Goal: Task Accomplishment & Management: Manage account settings

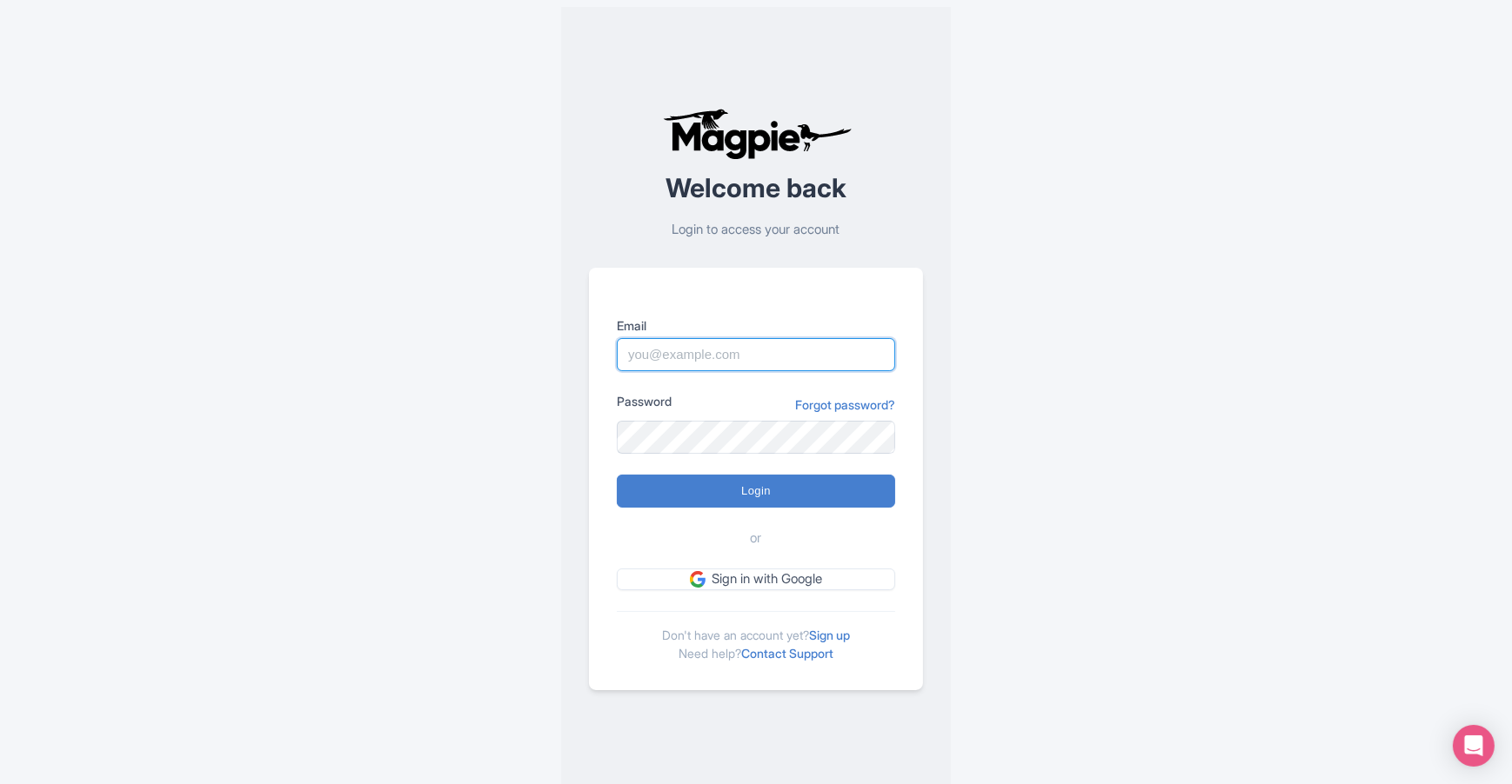
click at [722, 354] on input "Email" at bounding box center [756, 355] width 279 height 33
type input "[EMAIL_ADDRESS][DOMAIN_NAME]"
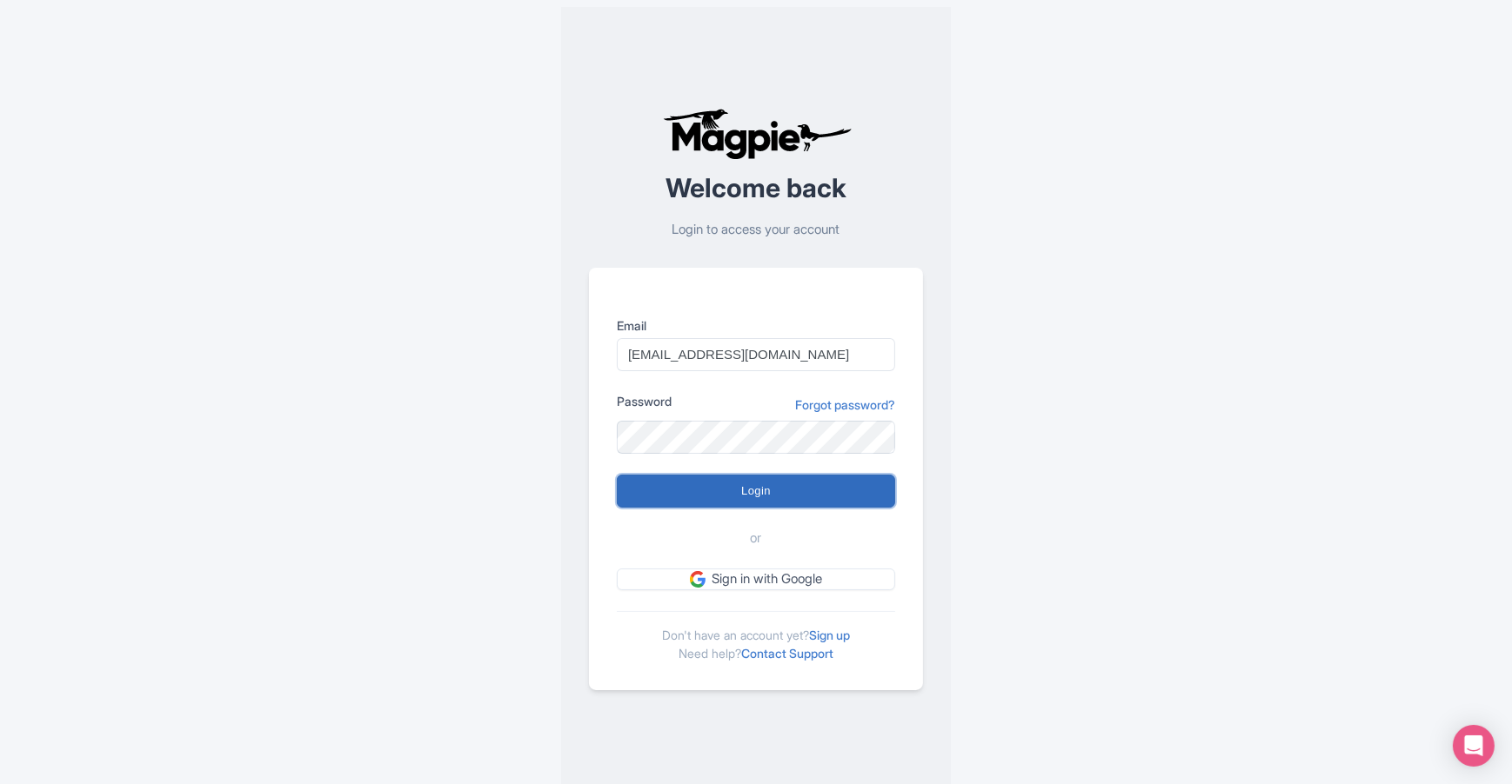
click at [738, 485] on input "Login" at bounding box center [756, 492] width 279 height 33
type input "Logging in..."
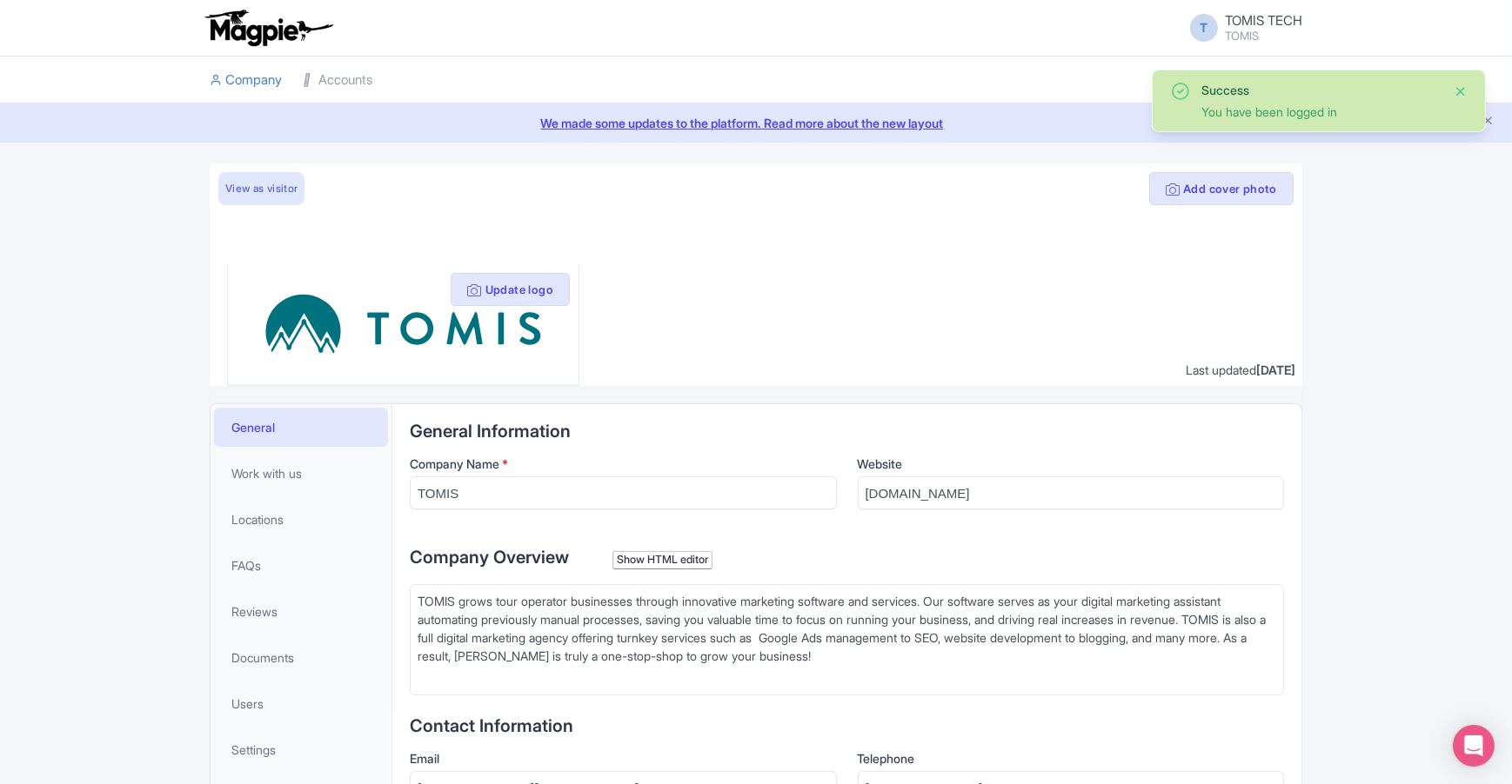
click at [1461, 86] on button "Close" at bounding box center [1461, 90] width 14 height 21
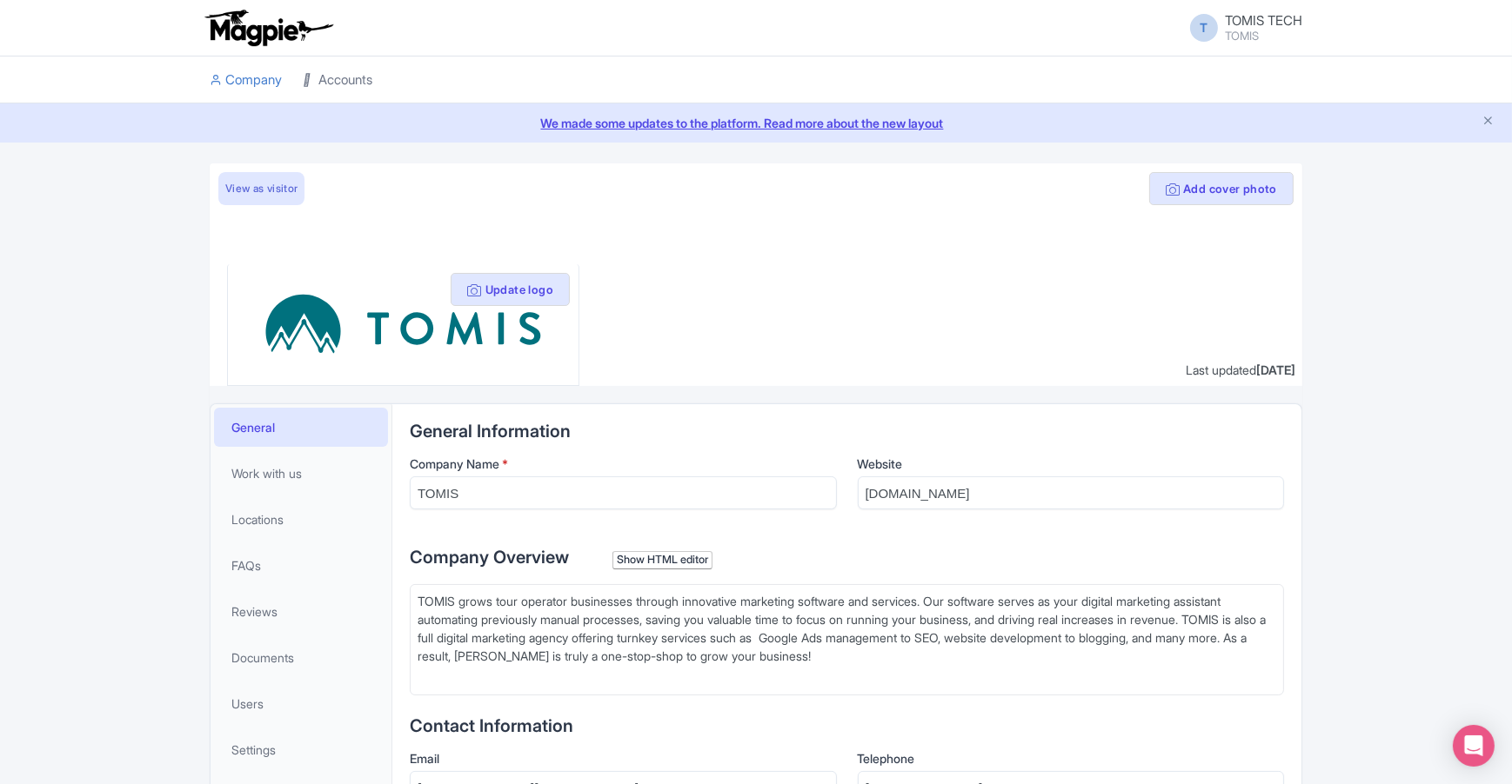
click at [320, 74] on link "Accounts" at bounding box center [337, 80] width 70 height 48
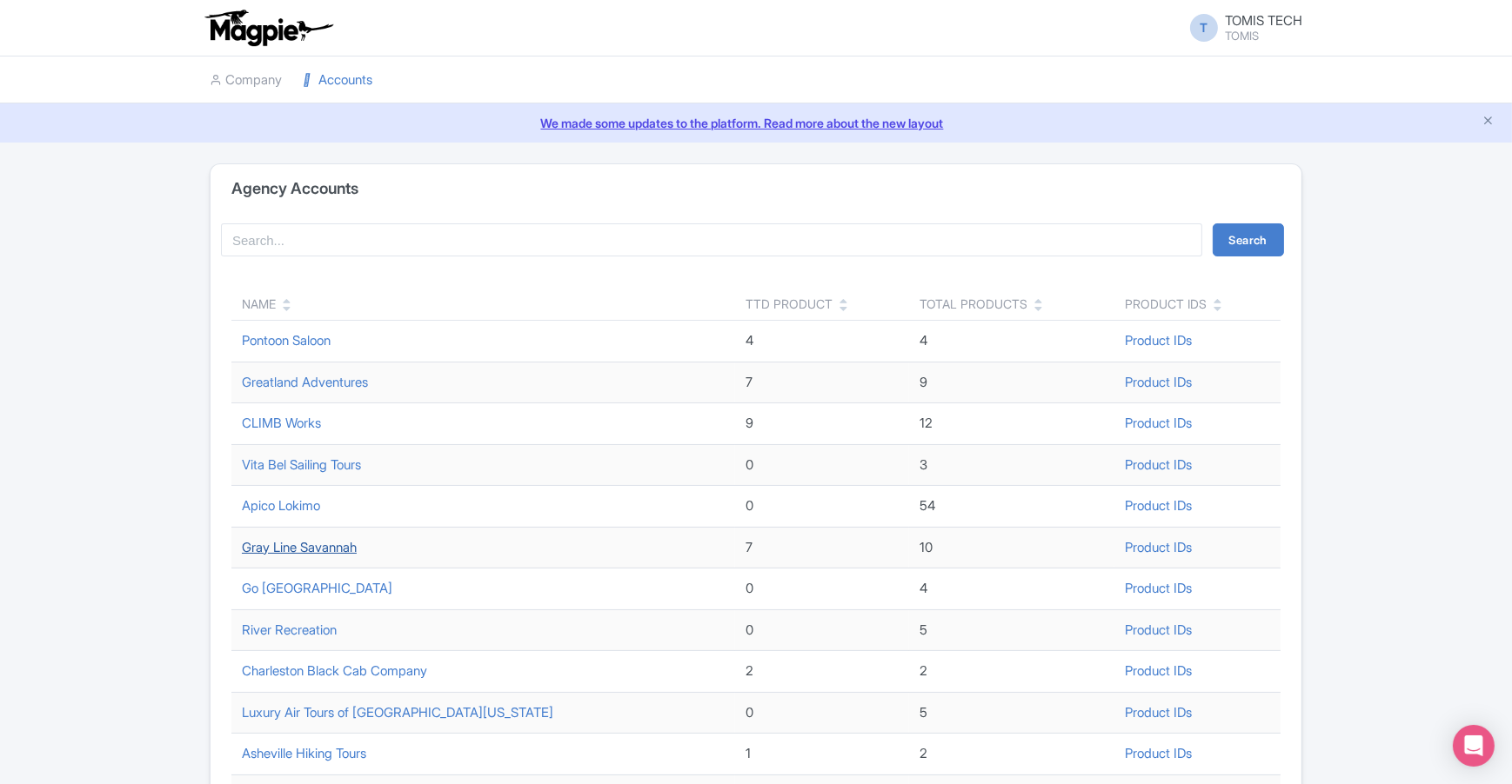
click at [298, 544] on link "Gray Line Savannah" at bounding box center [298, 547] width 115 height 17
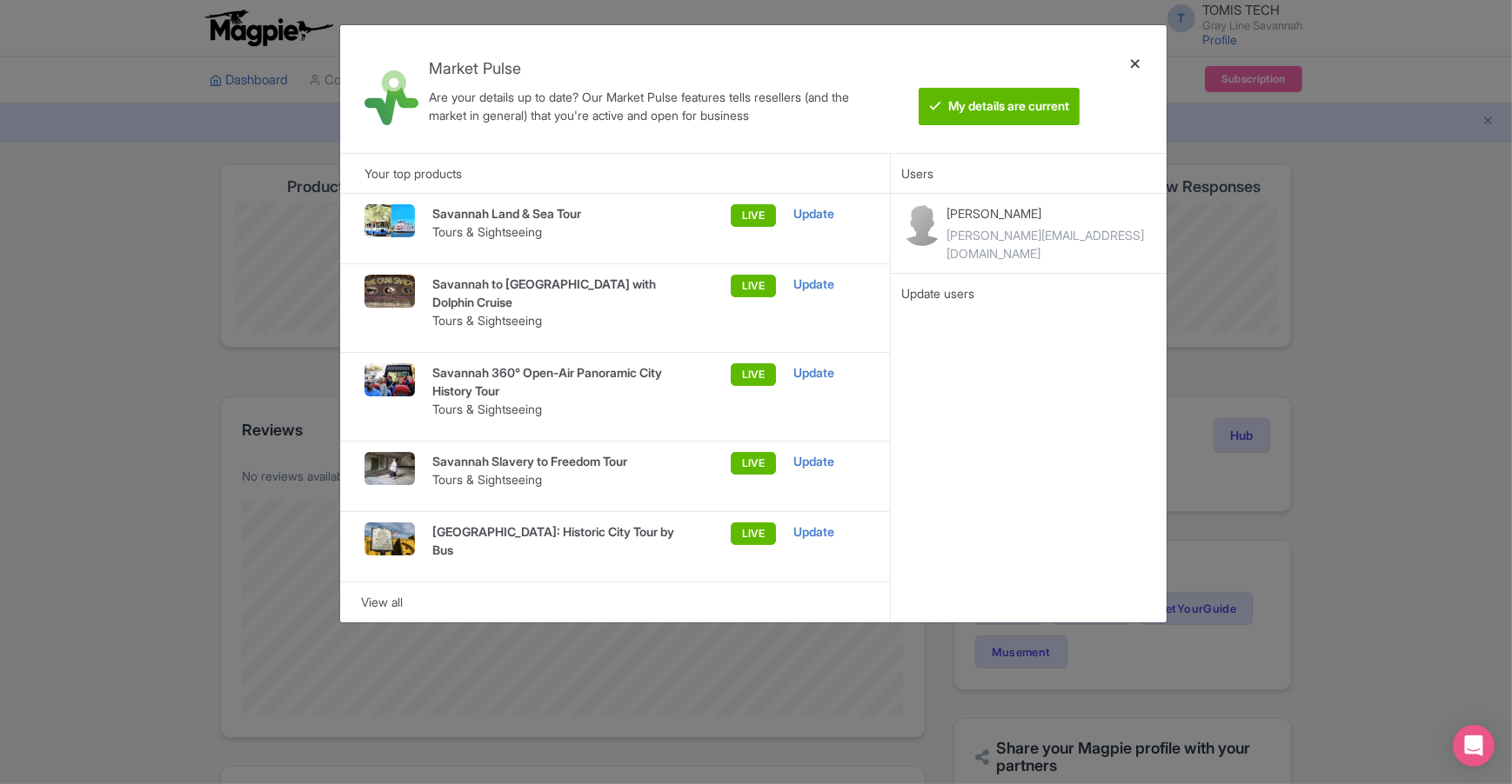
click at [1132, 64] on div at bounding box center [1135, 89] width 42 height 100
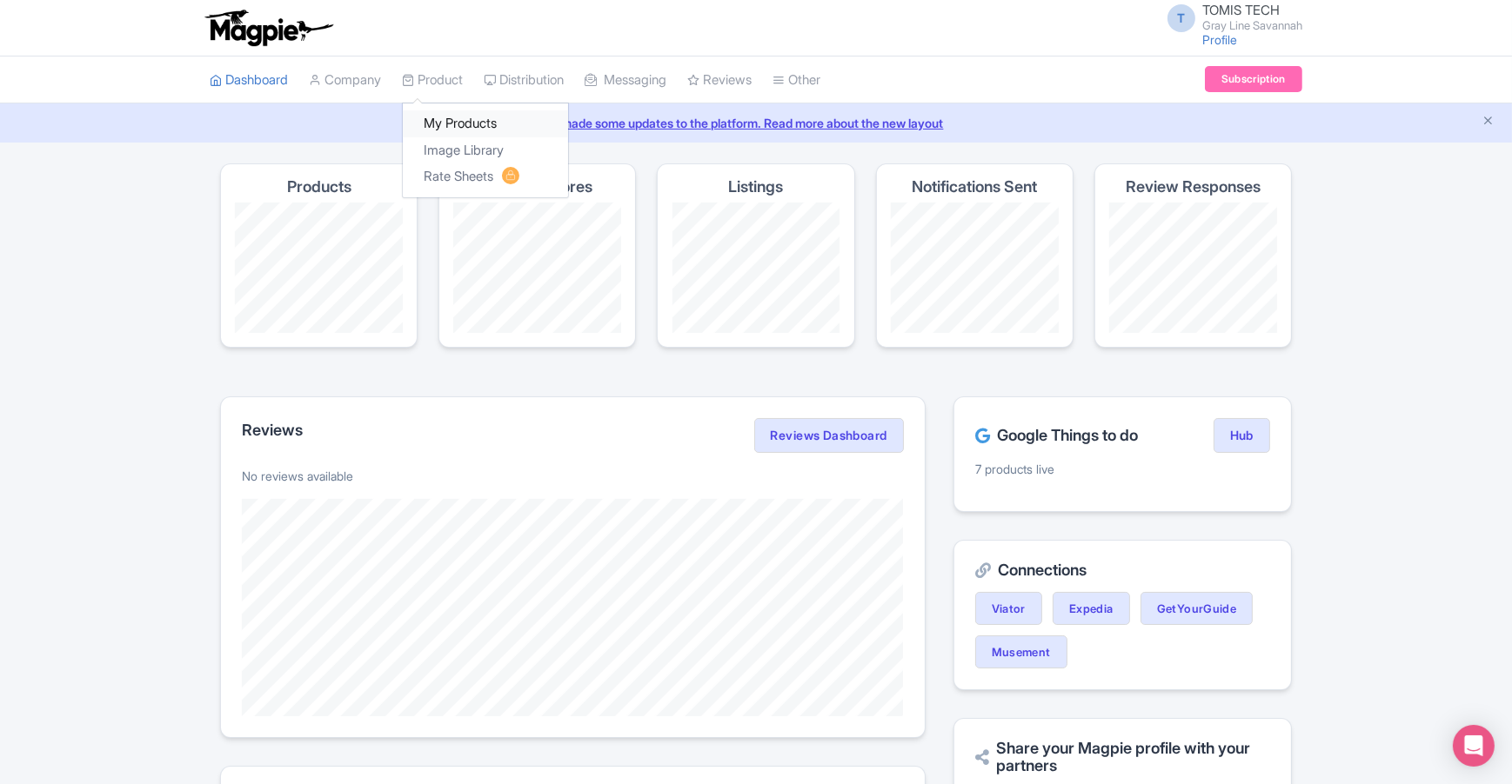
click at [454, 121] on link "My Products" at bounding box center [485, 124] width 165 height 26
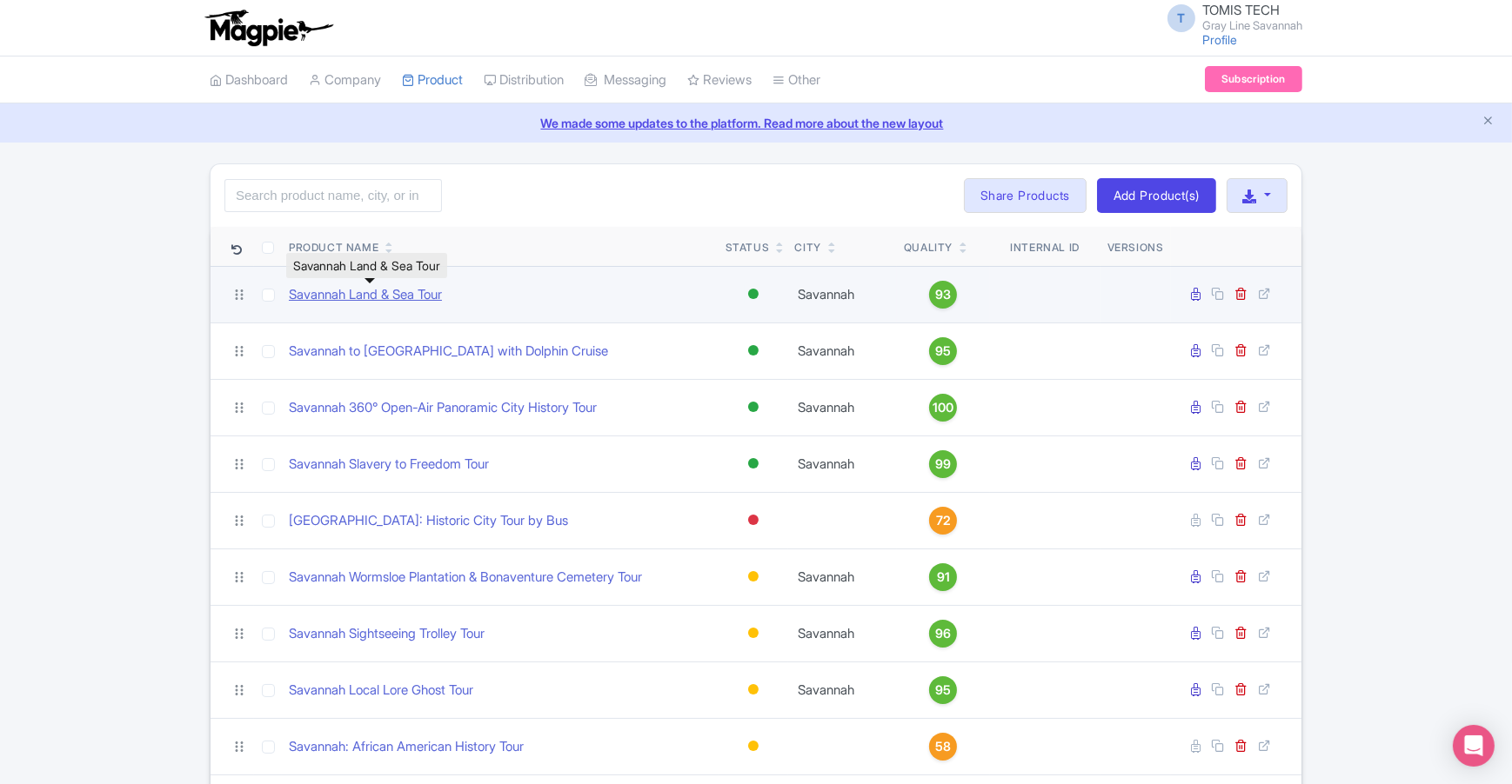
click at [419, 293] on link "Savannah Land & Sea Tour" at bounding box center [365, 295] width 153 height 20
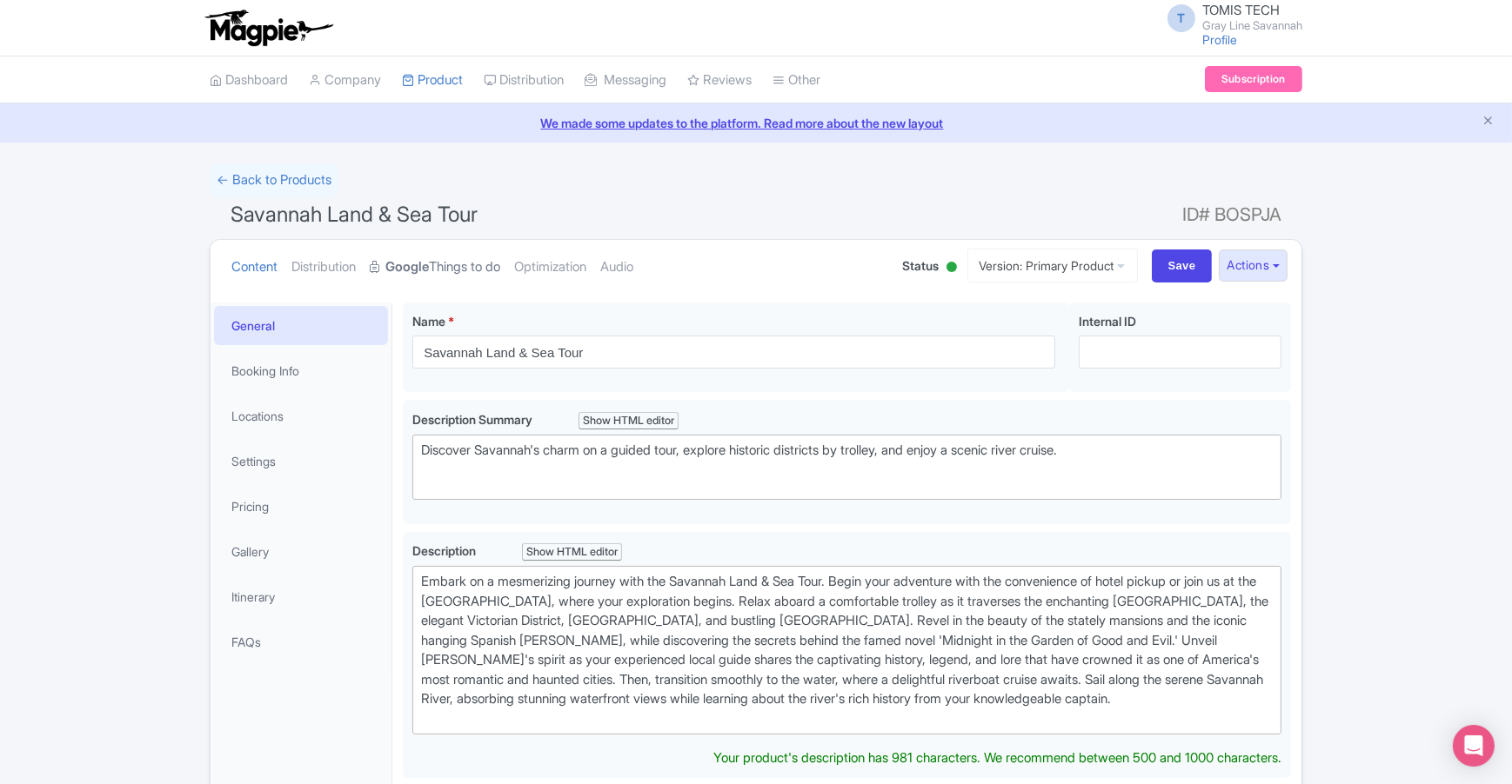
click at [447, 272] on link "Google Things to do" at bounding box center [435, 268] width 131 height 55
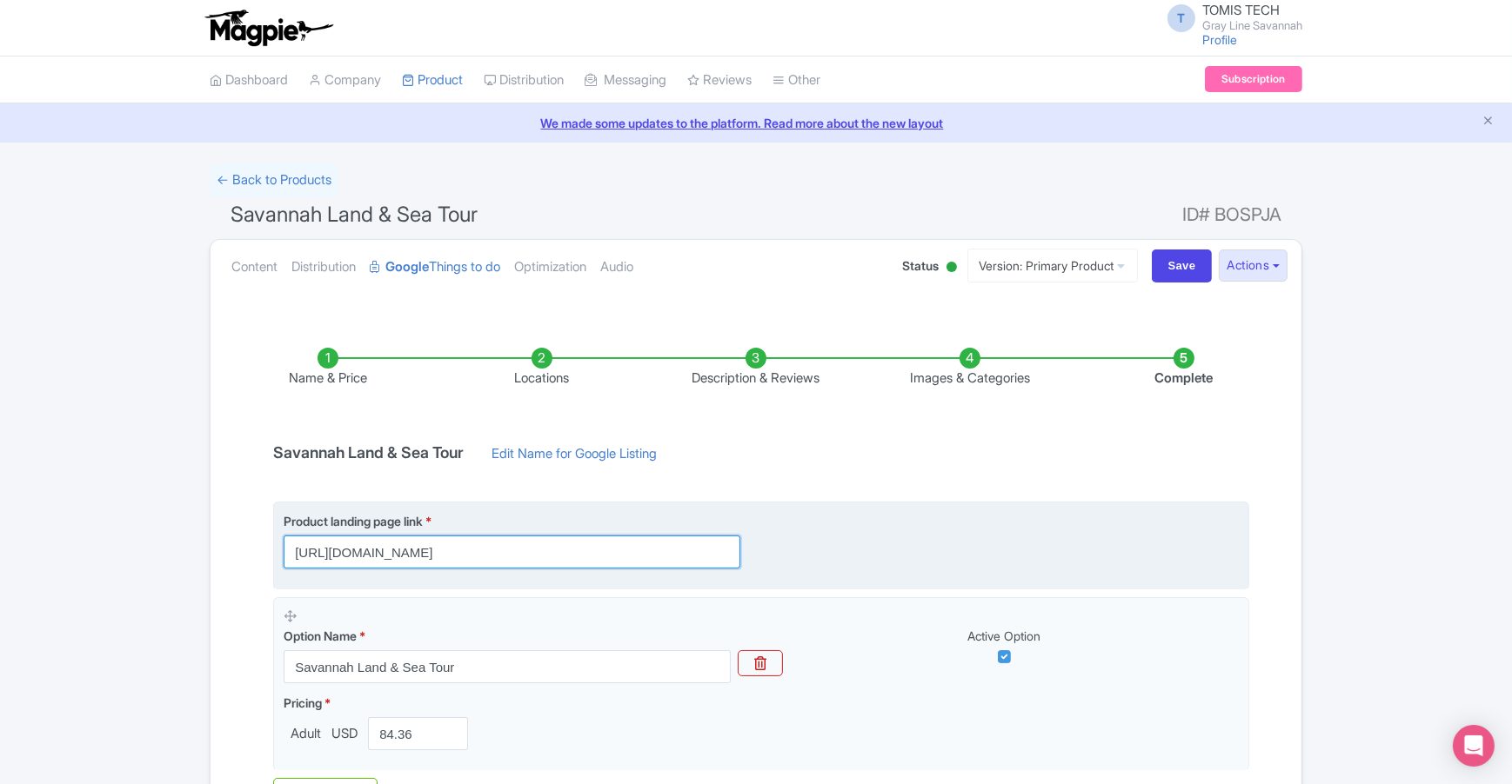
drag, startPoint x: 638, startPoint y: 550, endPoint x: 317, endPoint y: 525, distance: 322.0
click at [315, 528] on div "Product landing page link * https://savannahgrayline.us/tours/land-sea-combo-to…" at bounding box center [512, 541] width 457 height 57
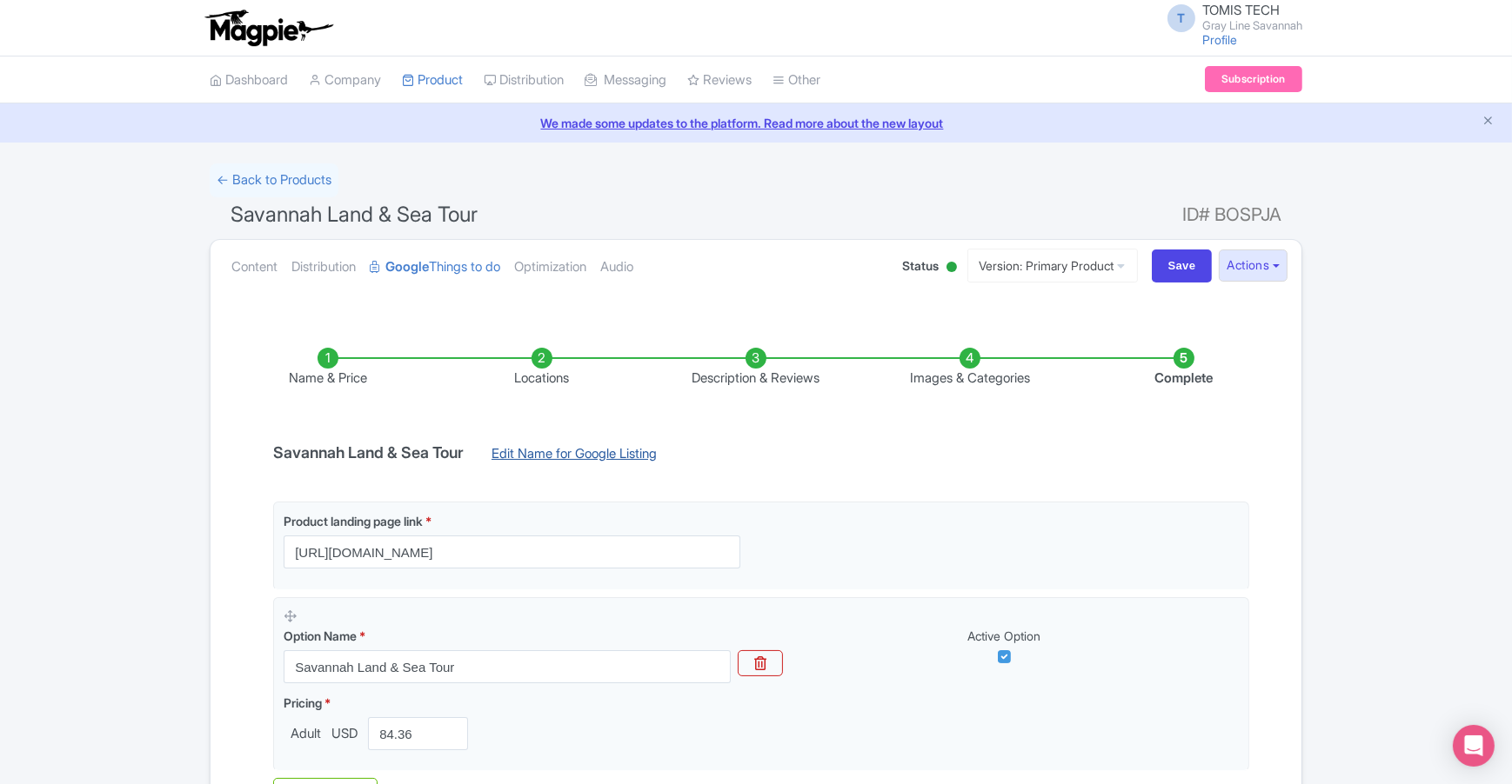
click at [645, 455] on link "Edit Name for Google Listing" at bounding box center [574, 458] width 200 height 27
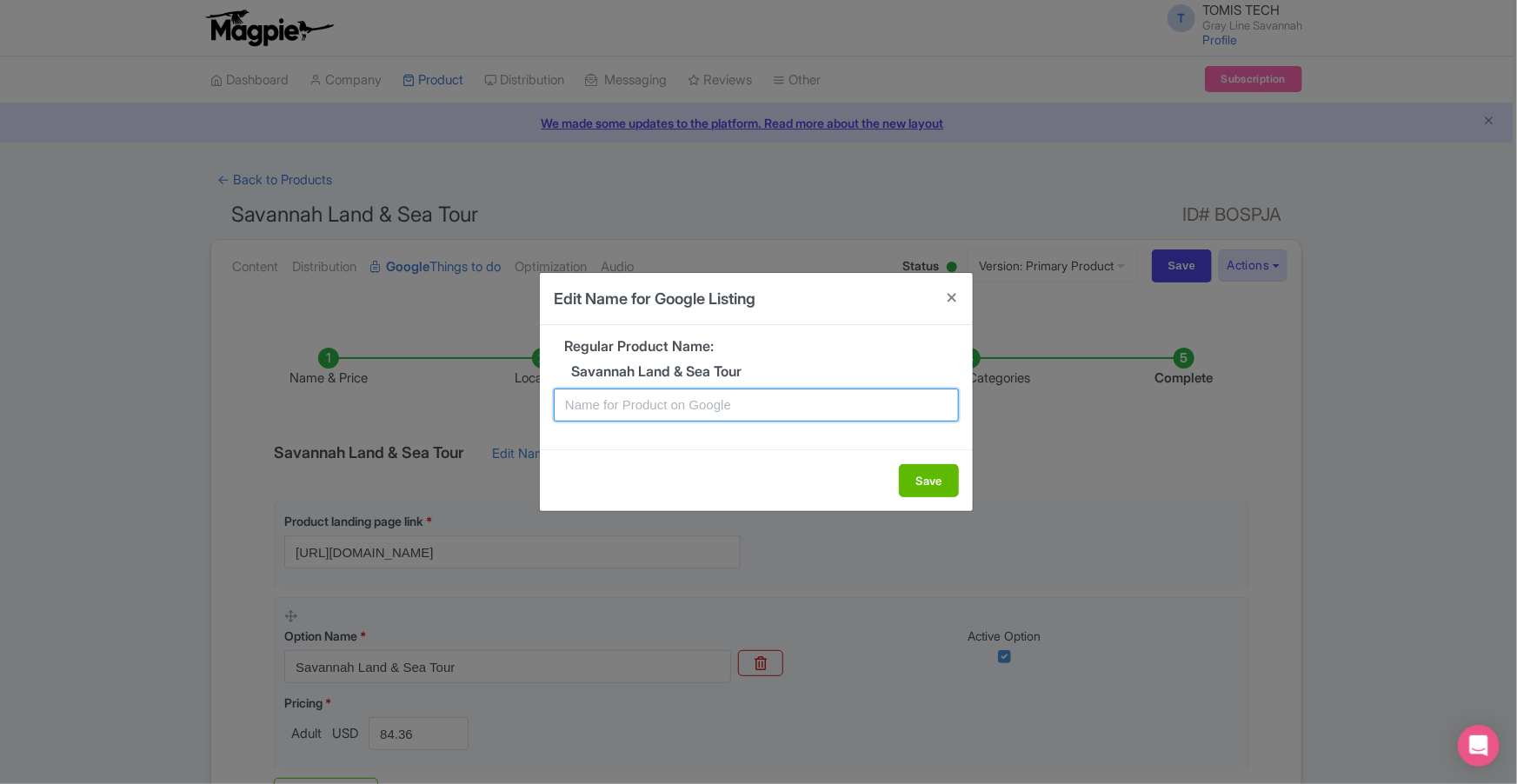
click at [739, 408] on input "text" at bounding box center [756, 405] width 405 height 33
type input "Savannah Trolley & Riverboat Tour Package"
click at [935, 484] on button "Save" at bounding box center [928, 481] width 60 height 33
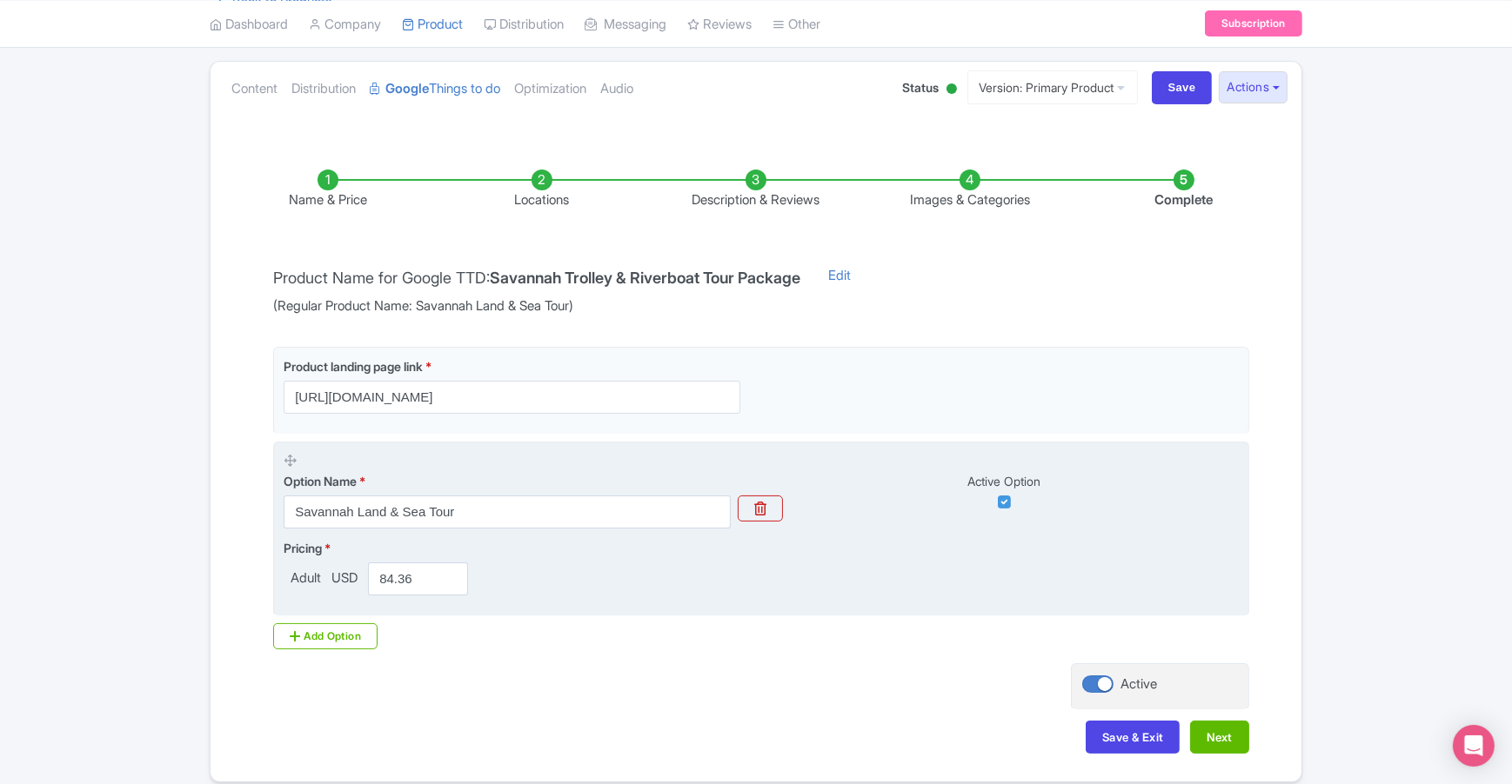
scroll to position [194, 0]
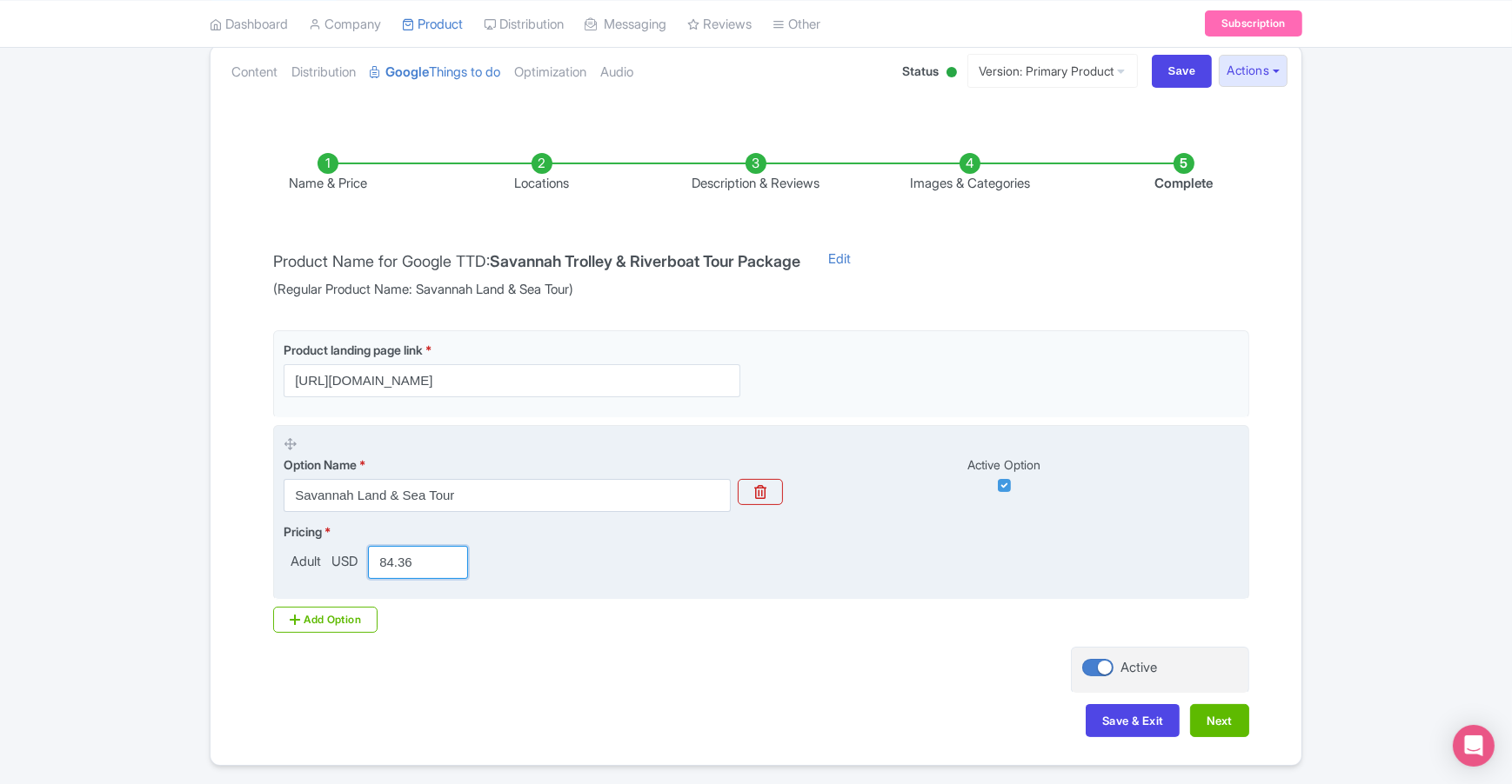
click at [397, 560] on input "84.36" at bounding box center [418, 562] width 100 height 33
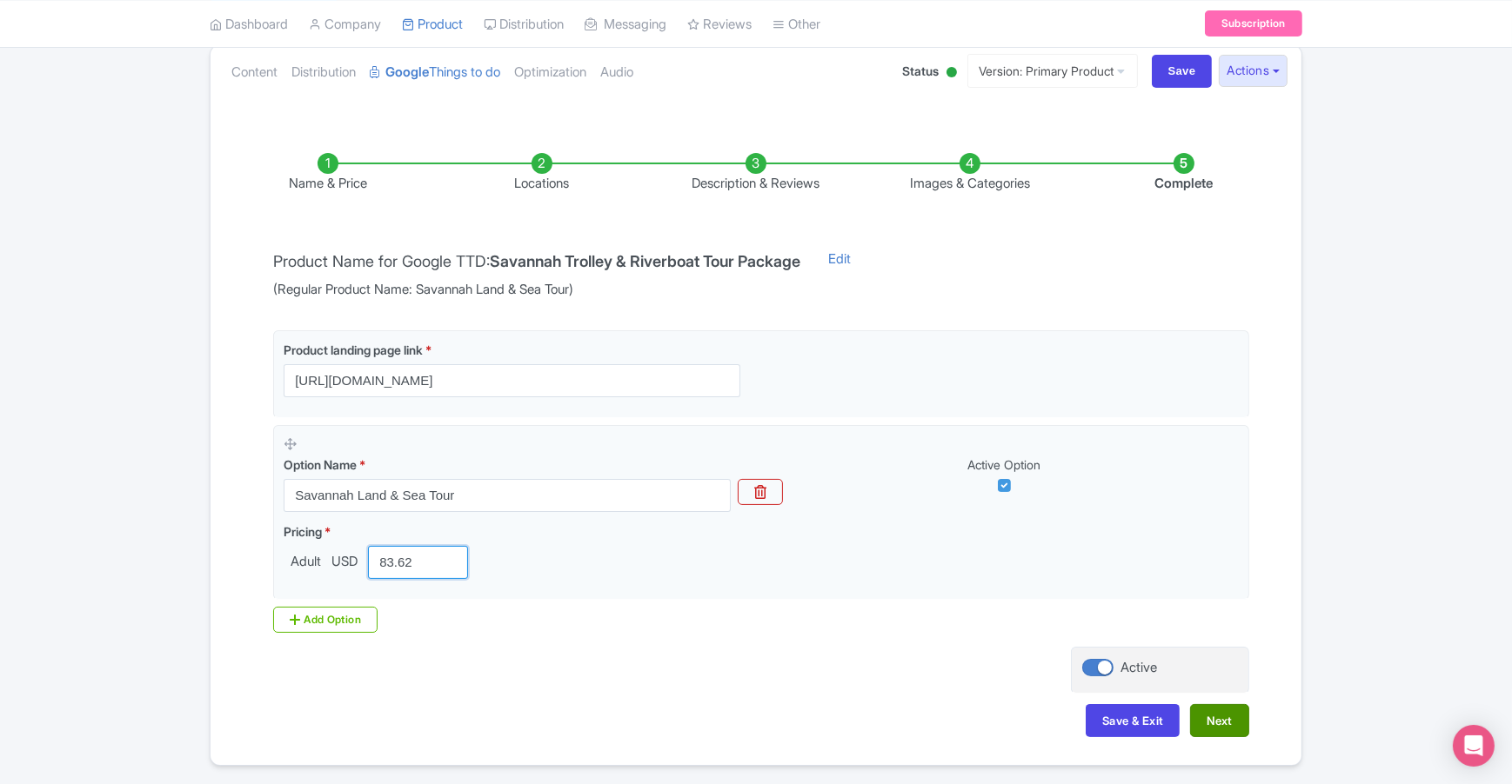
type input "83.62"
click at [1221, 717] on button "Next" at bounding box center [1219, 721] width 59 height 33
click at [606, 635] on div "Product landing page link * https://savannahgrayline.us/tours/land-sea-combo-to…" at bounding box center [756, 489] width 987 height 317
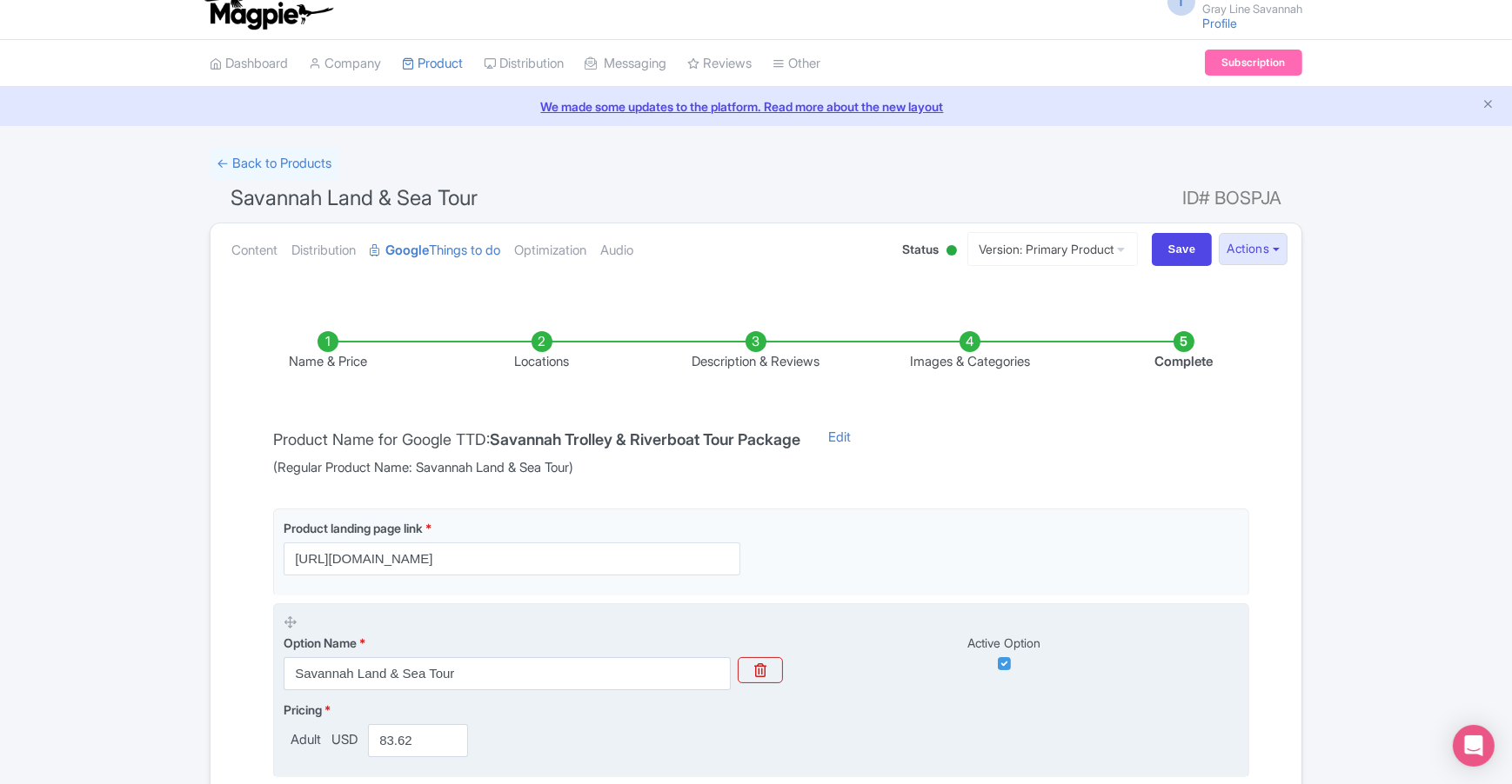
scroll to position [0, 0]
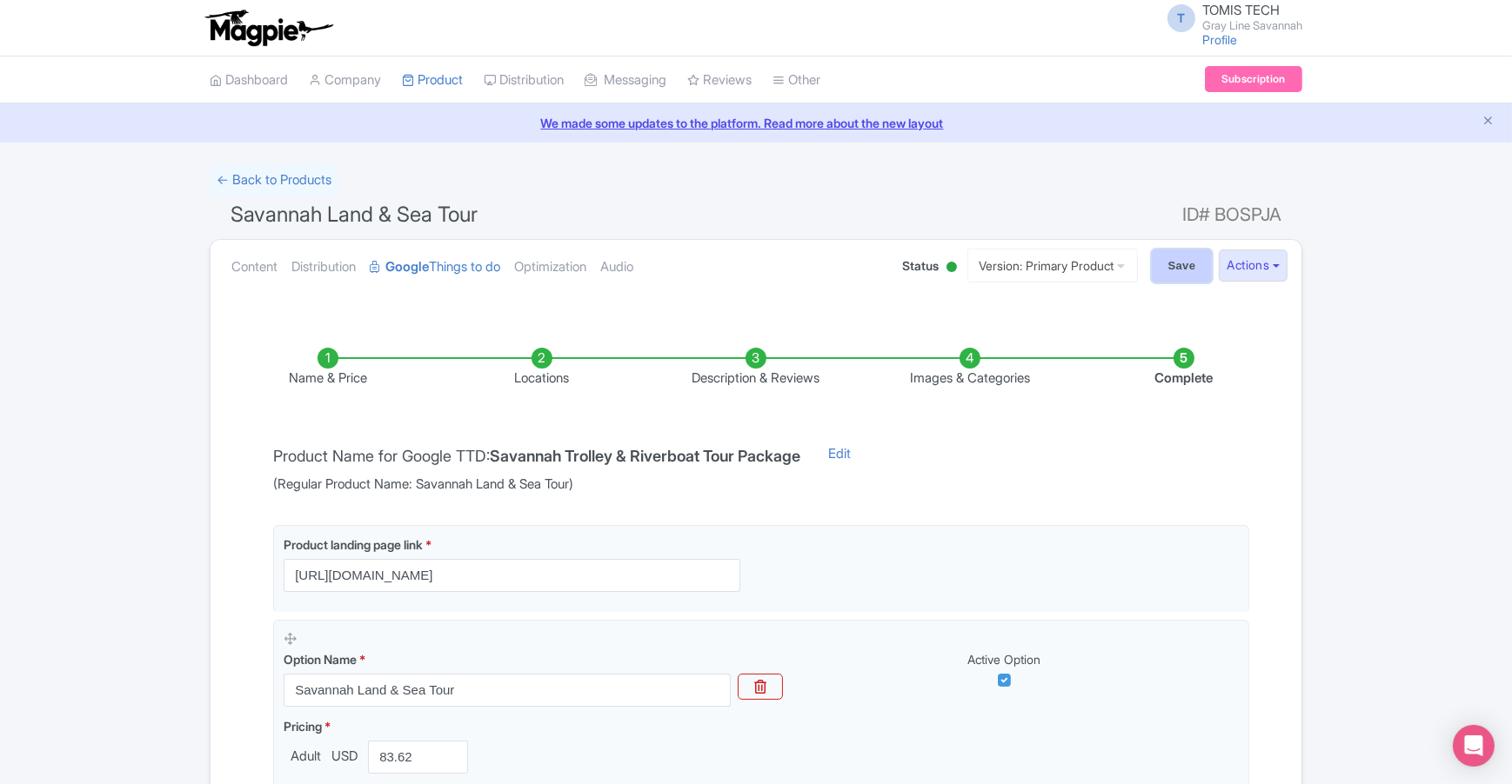
click at [1185, 263] on input "Save" at bounding box center [1182, 266] width 61 height 33
type input "Saving..."
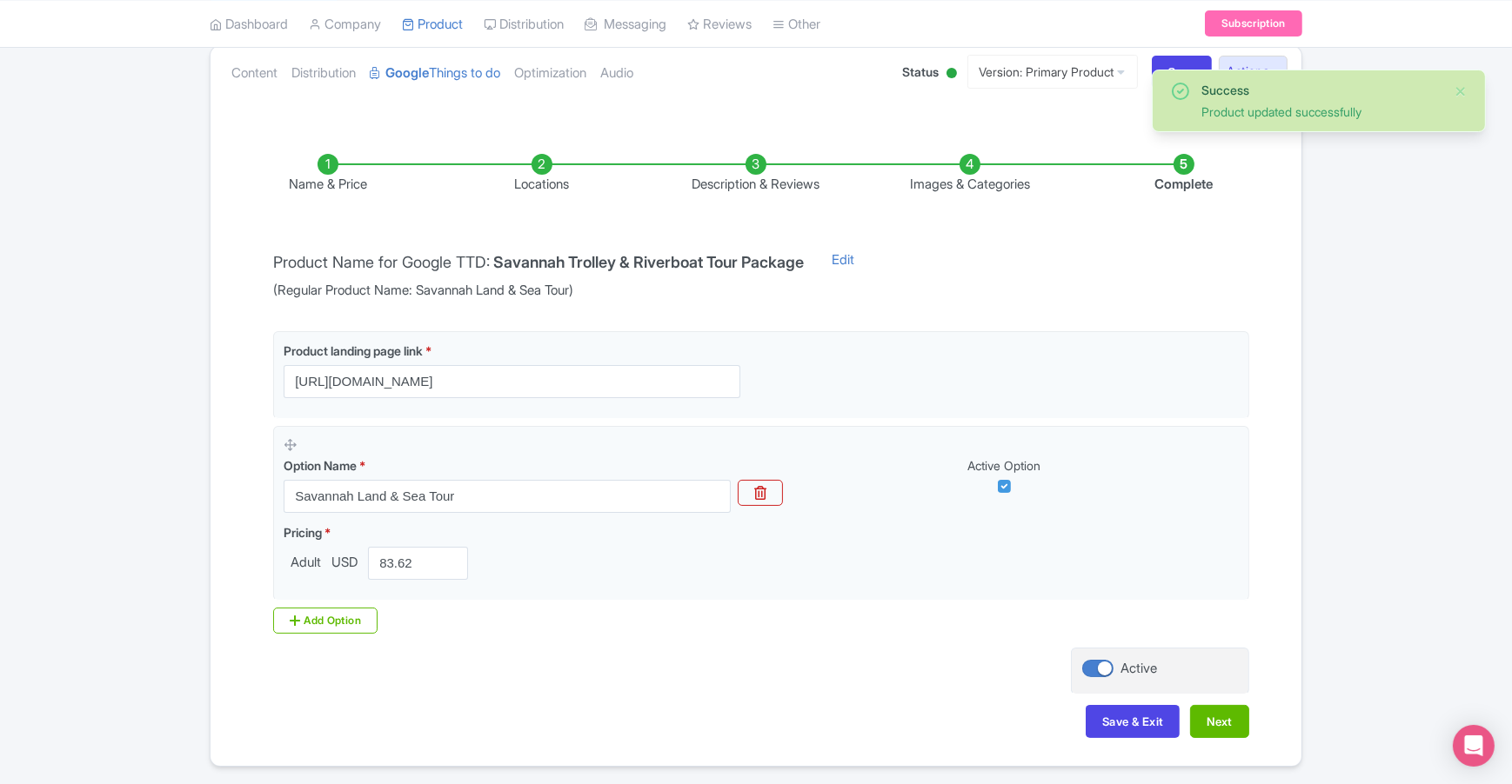
scroll to position [248, 0]
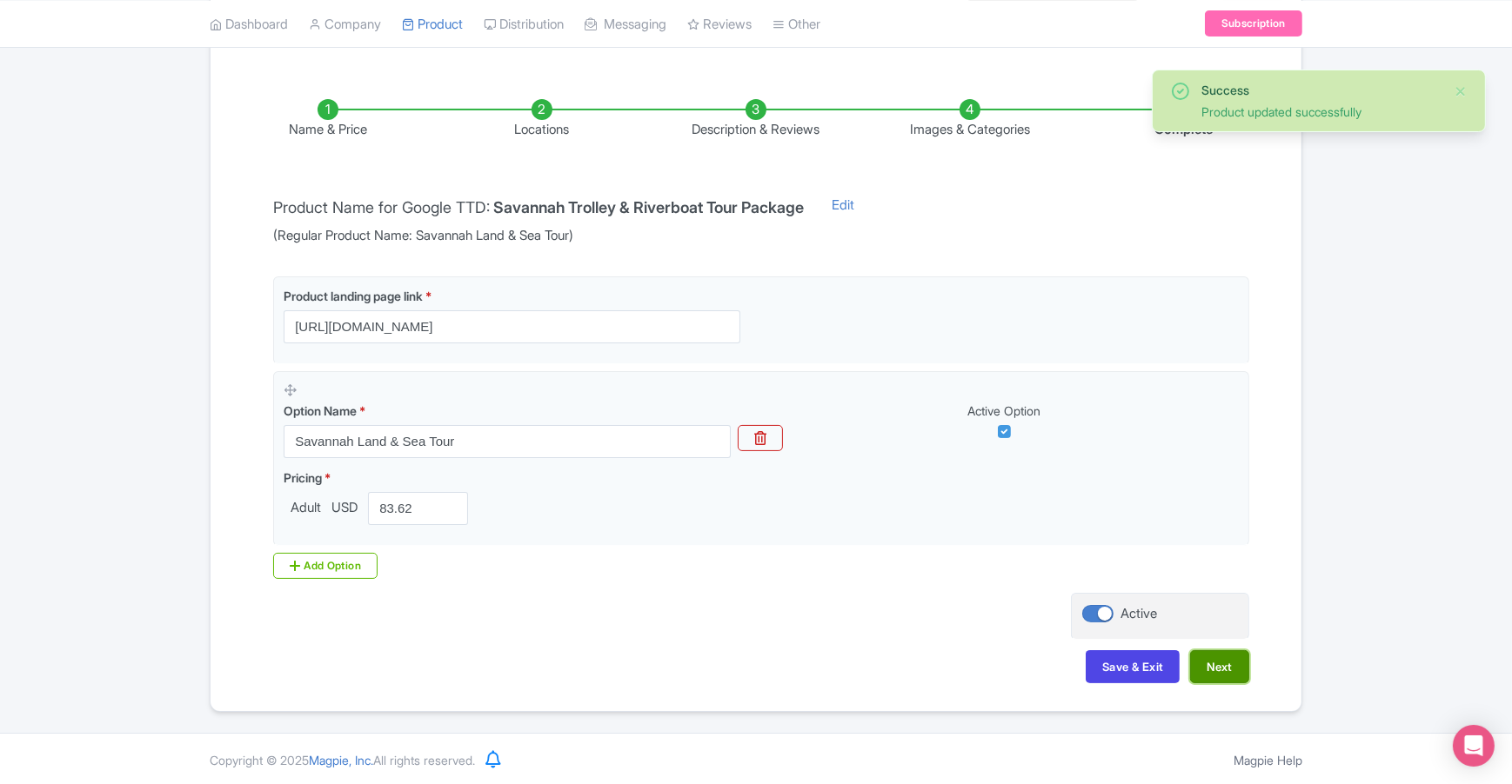
click at [1217, 660] on button "Next" at bounding box center [1219, 667] width 59 height 33
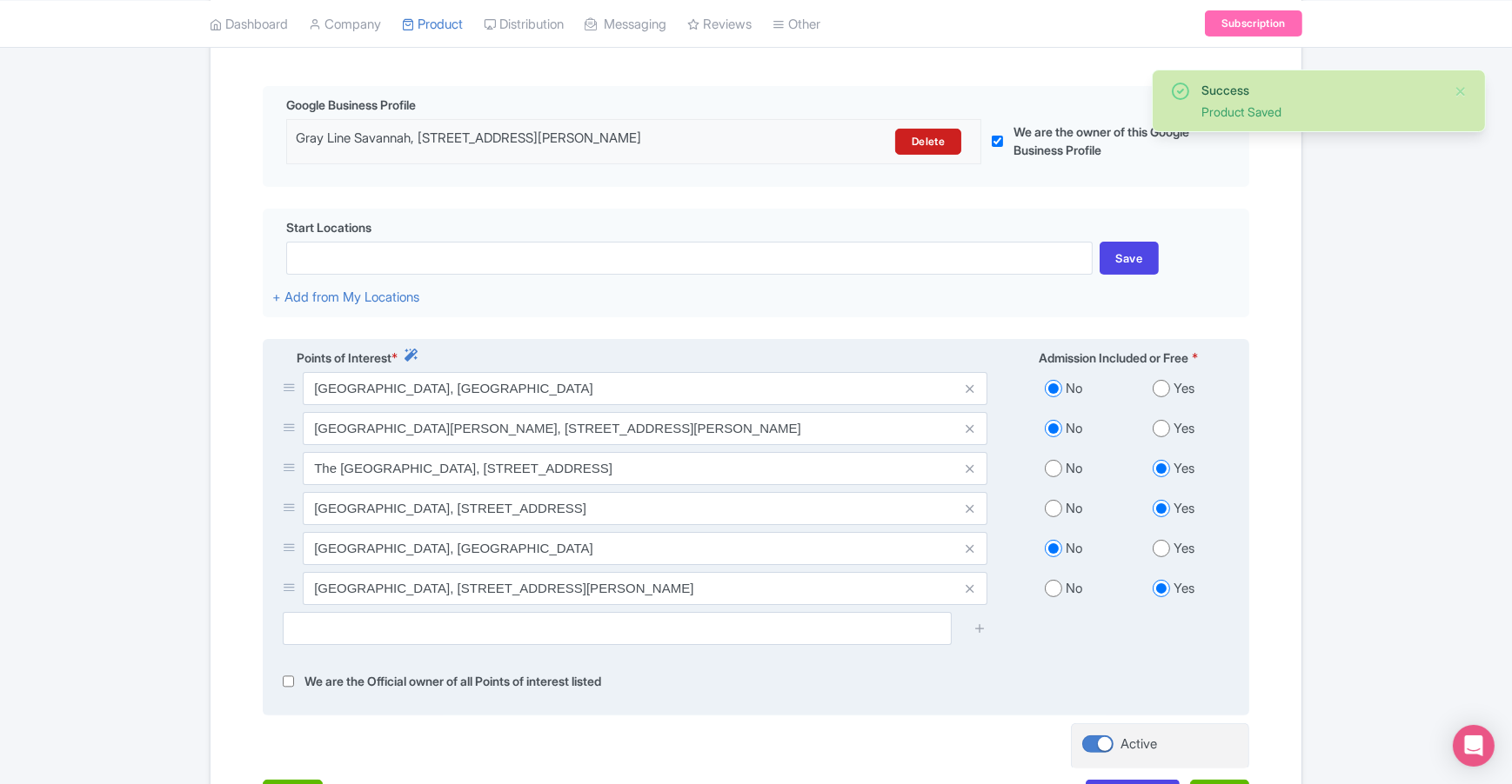
scroll to position [423, 0]
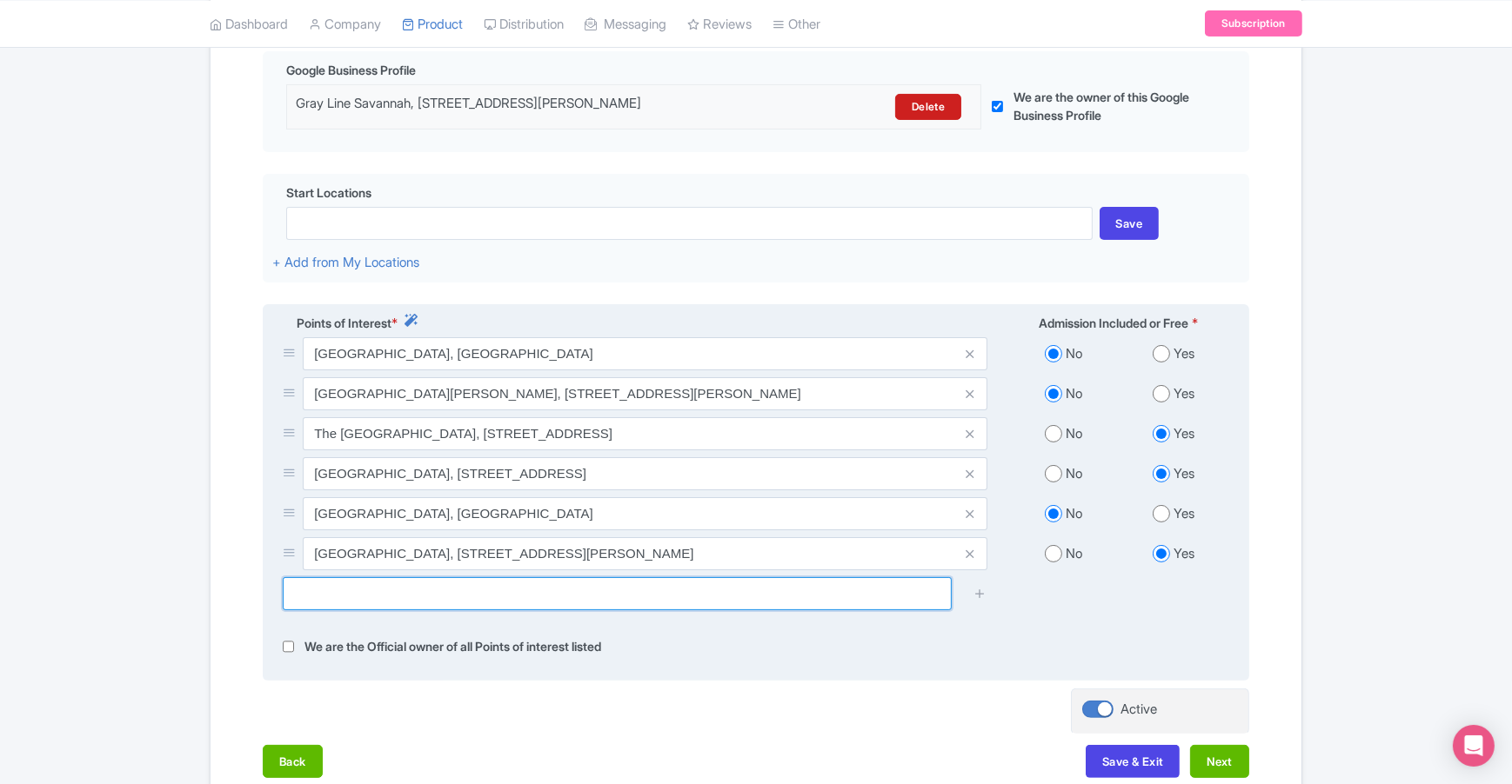
click at [576, 589] on input "text" at bounding box center [617, 594] width 669 height 33
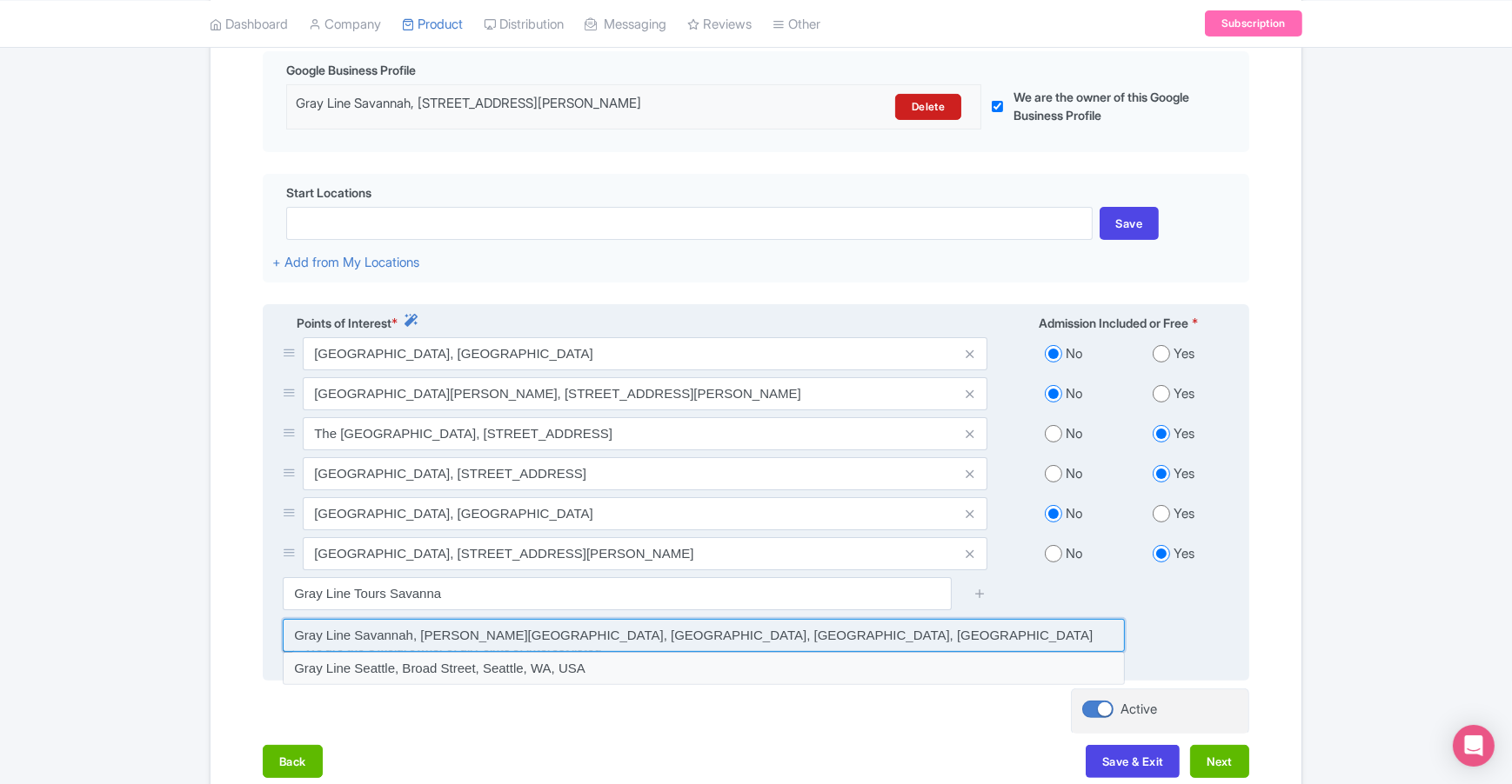
click at [568, 642] on input at bounding box center [704, 636] width 842 height 33
type input "Gray Line Savannah, [PERSON_NAME][GEOGRAPHIC_DATA], [GEOGRAPHIC_DATA], [GEOGRAP…"
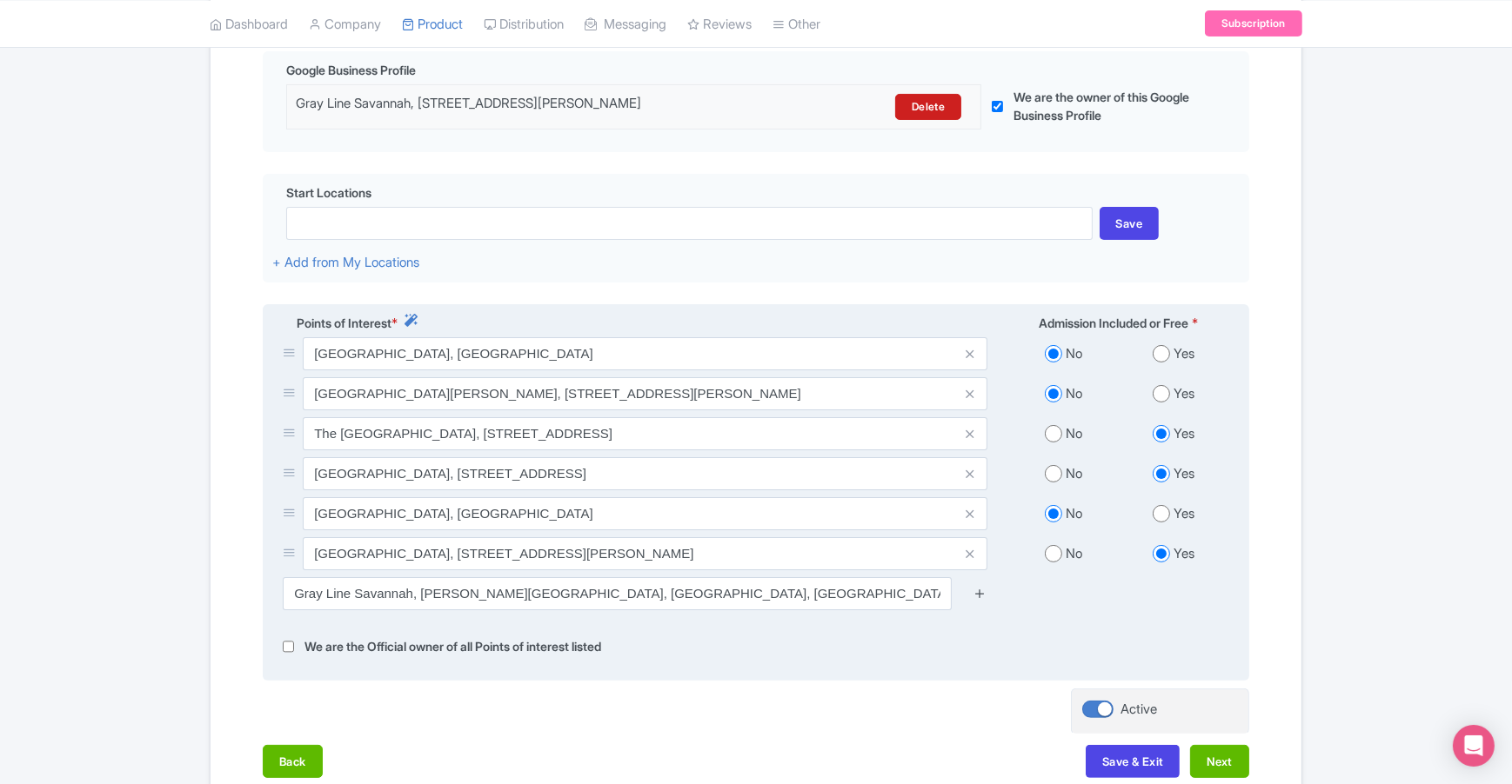
click at [984, 598] on icon at bounding box center [979, 593] width 13 height 13
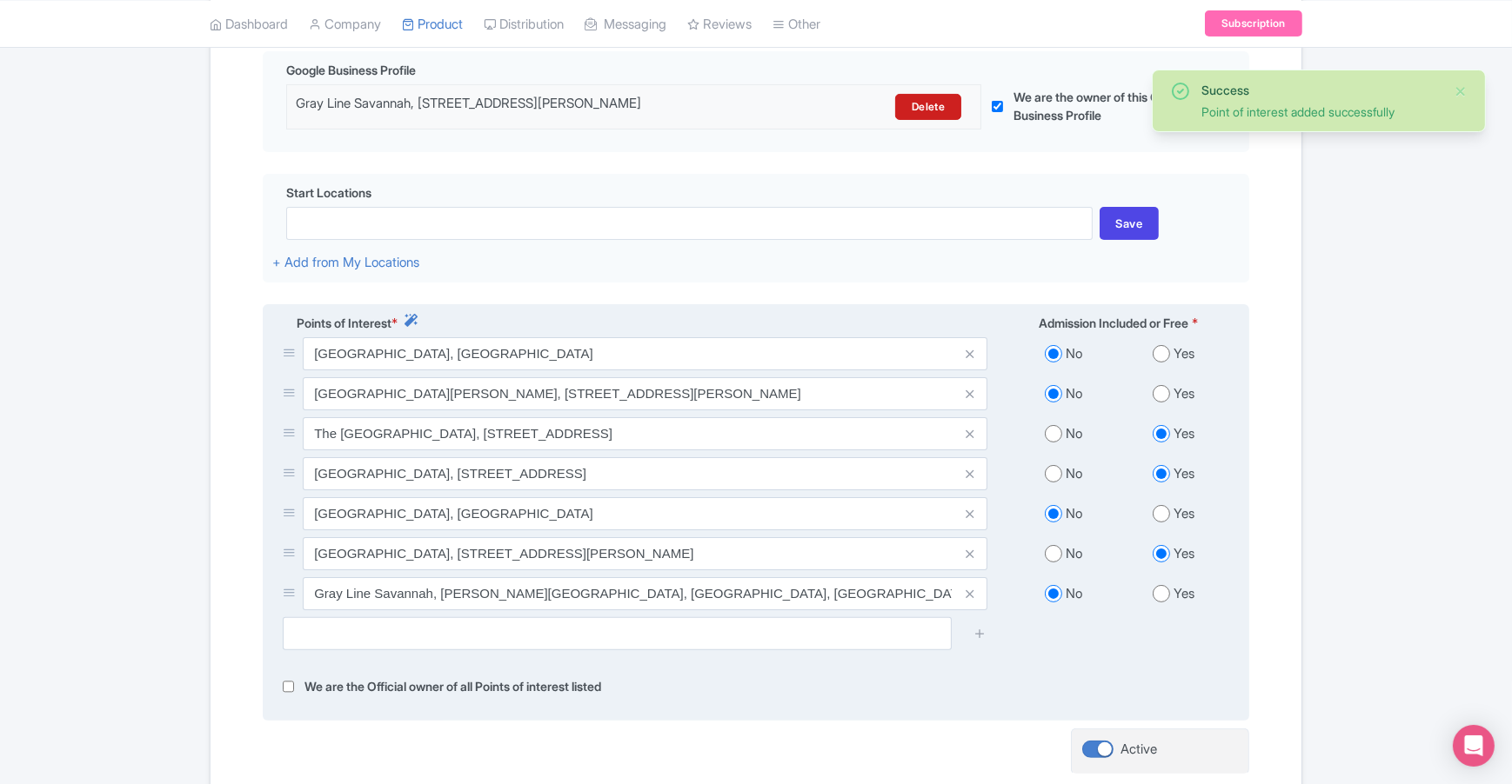
click at [1157, 597] on input "radio" at bounding box center [1161, 594] width 18 height 18
radio input "true"
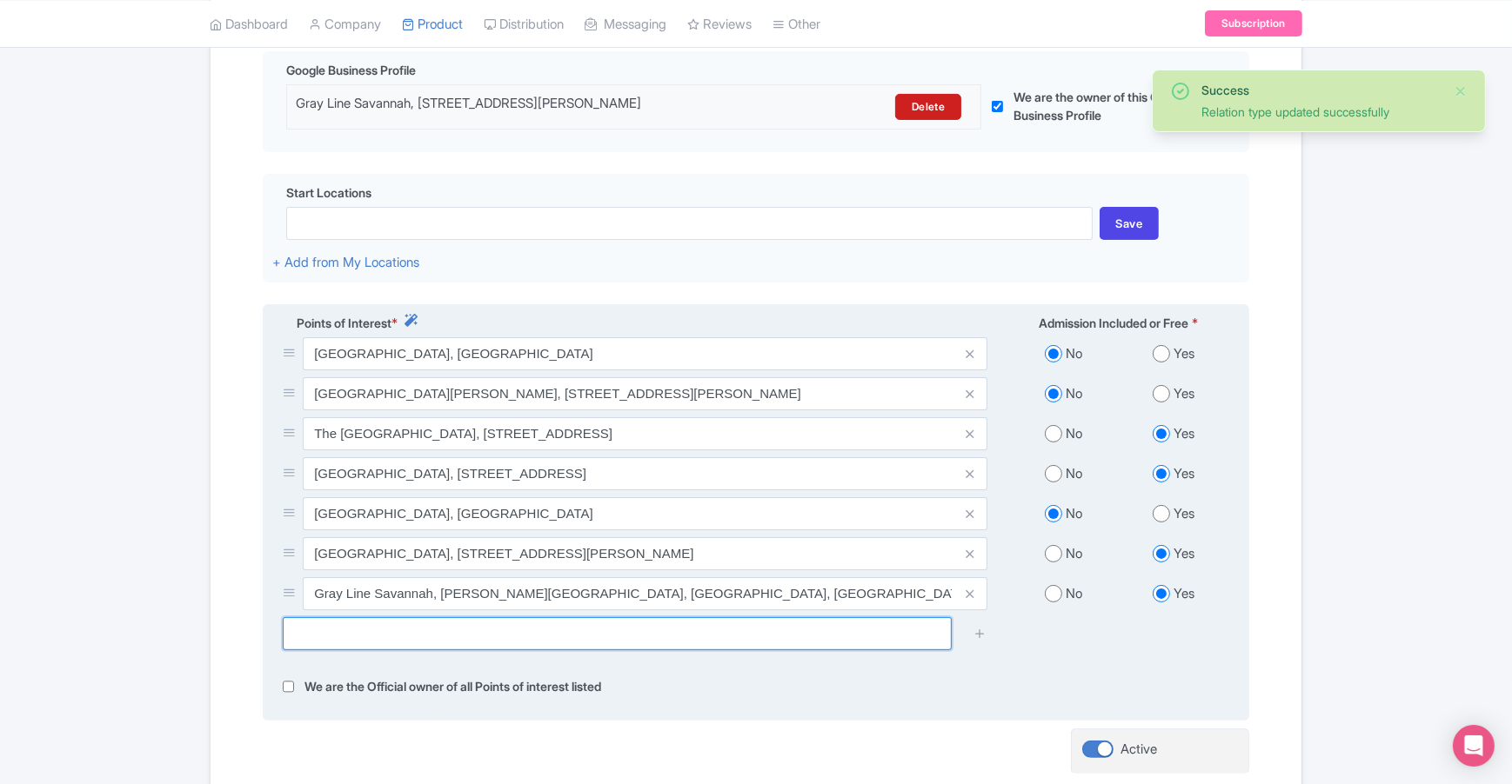
click at [831, 644] on input "text" at bounding box center [617, 634] width 669 height 33
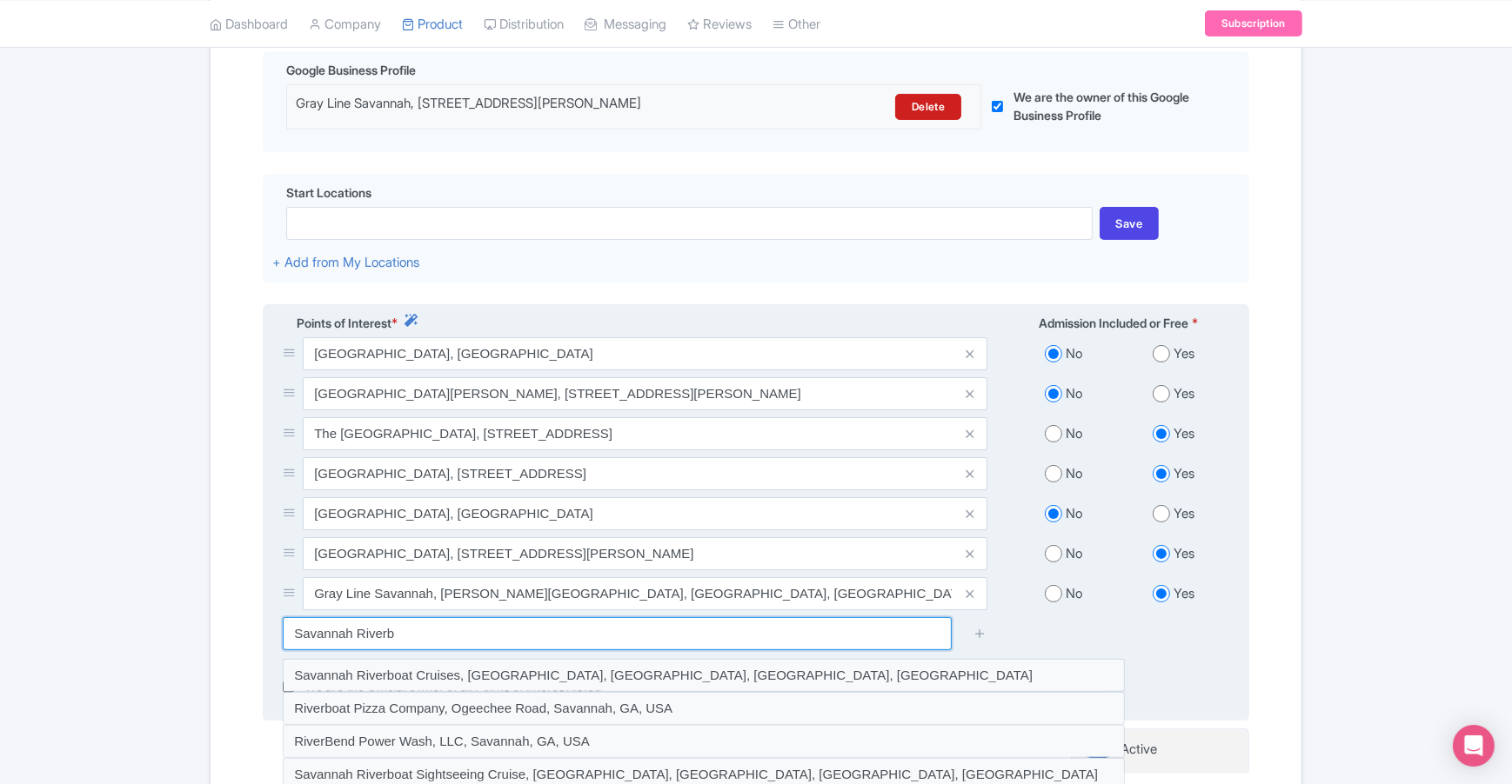
drag, startPoint x: 306, startPoint y: 633, endPoint x: 271, endPoint y: 634, distance: 35.0
click at [272, 634] on div "Savannah Riverb" at bounding box center [634, 634] width 726 height 33
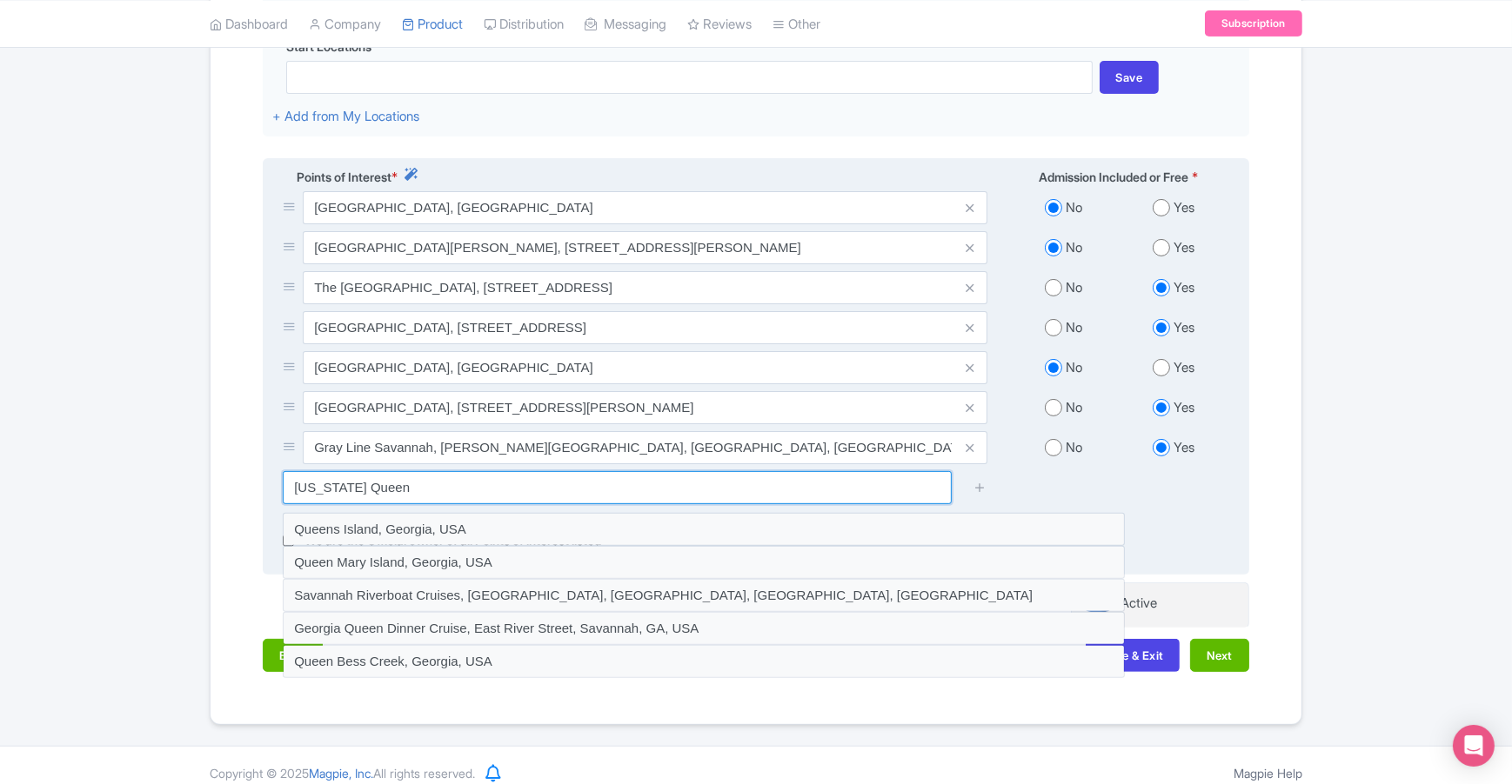
scroll to position [586, 0]
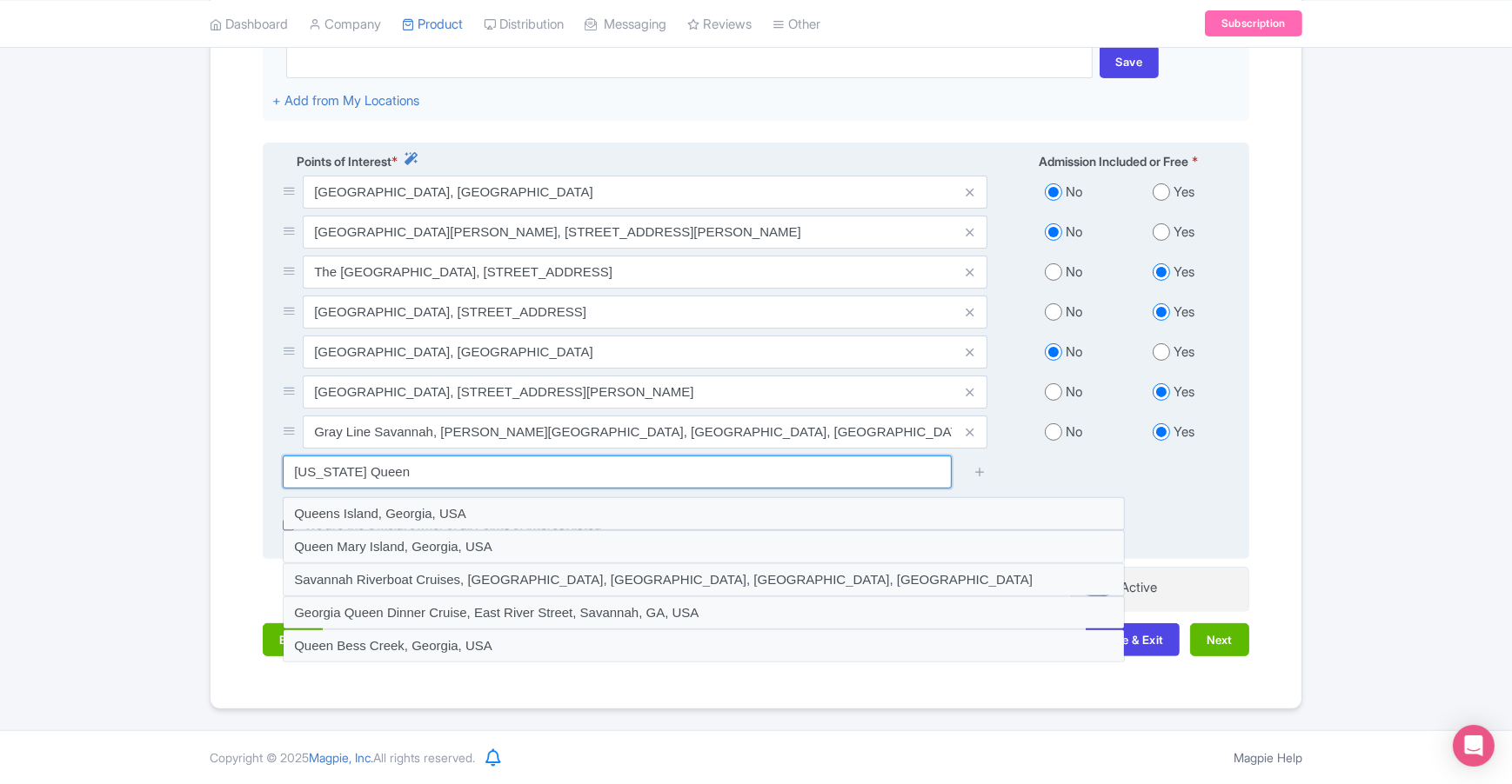
drag, startPoint x: 391, startPoint y: 473, endPoint x: 266, endPoint y: 461, distance: 125.6
click at [266, 461] on div "Points of Interest * Admission Included or Free * Forsyth Park, Savannah, GA 31…" at bounding box center [756, 350] width 987 height 417
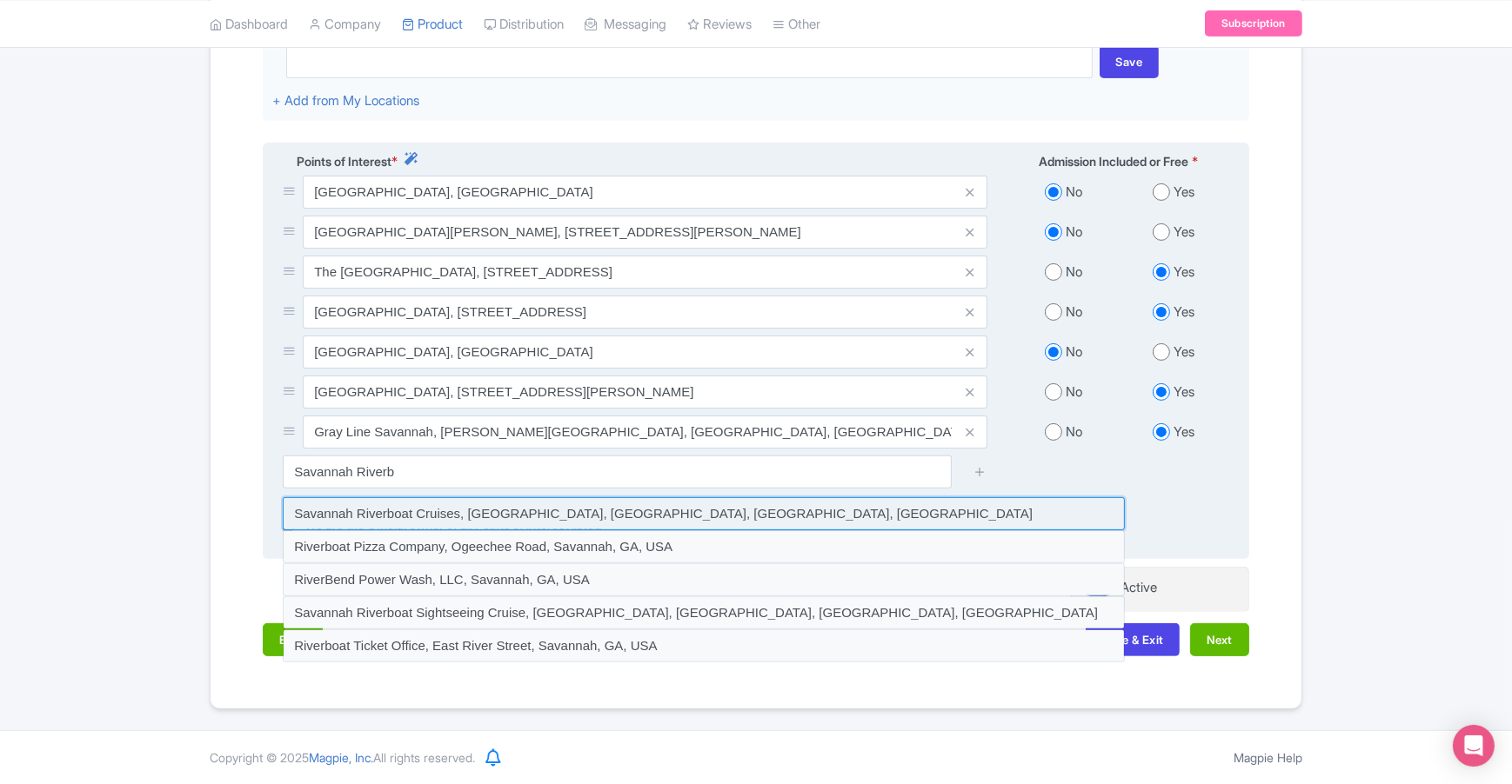
click at [540, 515] on input at bounding box center [704, 514] width 842 height 33
type input "Savannah Riverboat Cruises, East River Street, Savannah, GA, USA"
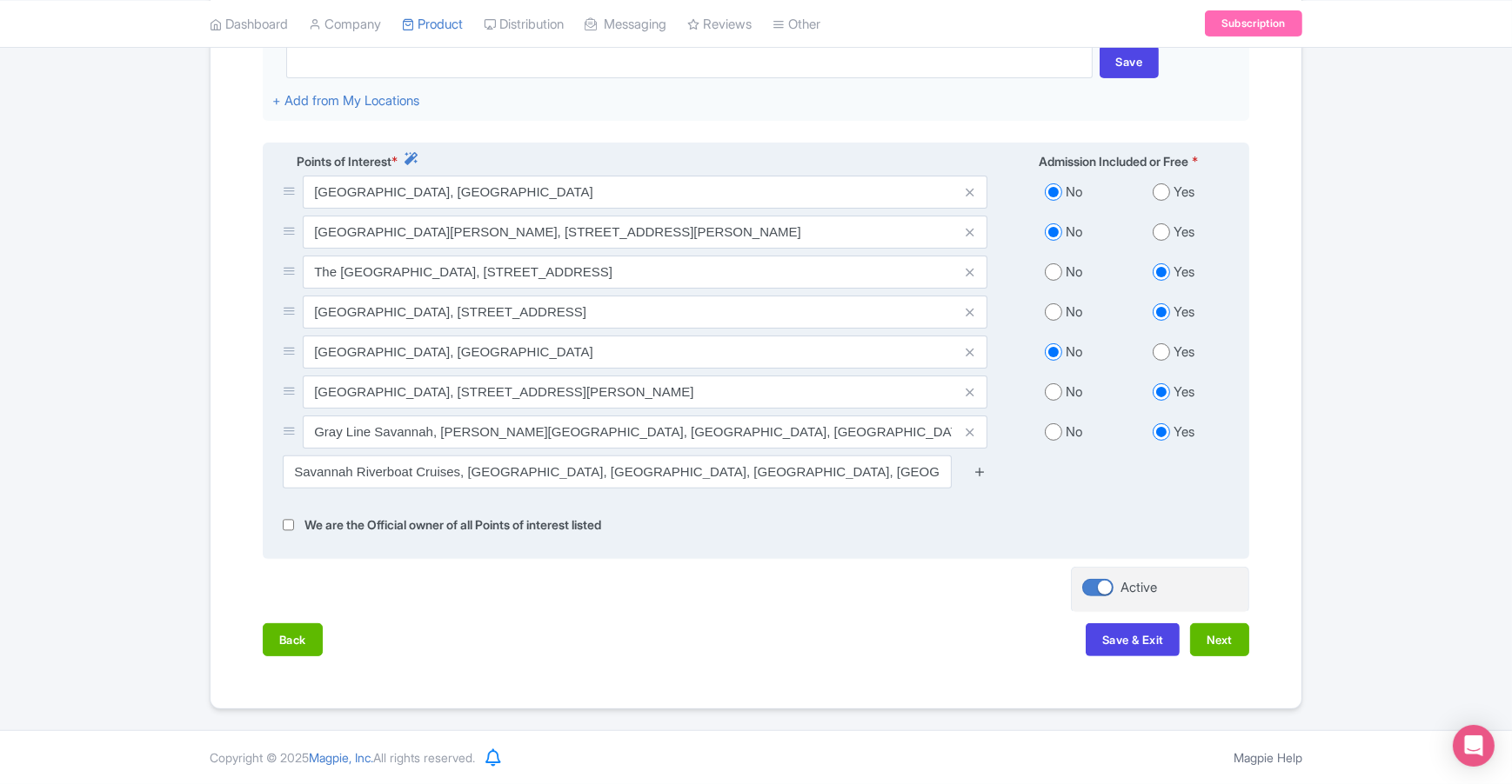
click at [984, 471] on icon at bounding box center [979, 471] width 13 height 13
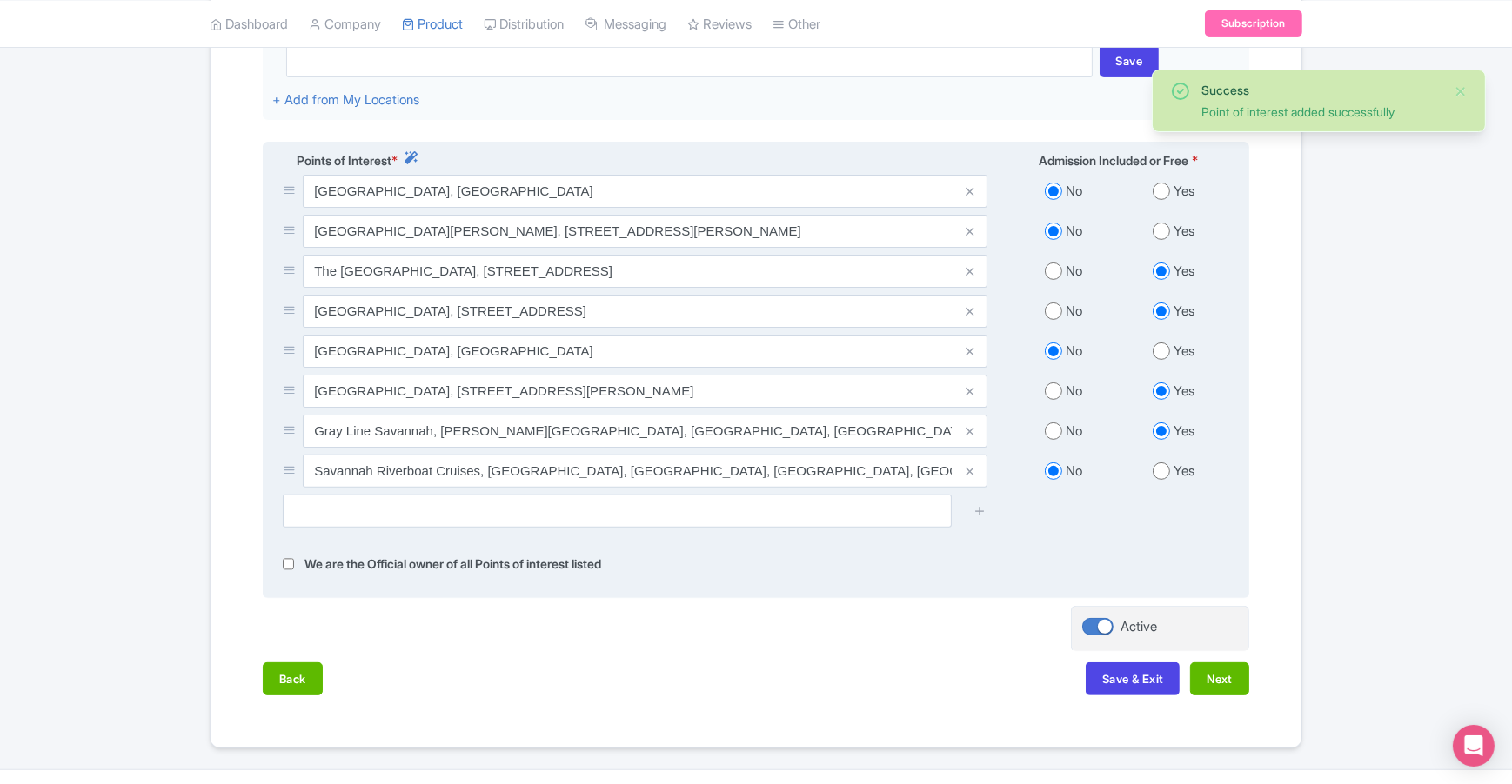
click at [1161, 474] on input "radio" at bounding box center [1161, 471] width 18 height 18
radio input "true"
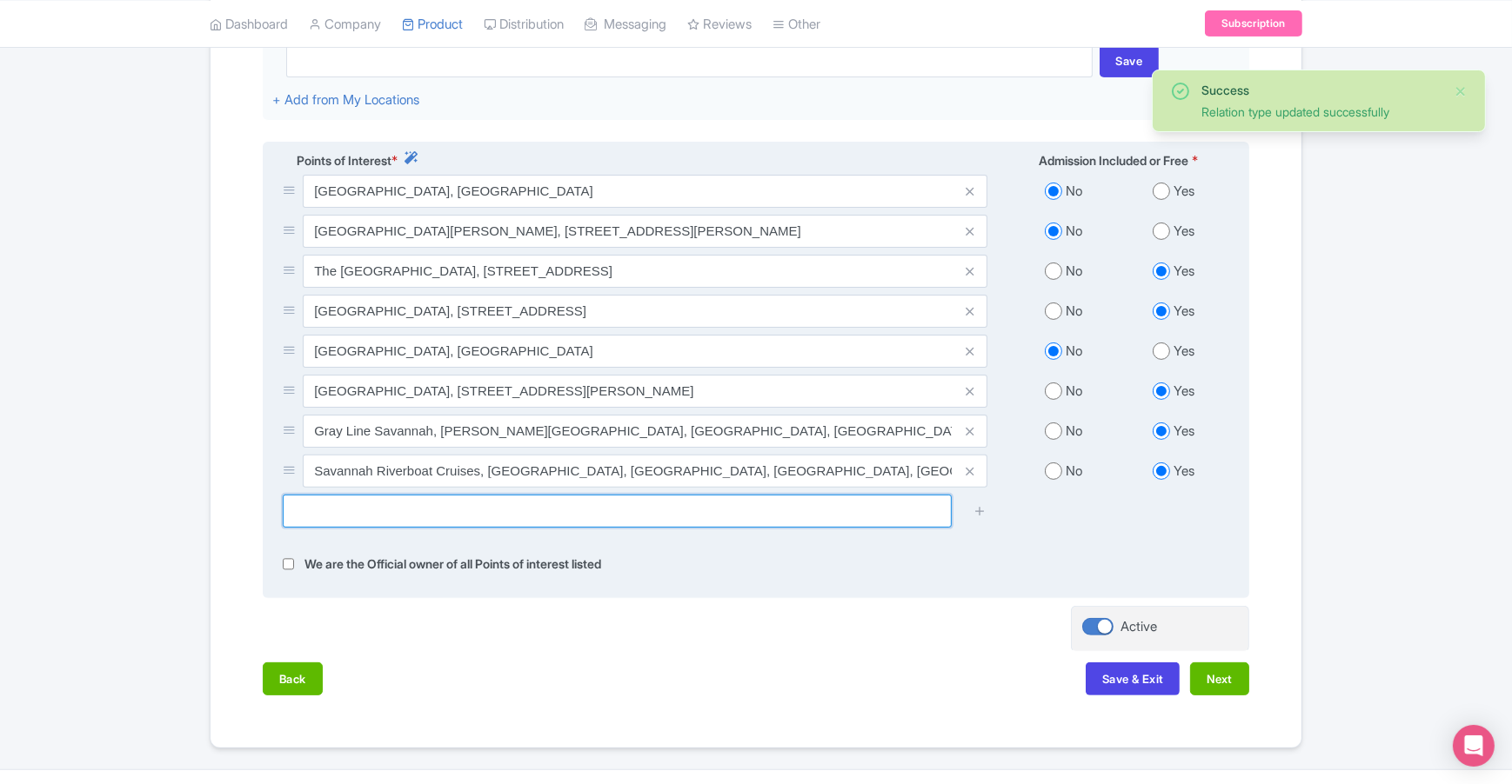
click at [834, 522] on input "text" at bounding box center [617, 511] width 669 height 33
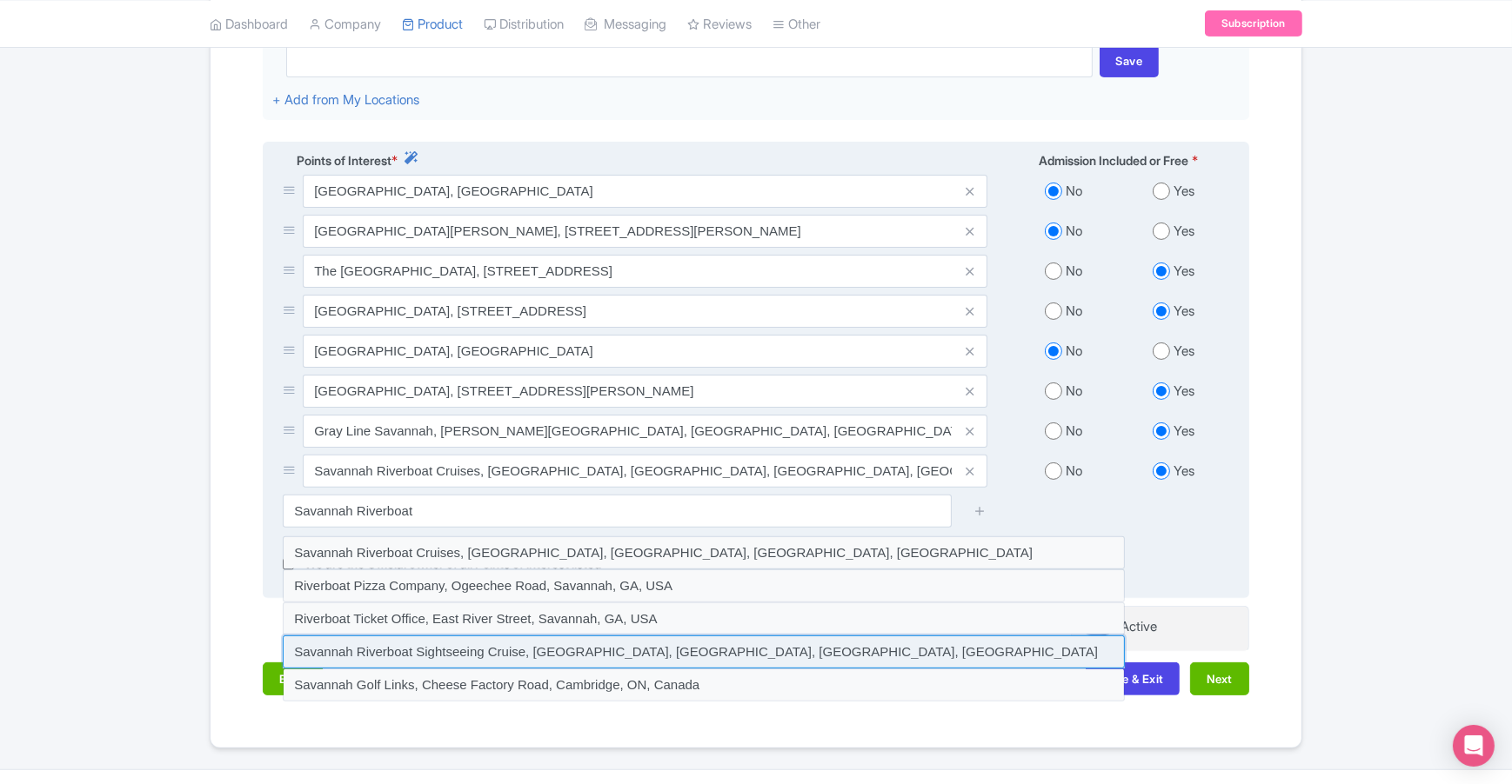
click at [657, 658] on input at bounding box center [704, 653] width 842 height 33
type input "Savannah Riverboat Sightseeing Cruise, East Bay Street, Savannah, GA, USA"
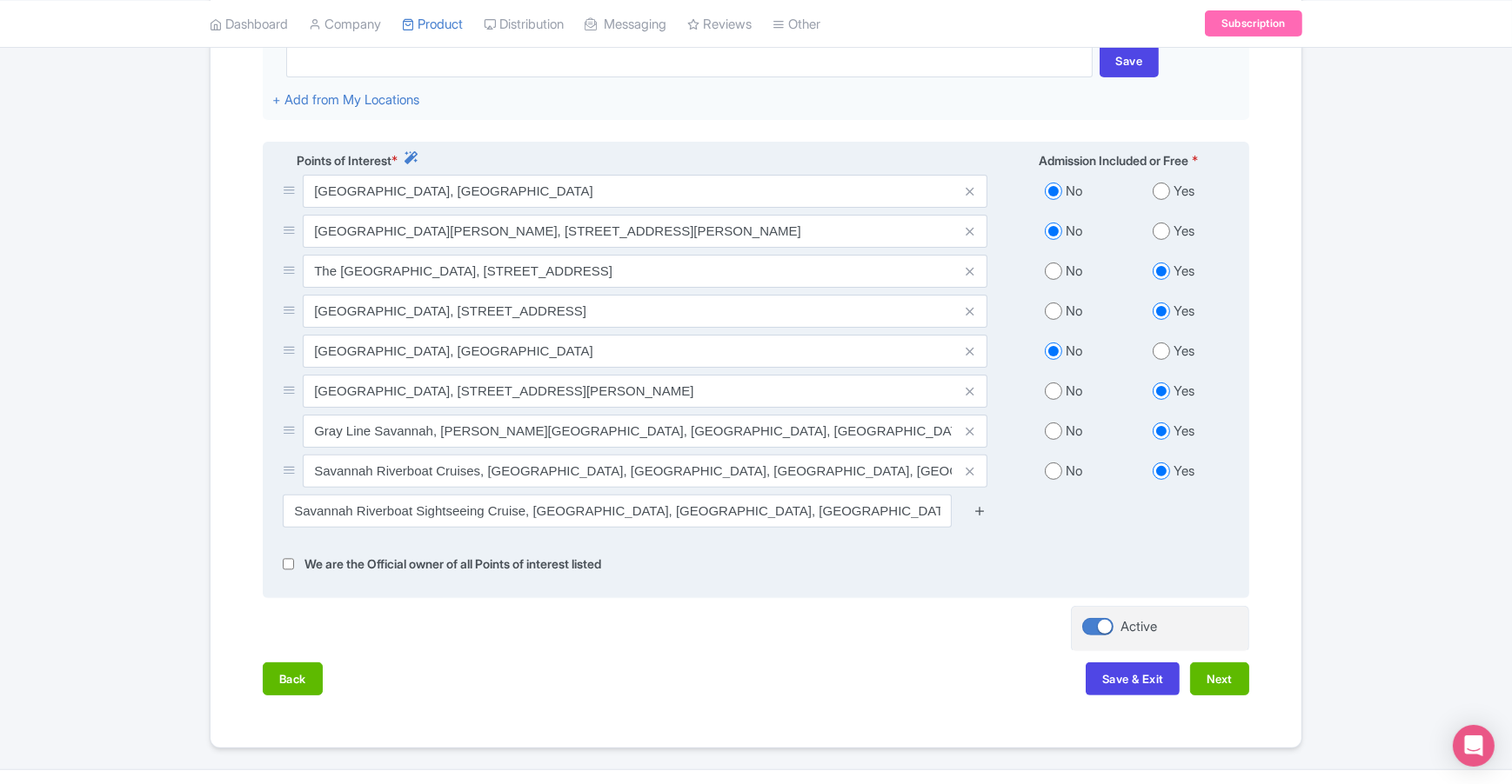
click at [981, 507] on icon at bounding box center [979, 510] width 13 height 13
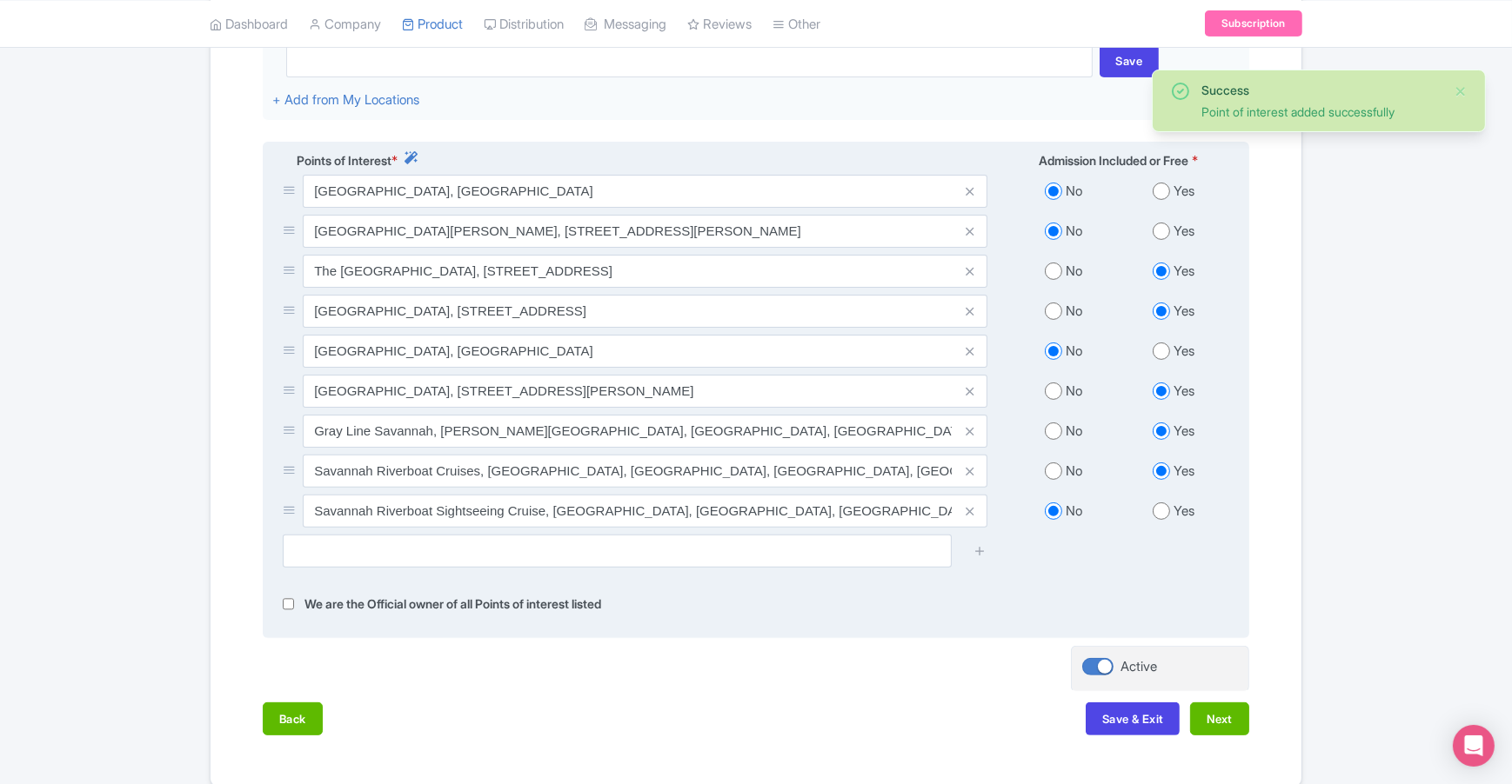
click at [1166, 513] on input "radio" at bounding box center [1161, 511] width 18 height 18
radio input "true"
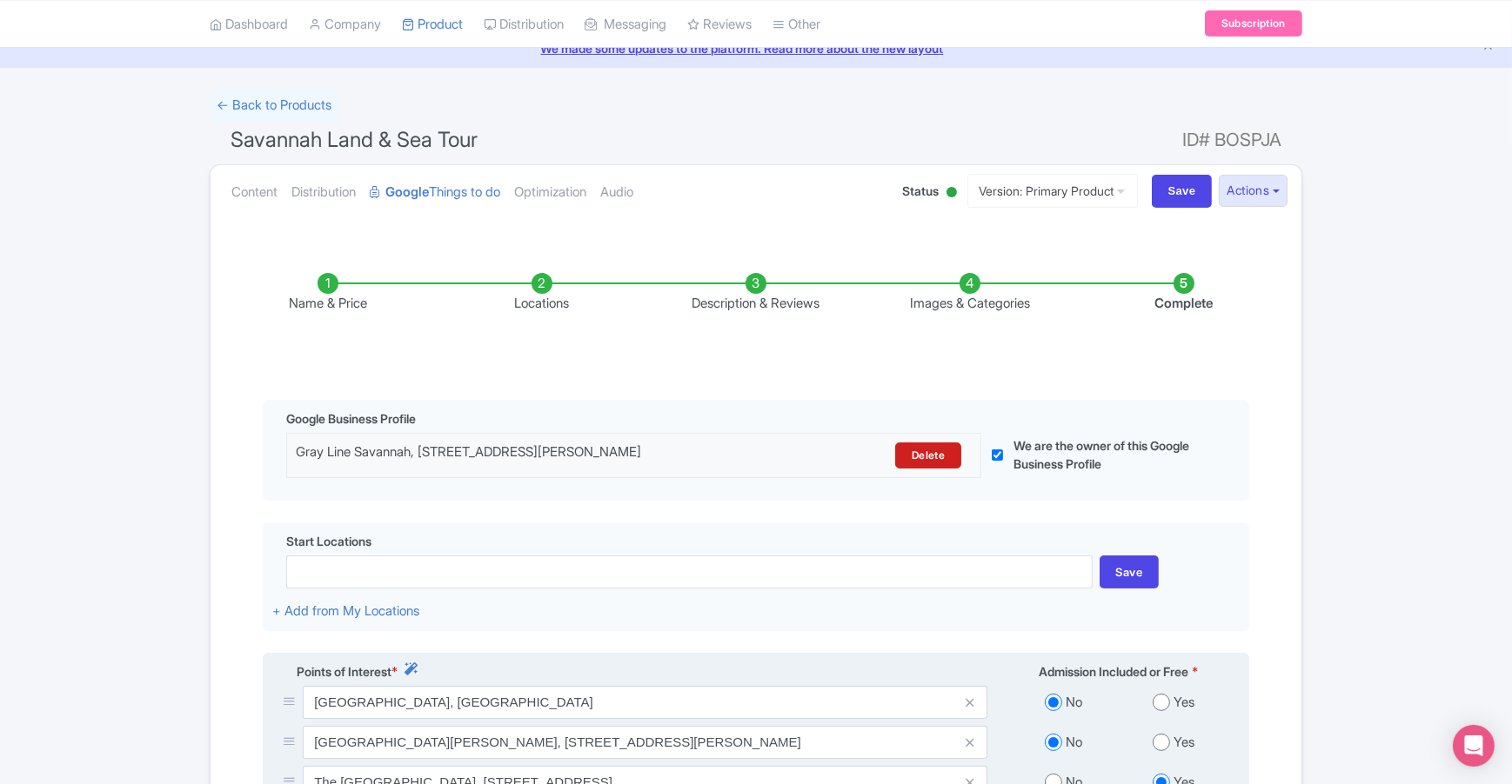
scroll to position [77, 0]
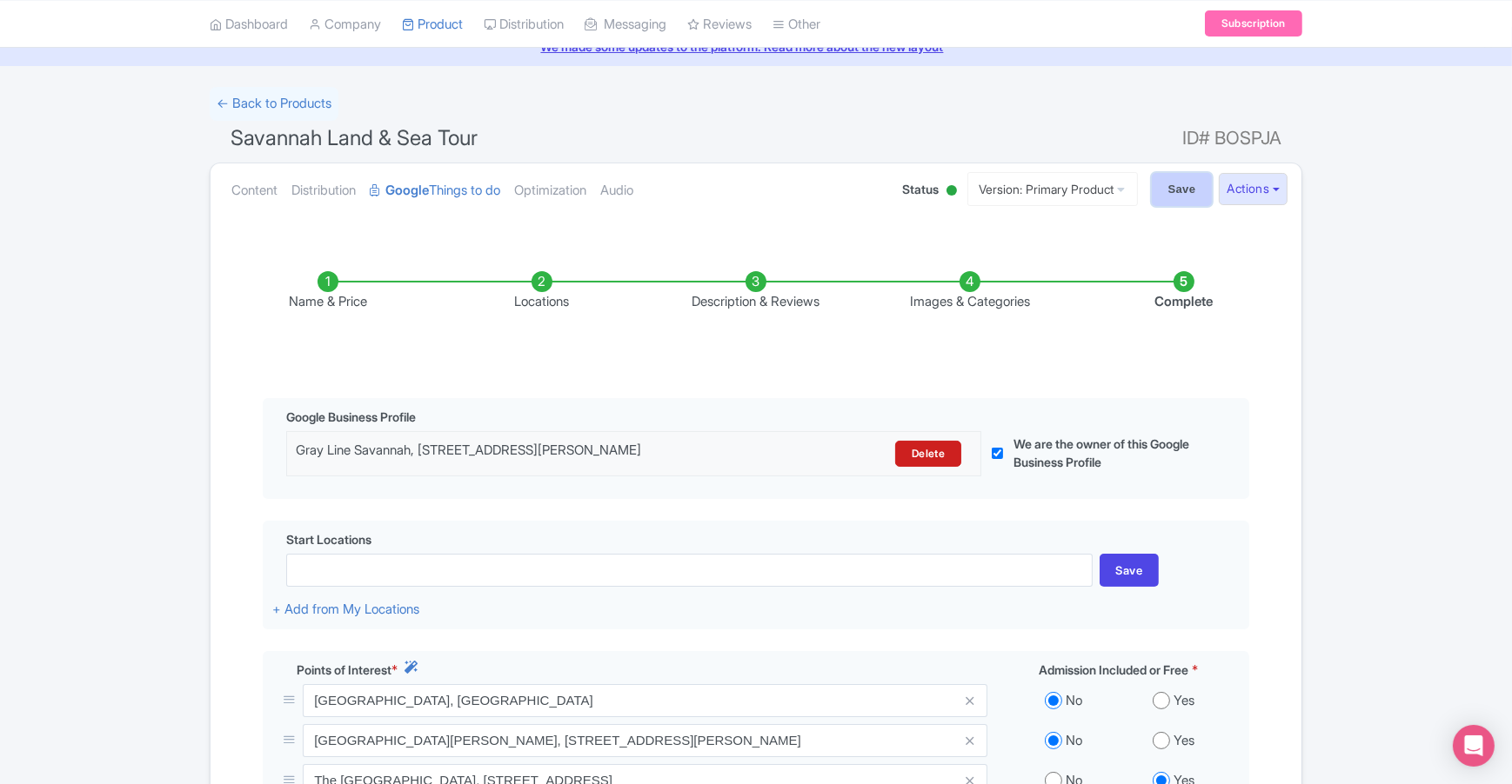
click at [1174, 200] on input "Save" at bounding box center [1182, 189] width 61 height 33
type input "Saving..."
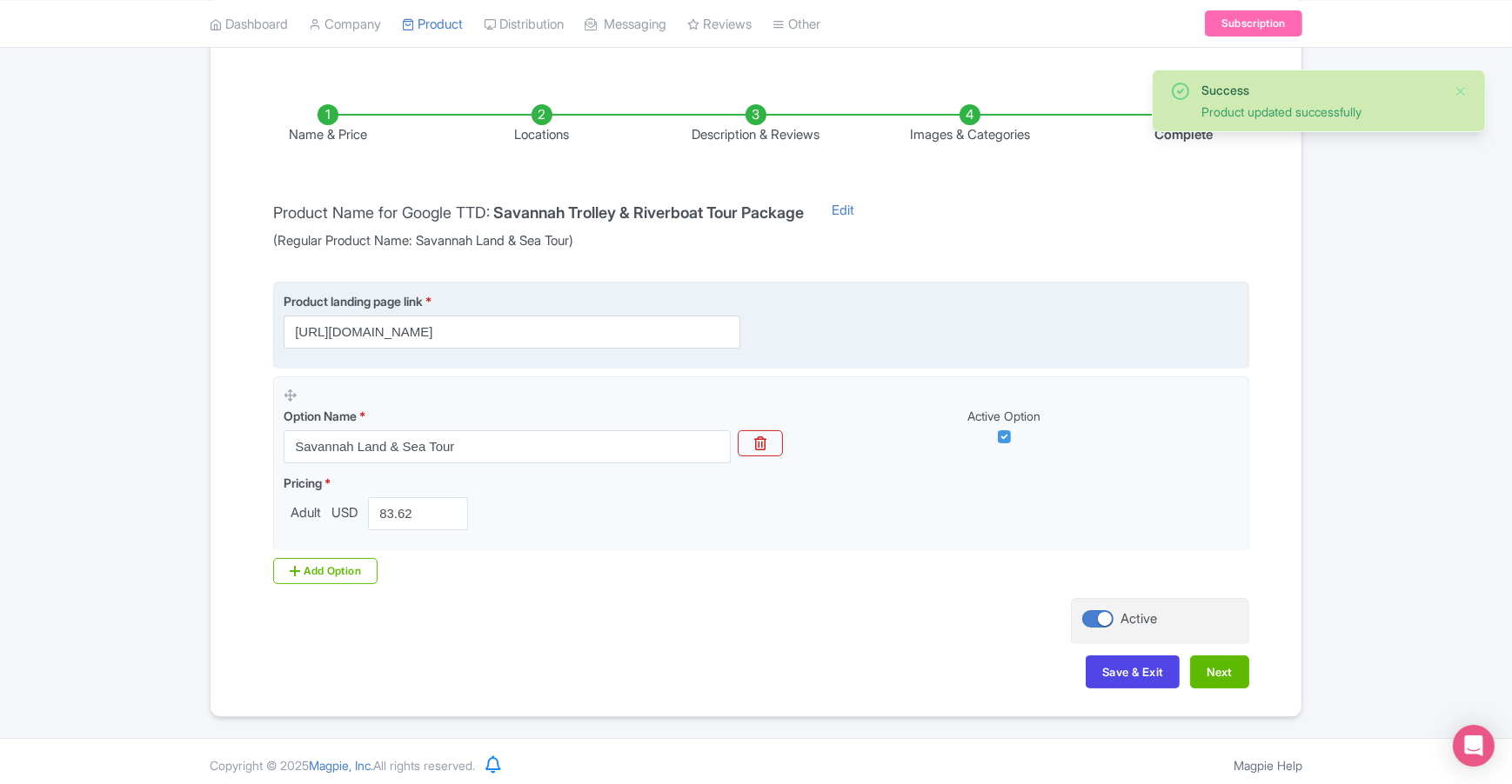
scroll to position [248, 0]
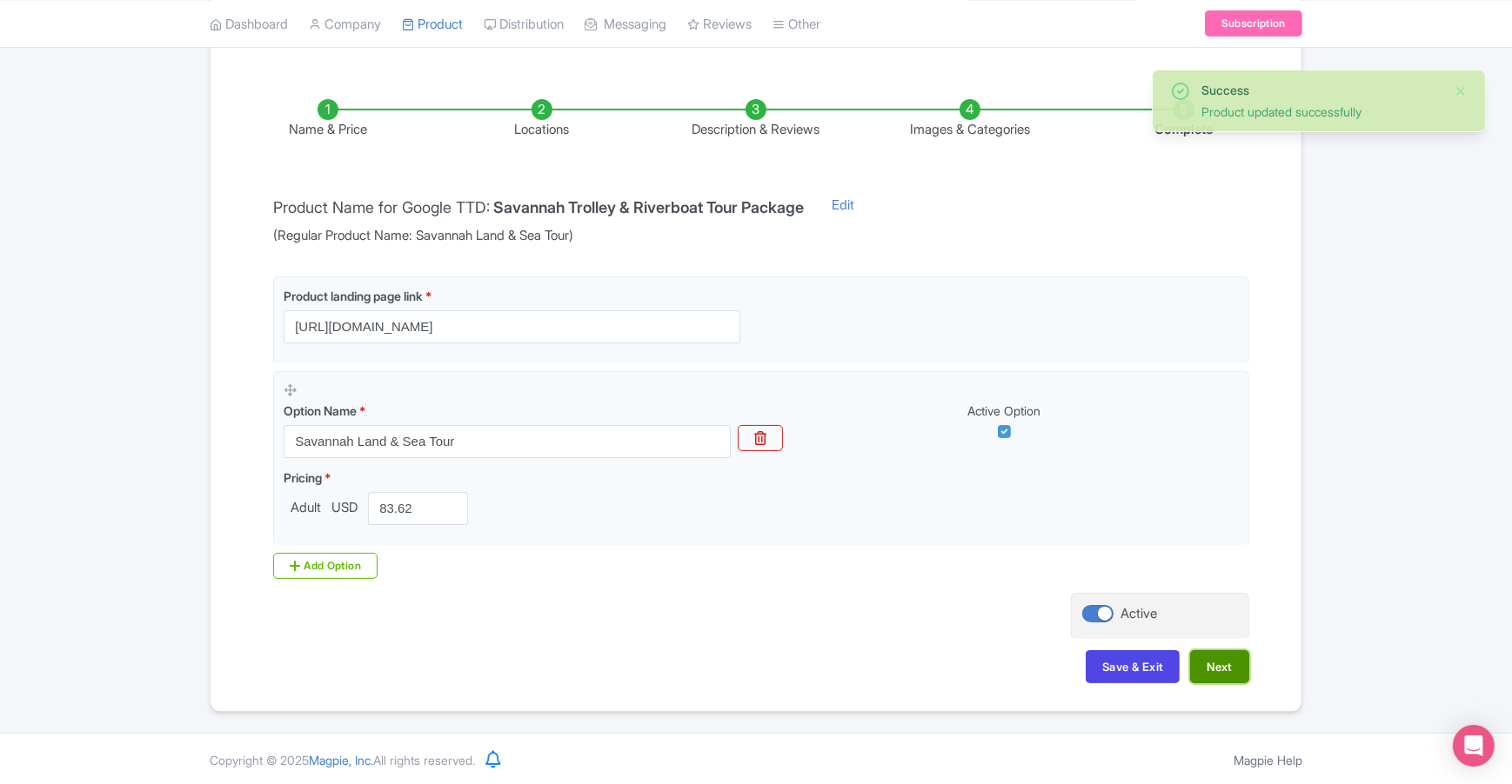
click at [1230, 670] on button "Next" at bounding box center [1219, 667] width 59 height 33
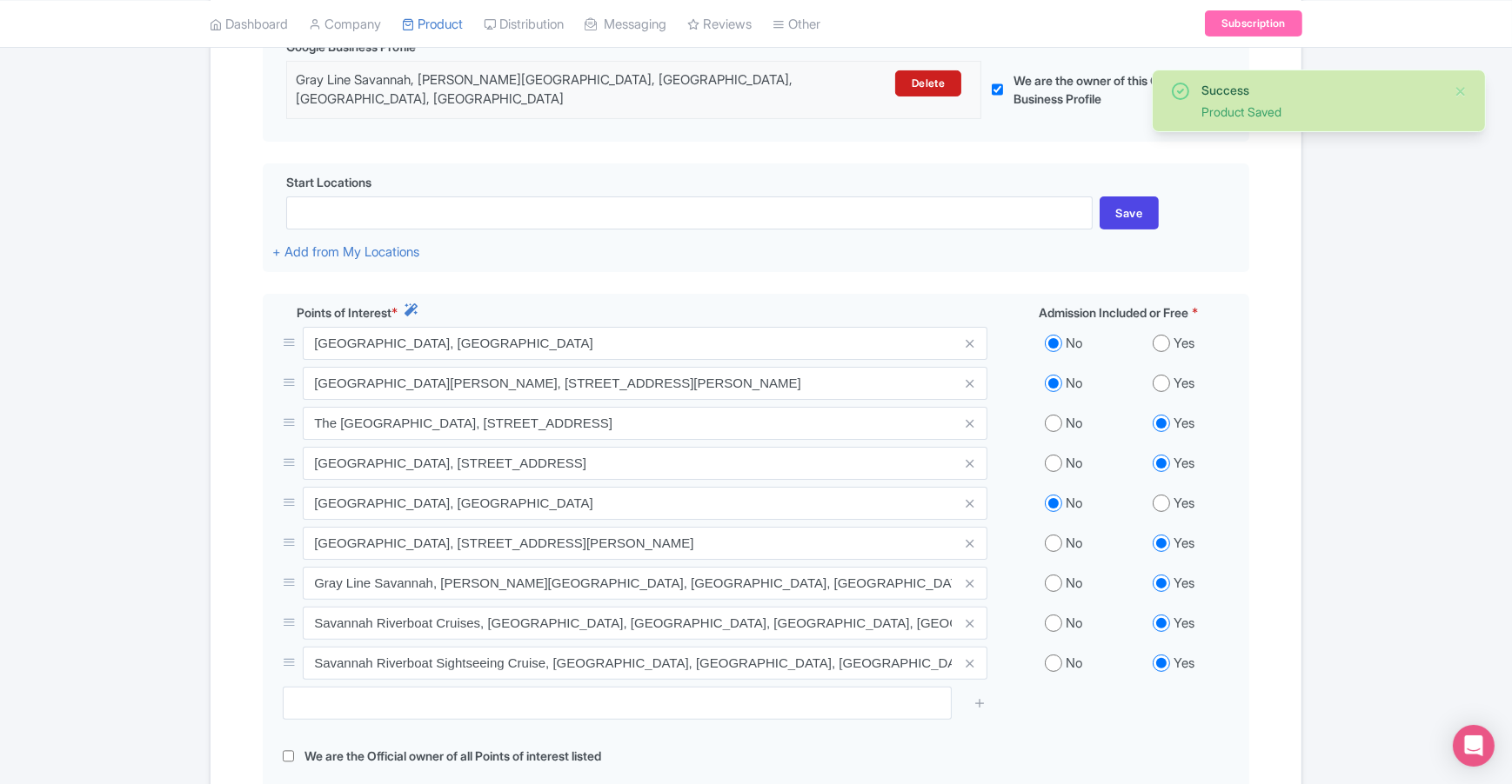
scroll to position [618, 0]
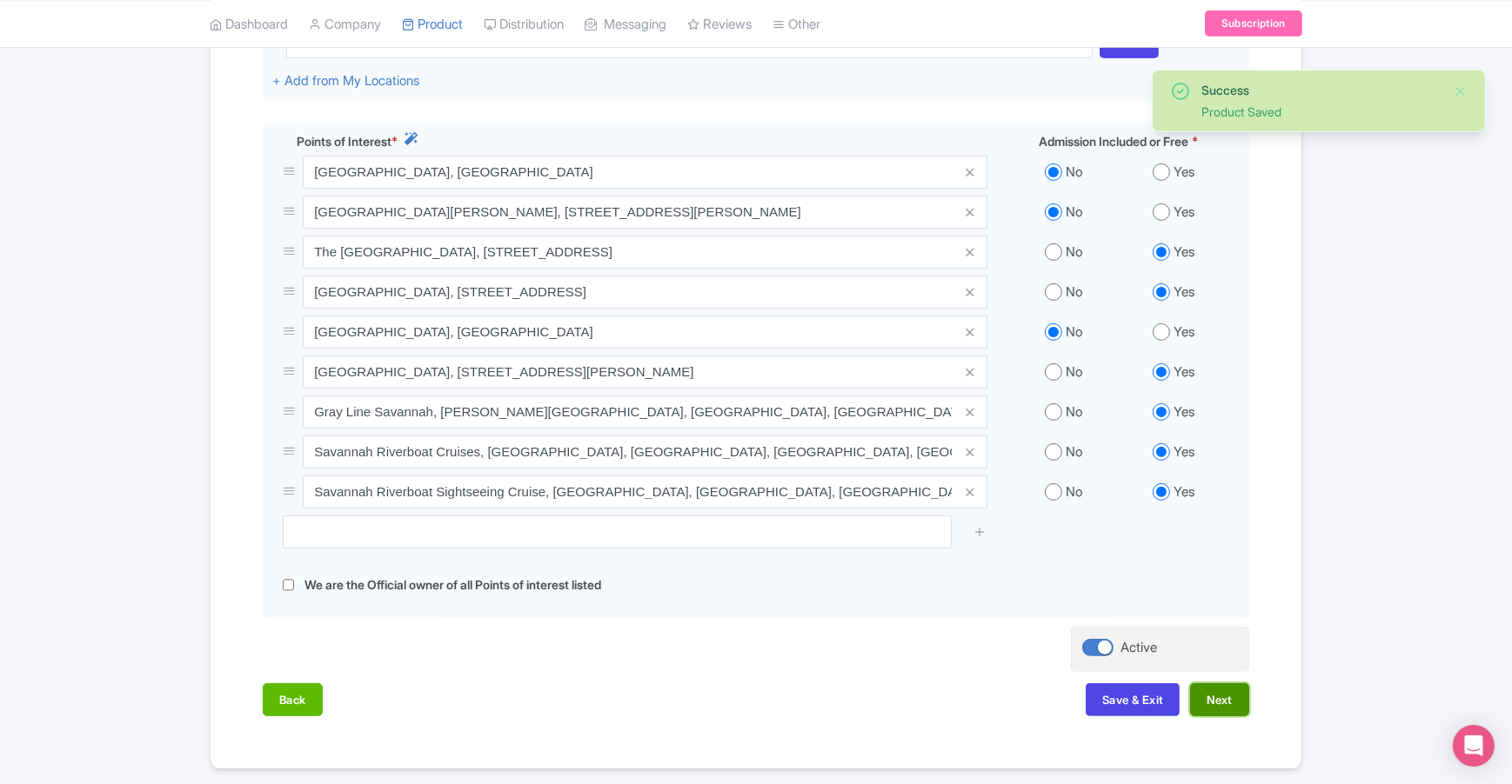
click at [1225, 683] on button "Next" at bounding box center [1219, 700] width 59 height 33
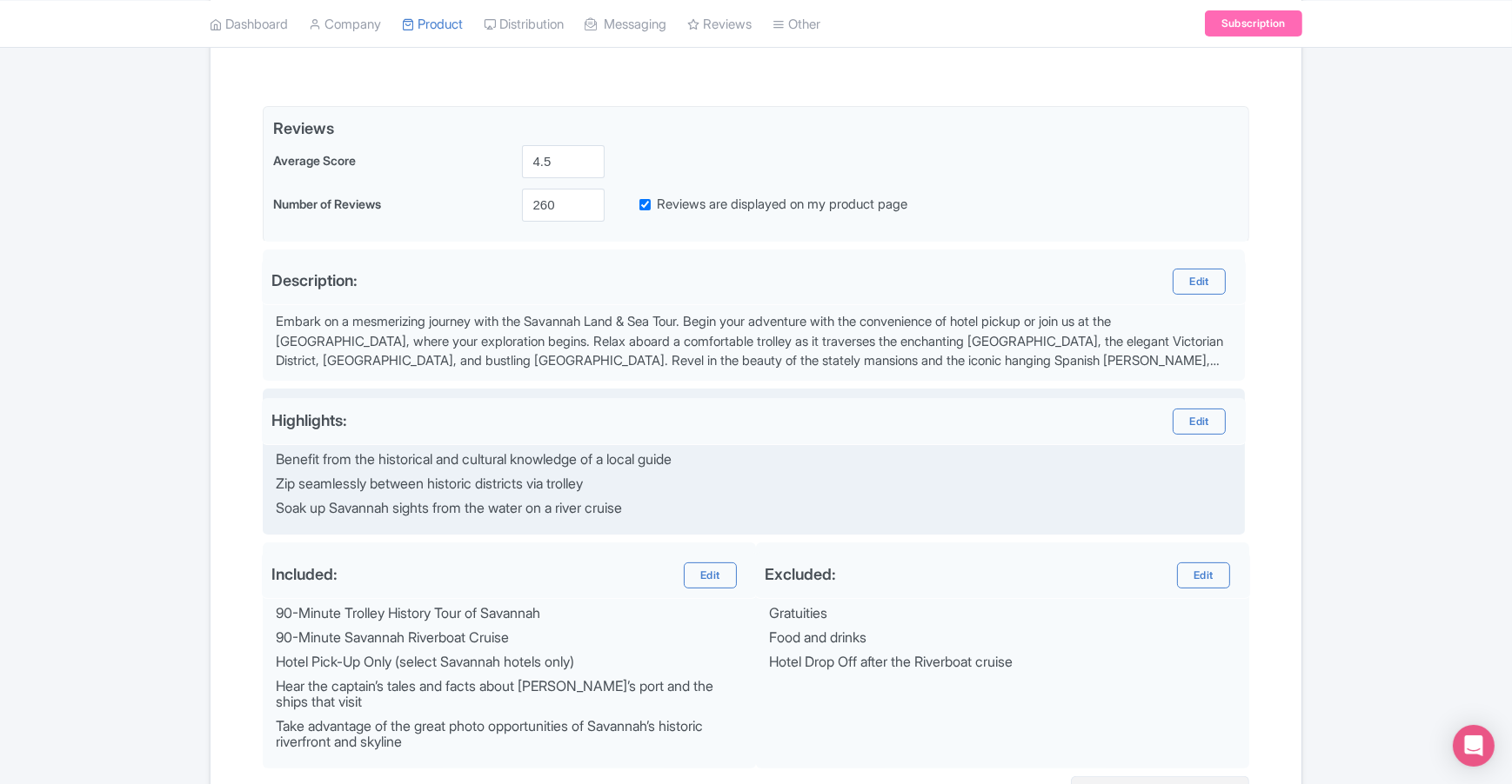
scroll to position [247, 0]
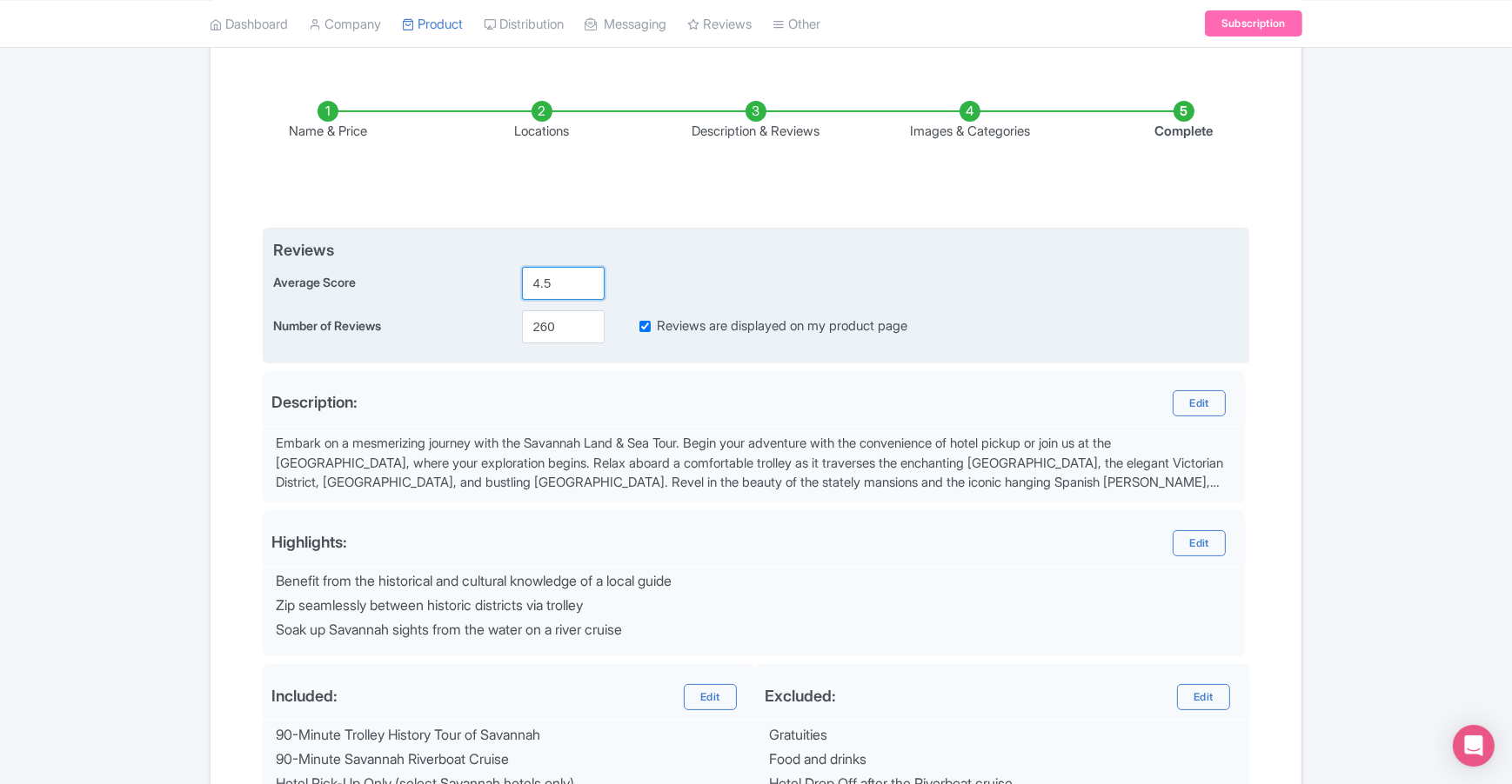
click at [556, 285] on input "4.5" at bounding box center [564, 284] width 82 height 33
type input "4.9"
drag, startPoint x: 559, startPoint y: 323, endPoint x: 505, endPoint y: 322, distance: 54.0
click at [506, 322] on div "Number of Reviews 260 Reviews are displayed on my product page" at bounding box center [755, 327] width 965 height 33
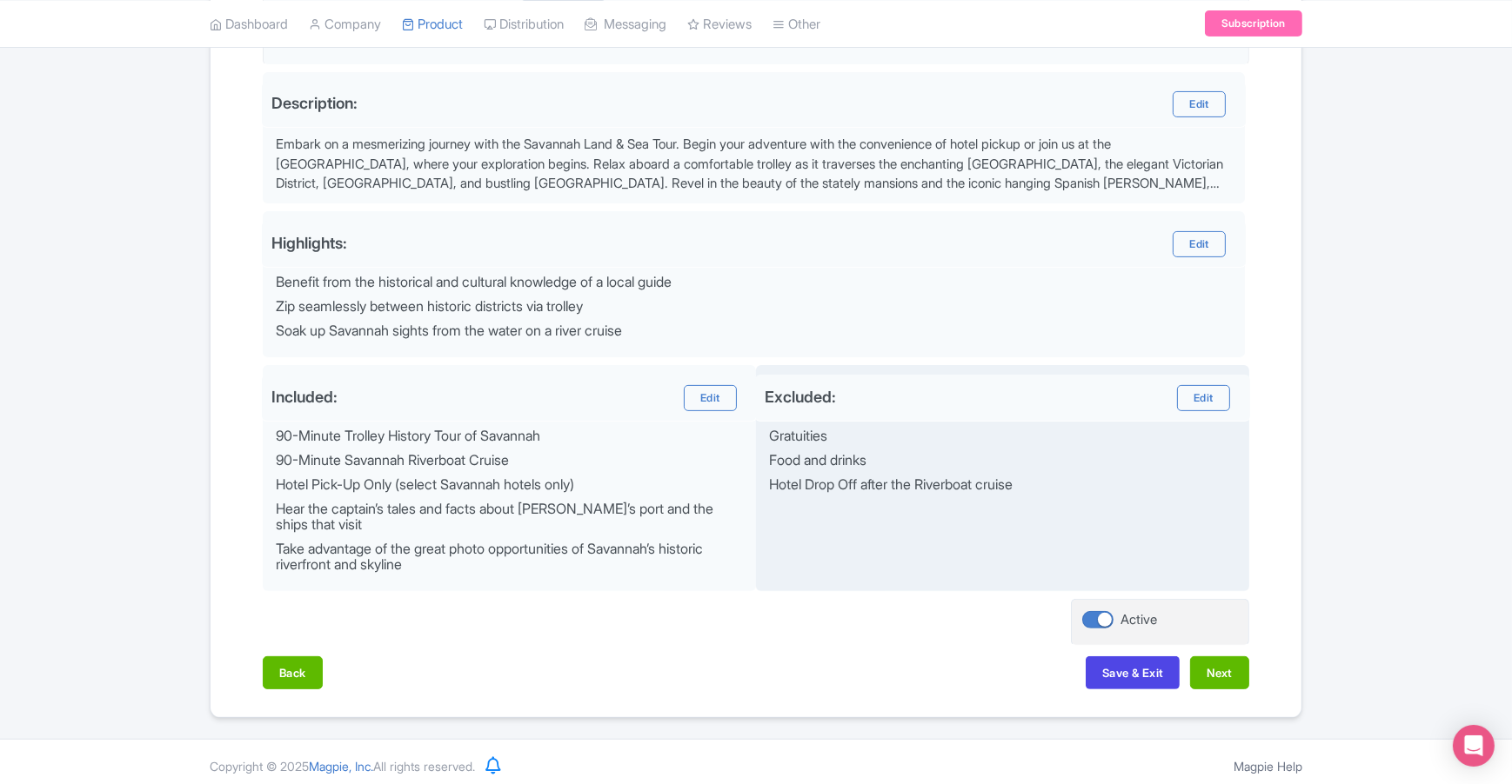
scroll to position [552, 0]
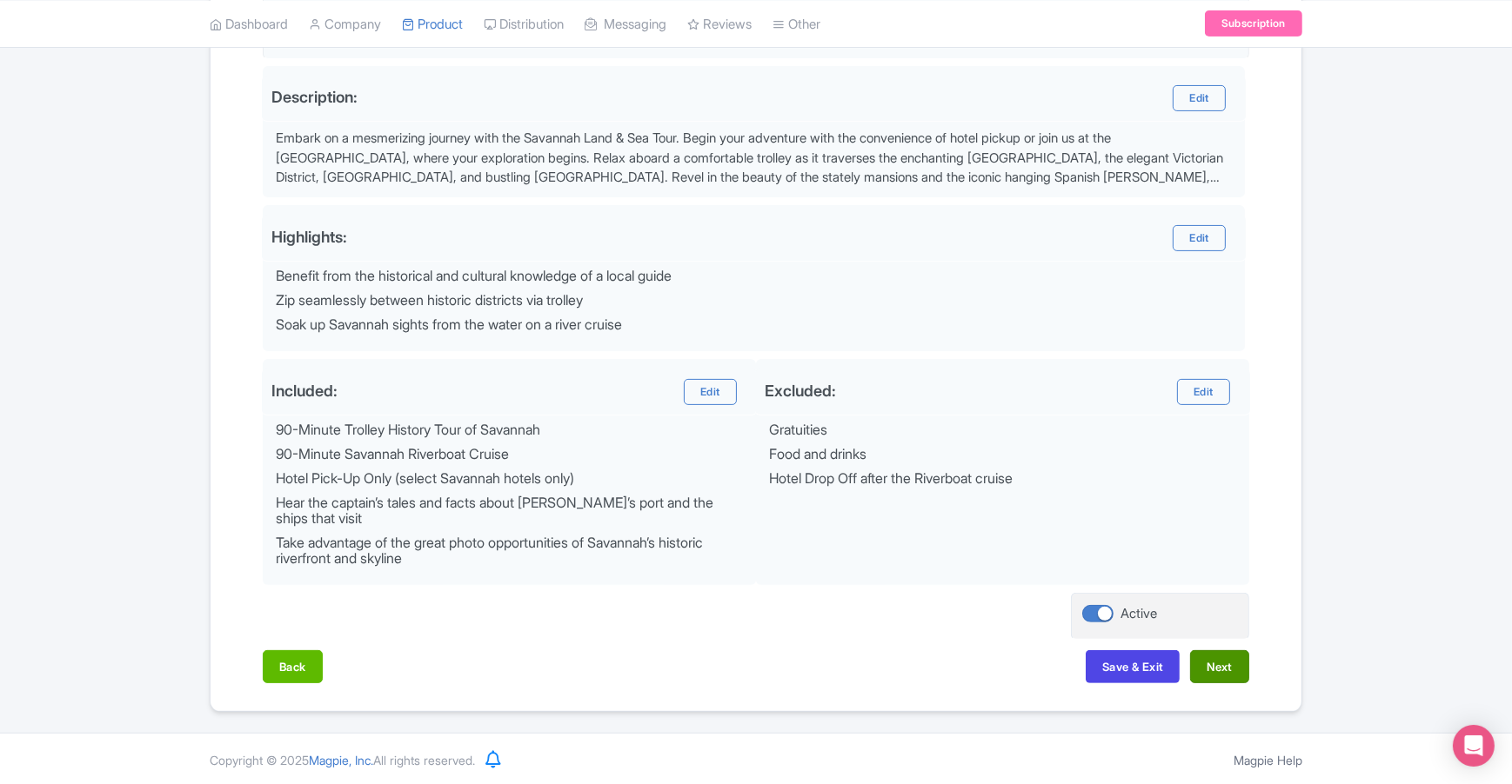
type input "745"
click at [1226, 666] on button "Next" at bounding box center [1219, 667] width 59 height 33
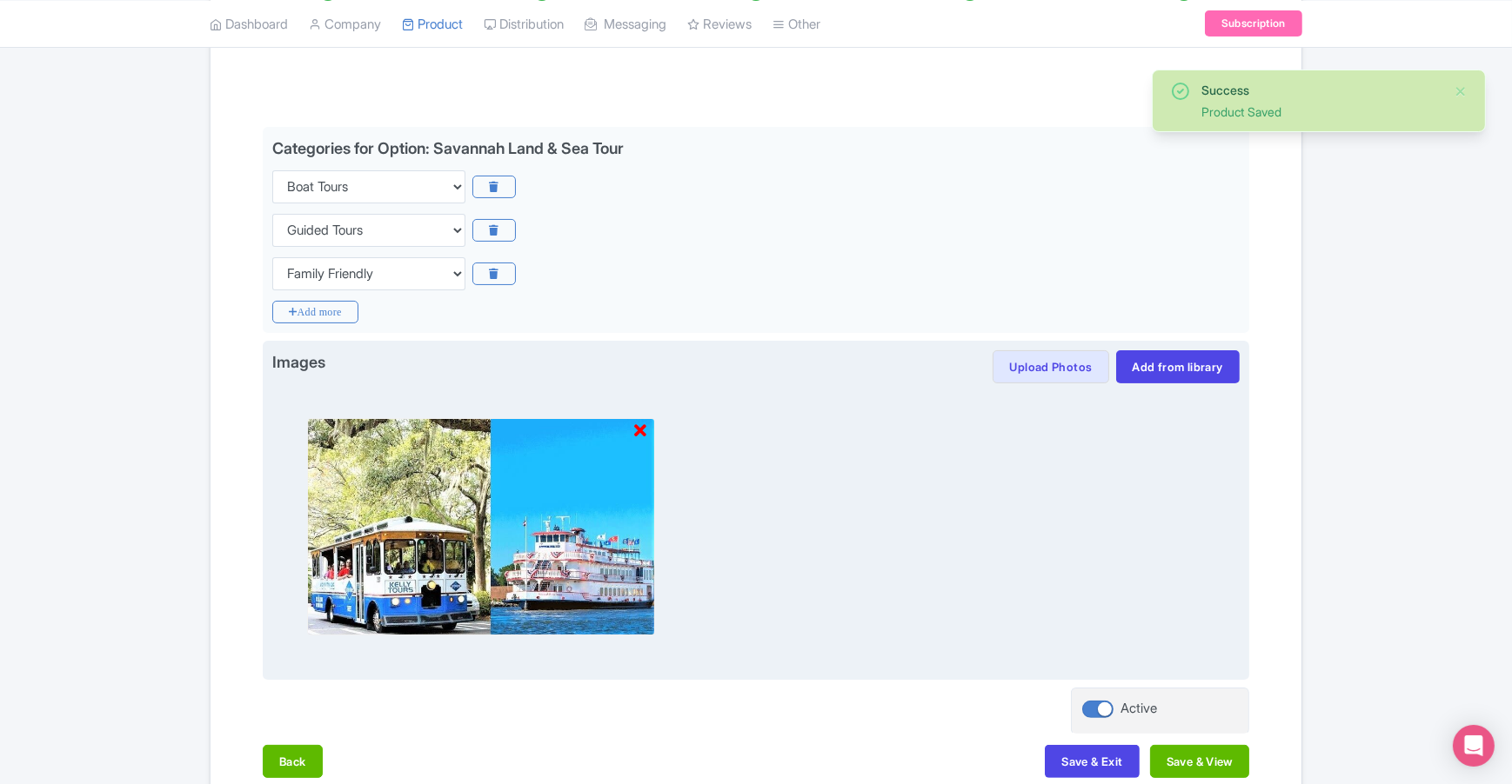
scroll to position [282, 0]
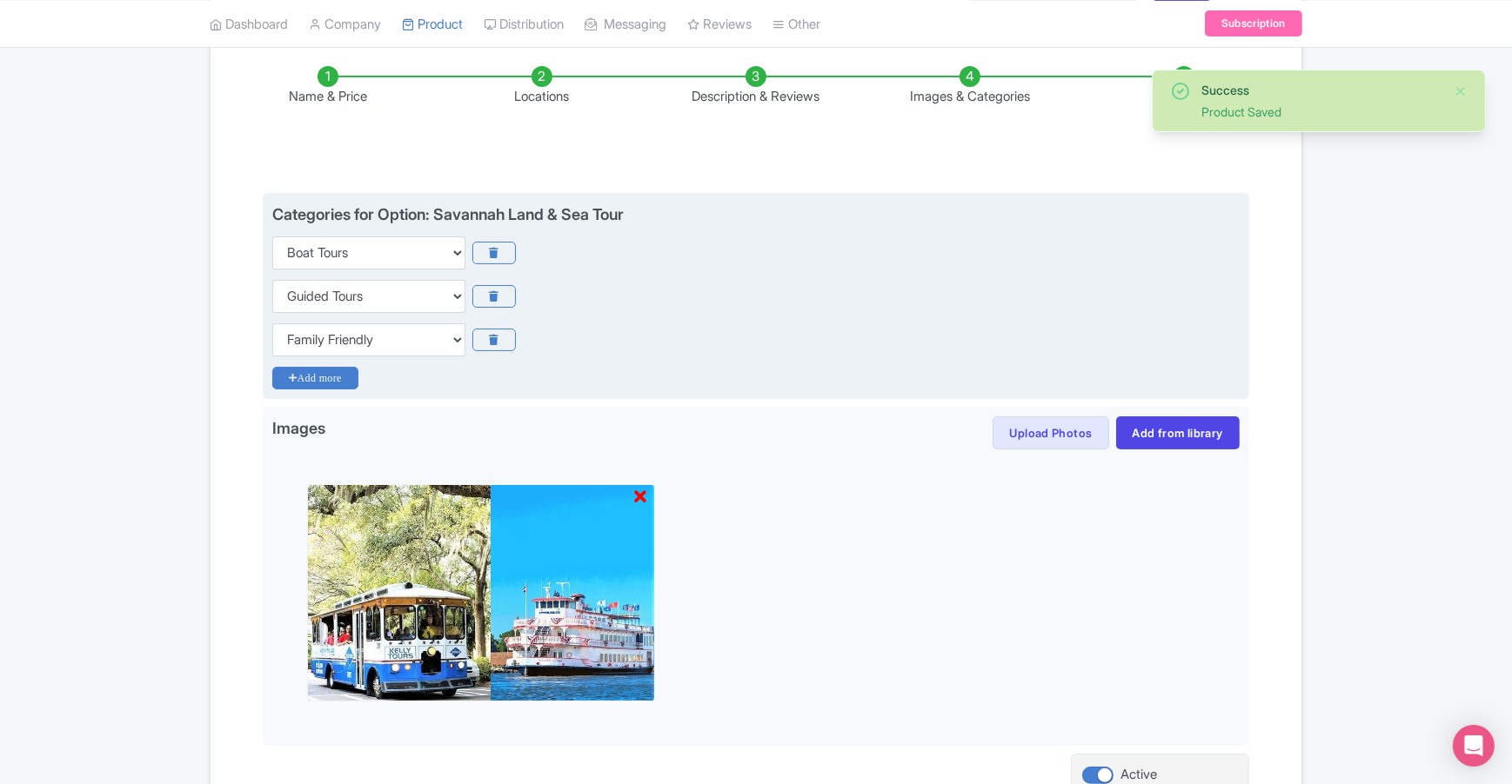
click at [317, 377] on icon "Add more" at bounding box center [315, 378] width 86 height 23
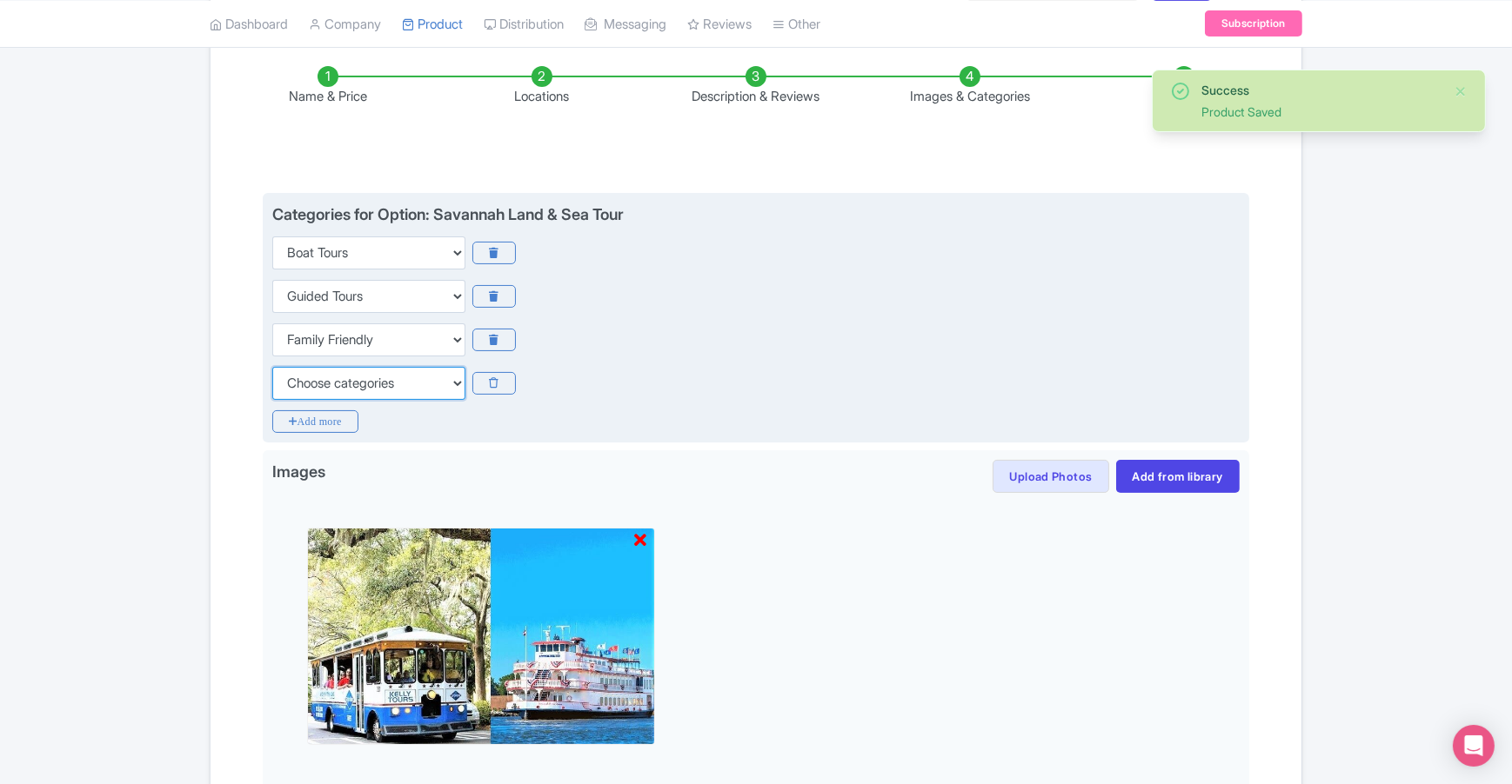
click at [436, 379] on select "Choose categories Adults Only Animals Audio Guide Beaches Bike Tours Boat Tours…" at bounding box center [368, 384] width 193 height 33
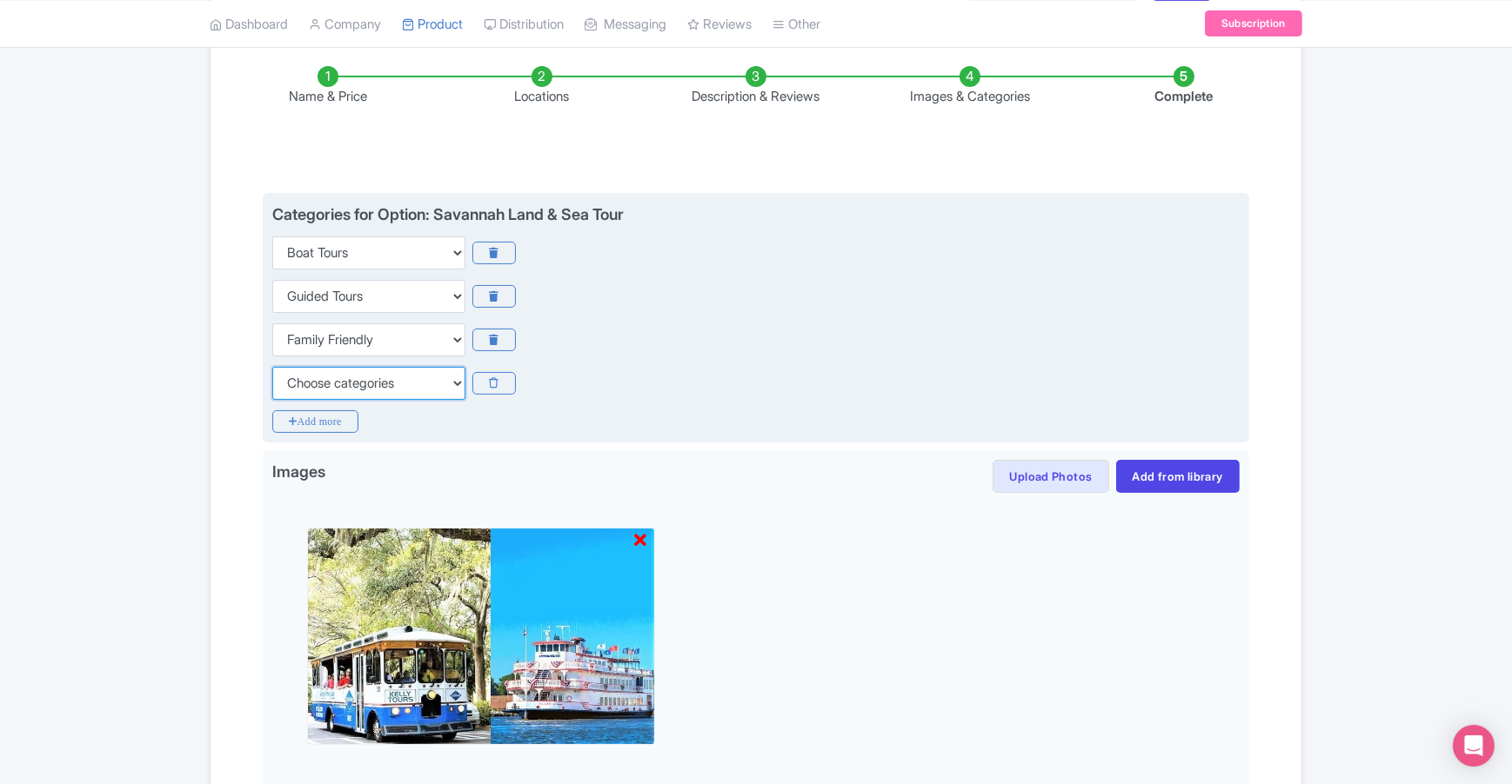
select select "day-trips"
click at [272, 367] on select "Choose categories Adults Only Animals Audio Guide Beaches Bike Tours Boat Tours…" at bounding box center [368, 384] width 193 height 33
click at [328, 413] on icon "Add more" at bounding box center [315, 421] width 86 height 23
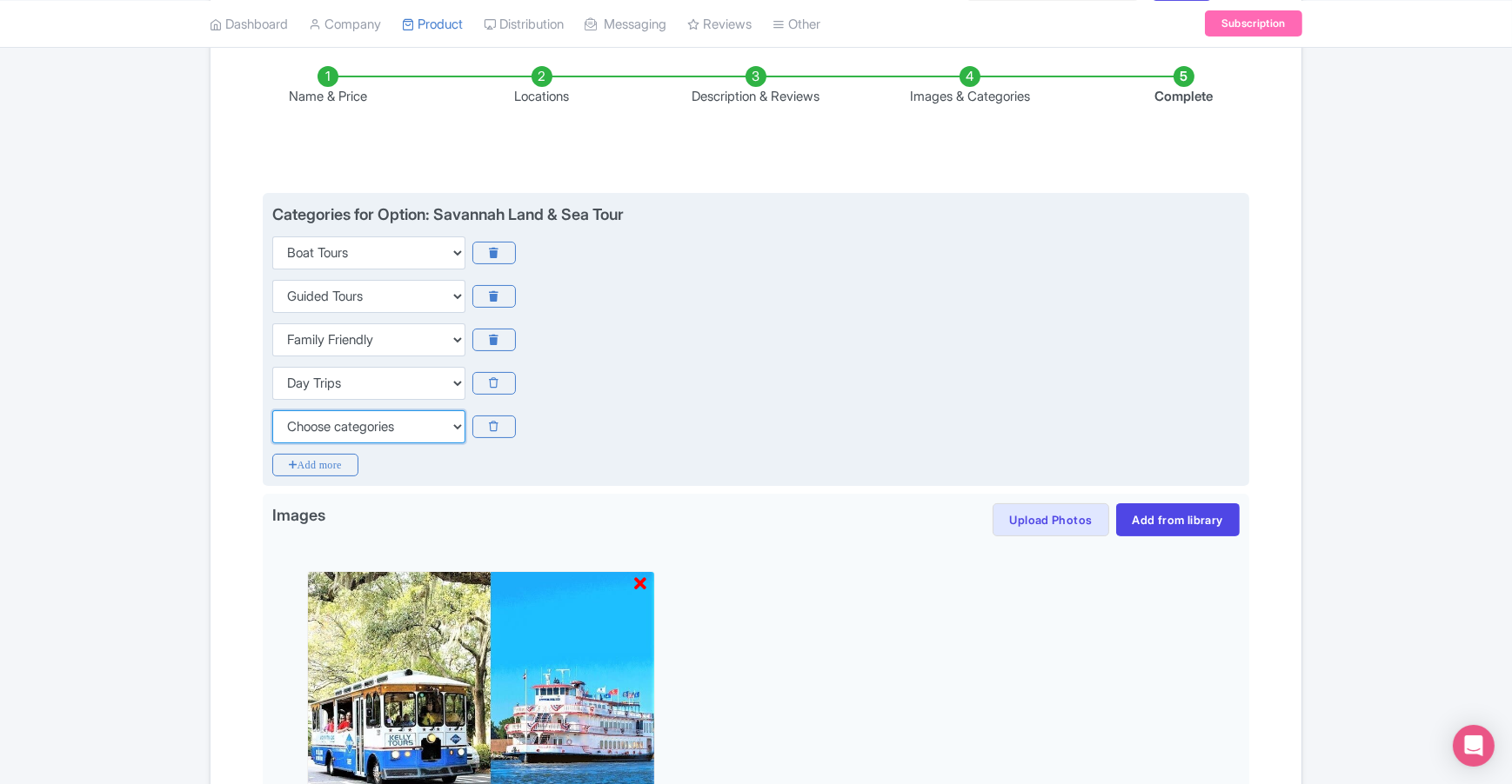
click at [373, 432] on select "Choose categories Adults Only Animals Audio Guide Beaches Bike Tours Boat Tours…" at bounding box center [368, 427] width 193 height 33
click at [272, 410] on select "Choose categories Adults Only Animals Audio Guide Beaches Bike Tours Boat Tours…" at bounding box center [368, 427] width 193 height 33
click at [443, 425] on select "Choose categories Adults Only Animals Audio Guide Beaches Bike Tours Boat Tours…" at bounding box center [368, 427] width 193 height 33
select select "history"
click at [272, 410] on select "Choose categories Adults Only Animals Audio Guide Beaches Bike Tours Boat Tours…" at bounding box center [368, 427] width 193 height 33
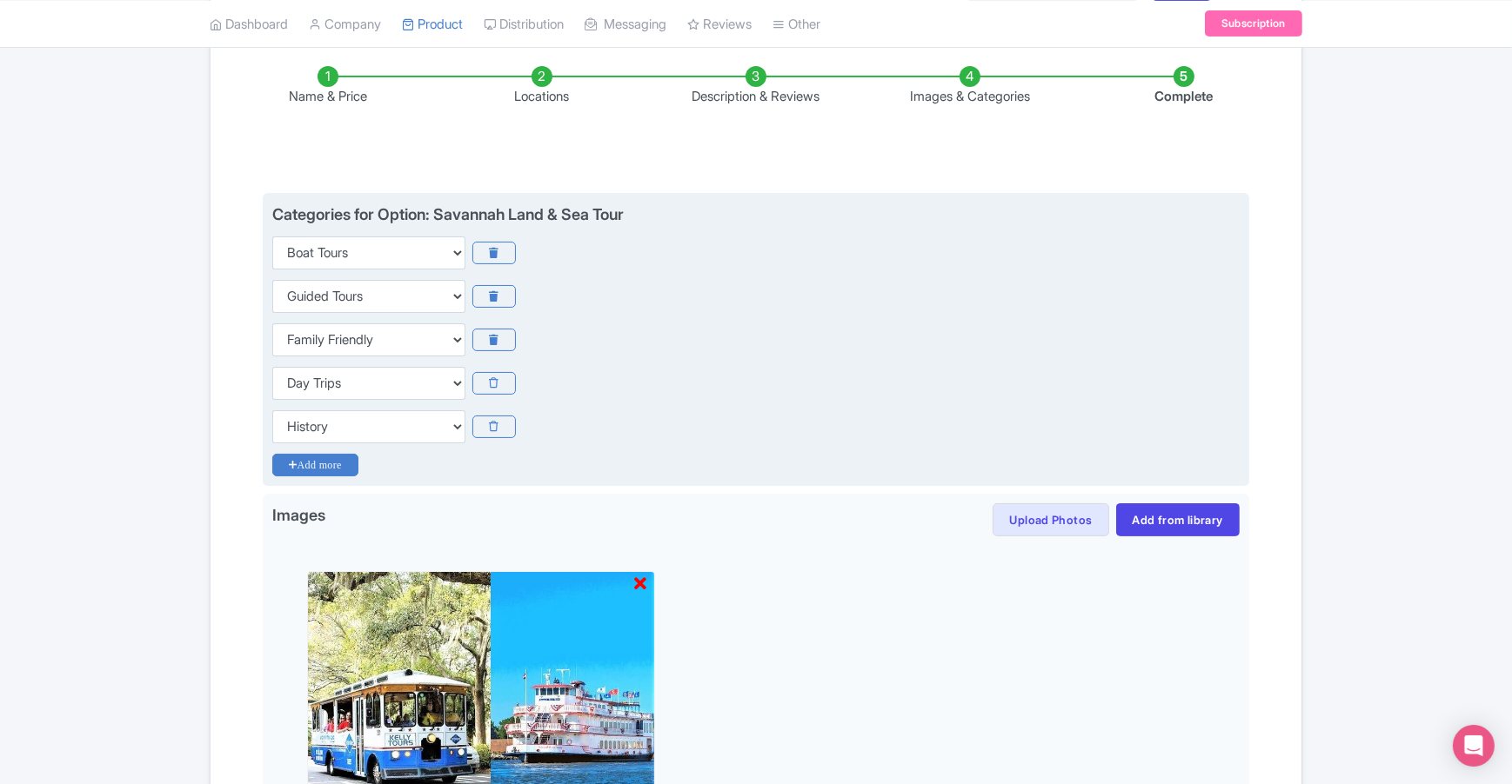
click at [339, 459] on icon "Add more" at bounding box center [315, 464] width 86 height 23
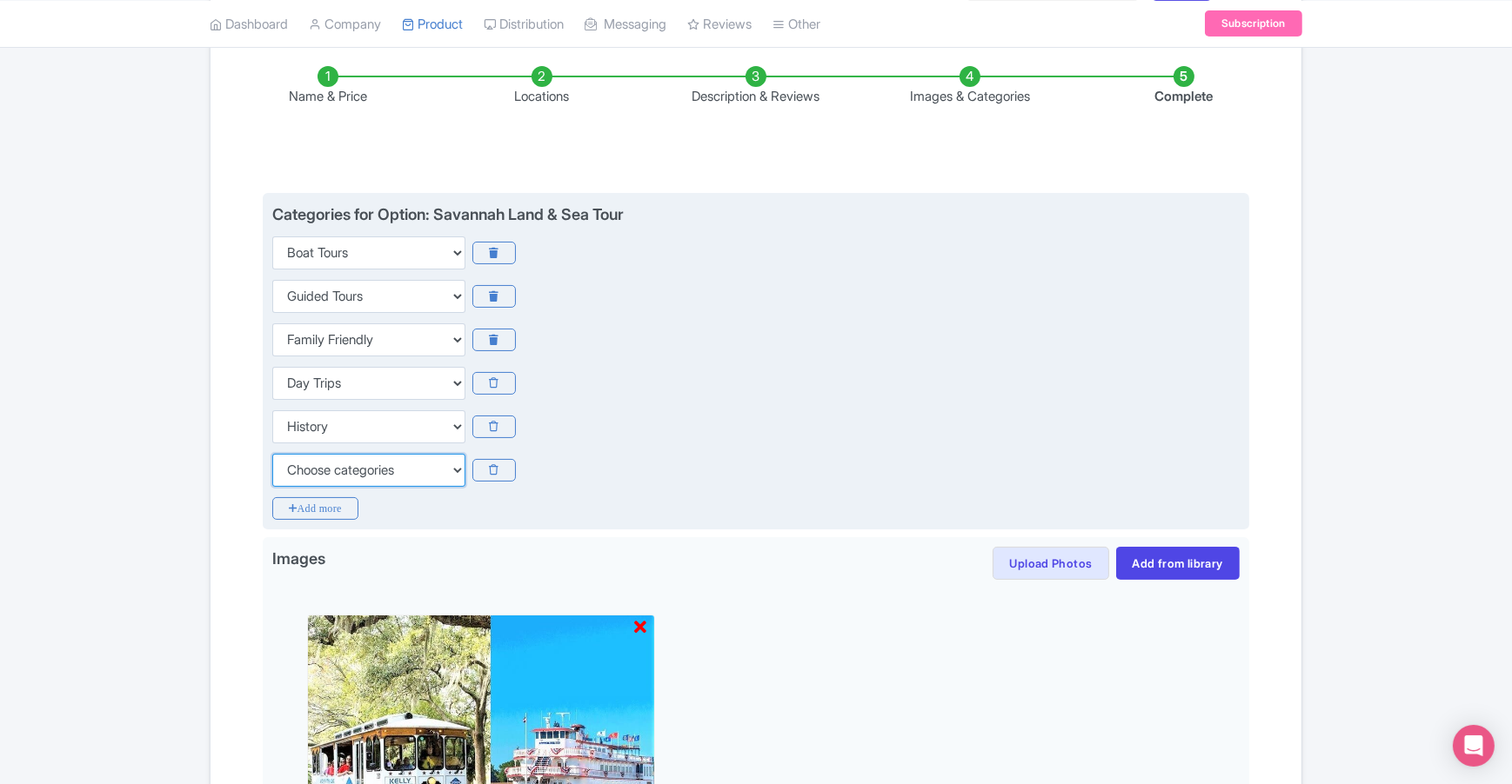
click at [371, 463] on select "Choose categories Adults Only Animals Audio Guide Beaches Bike Tours Boat Tours…" at bounding box center [368, 470] width 193 height 33
select select "hop-on-hop-off"
click at [272, 453] on select "Choose categories Adults Only Animals Audio Guide Beaches Bike Tours Boat Tours…" at bounding box center [368, 470] width 193 height 33
click at [339, 511] on icon "Add more" at bounding box center [315, 508] width 86 height 23
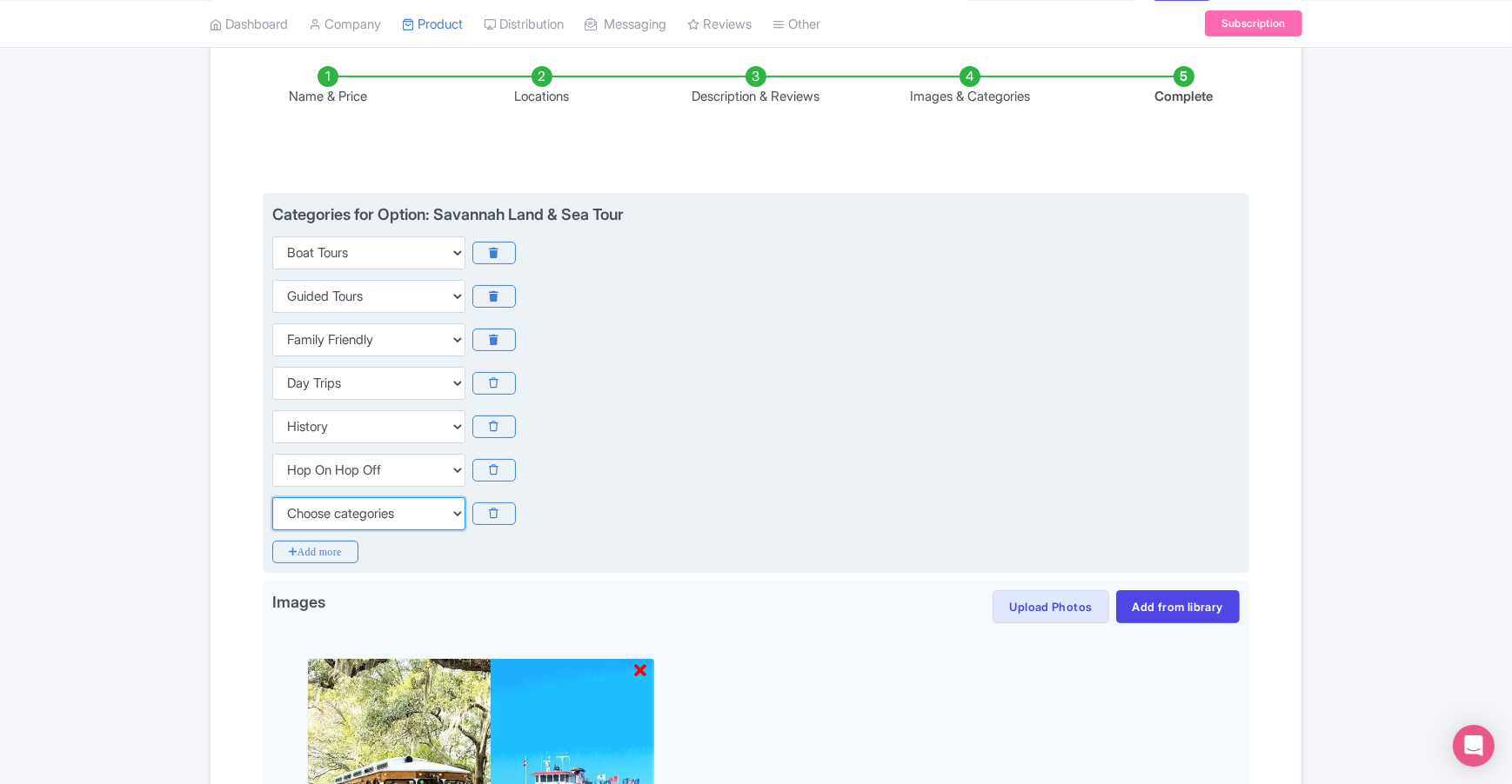
click at [359, 514] on select "Choose categories Adults Only Animals Audio Guide Beaches Bike Tours Boat Tours…" at bounding box center [368, 514] width 193 height 33
select select "outdoors"
click at [272, 497] on select "Choose categories Adults Only Animals Audio Guide Beaches Bike Tours Boat Tours…" at bounding box center [368, 514] width 193 height 33
click at [341, 541] on icon "Add more" at bounding box center [315, 551] width 86 height 23
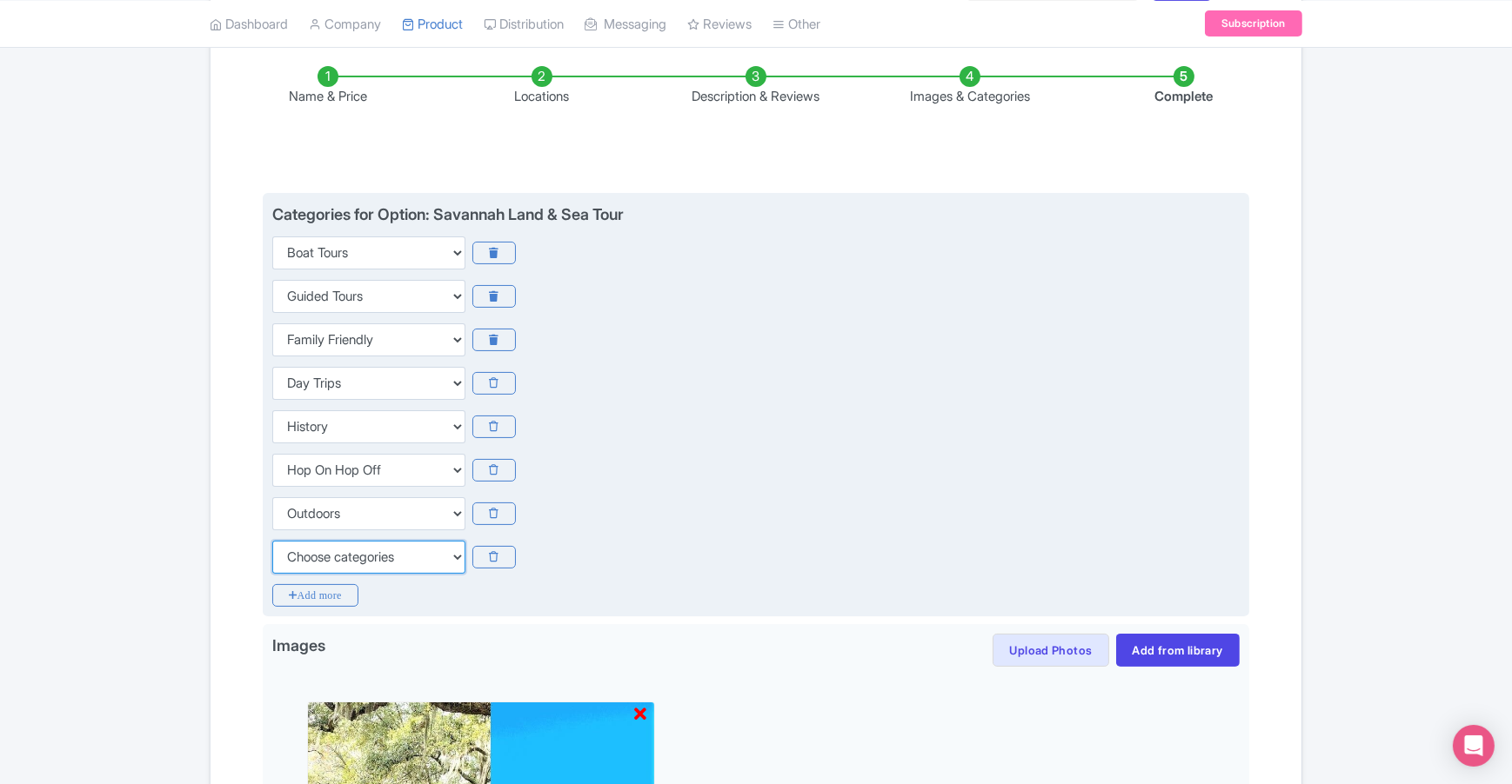
click at [369, 549] on select "Choose categories Adults Only Animals Audio Guide Beaches Bike Tours Boat Tours…" at bounding box center [368, 557] width 193 height 33
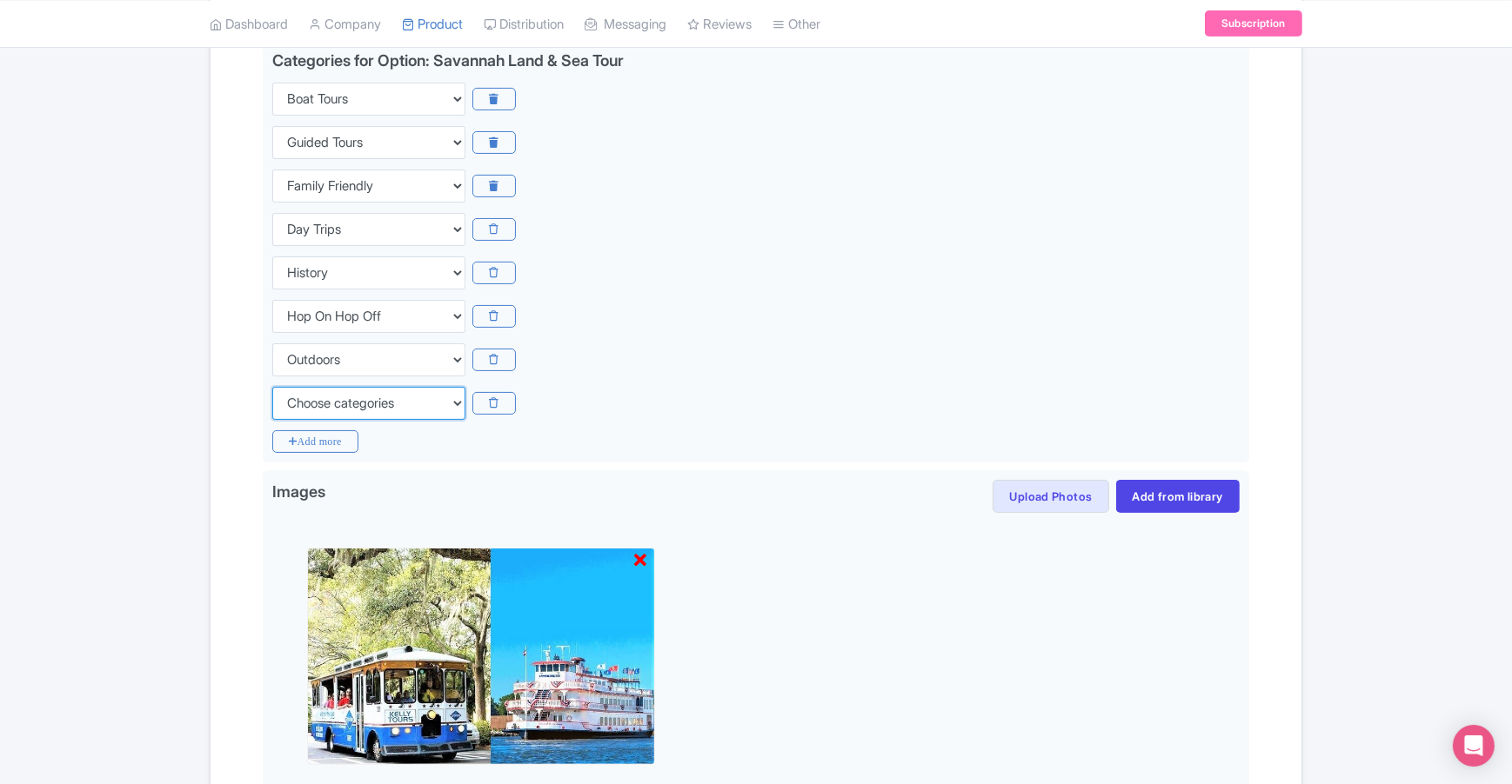
scroll to position [660, 0]
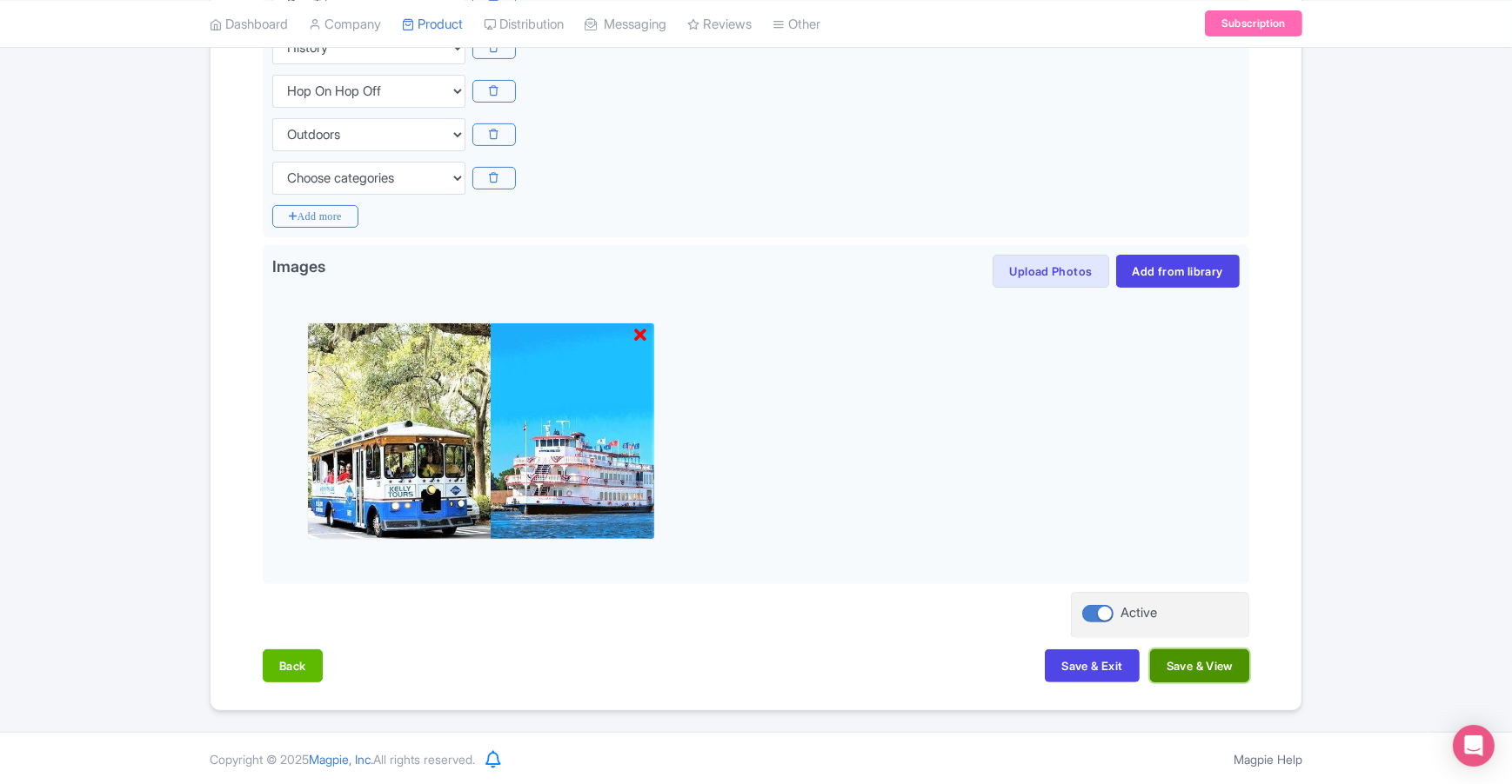
click at [1190, 670] on button "Save & View" at bounding box center [1199, 666] width 99 height 33
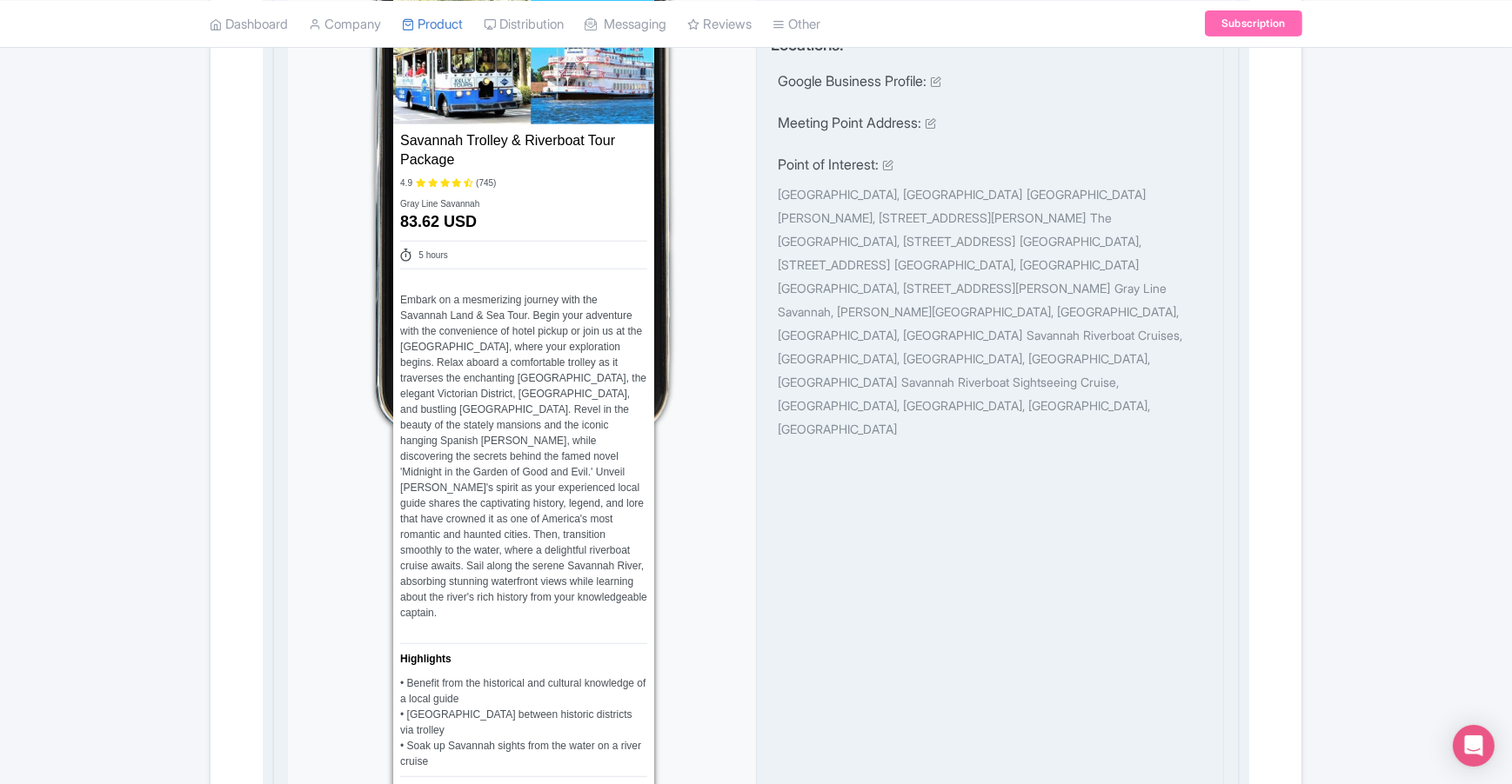
scroll to position [0, 0]
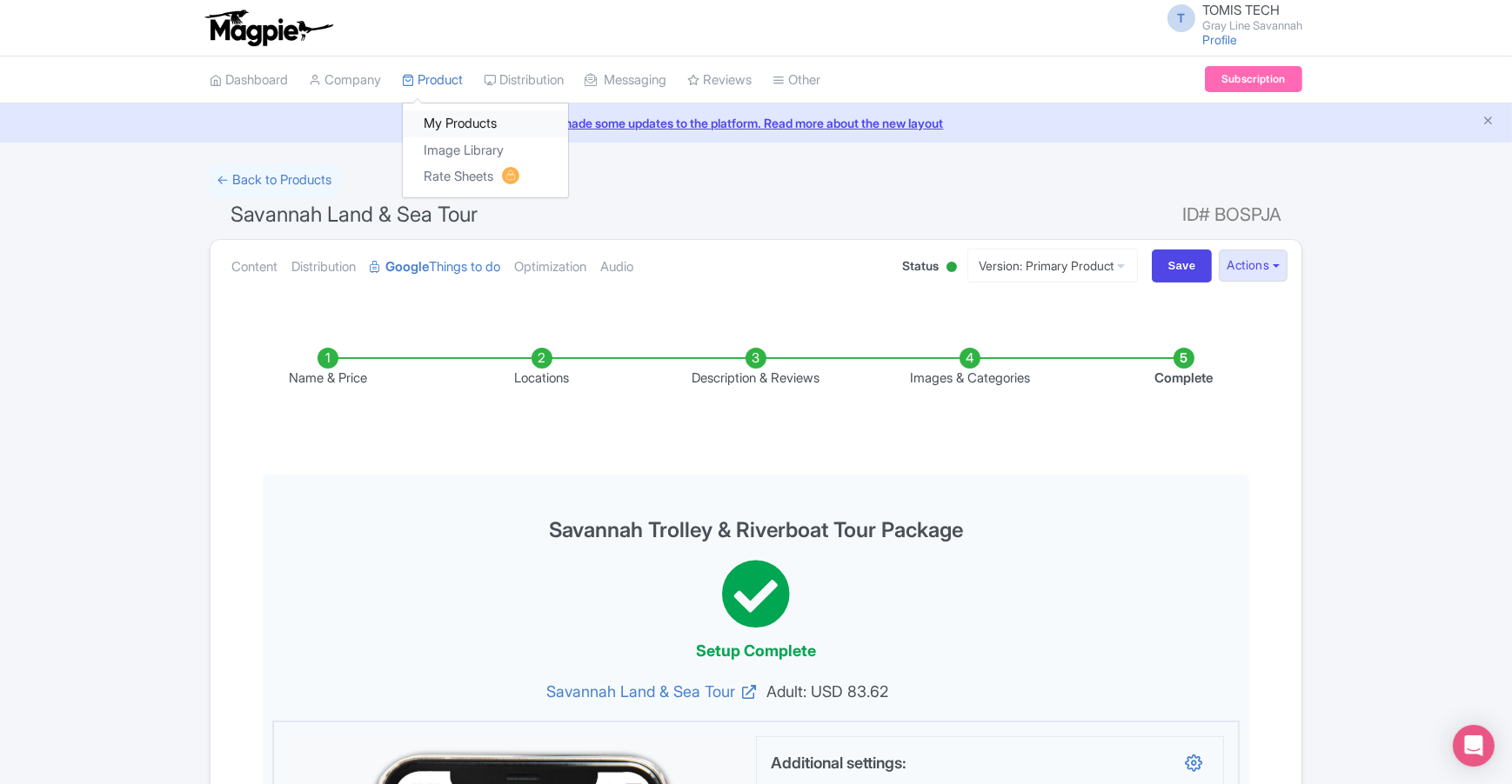
click at [458, 126] on link "My Products" at bounding box center [485, 124] width 165 height 26
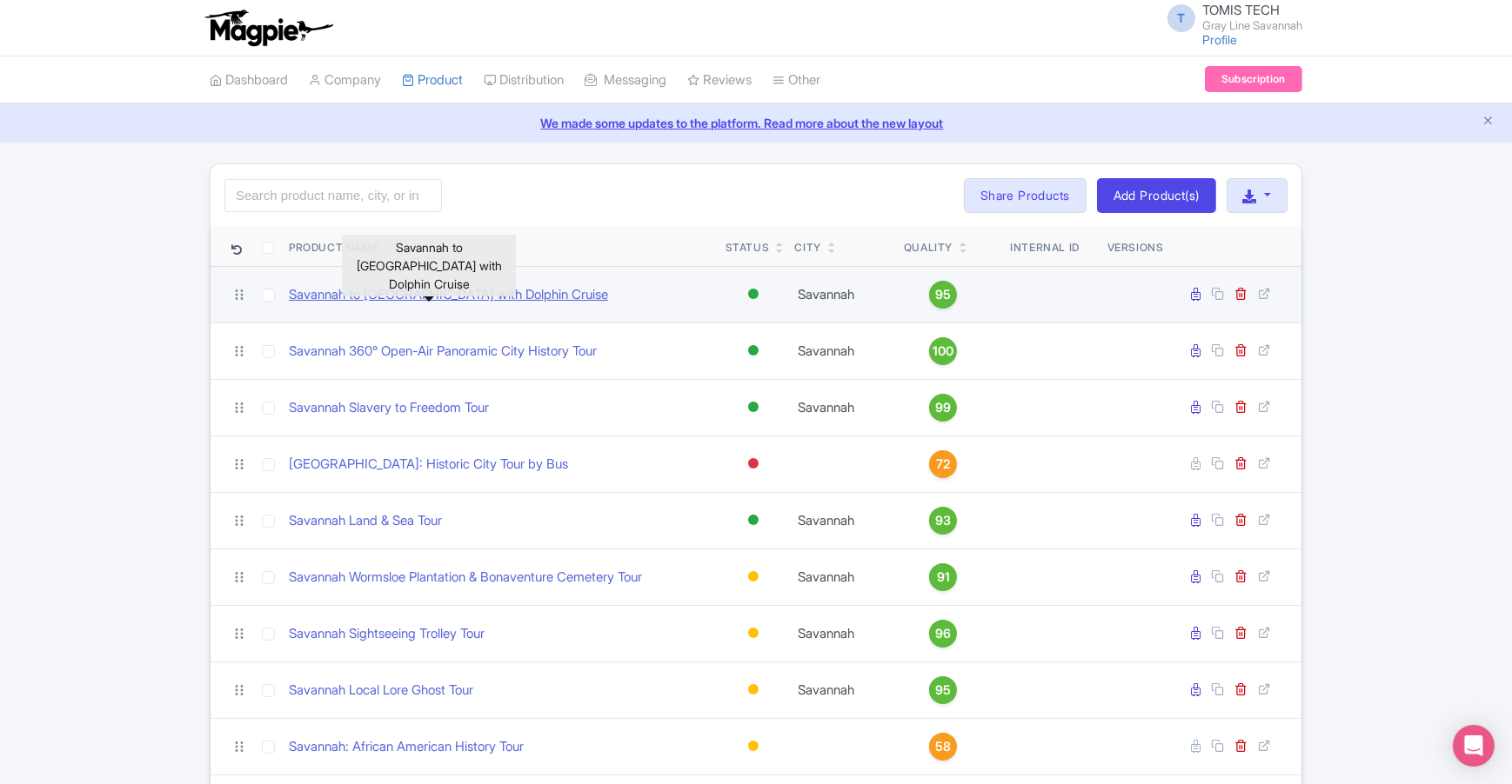
click at [483, 294] on link "Savannah to [GEOGRAPHIC_DATA] with Dolphin Cruise" at bounding box center [448, 295] width 319 height 20
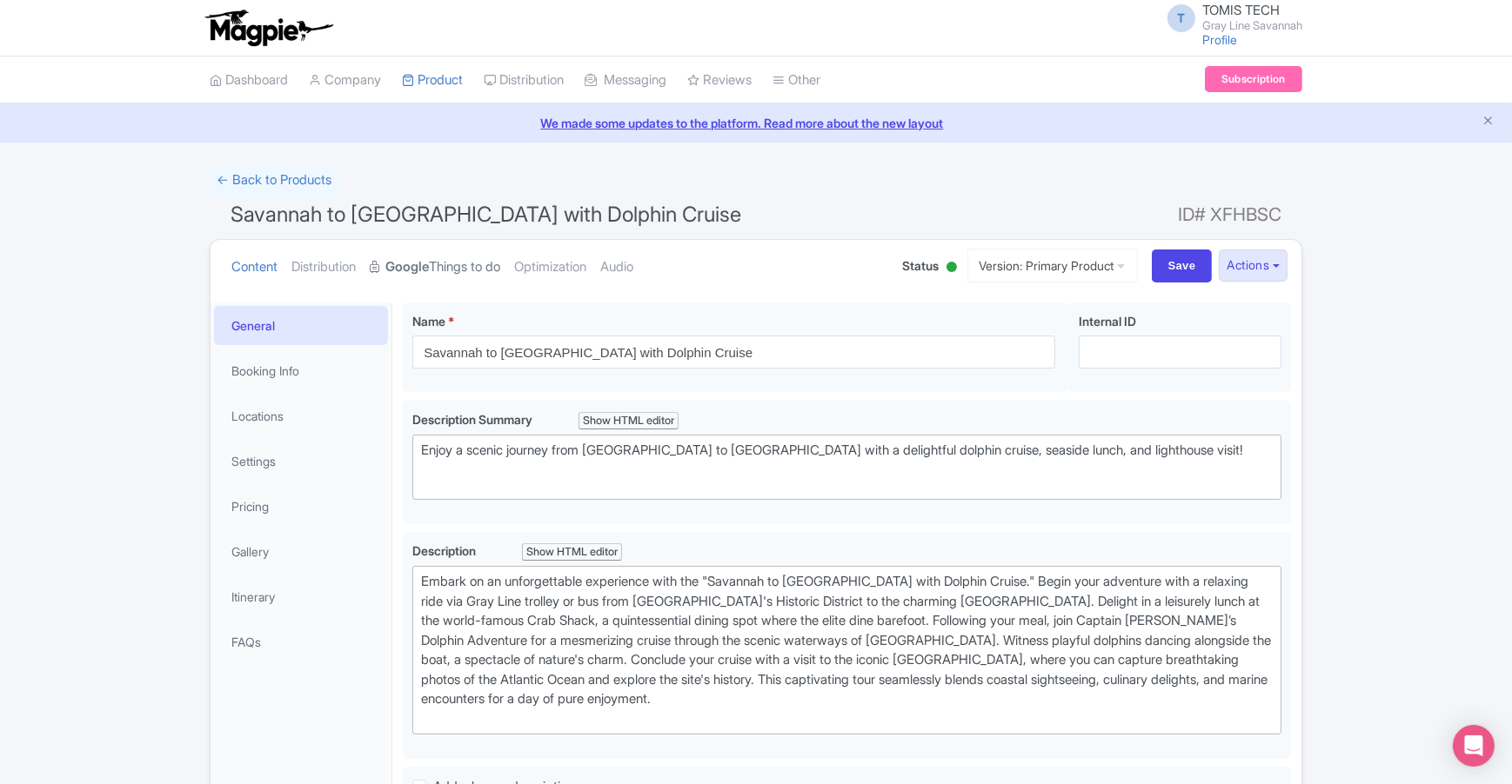
click at [428, 268] on strong "Google" at bounding box center [407, 267] width 43 height 20
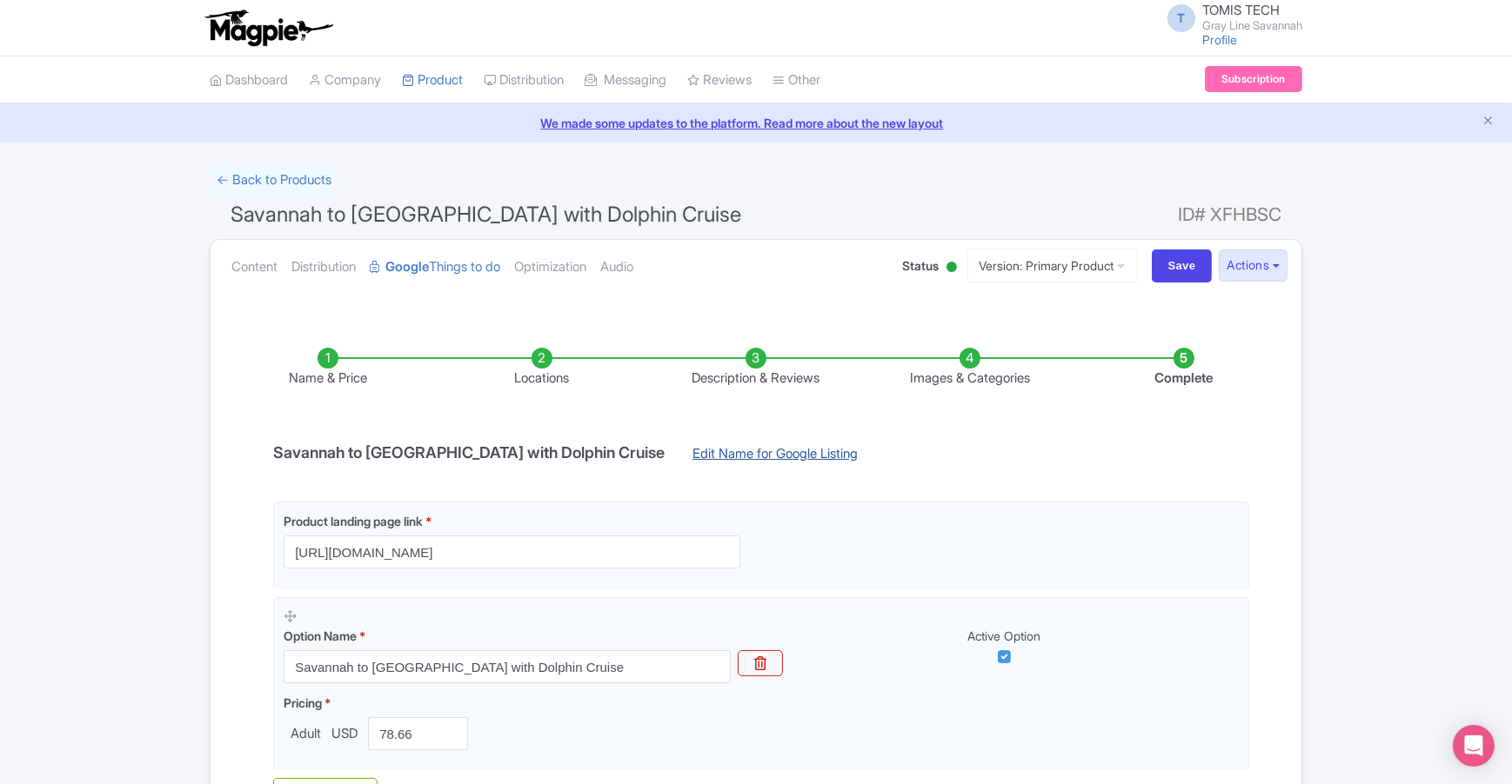
click at [684, 458] on link "Edit Name for Google Listing" at bounding box center [776, 458] width 200 height 27
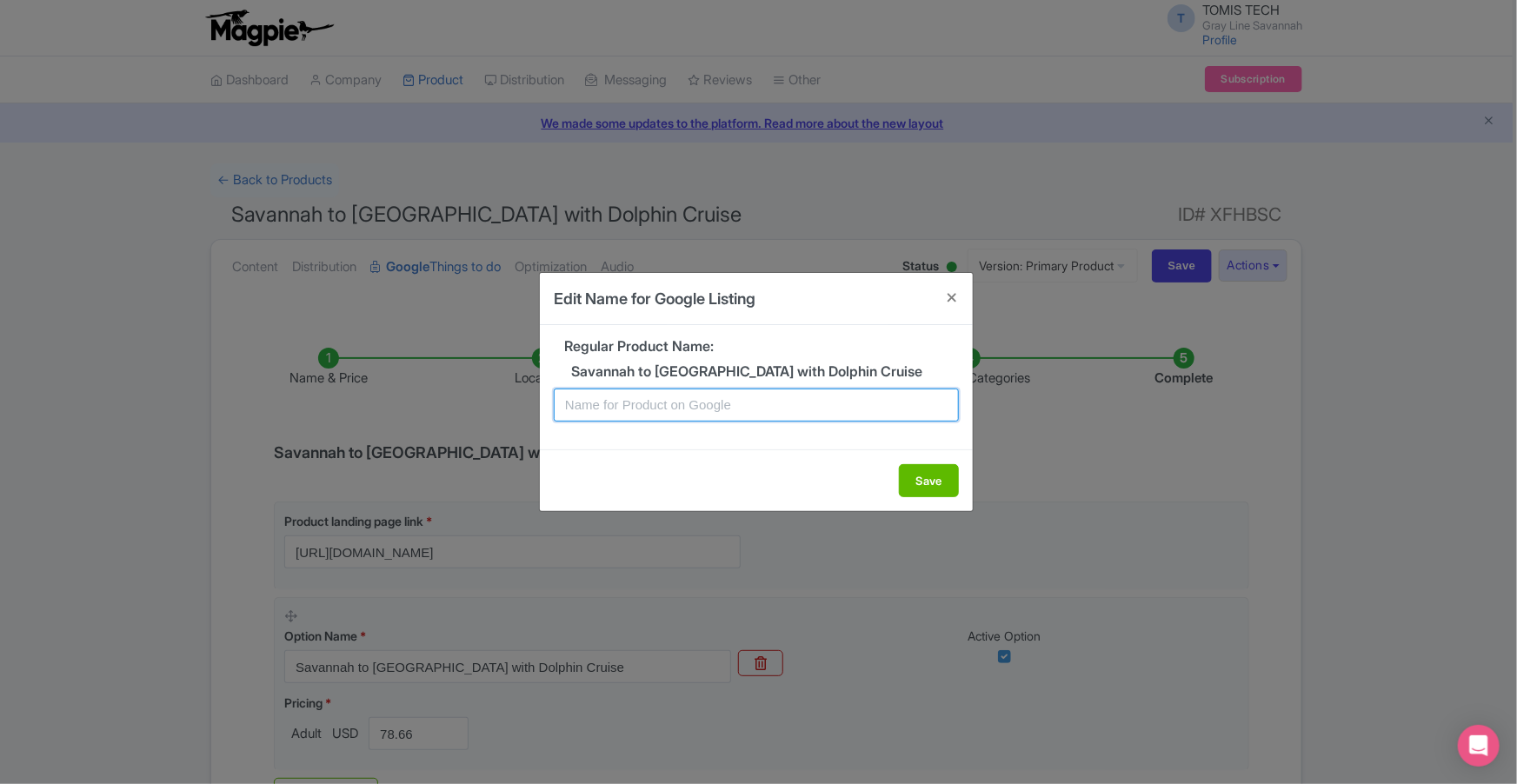
click at [701, 405] on input "text" at bounding box center [756, 405] width 405 height 33
type input "Tybee Island Tour w/ Dolphin Cruise ([GEOGRAPHIC_DATA], [GEOGRAPHIC_DATA])"
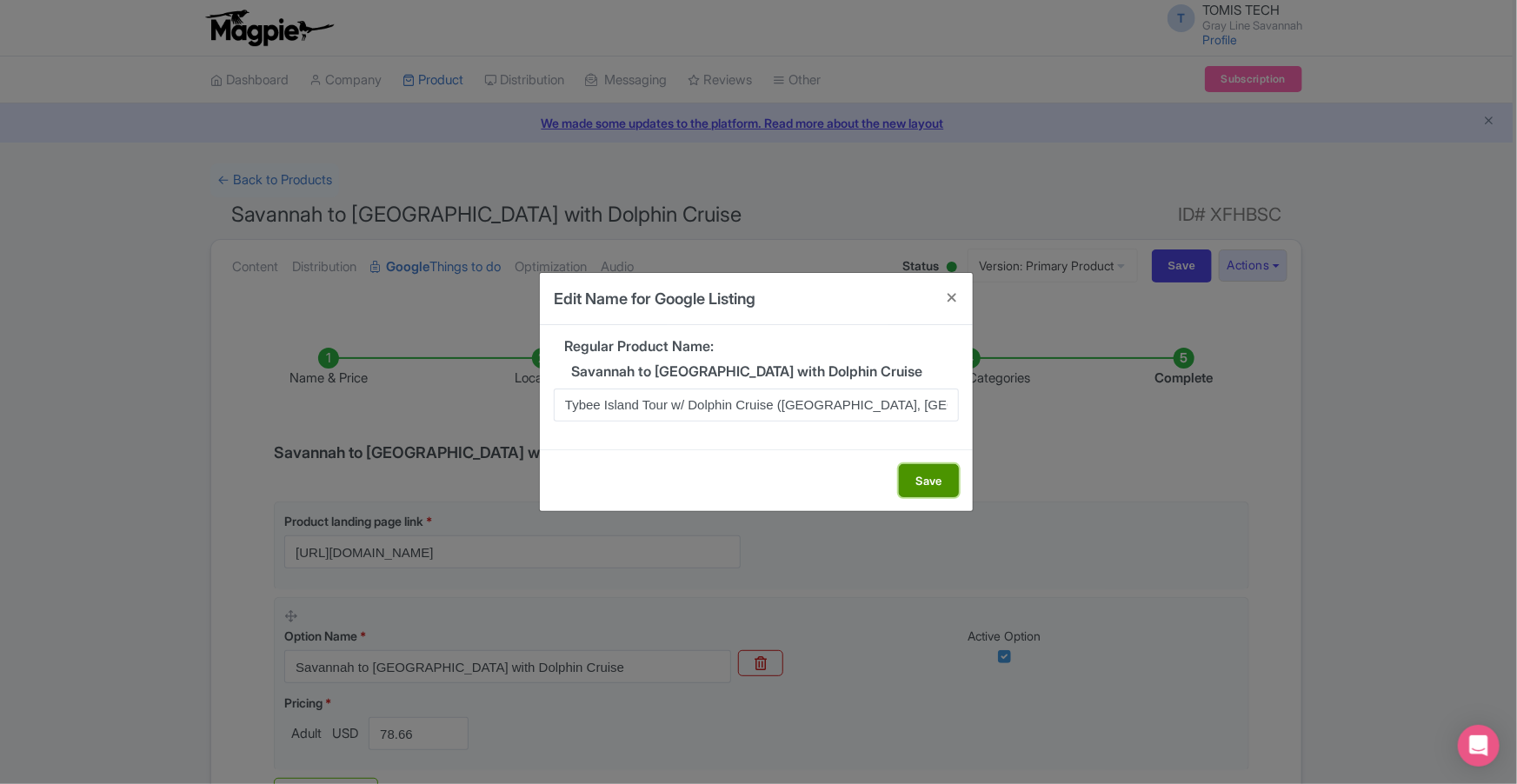
click at [936, 488] on button "Save" at bounding box center [928, 481] width 60 height 33
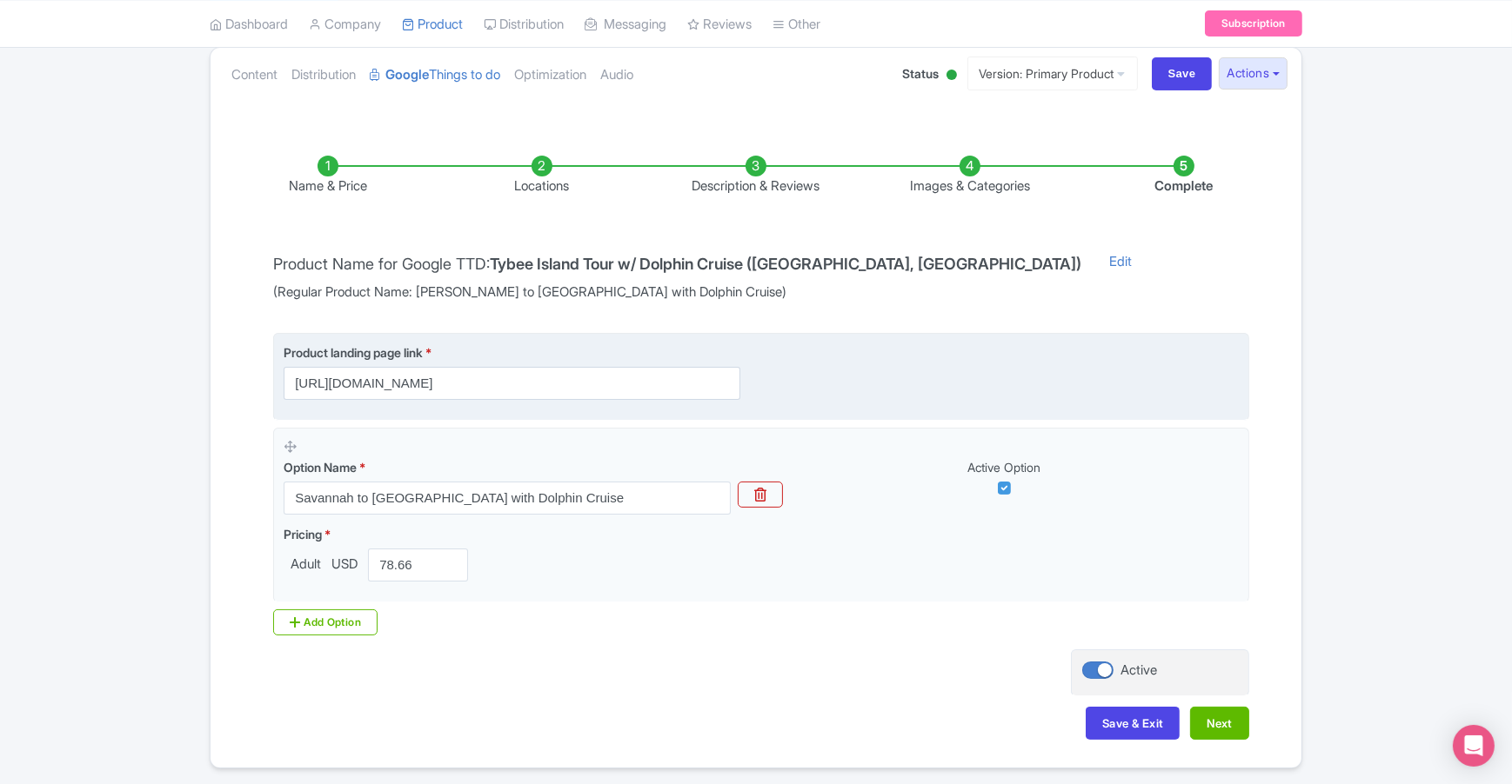
scroll to position [194, 0]
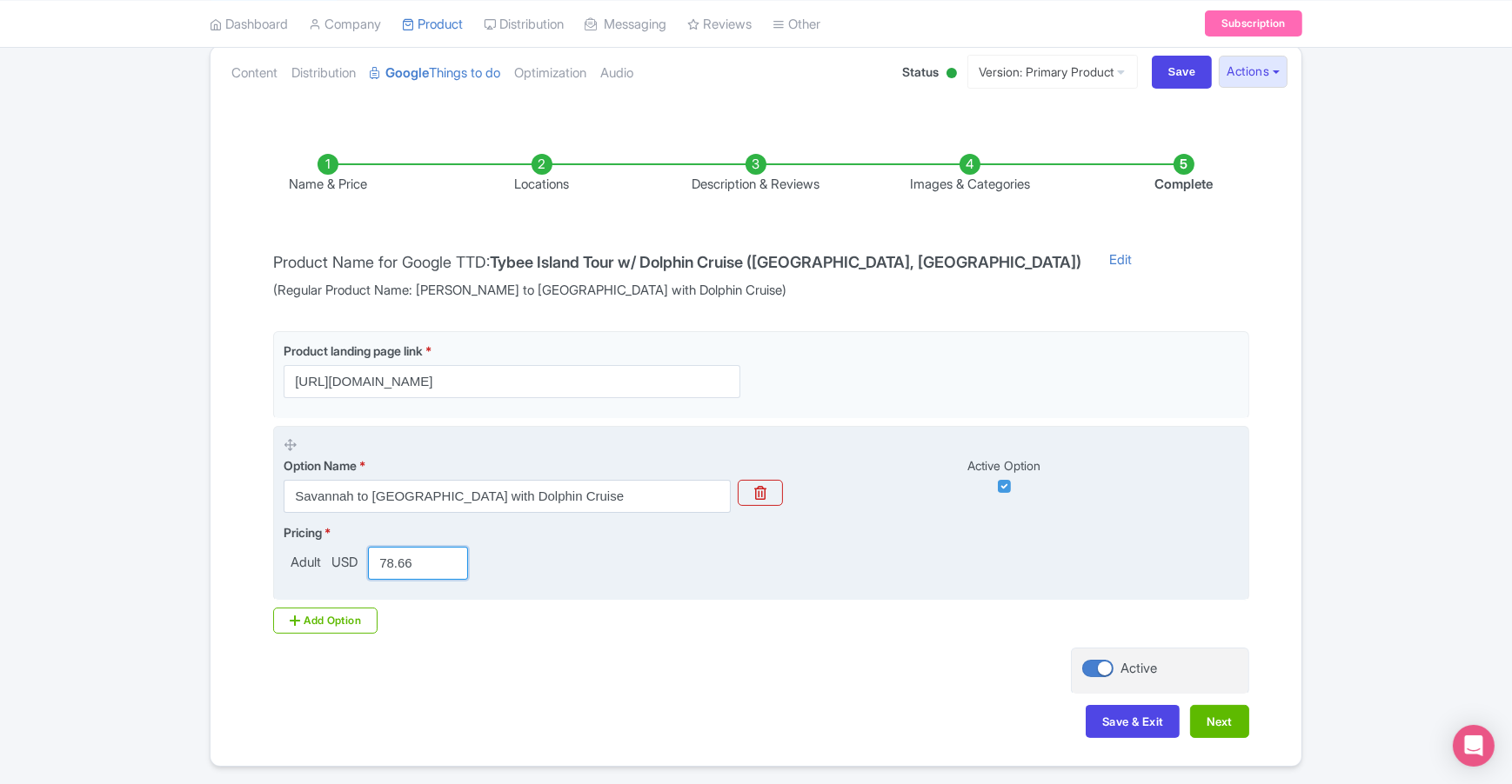
click at [397, 561] on input "78.66" at bounding box center [418, 563] width 100 height 33
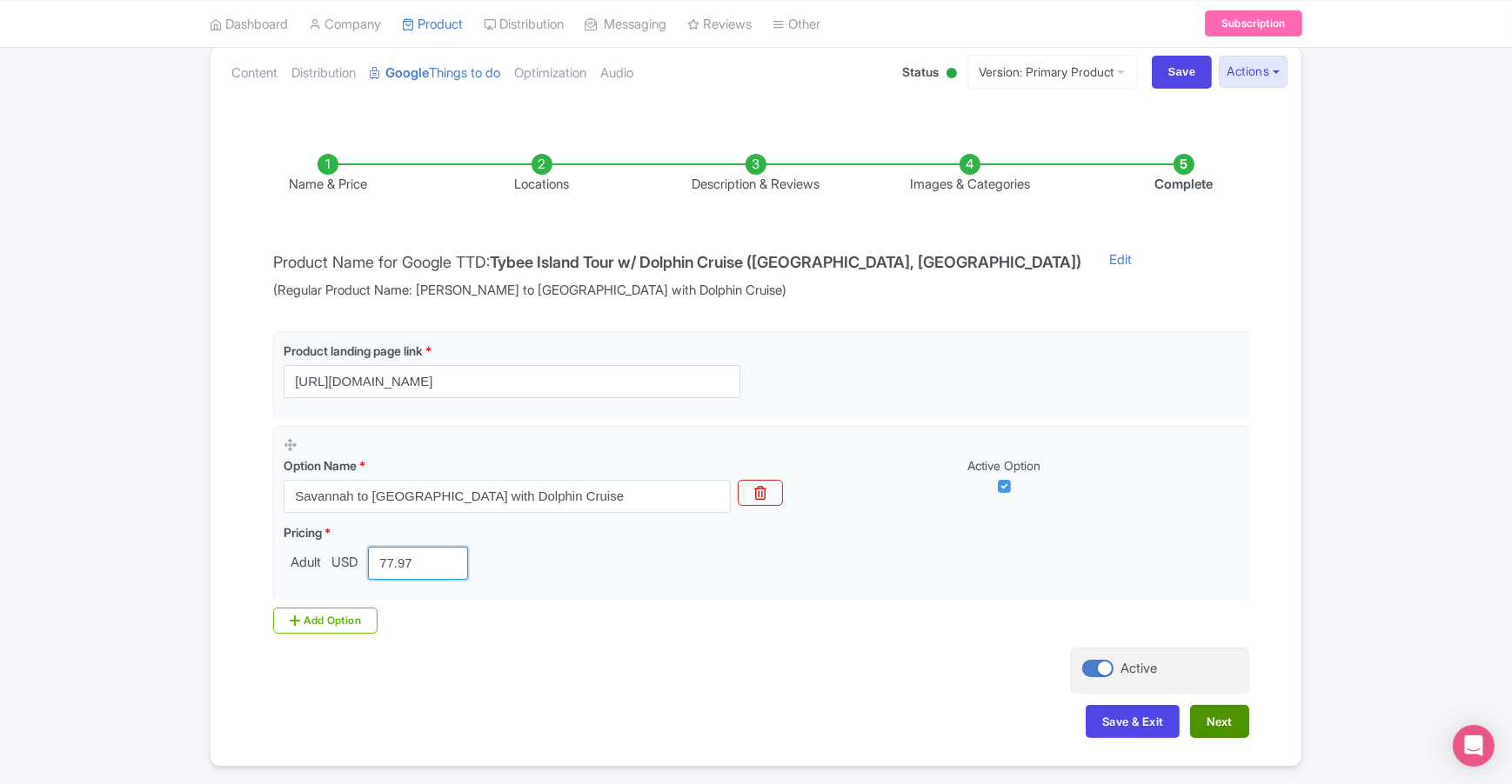
type input "77.97"
click at [1216, 719] on button "Next" at bounding box center [1219, 722] width 59 height 33
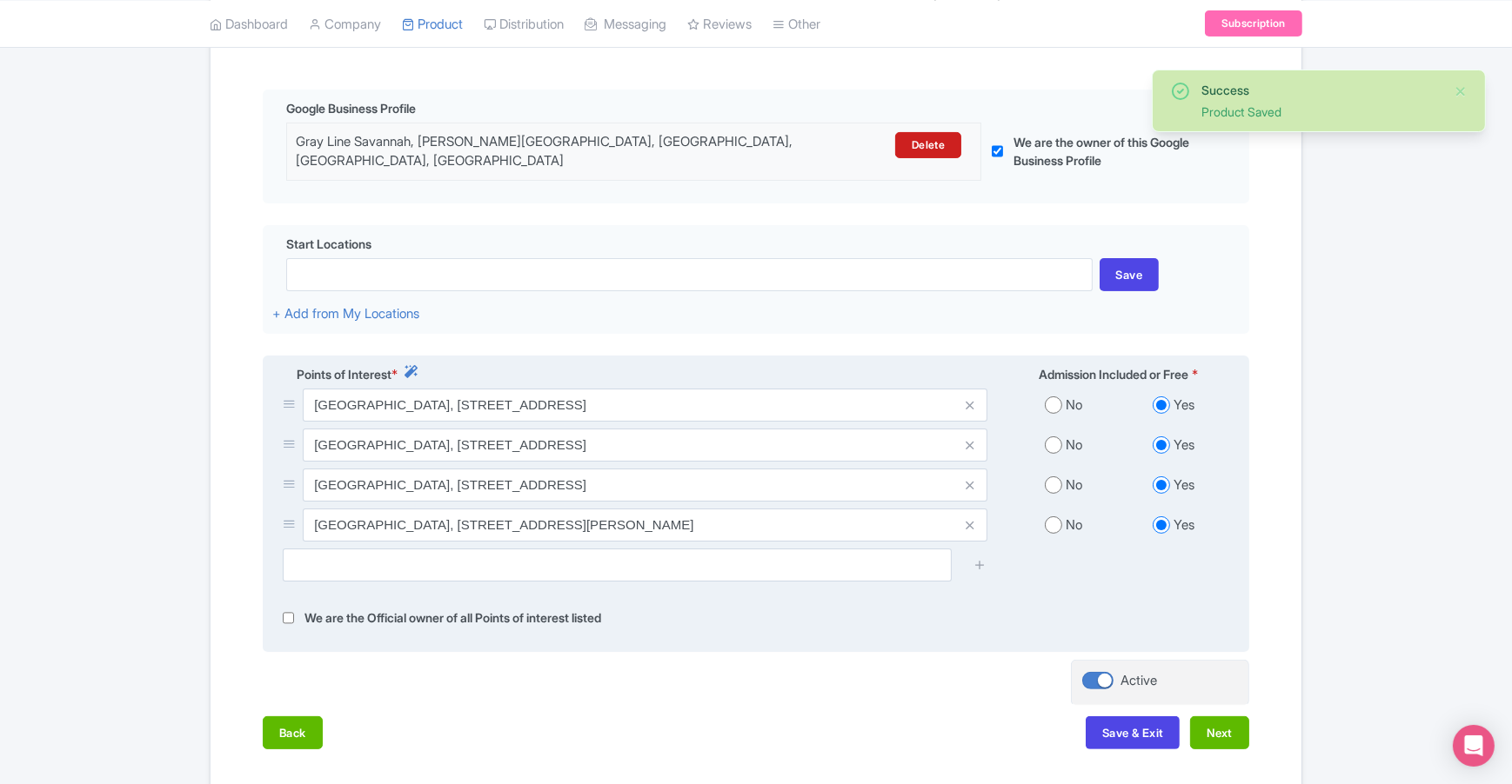
scroll to position [392, 0]
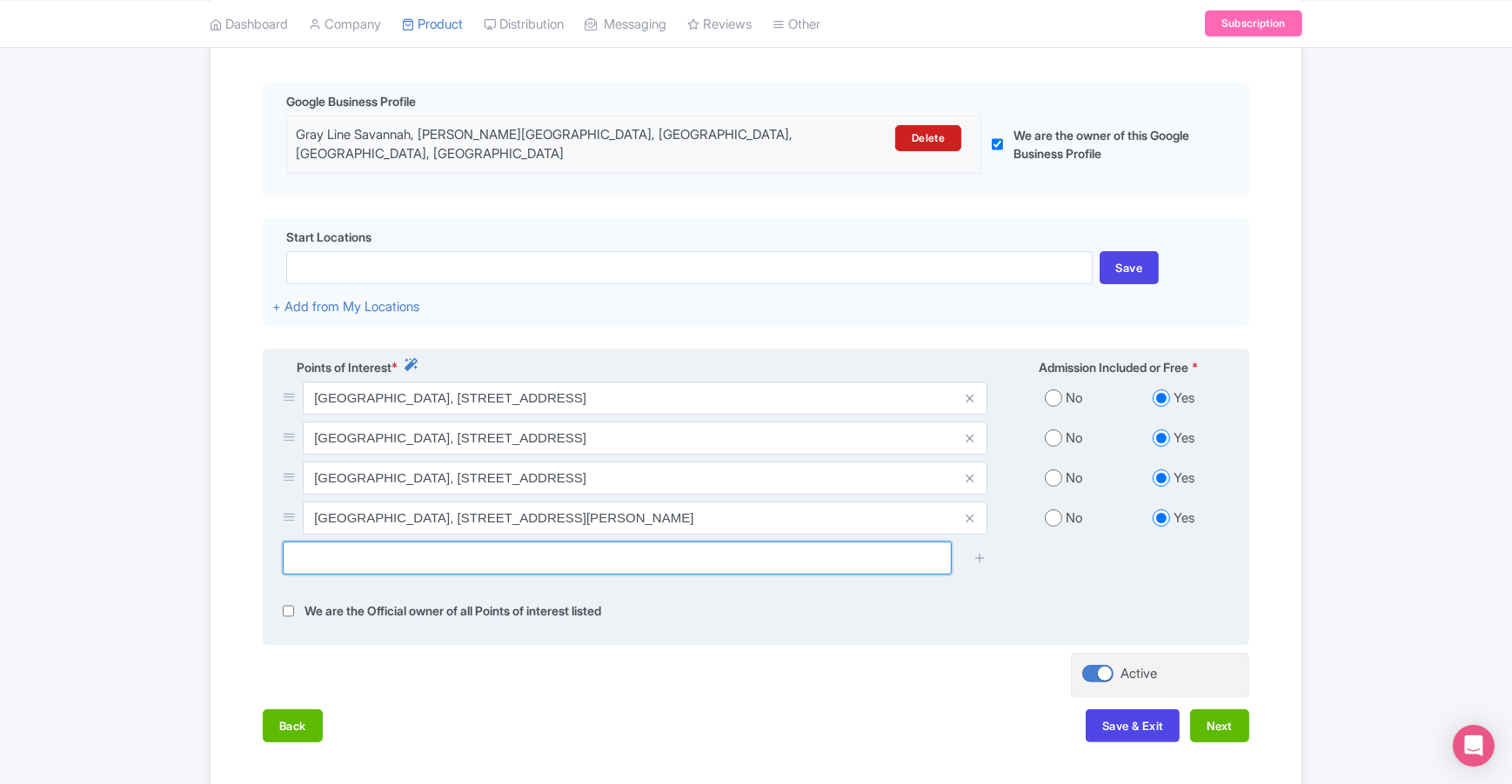
click at [508, 550] on input "text" at bounding box center [617, 558] width 669 height 33
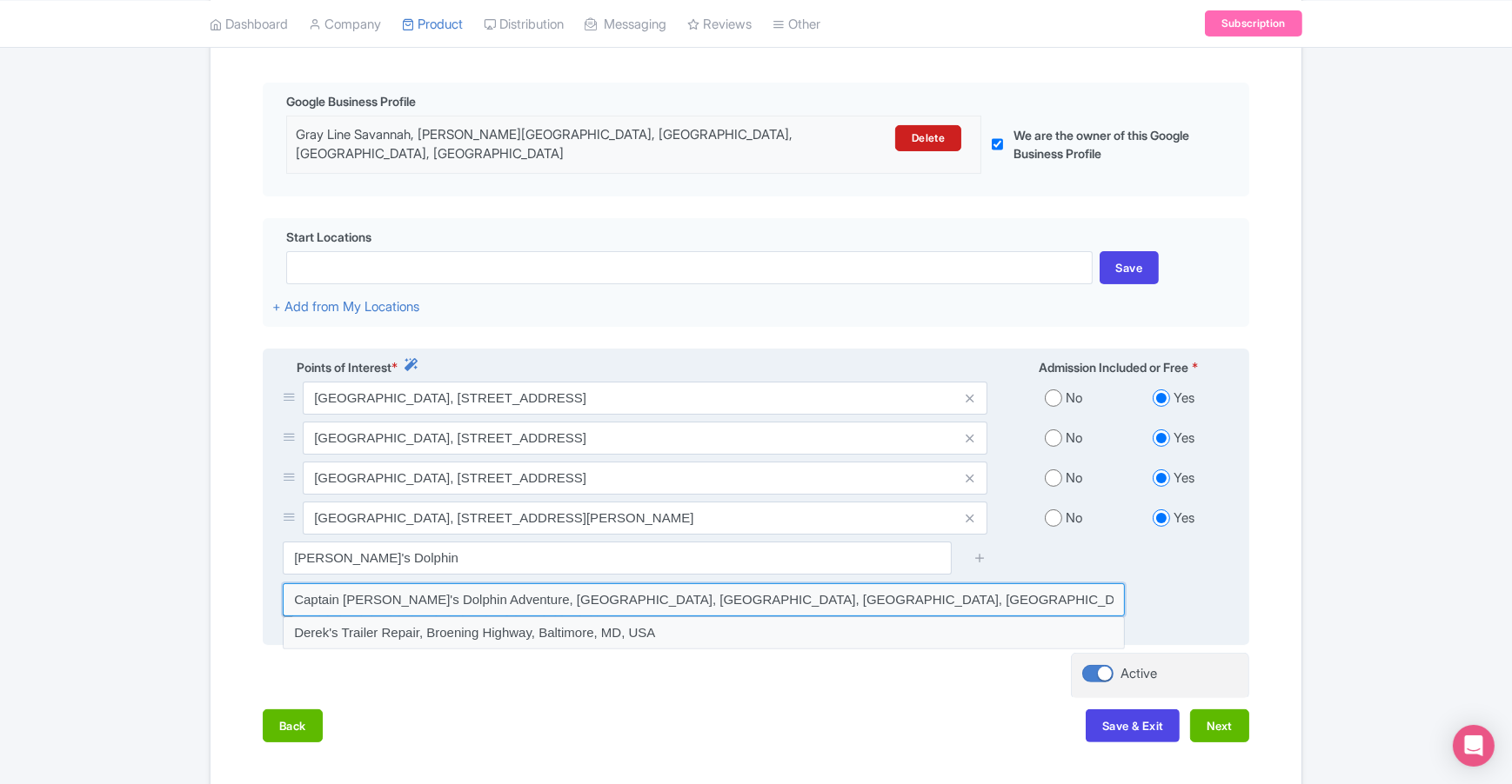
click at [496, 591] on input at bounding box center [704, 601] width 842 height 33
type input "Captain [PERSON_NAME]'s Dolphin Adventure, [GEOGRAPHIC_DATA], [GEOGRAPHIC_DATA]…"
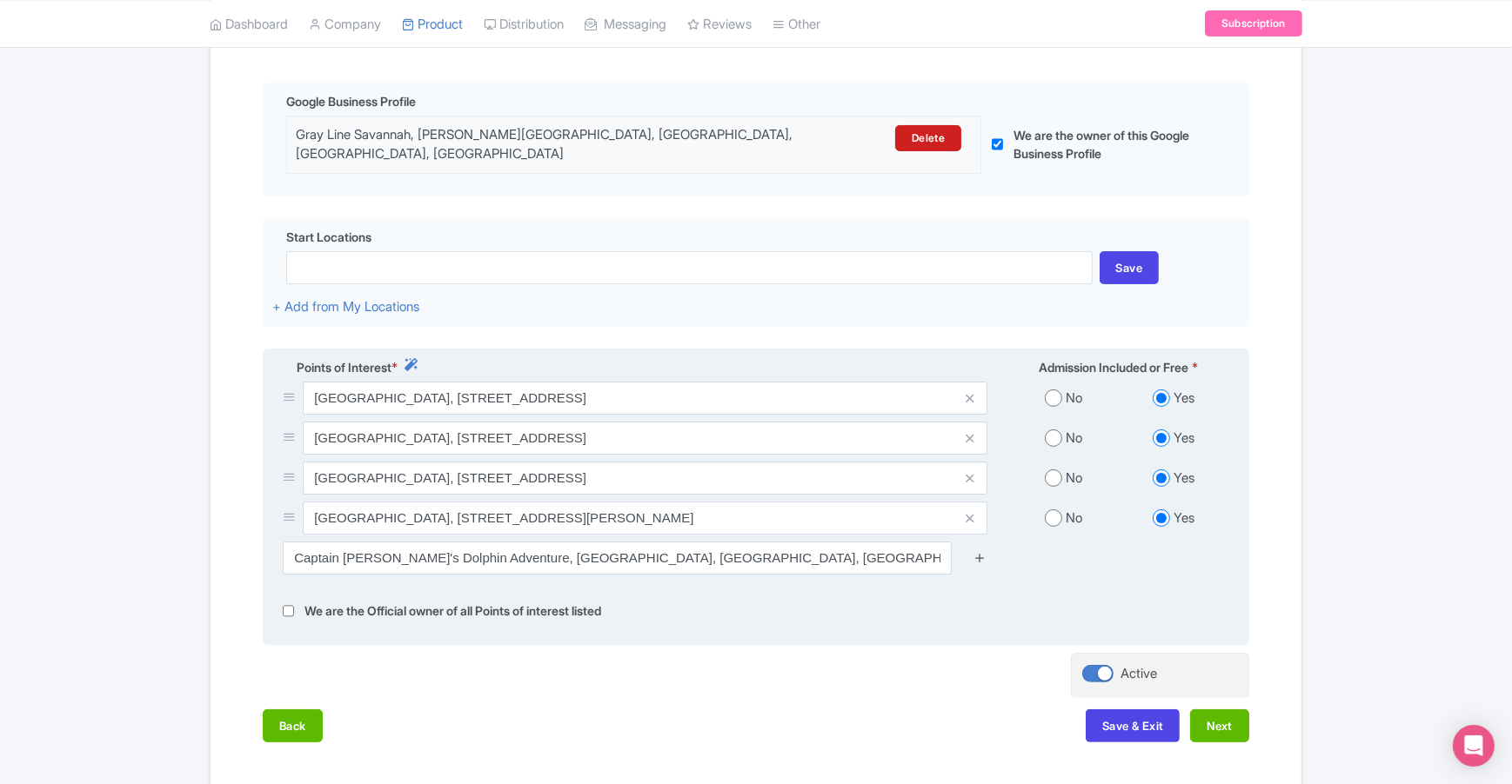
click at [981, 551] on icon at bounding box center [979, 557] width 13 height 13
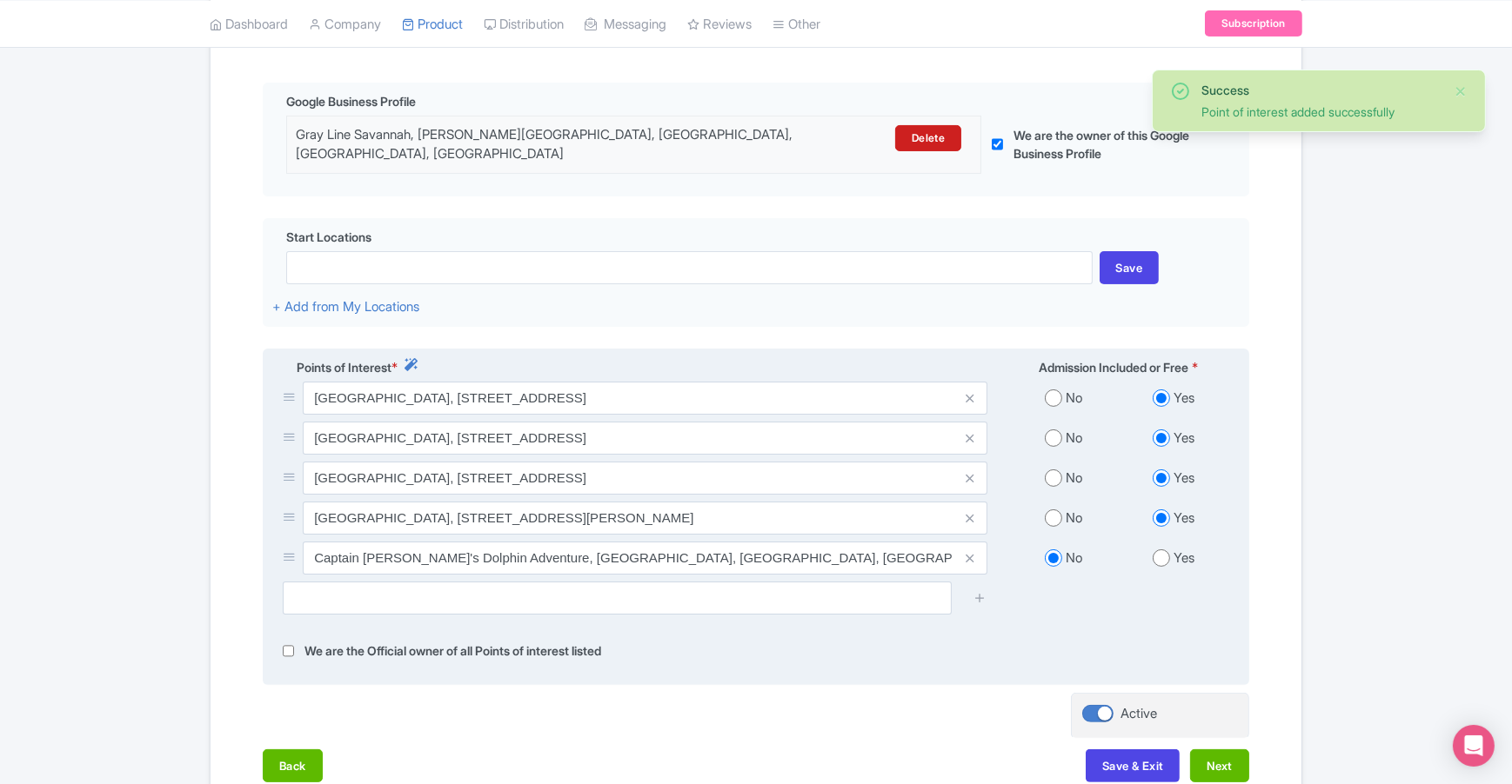
click at [1164, 549] on input "radio" at bounding box center [1161, 558] width 18 height 18
radio input "true"
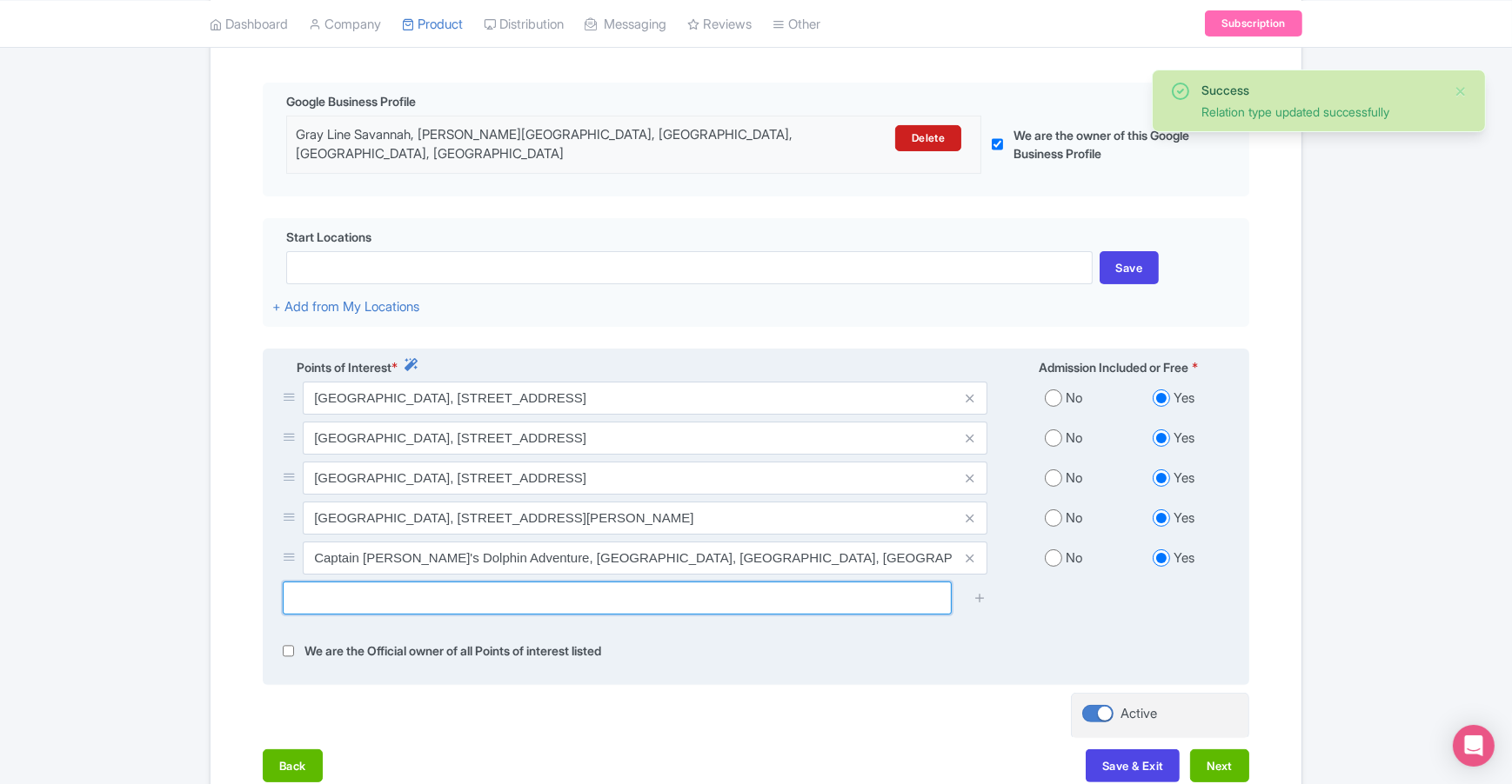
click at [833, 593] on input "text" at bounding box center [617, 599] width 669 height 33
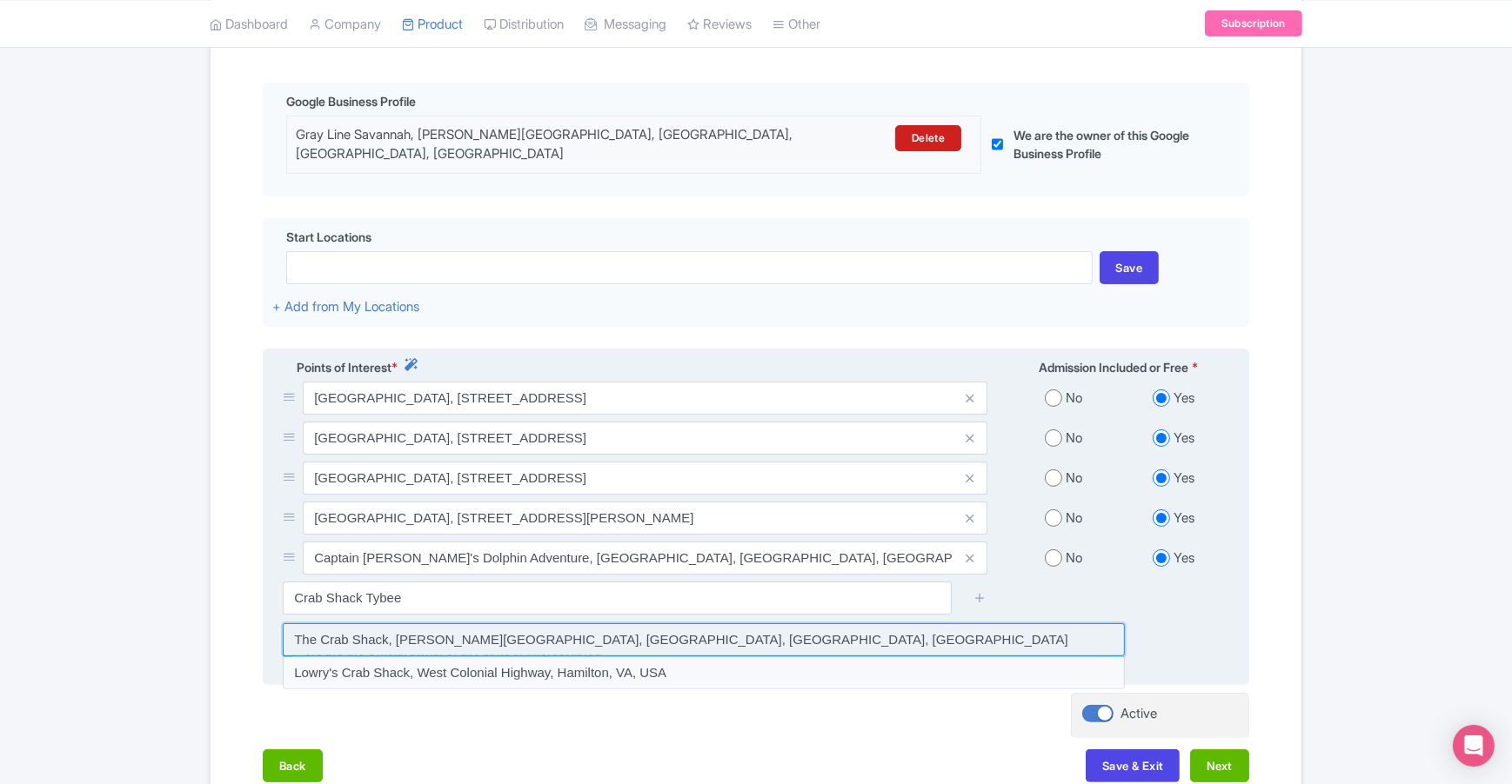
click at [813, 630] on input at bounding box center [704, 640] width 842 height 33
type input "The Crab Shack, [PERSON_NAME][GEOGRAPHIC_DATA], [GEOGRAPHIC_DATA], [GEOGRAPHIC_…"
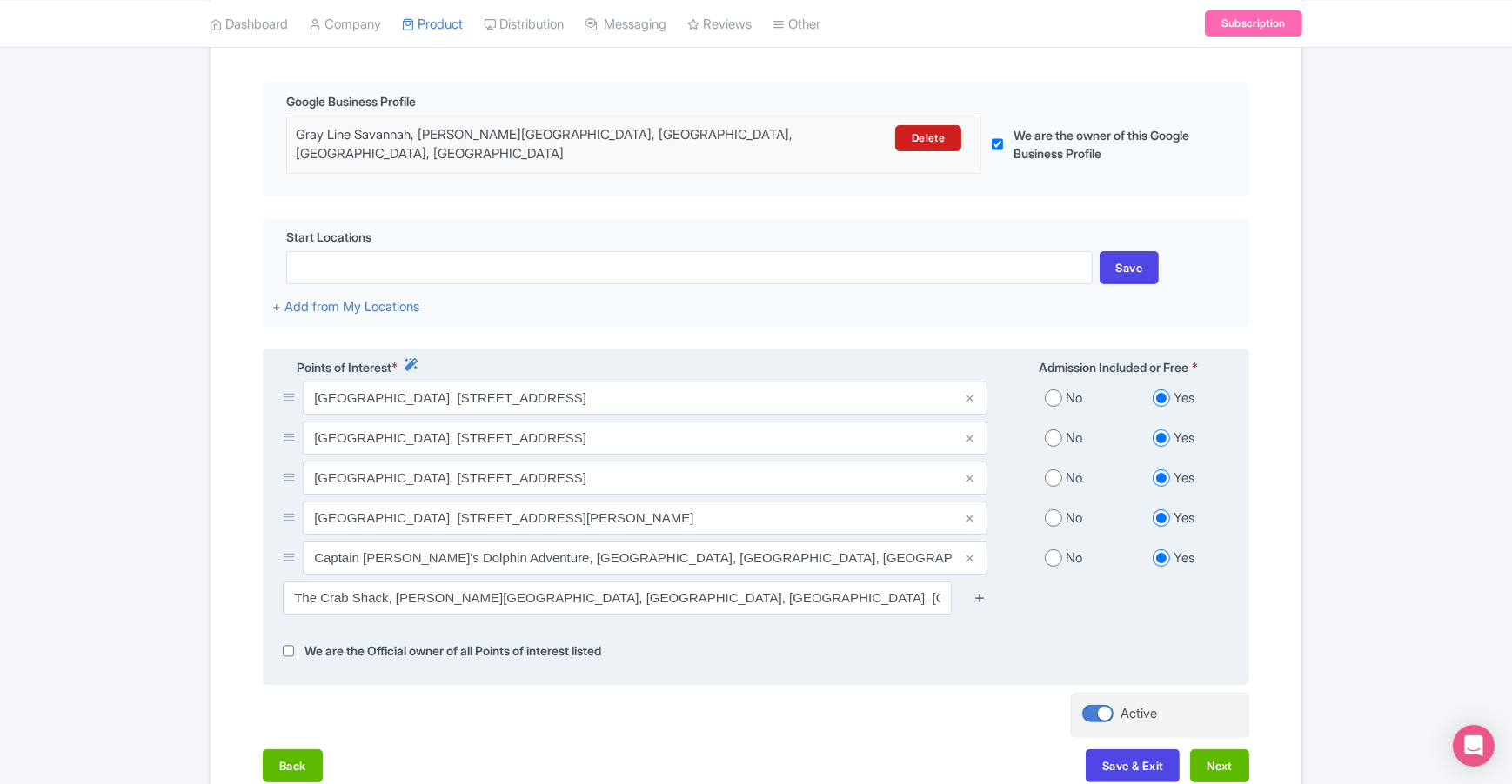
click at [978, 591] on icon at bounding box center [979, 597] width 13 height 13
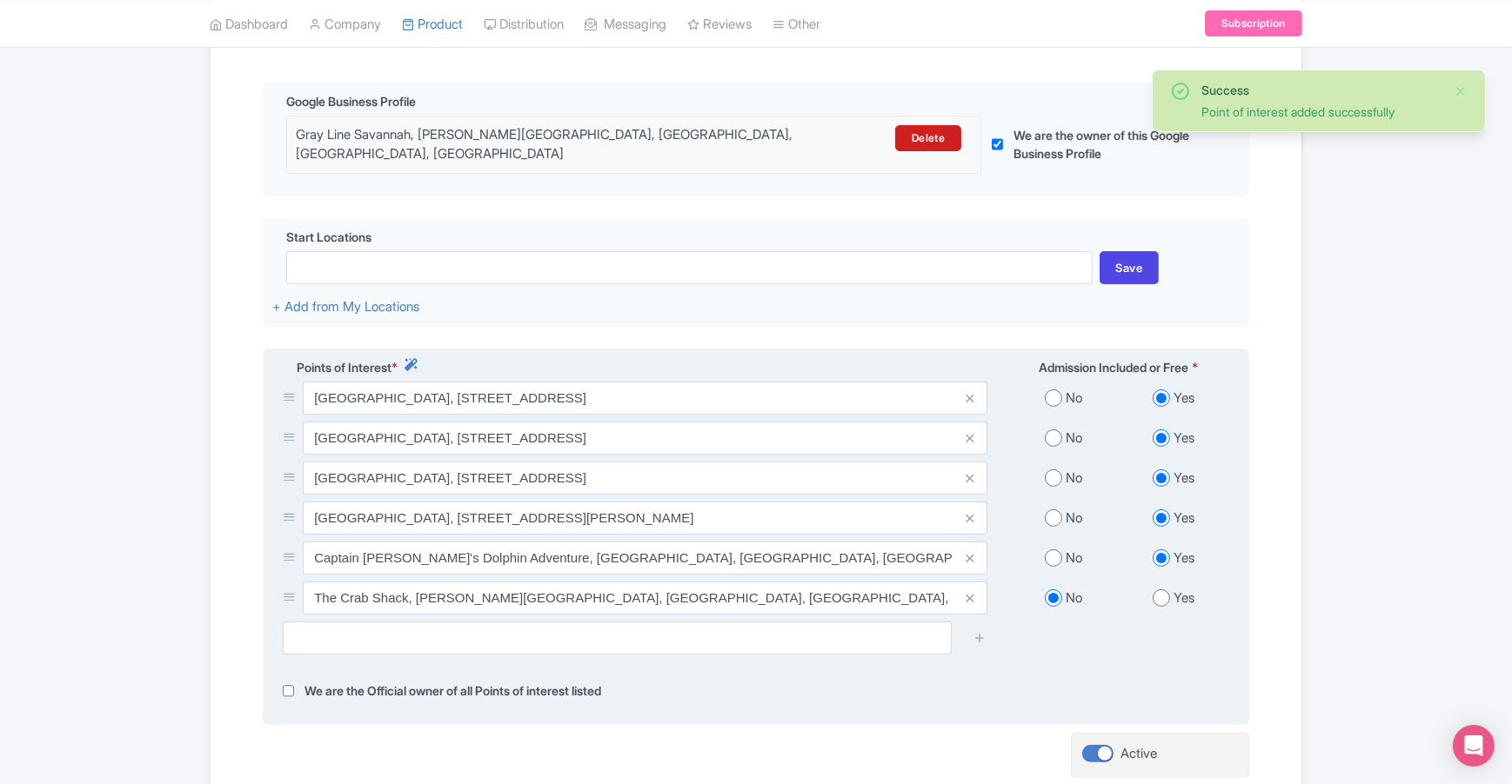
click at [1164, 590] on input "radio" at bounding box center [1161, 599] width 18 height 18
radio input "true"
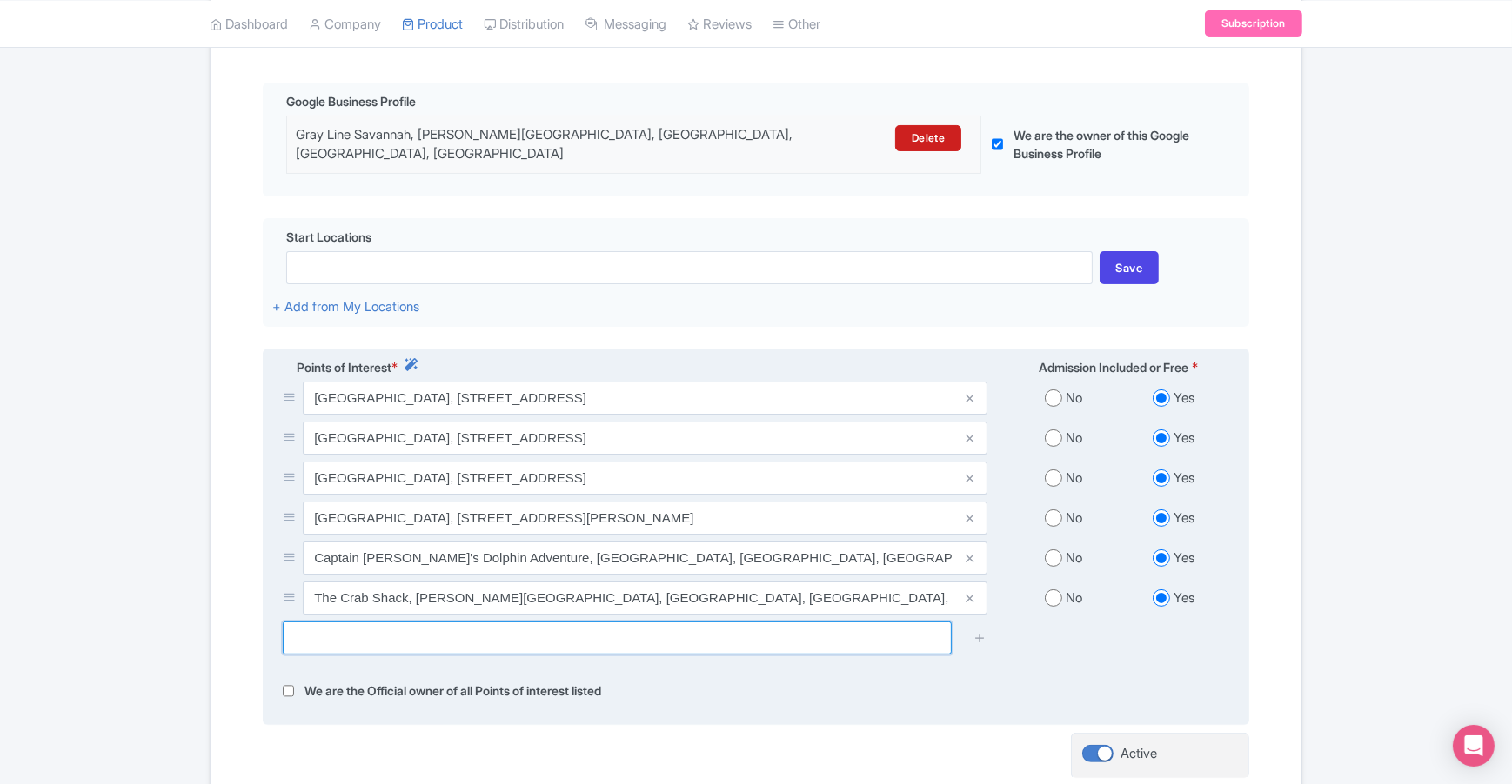
click at [413, 631] on input "text" at bounding box center [617, 638] width 669 height 33
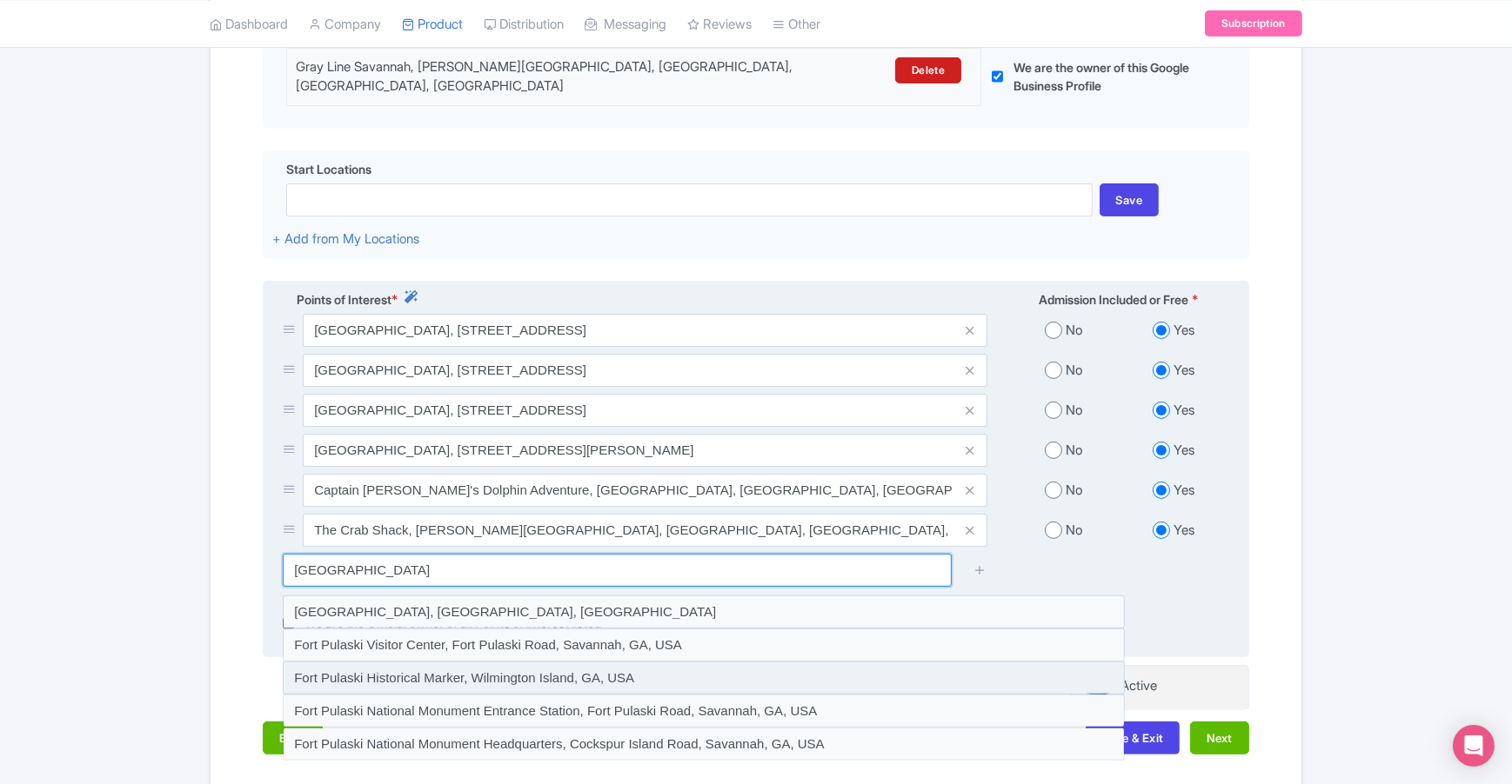
scroll to position [499, 0]
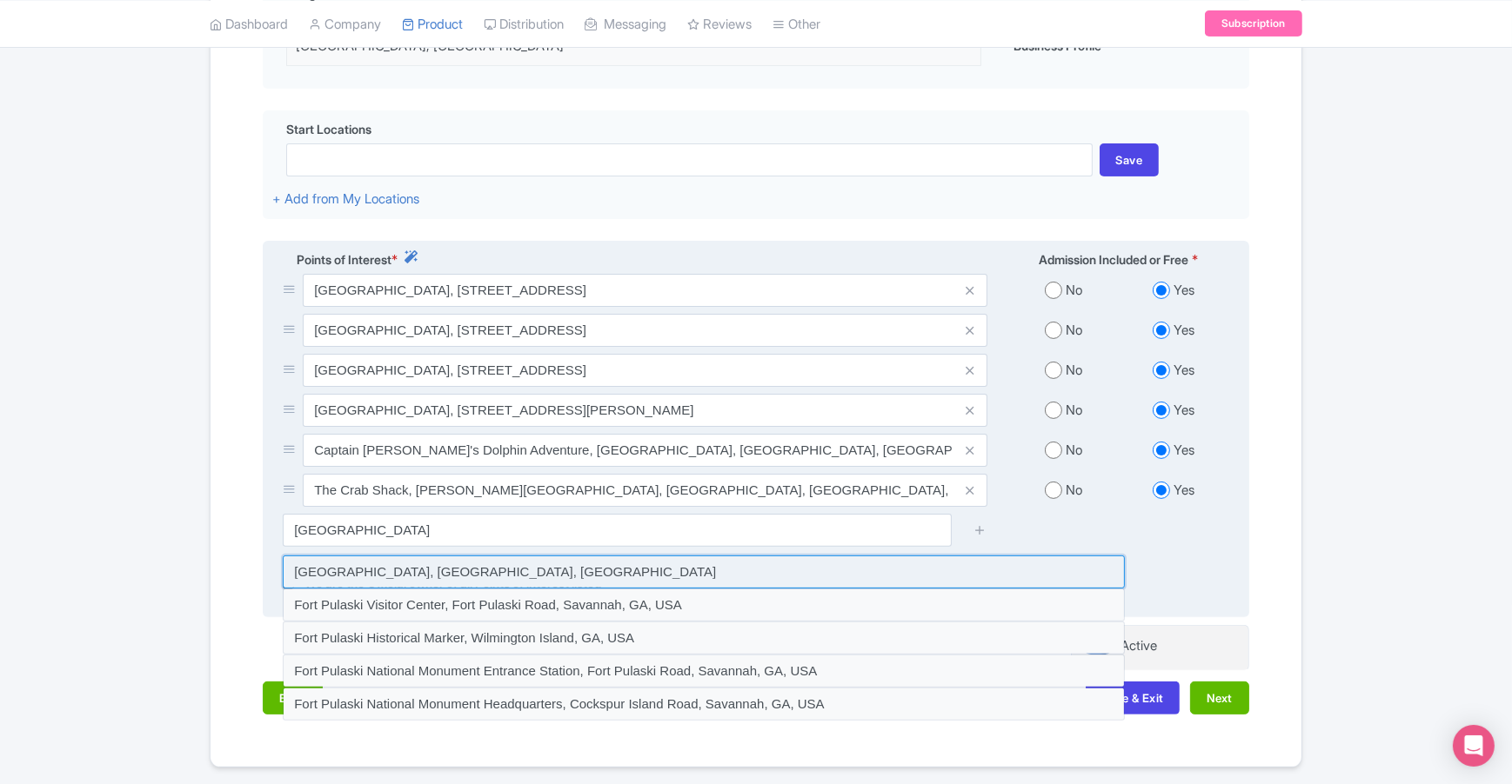
click at [521, 564] on input at bounding box center [704, 572] width 842 height 33
type input "[GEOGRAPHIC_DATA], [GEOGRAPHIC_DATA], [GEOGRAPHIC_DATA]"
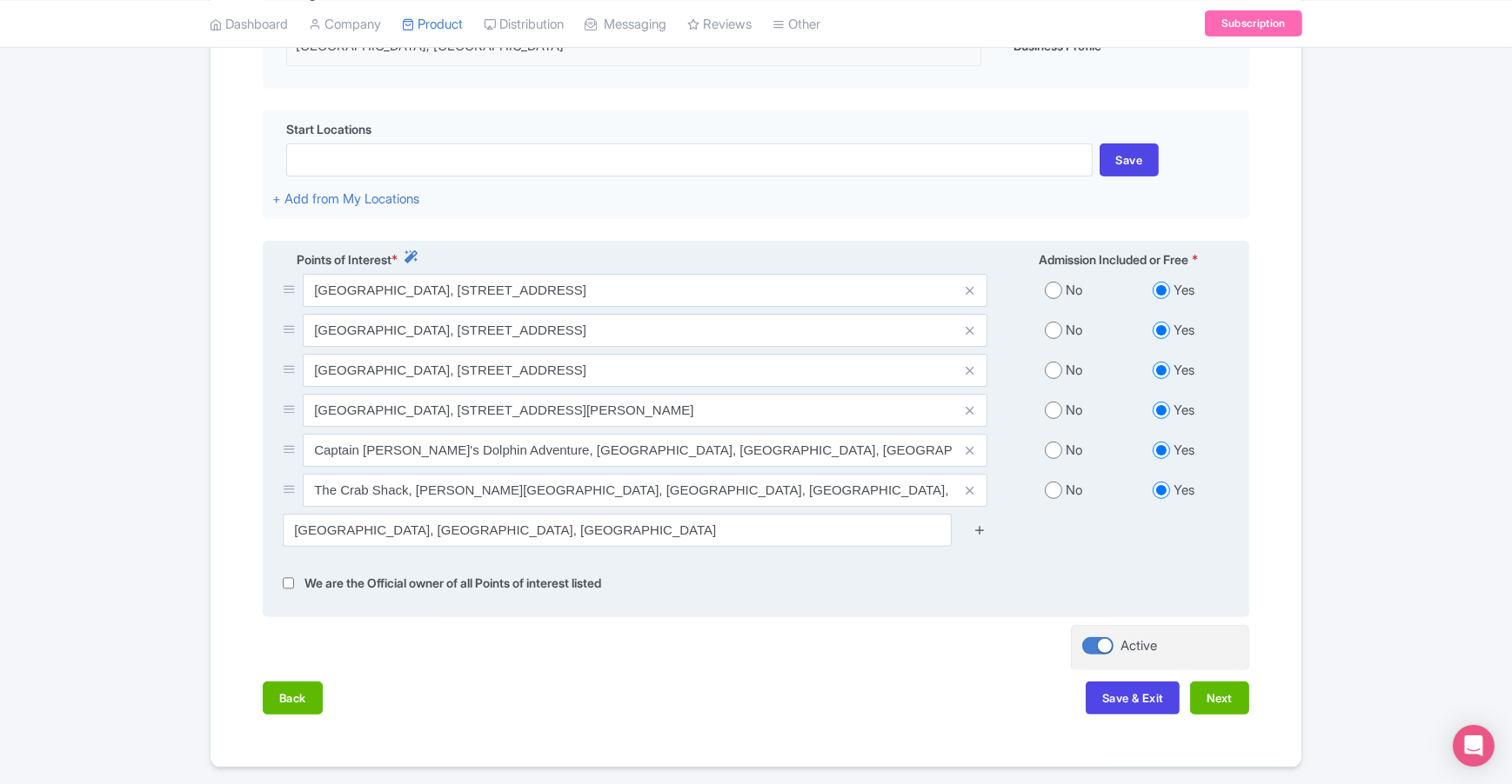
click at [984, 523] on icon at bounding box center [979, 529] width 13 height 13
click at [981, 523] on icon at bounding box center [979, 529] width 13 height 13
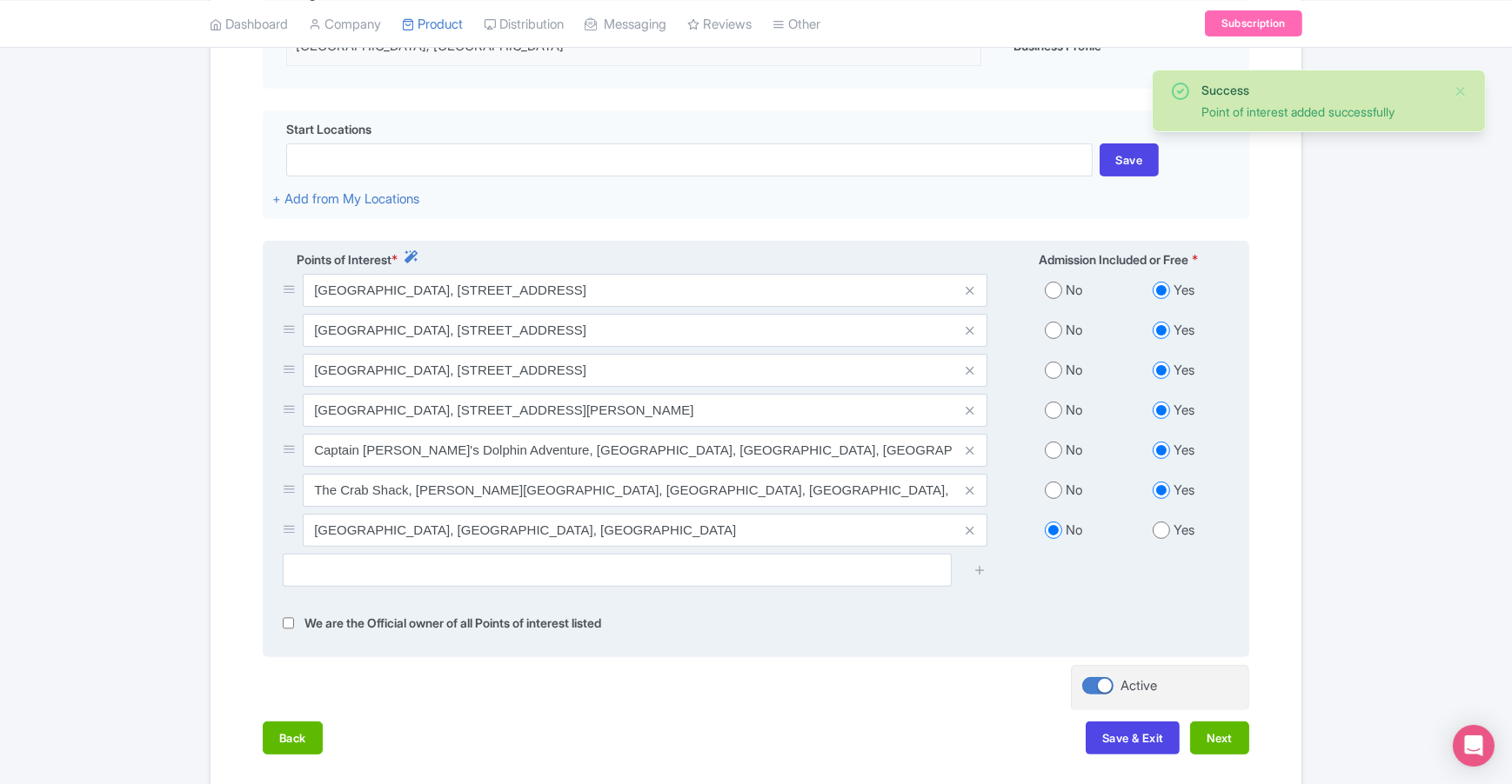
click at [1161, 522] on input "radio" at bounding box center [1161, 531] width 18 height 18
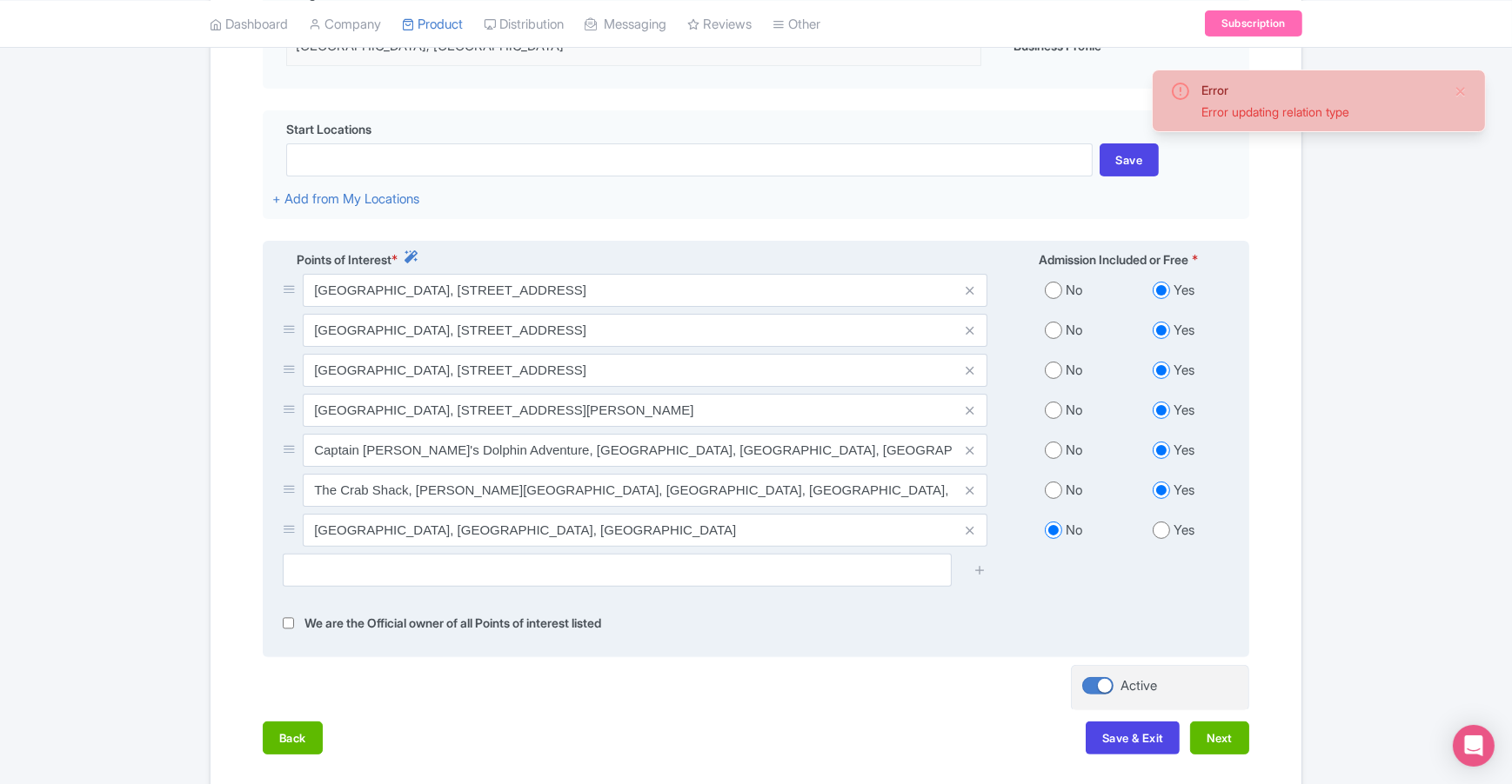
click at [1161, 522] on input "radio" at bounding box center [1161, 531] width 18 height 18
radio input "true"
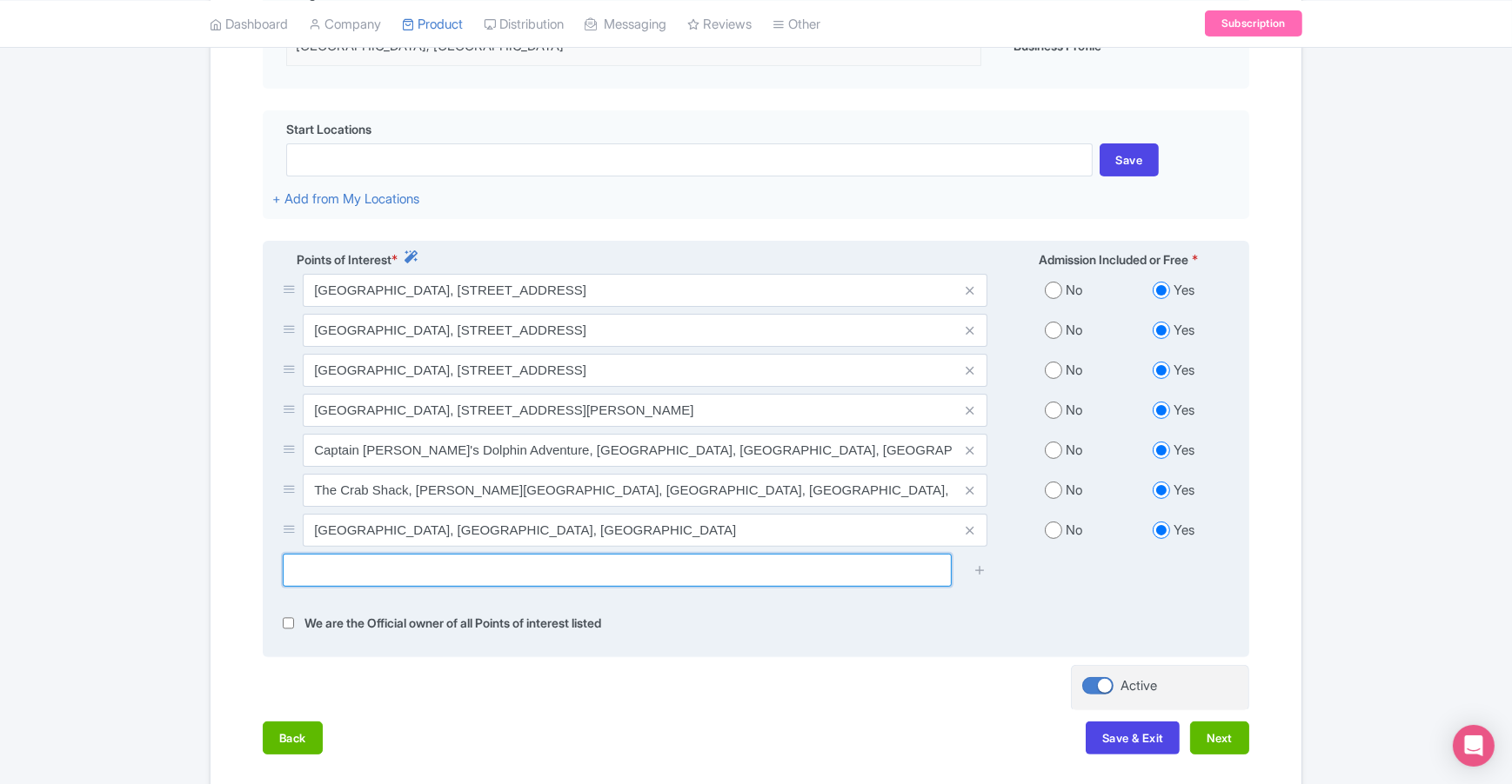
click at [382, 560] on input "text" at bounding box center [617, 570] width 669 height 33
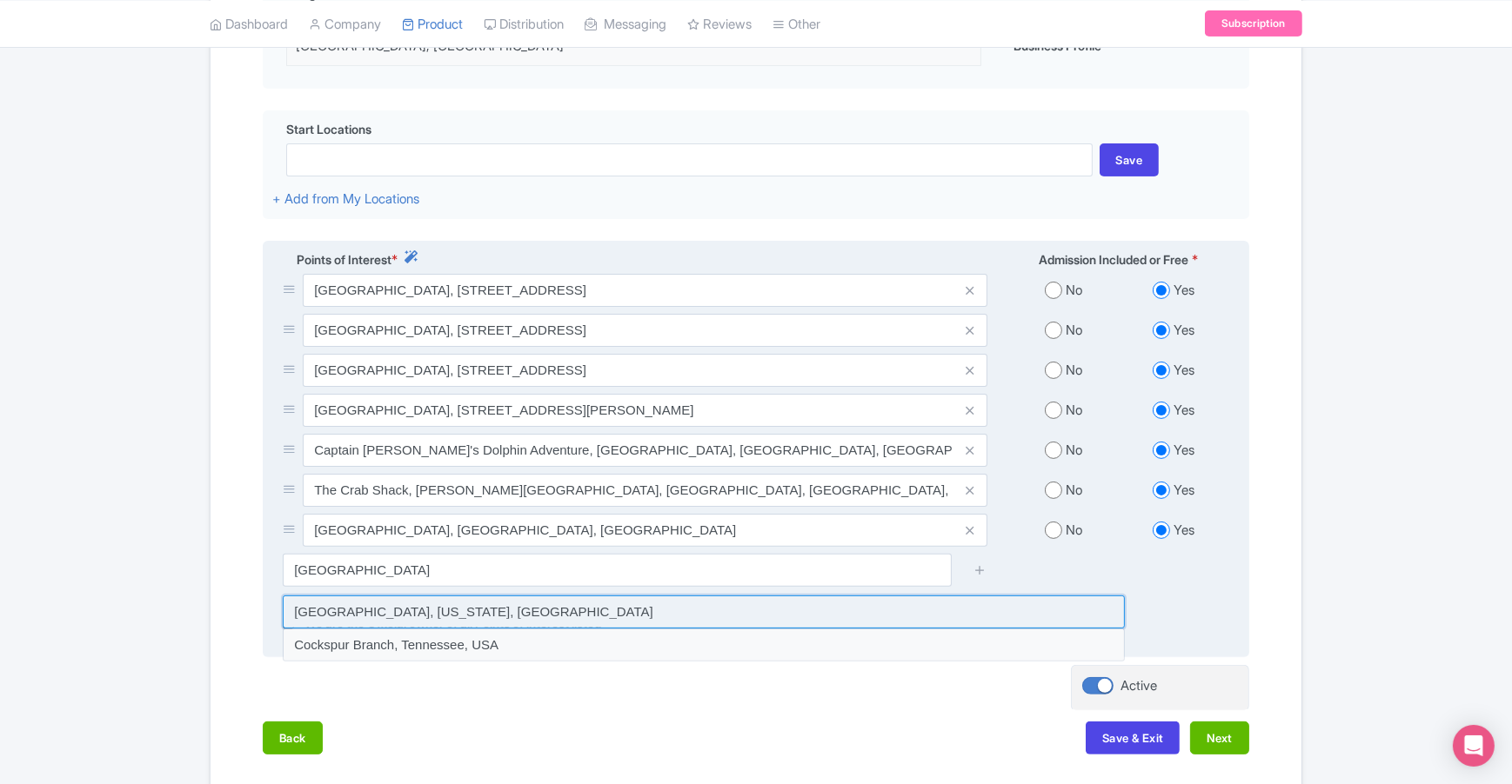
click at [401, 599] on input at bounding box center [704, 612] width 842 height 33
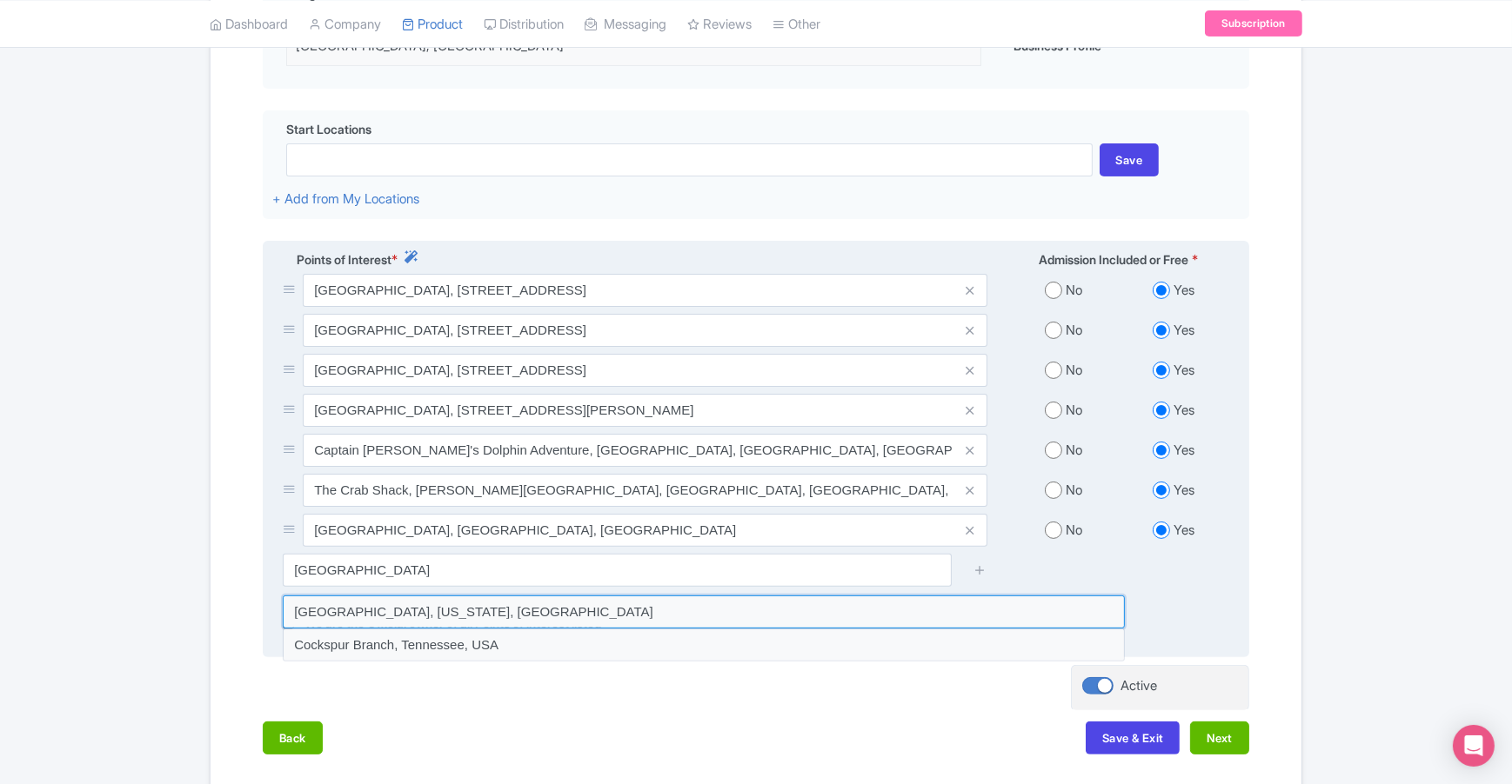
type input "Cockspur Island, Georgia, USA"
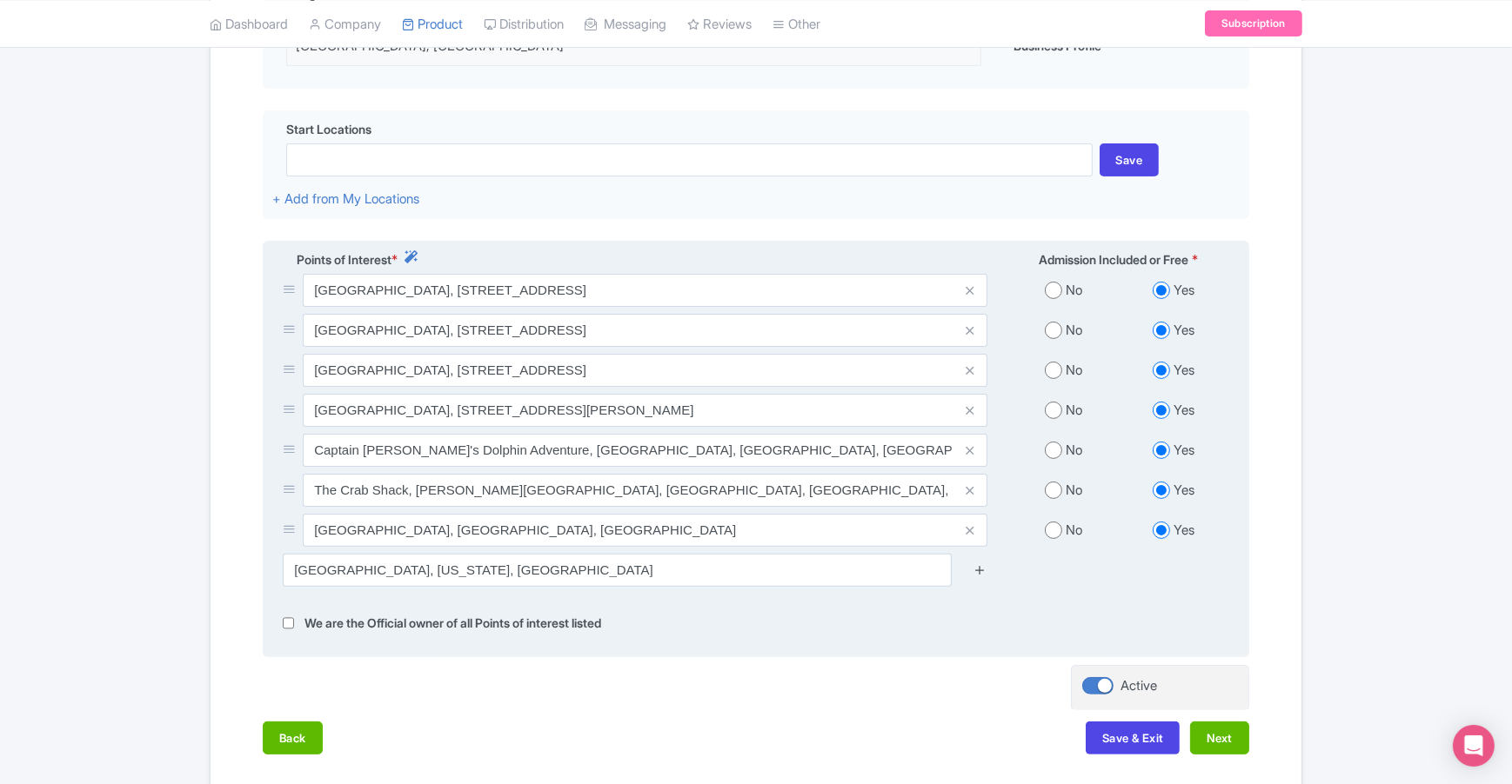
click at [982, 563] on icon at bounding box center [979, 569] width 13 height 13
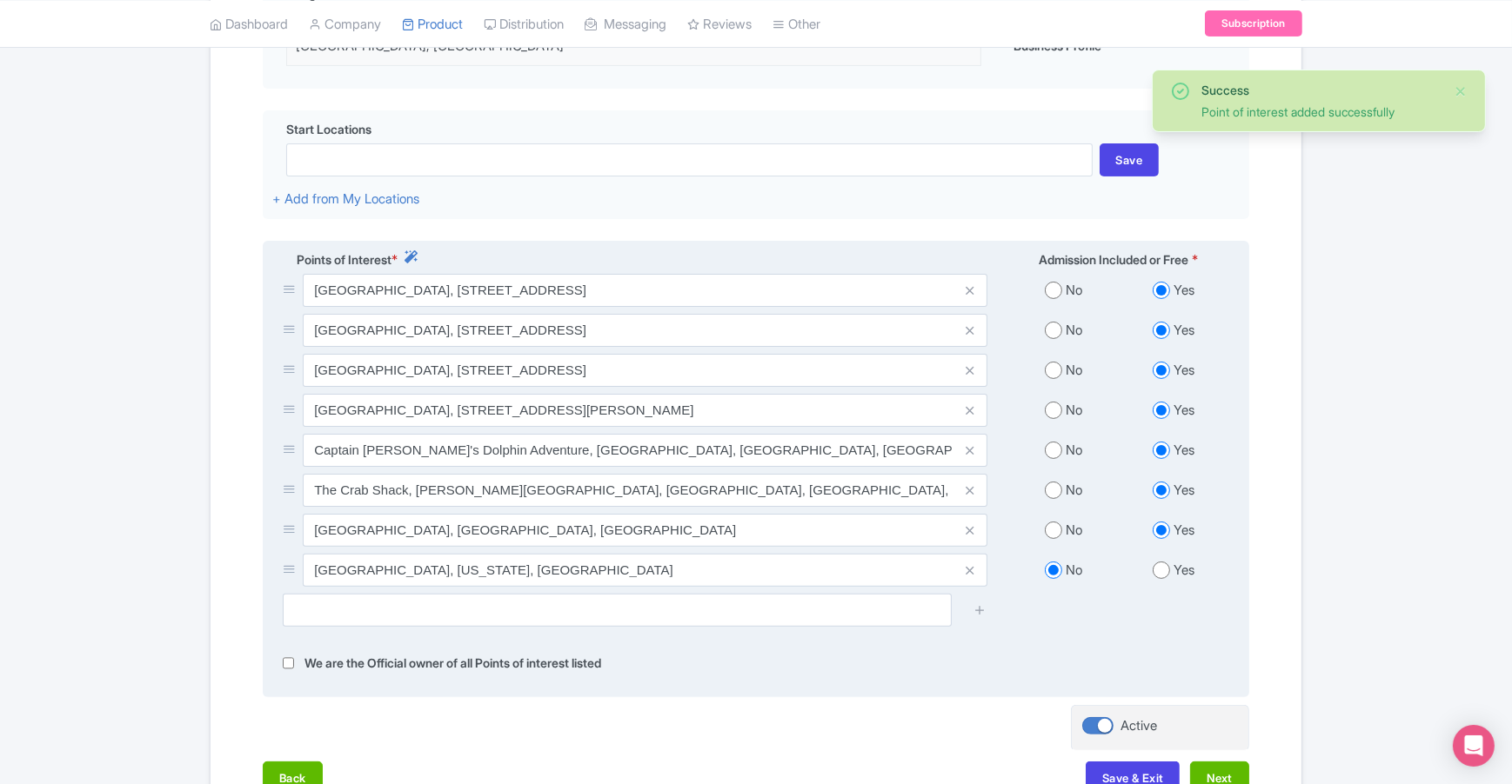
click at [1159, 561] on input "radio" at bounding box center [1161, 570] width 18 height 18
radio input "true"
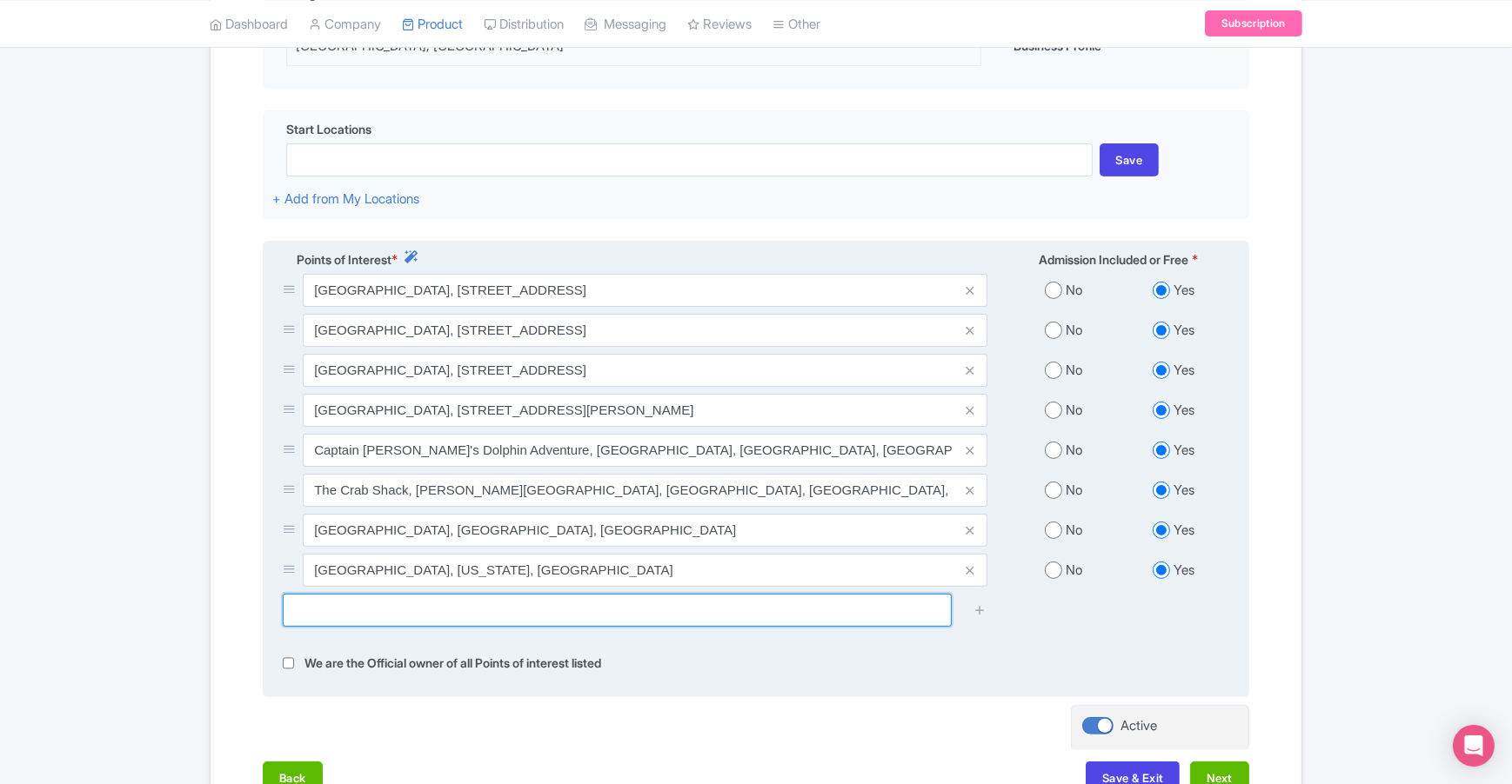
click at [460, 597] on input "text" at bounding box center [617, 610] width 669 height 33
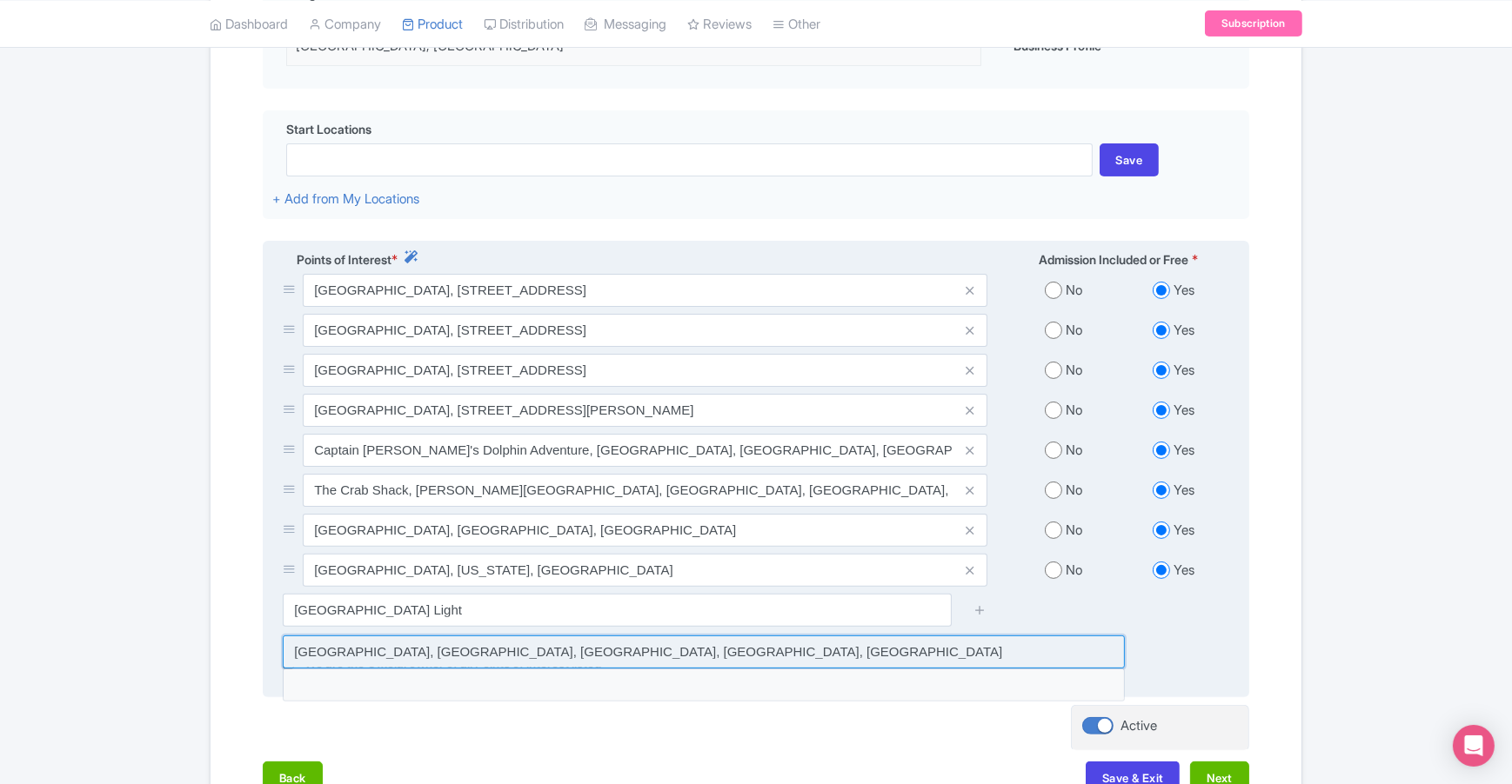
click at [501, 639] on input at bounding box center [704, 653] width 842 height 33
type input "Cockspur Island Lighthouse, Cockspur Island Lighthouse, Savannah, GA, USA"
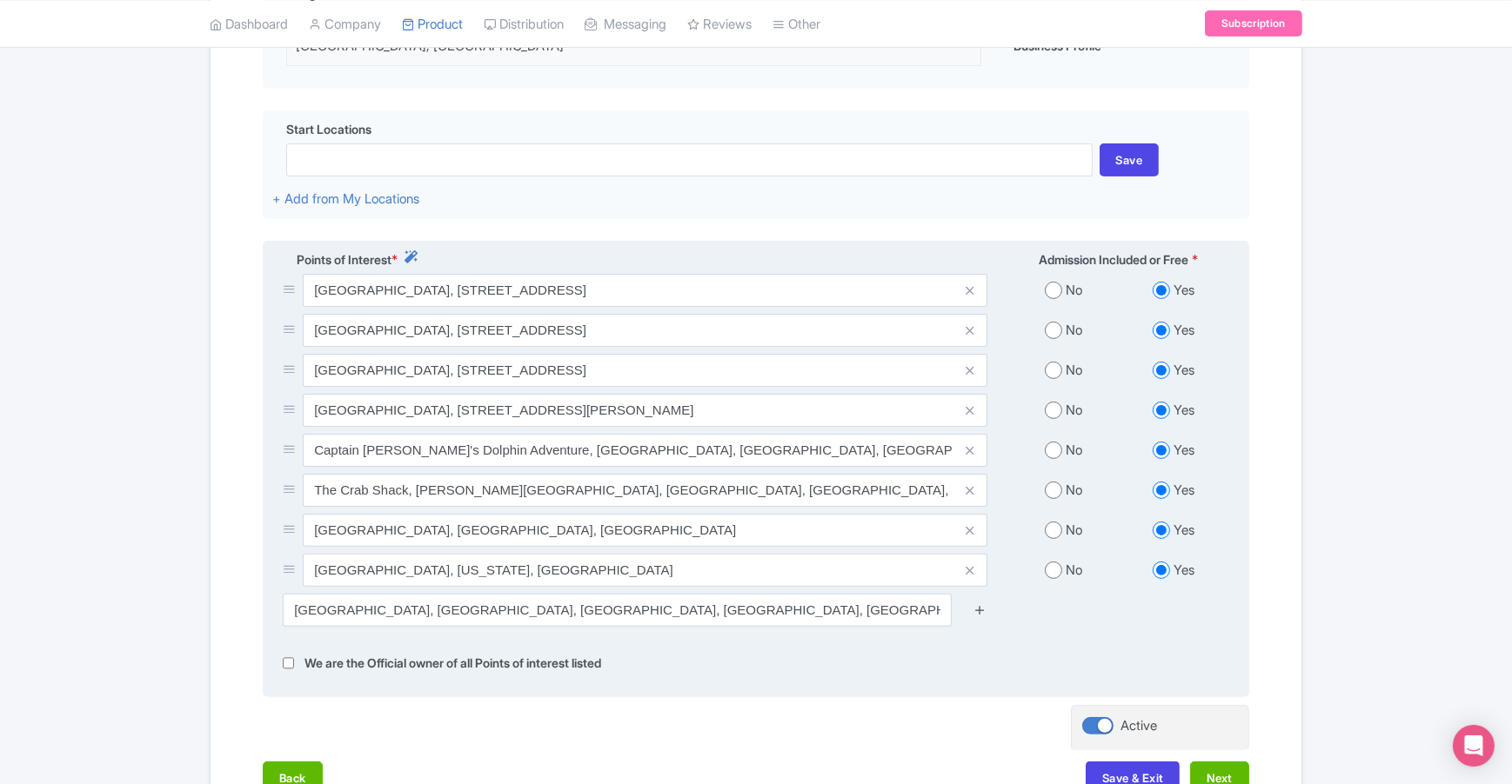
click at [984, 603] on icon at bounding box center [979, 609] width 13 height 13
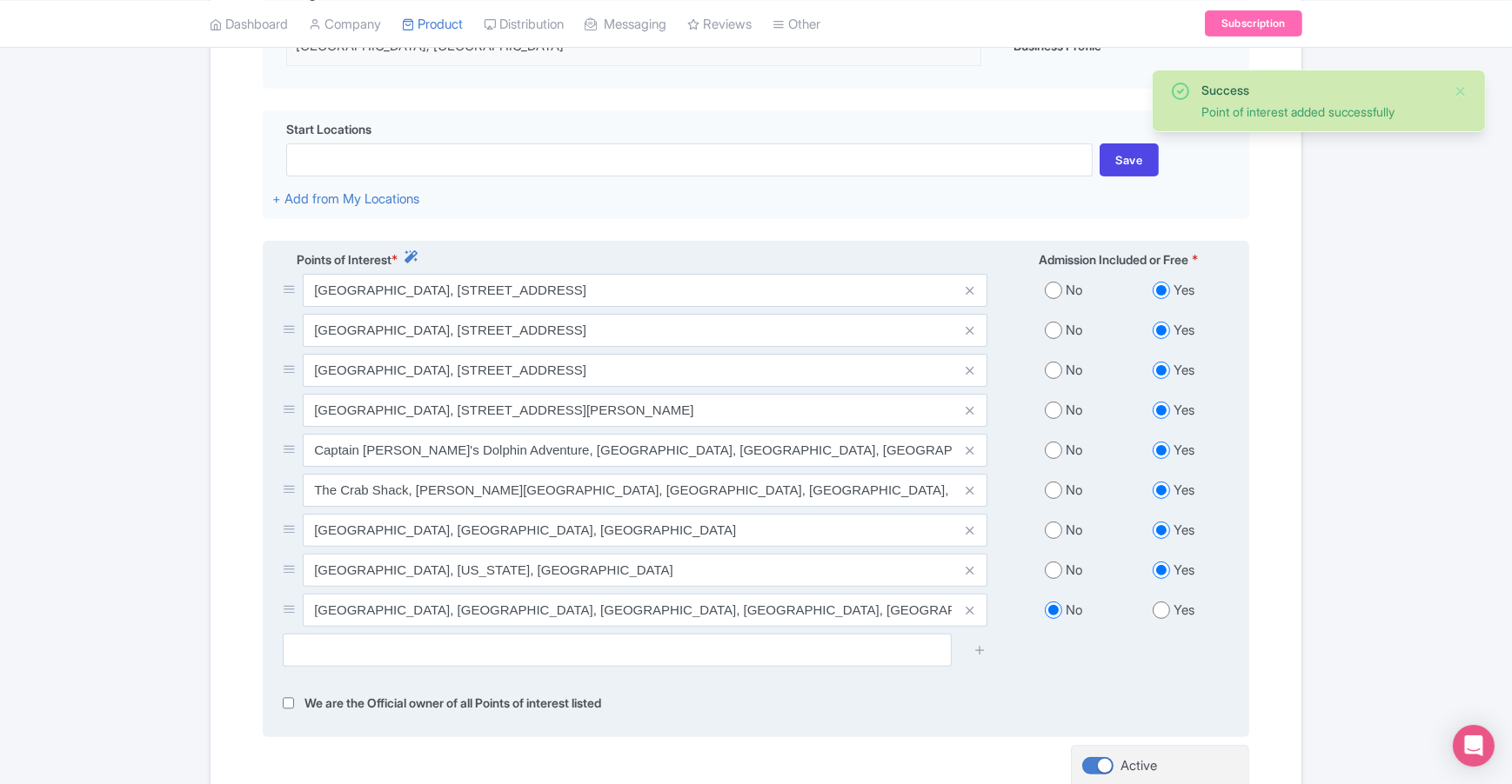
click at [1160, 601] on input "radio" at bounding box center [1161, 610] width 18 height 18
radio input "true"
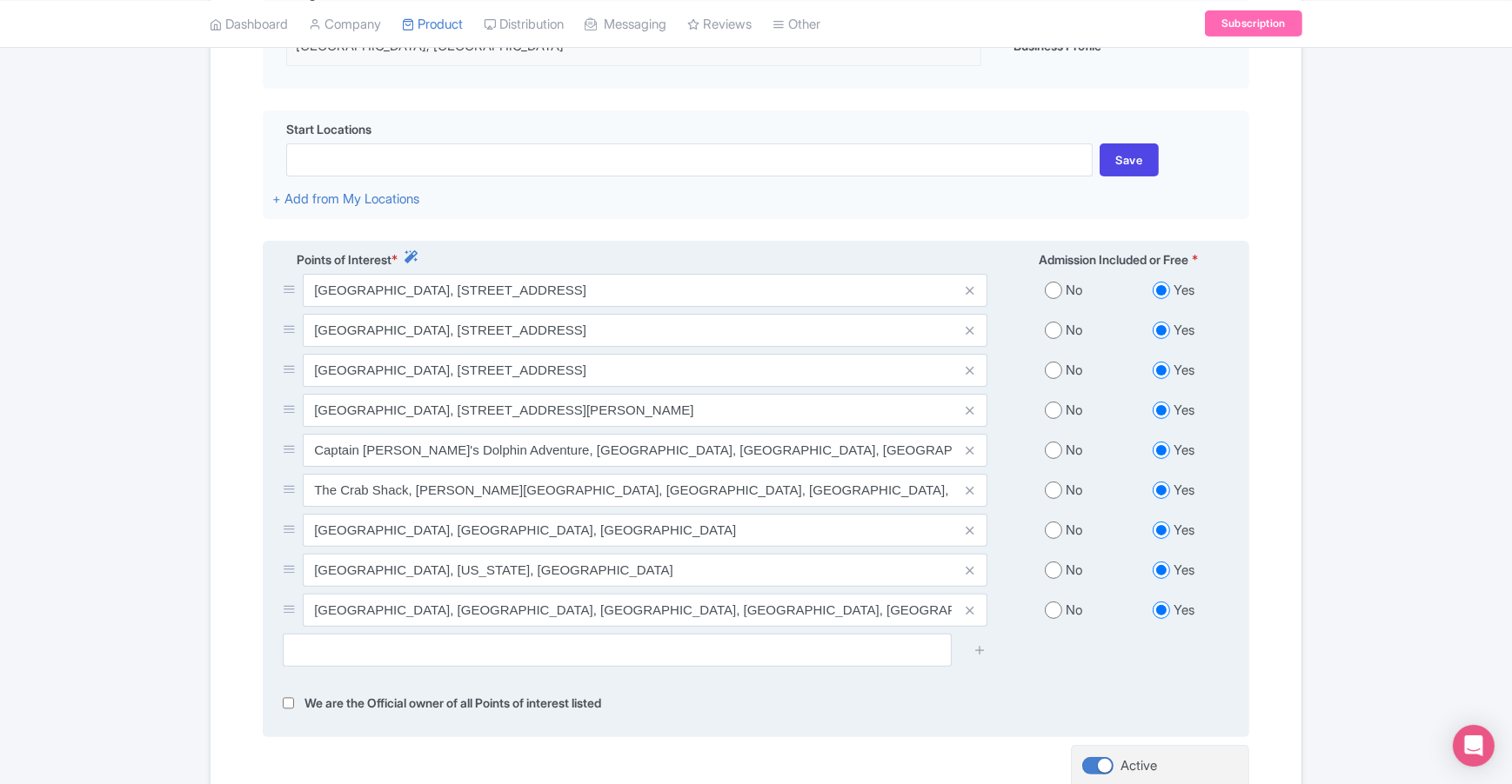
click at [1052, 362] on input "radio" at bounding box center [1053, 371] width 18 height 18
radio input "true"
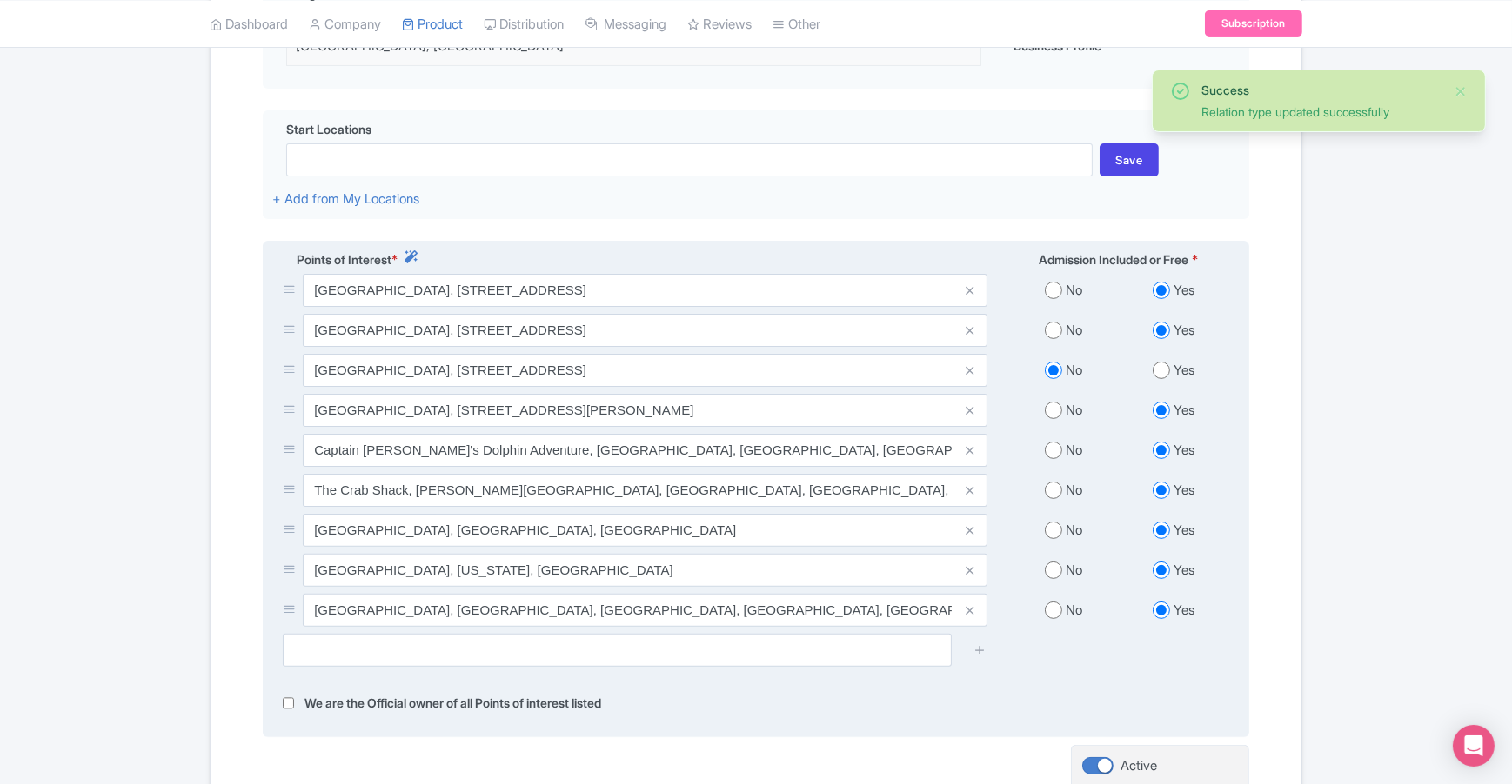
click at [1052, 602] on input "radio" at bounding box center [1053, 610] width 18 height 18
radio input "true"
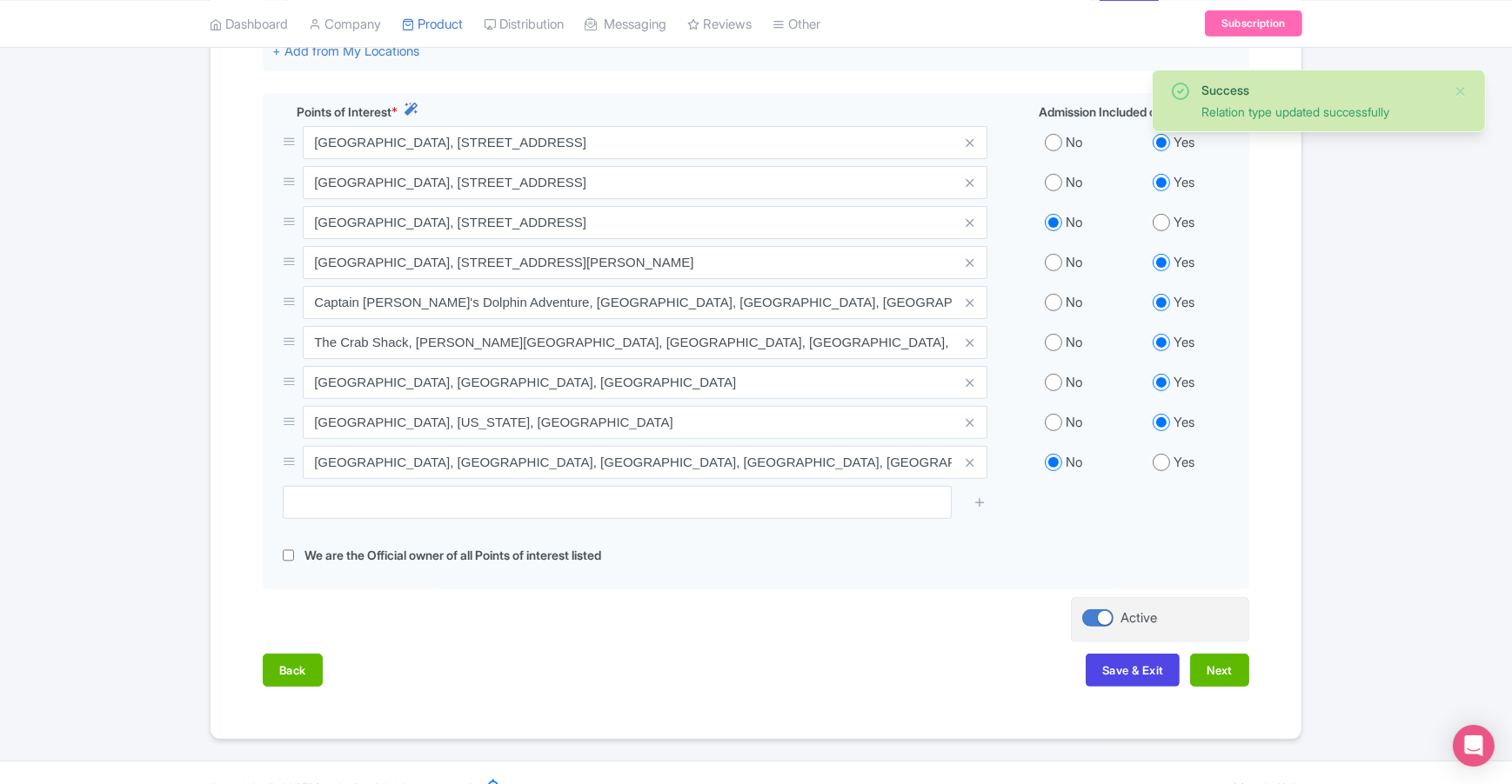
scroll to position [650, 0]
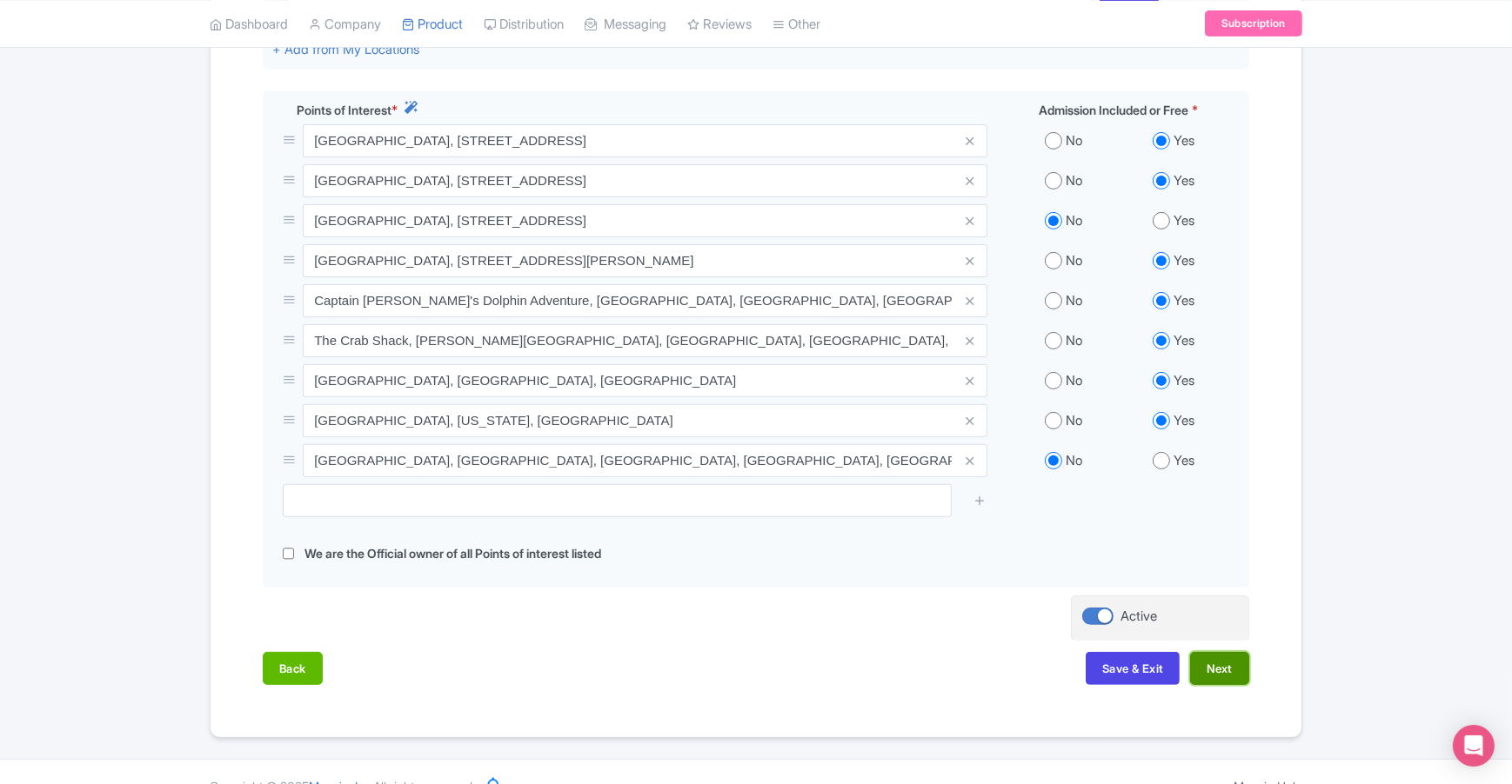
click at [1225, 653] on button "Next" at bounding box center [1219, 669] width 59 height 33
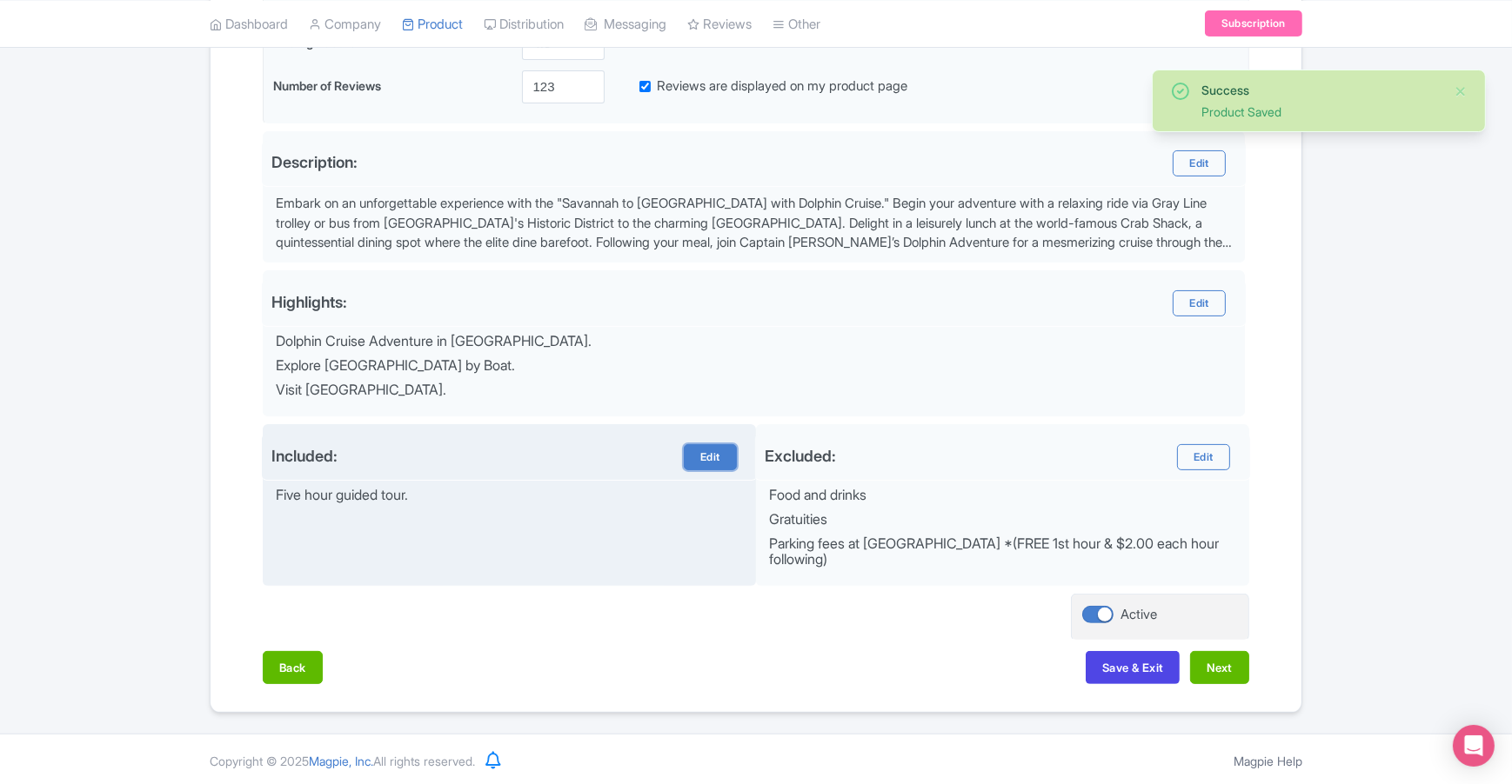
click at [711, 459] on link "Edit" at bounding box center [709, 457] width 52 height 26
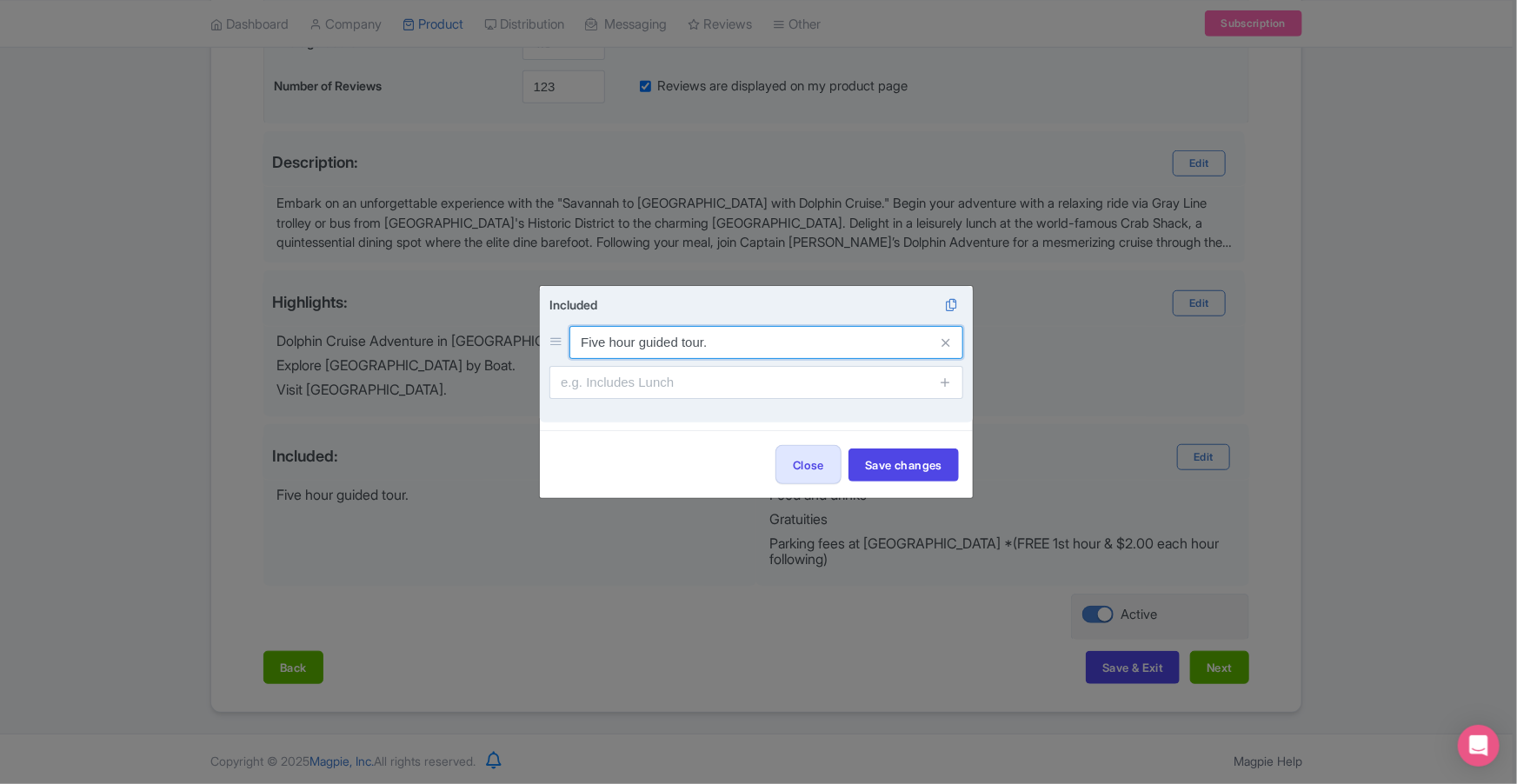
drag, startPoint x: 744, startPoint y: 340, endPoint x: 559, endPoint y: 340, distance: 185.0
click at [559, 340] on div "Five hour guided tour." at bounding box center [757, 342] width 414 height 33
type input "5-6 Hour Guided Tour"
click at [779, 390] on input "text" at bounding box center [757, 383] width 414 height 33
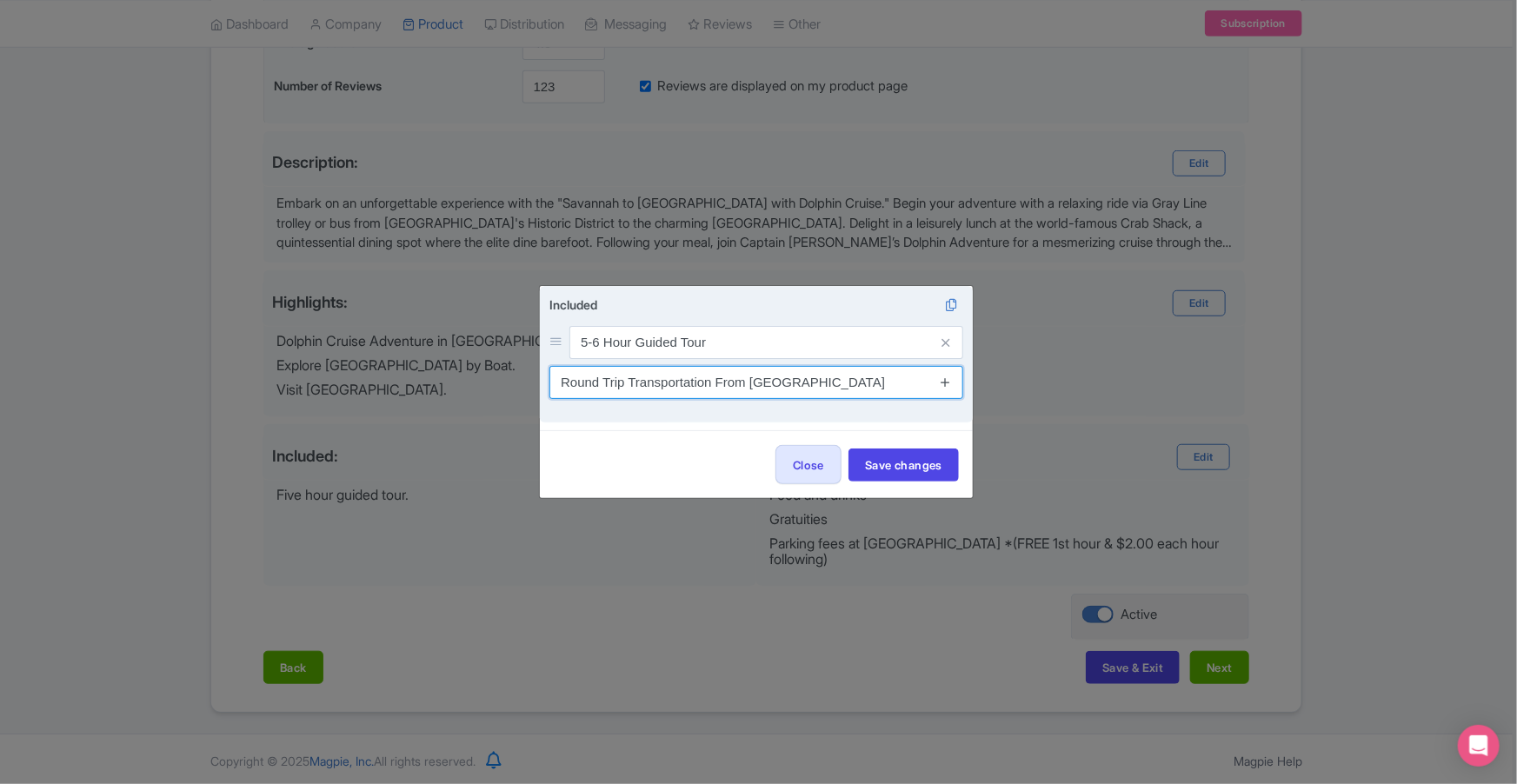
type input "Round Trip Transportation From Savannah"
click at [948, 386] on icon at bounding box center [945, 382] width 13 height 13
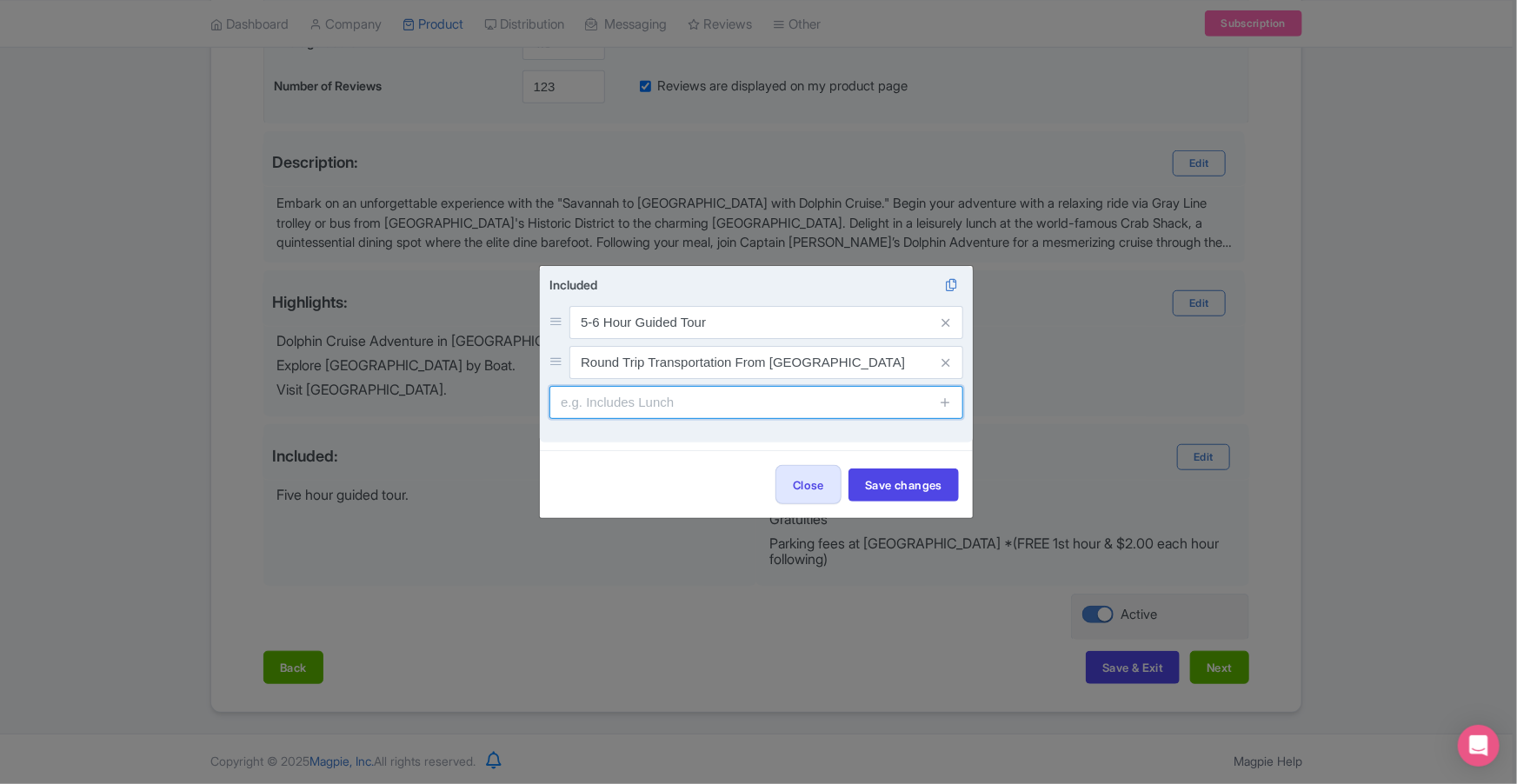
click at [721, 410] on input "text" at bounding box center [757, 402] width 414 height 33
type input "Dolphin Cruise In Tybee Island Waterway"
click at [944, 398] on icon at bounding box center [945, 401] width 13 height 13
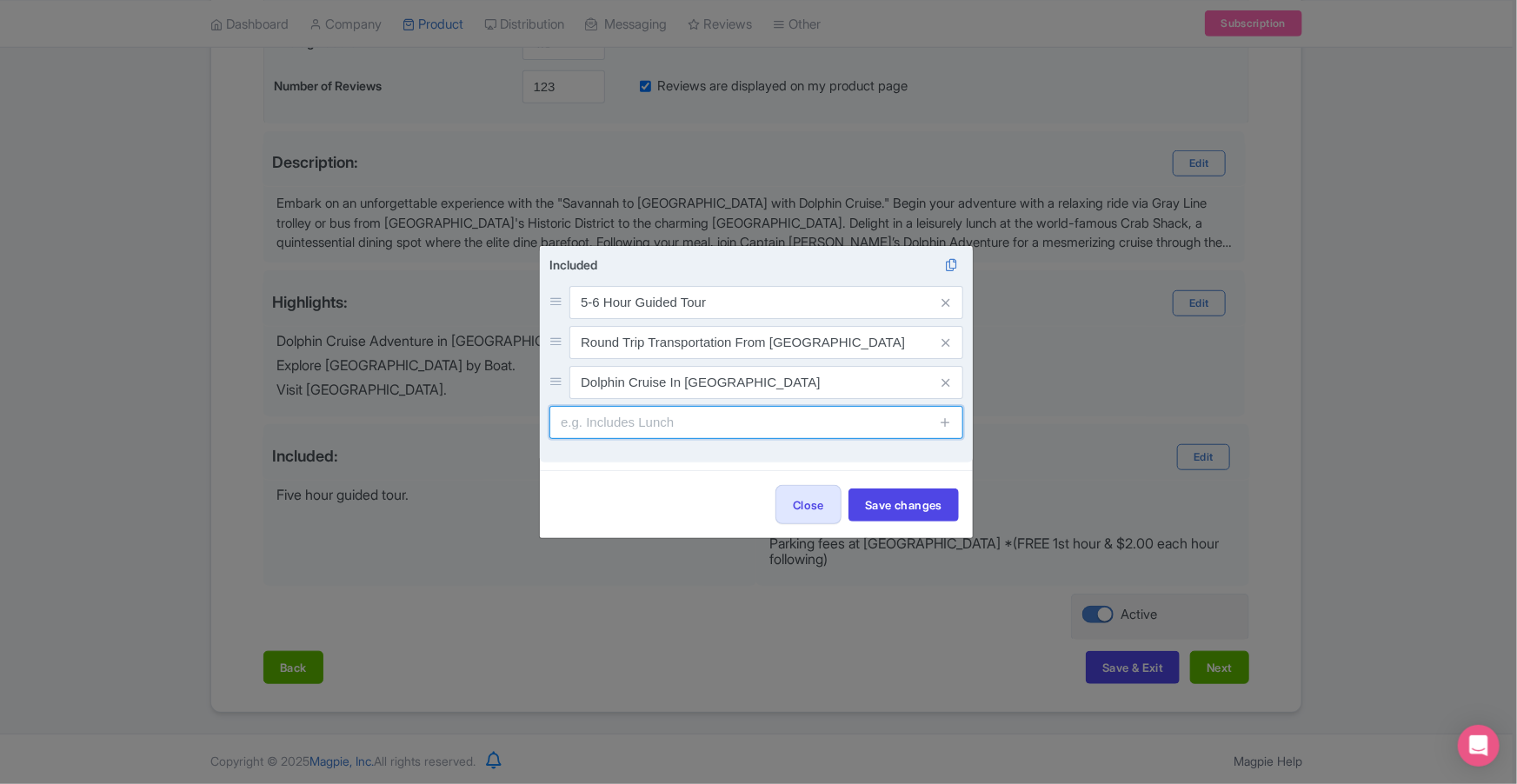
click at [771, 424] on input "text" at bounding box center [757, 423] width 414 height 33
type input "Lunch At The Crab Shack (meal not included)"
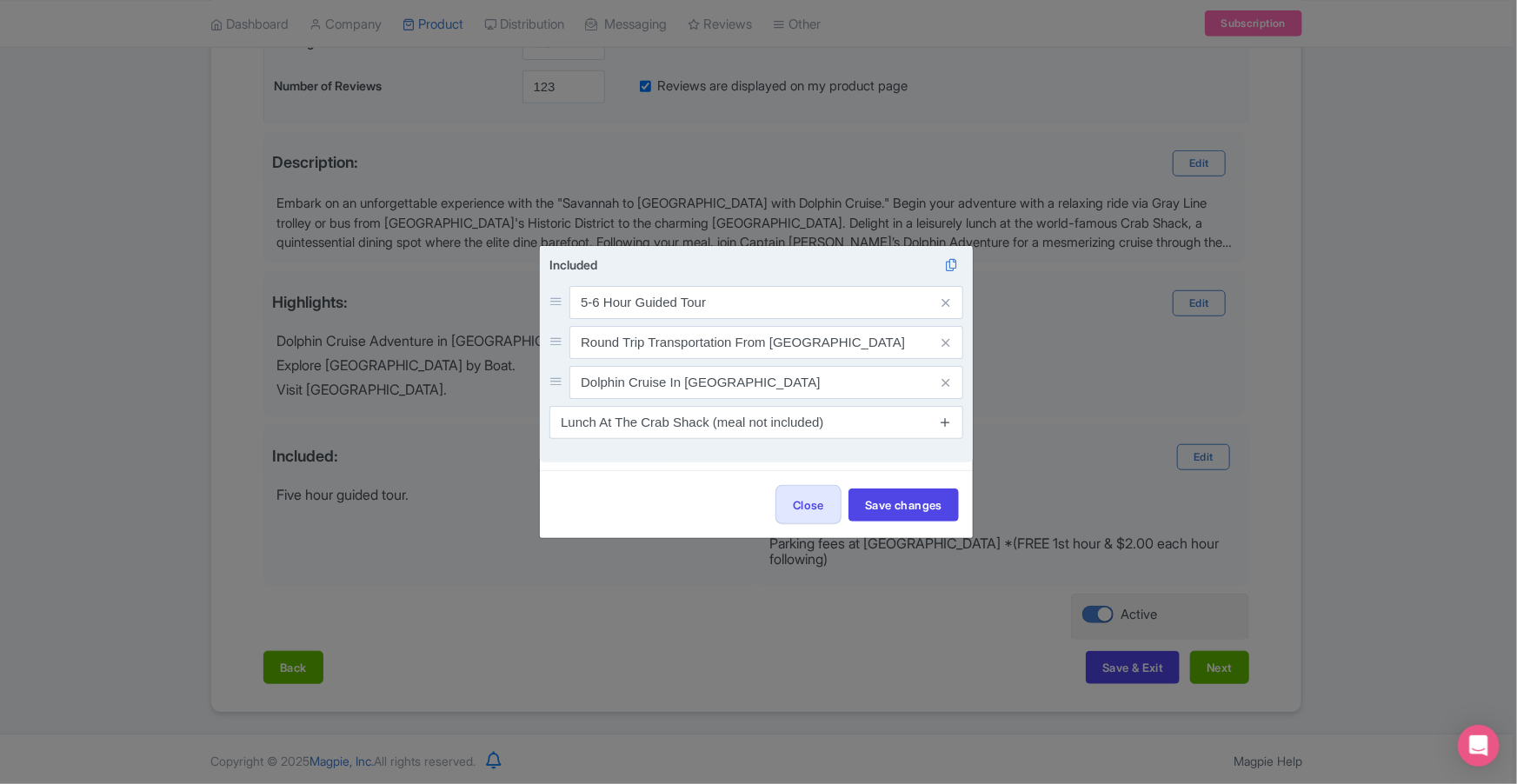
click at [943, 419] on icon at bounding box center [945, 422] width 13 height 13
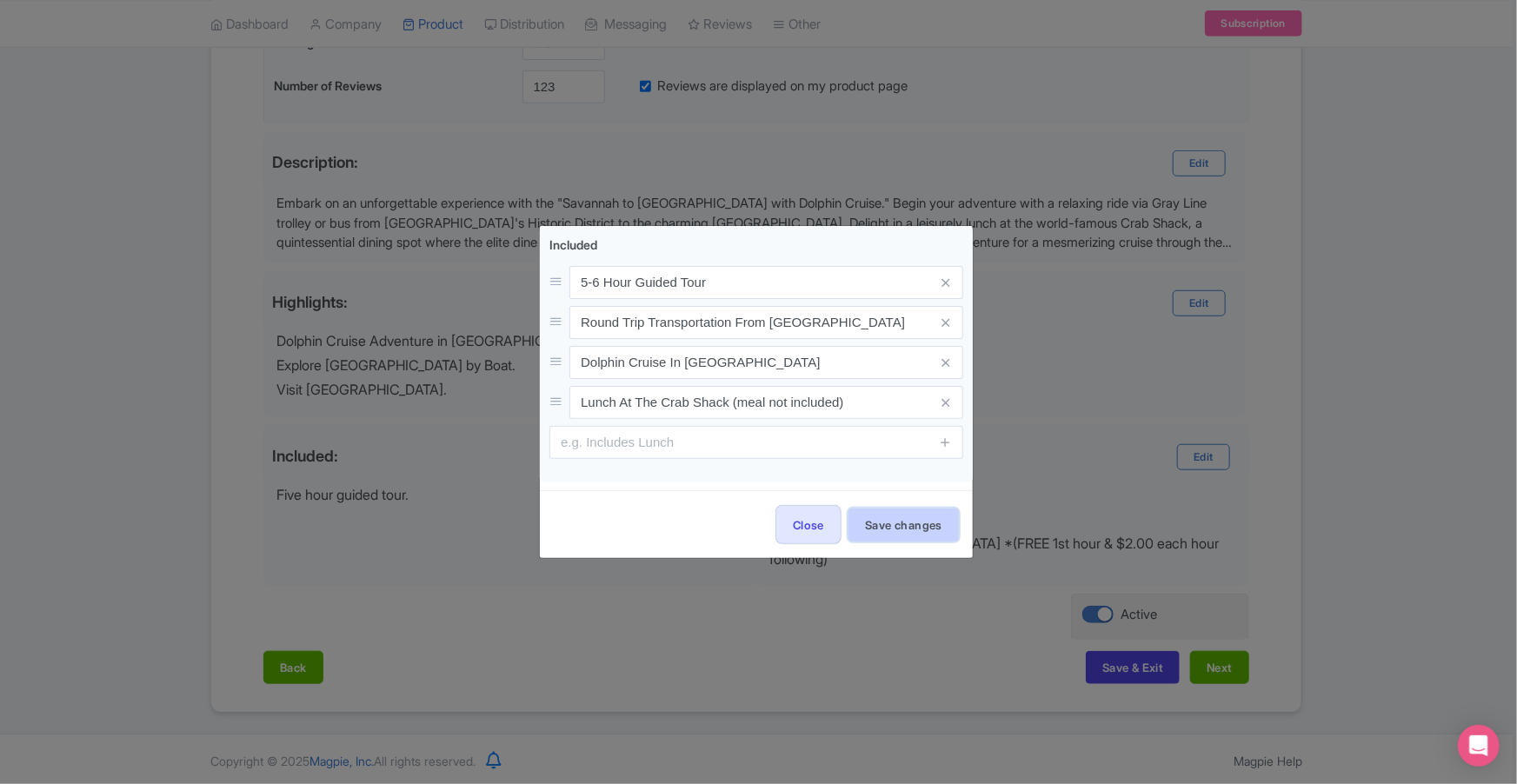
click at [890, 524] on button "Save changes" at bounding box center [904, 525] width 111 height 33
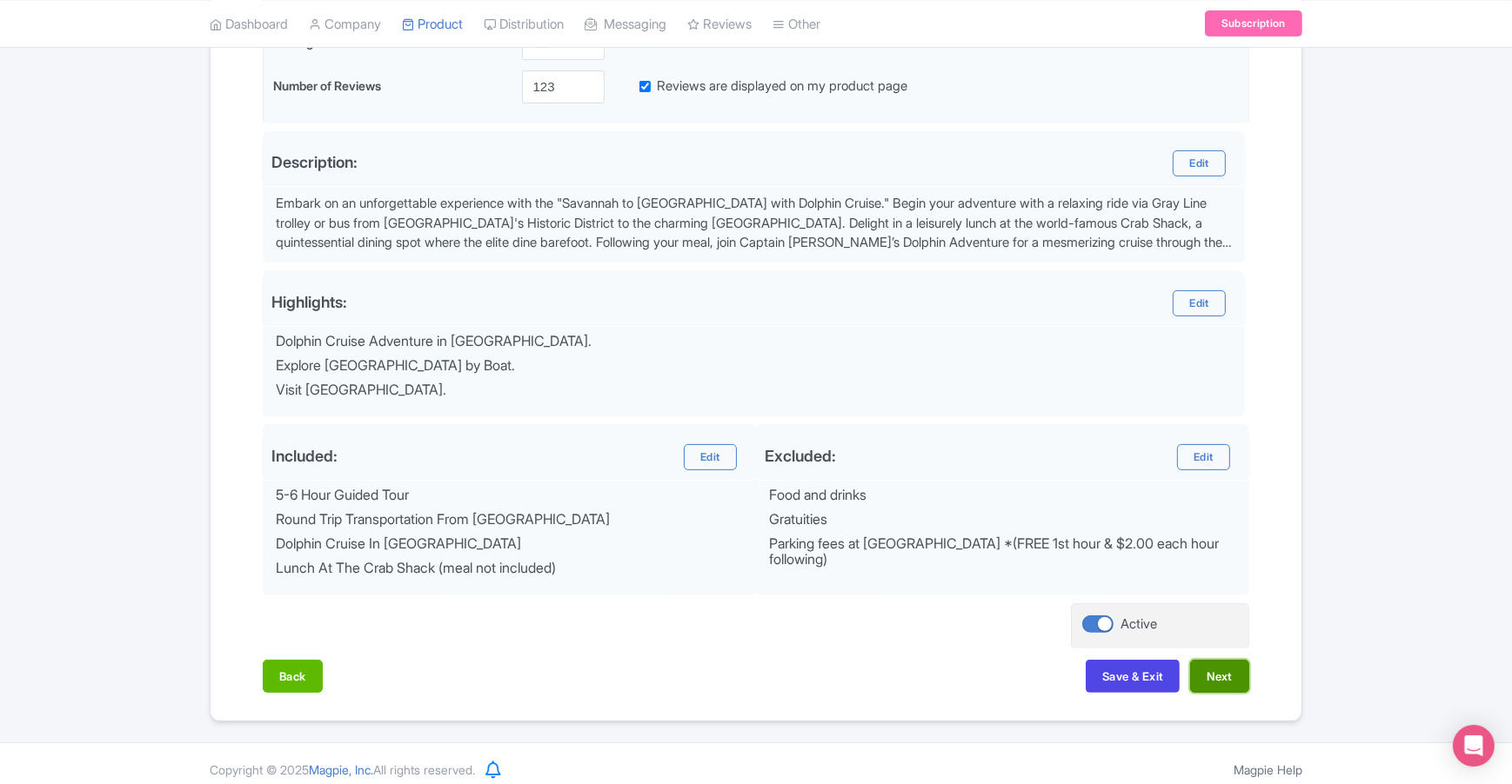
click at [1226, 675] on button "Next" at bounding box center [1219, 676] width 59 height 33
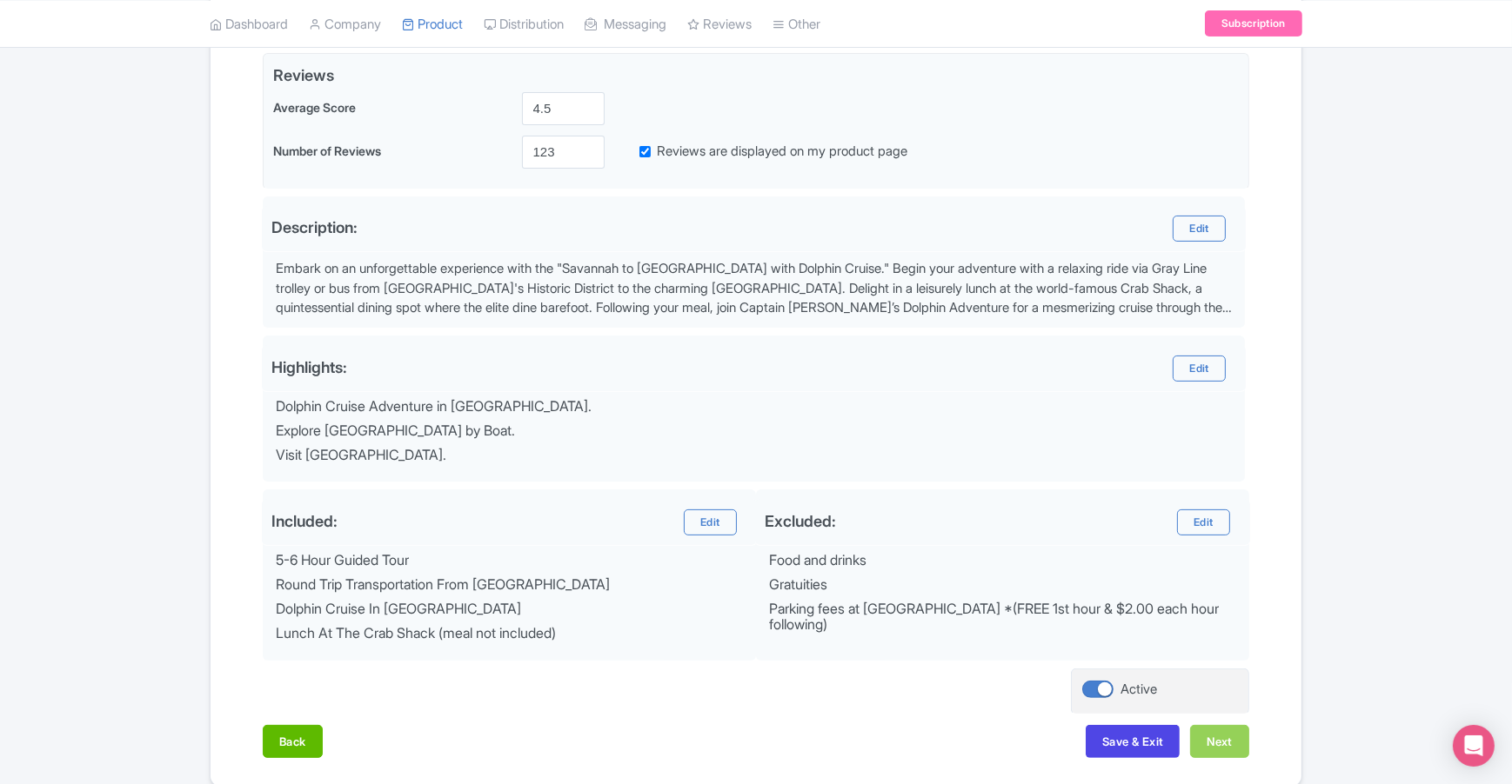
scroll to position [193, 0]
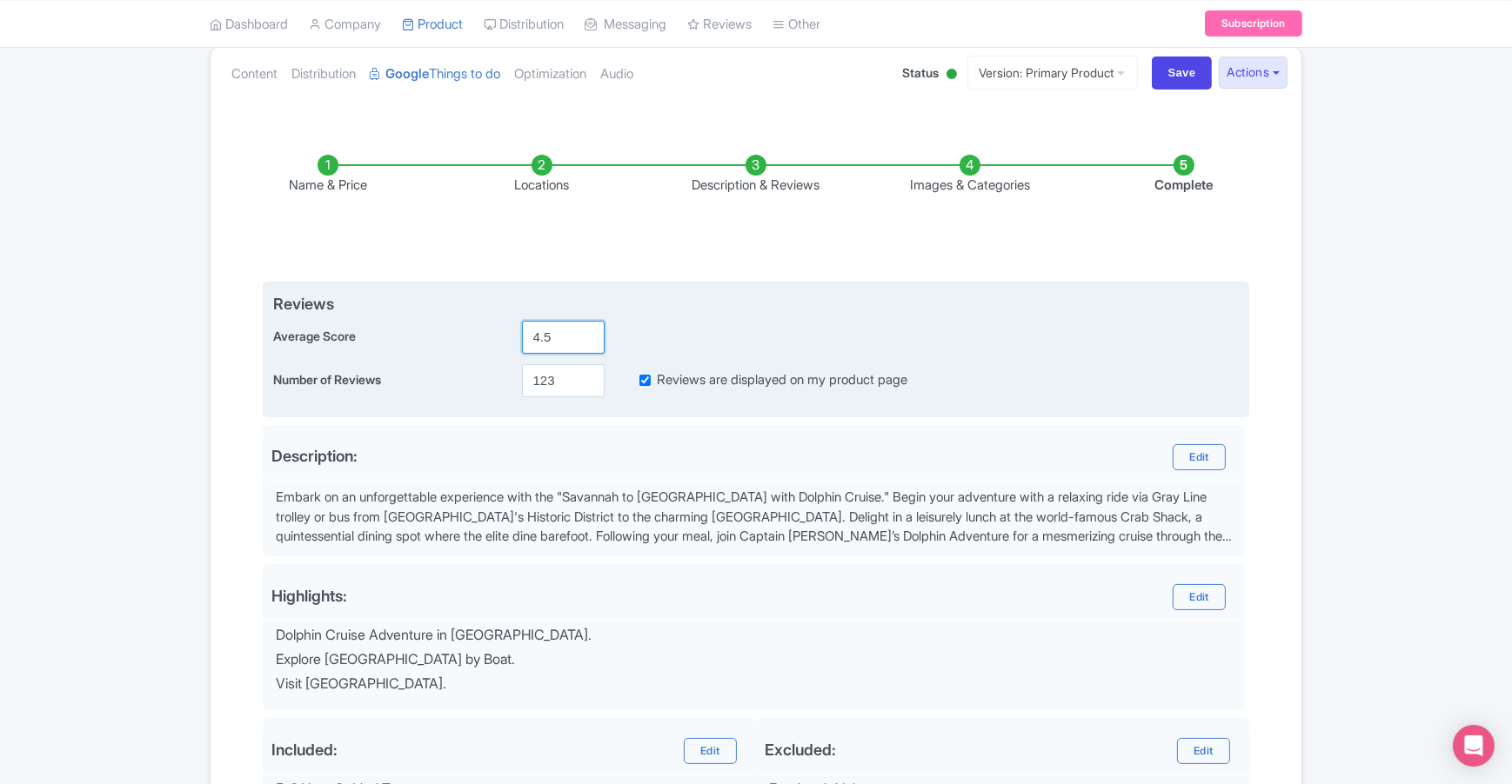
click at [554, 334] on input "4.5" at bounding box center [564, 338] width 82 height 33
type input "4.9"
drag, startPoint x: 563, startPoint y: 378, endPoint x: 508, endPoint y: 369, distance: 55.7
click at [508, 370] on div "Number of Reviews 123 Reviews are displayed on my product page" at bounding box center [755, 381] width 965 height 33
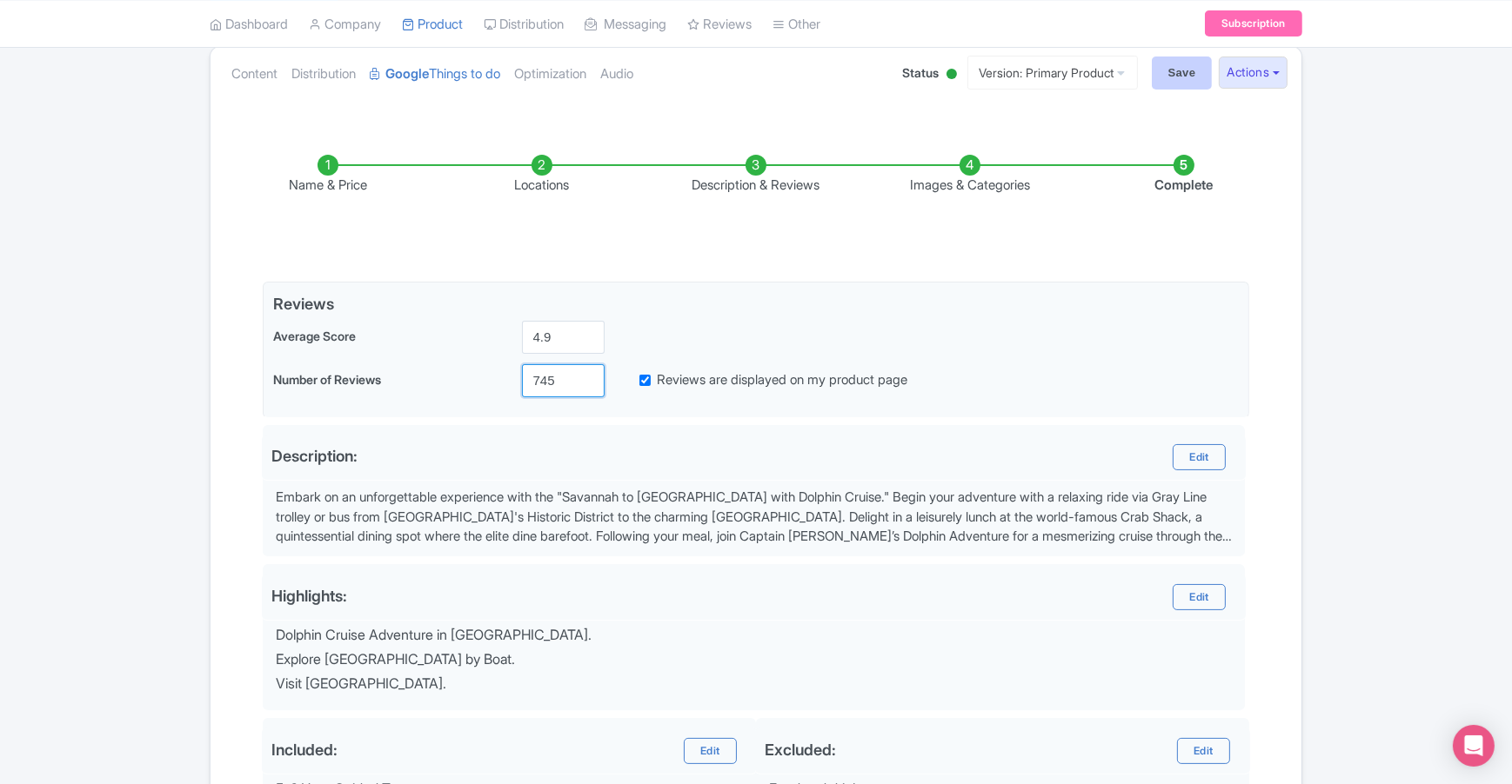
type input "745"
click at [1187, 84] on input "Save" at bounding box center [1182, 74] width 61 height 33
type input "Saving..."
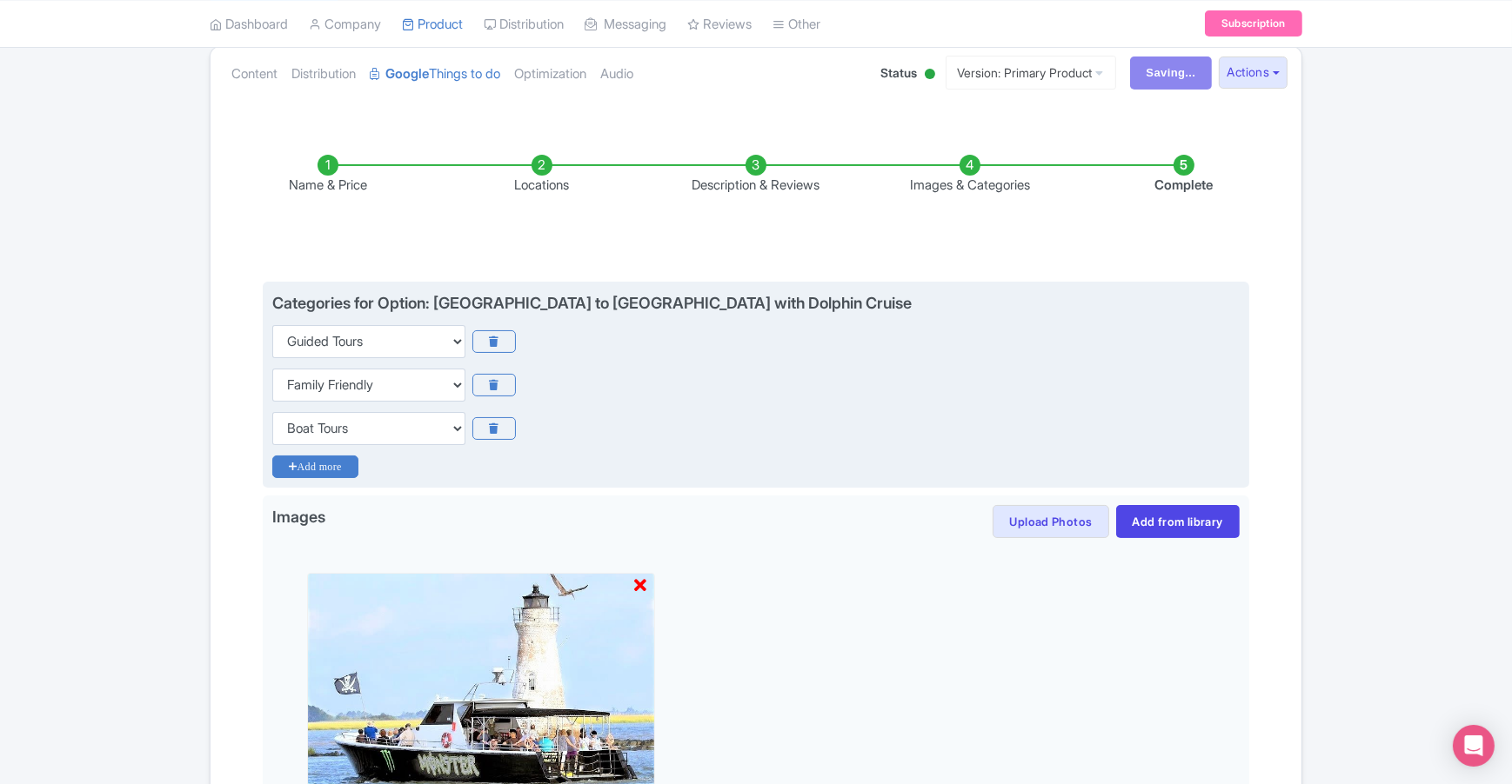
click at [342, 463] on icon "Add more" at bounding box center [315, 466] width 86 height 23
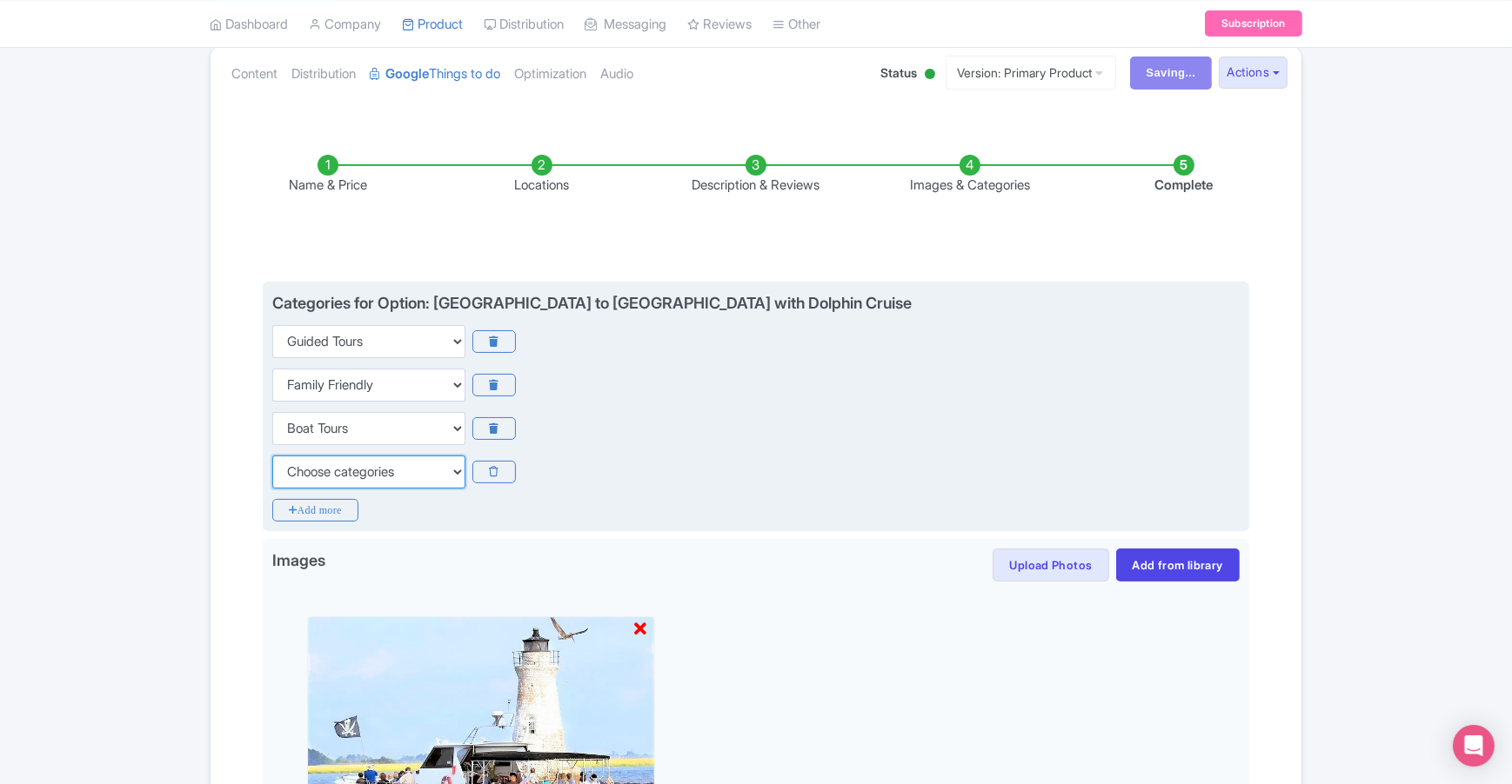
click at [351, 473] on select "Choose categories Adults Only Animals Audio Guide Beaches Bike Tours Boat Tours…" at bounding box center [368, 472] width 193 height 33
select select "beaches"
click at [272, 455] on select "Choose categories Adults Only Animals Audio Guide Beaches Bike Tours Boat Tours…" at bounding box center [368, 472] width 193 height 33
click at [351, 505] on icon "Add more" at bounding box center [315, 510] width 86 height 23
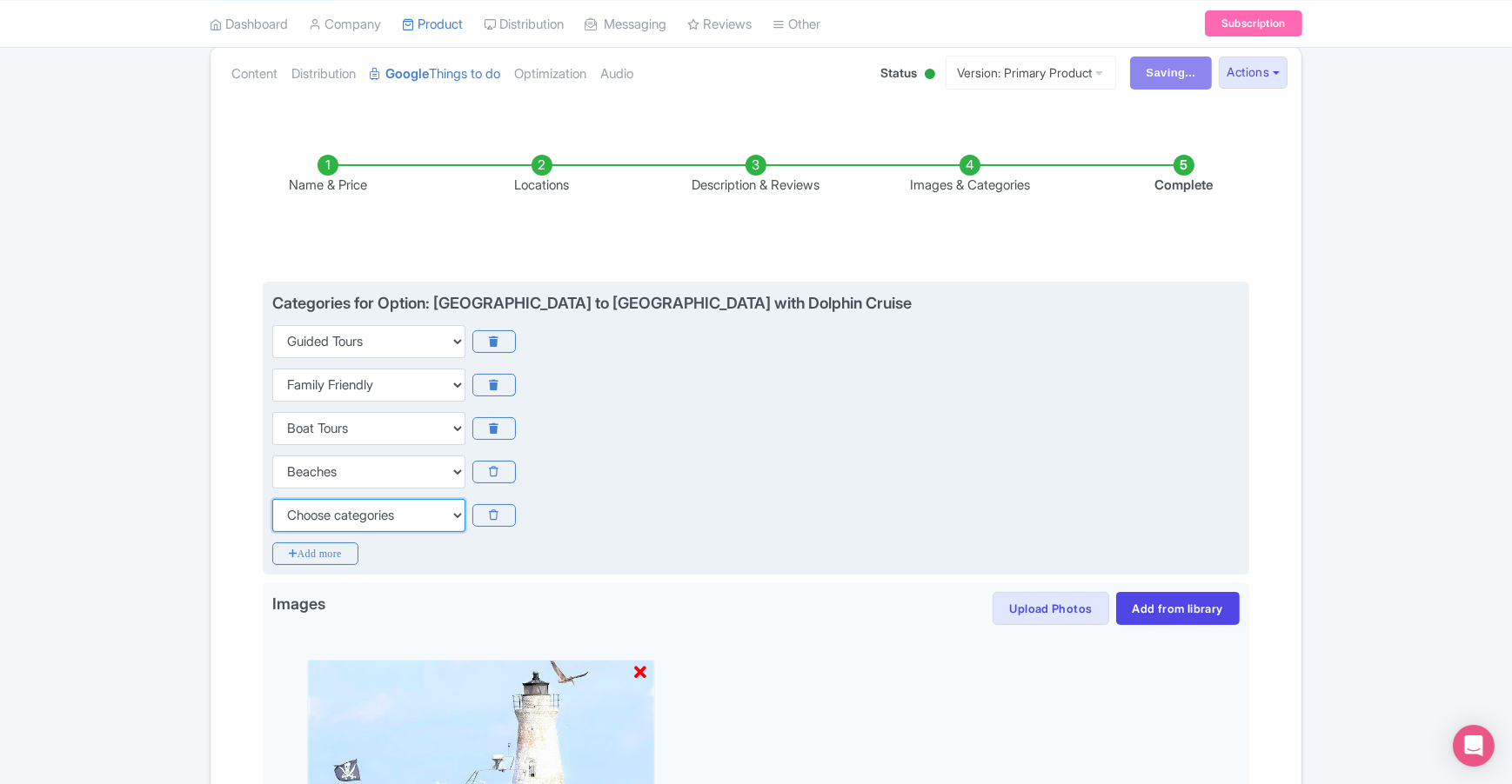
click at [377, 507] on select "Choose categories Adults Only Animals Audio Guide Beaches Bike Tours Boat Tours…" at bounding box center [368, 516] width 193 height 33
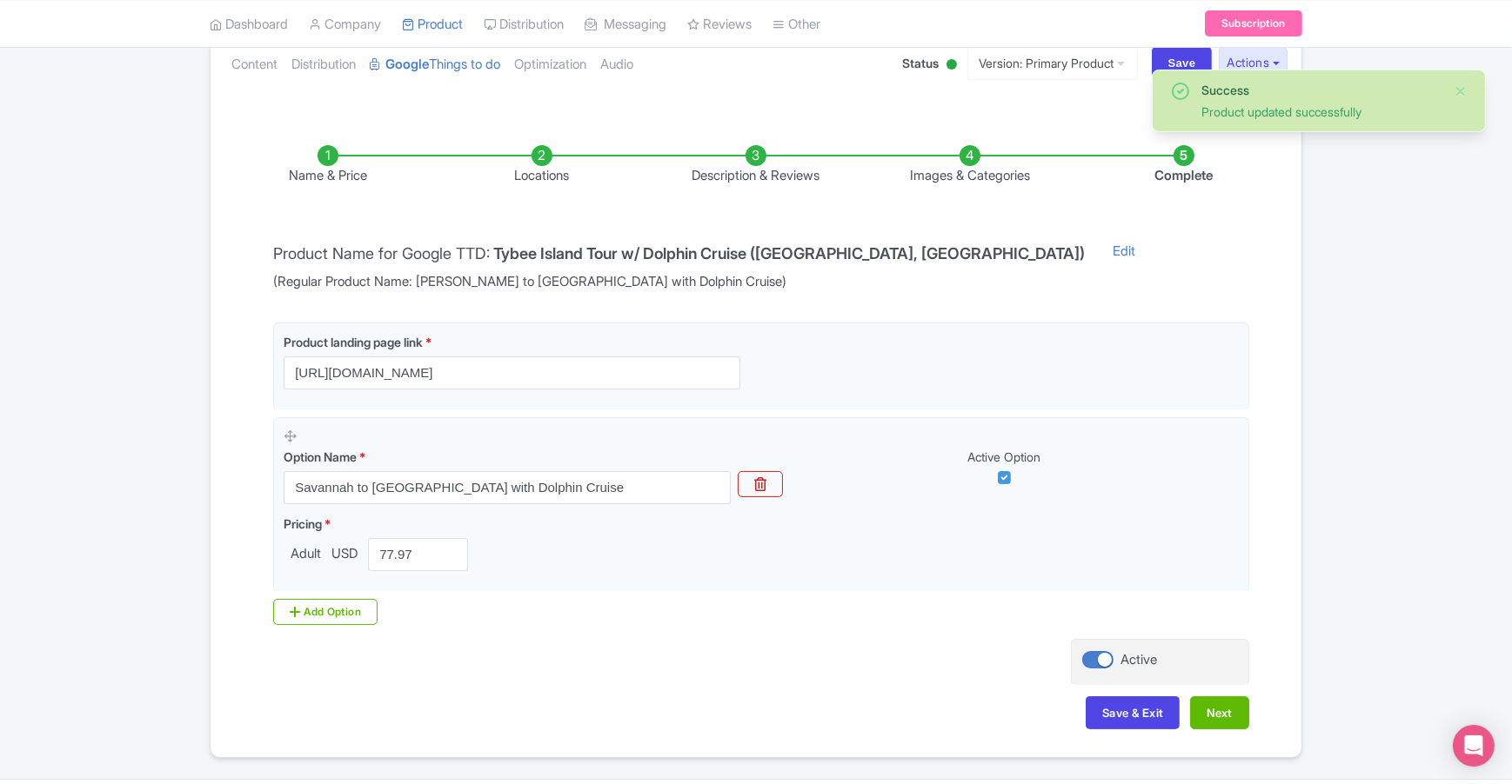
scroll to position [248, 0]
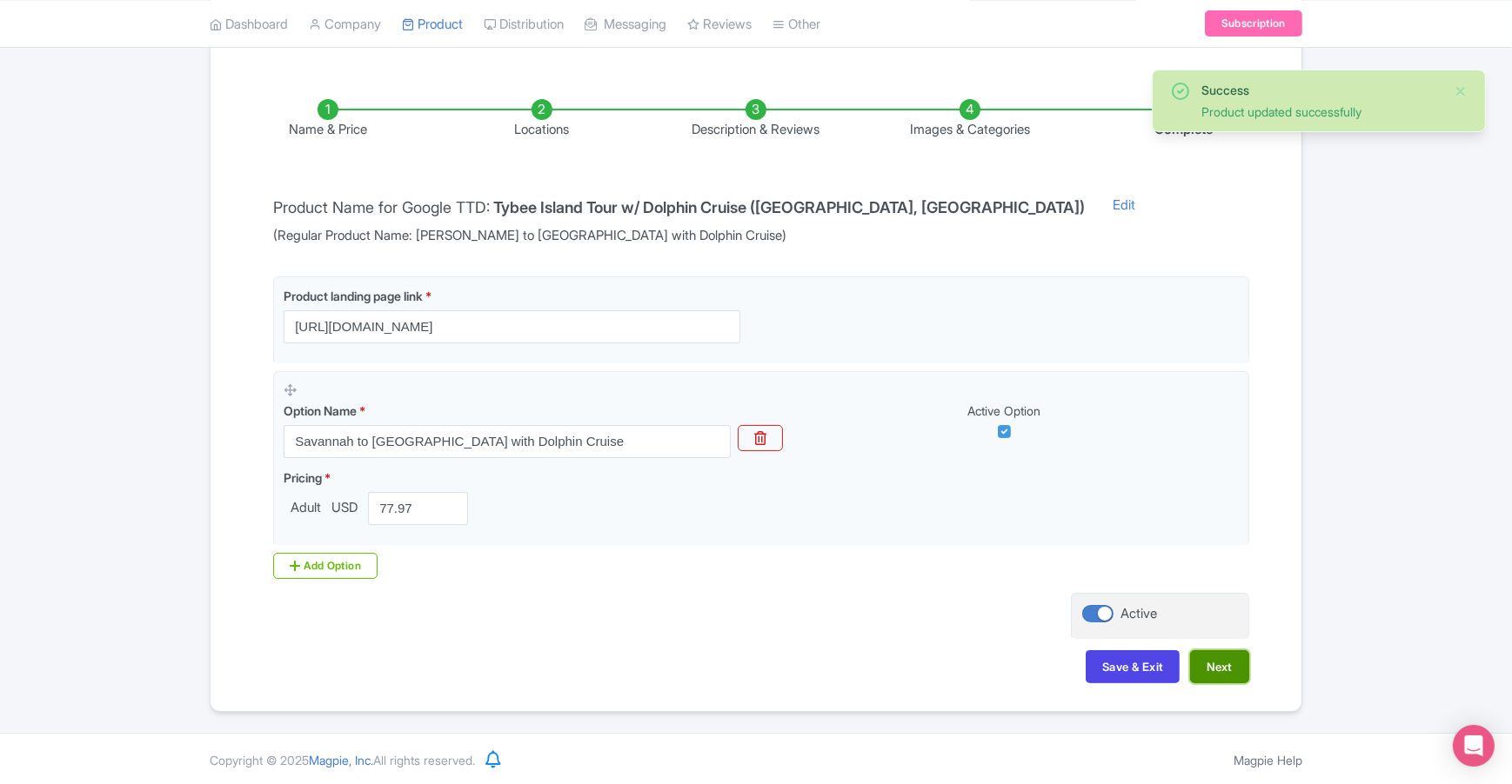
click at [1218, 664] on button "Next" at bounding box center [1219, 667] width 59 height 33
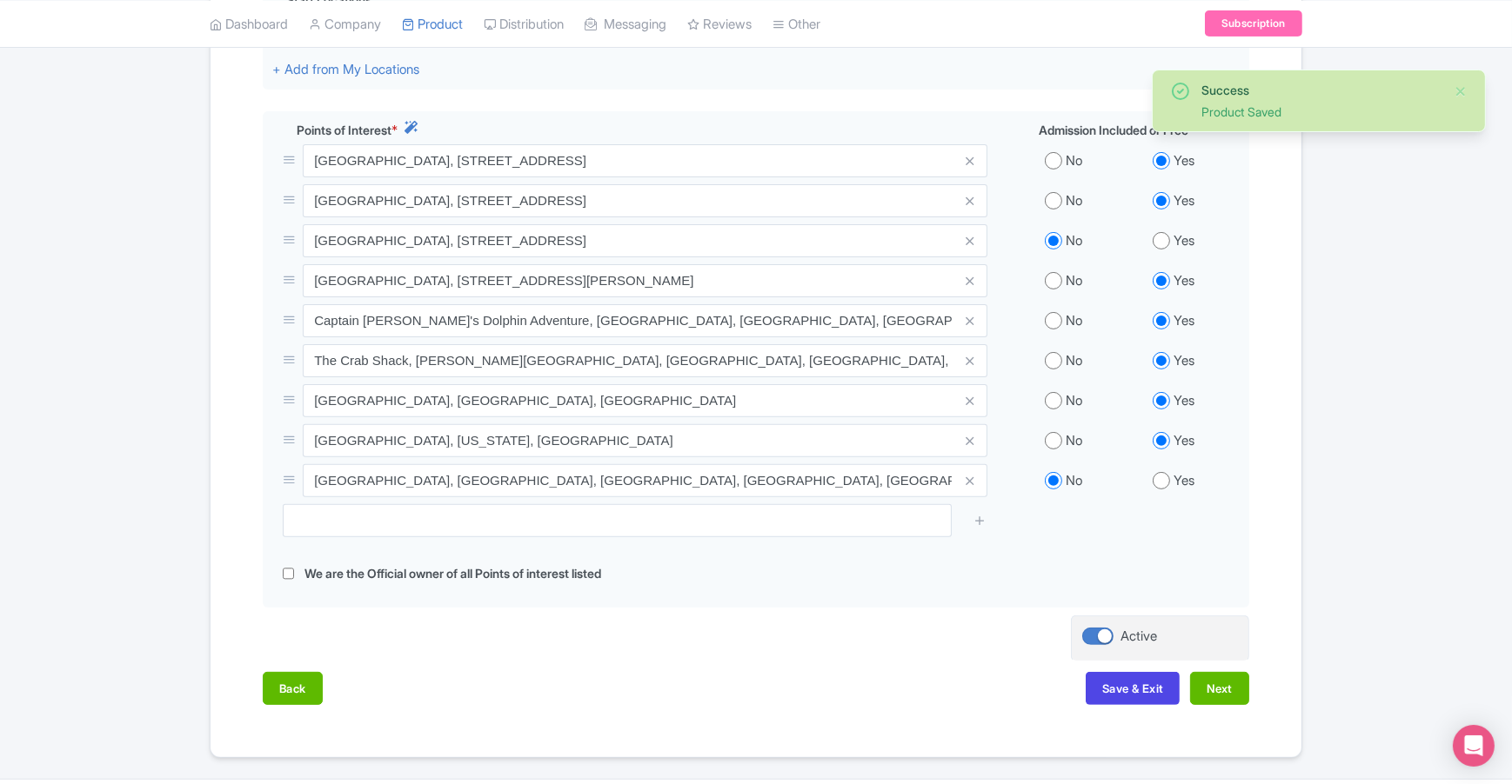
scroll to position [666, 0]
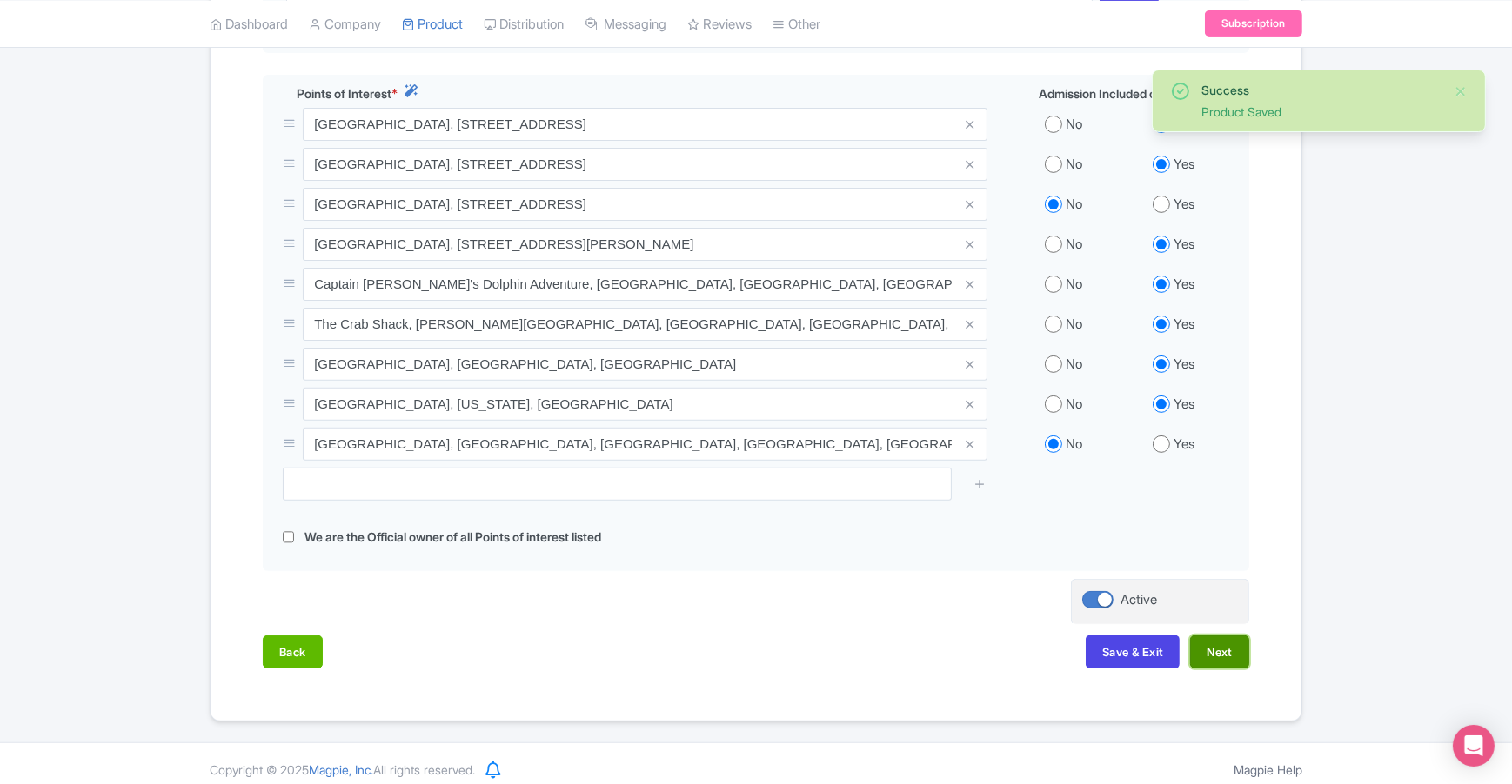
click at [1223, 653] on button "Next" at bounding box center [1219, 653] width 59 height 33
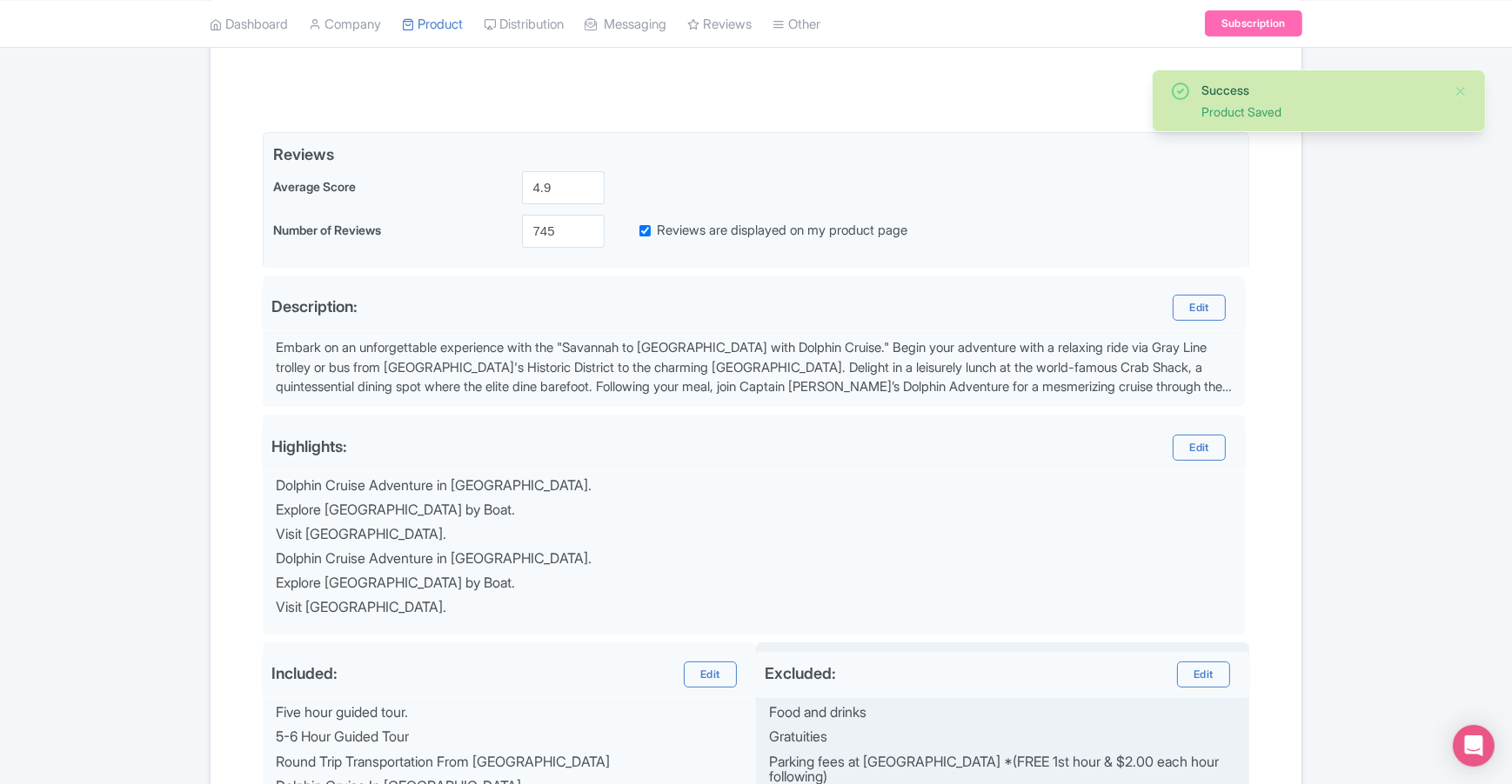
scroll to position [651, 0]
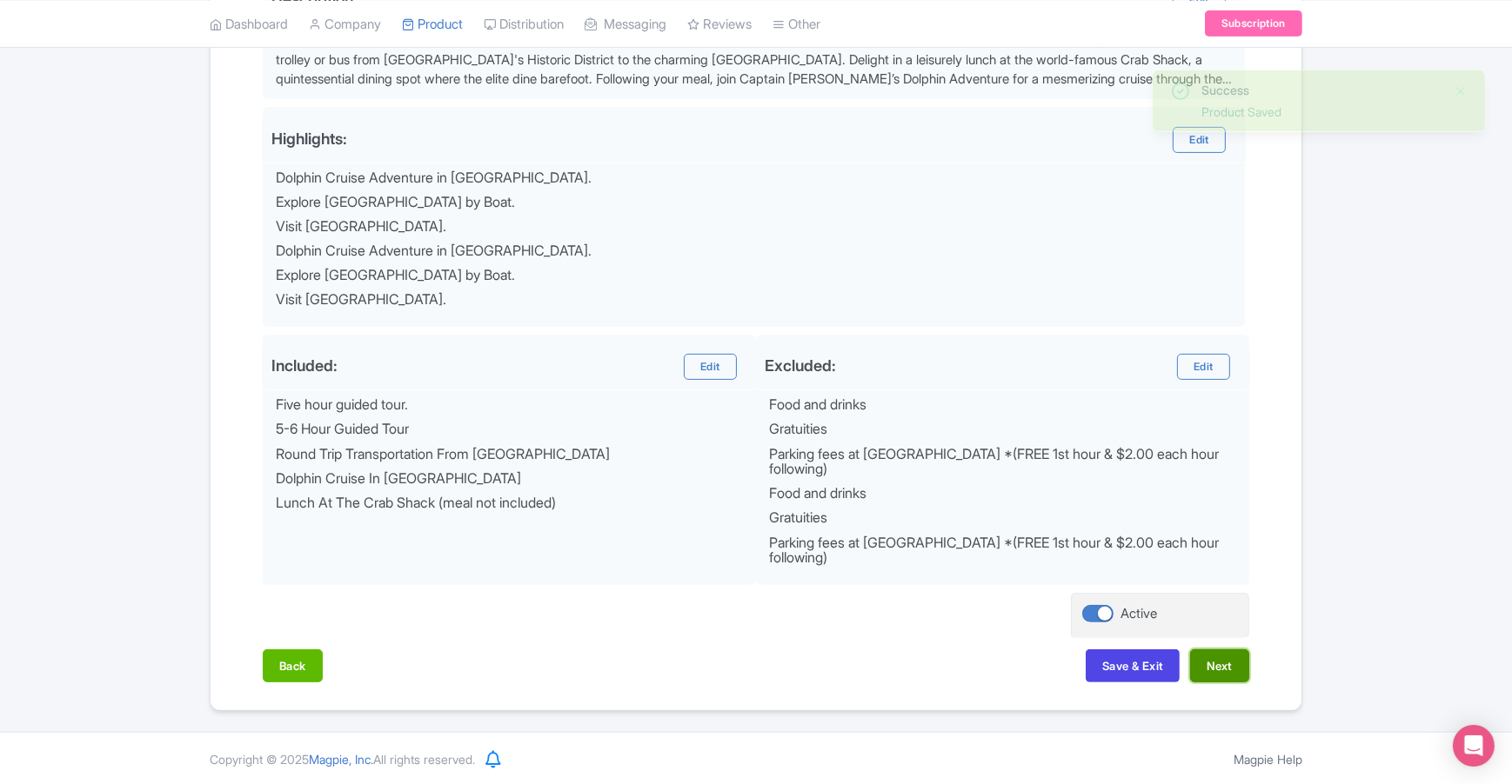
click at [1228, 660] on button "Next" at bounding box center [1219, 666] width 59 height 33
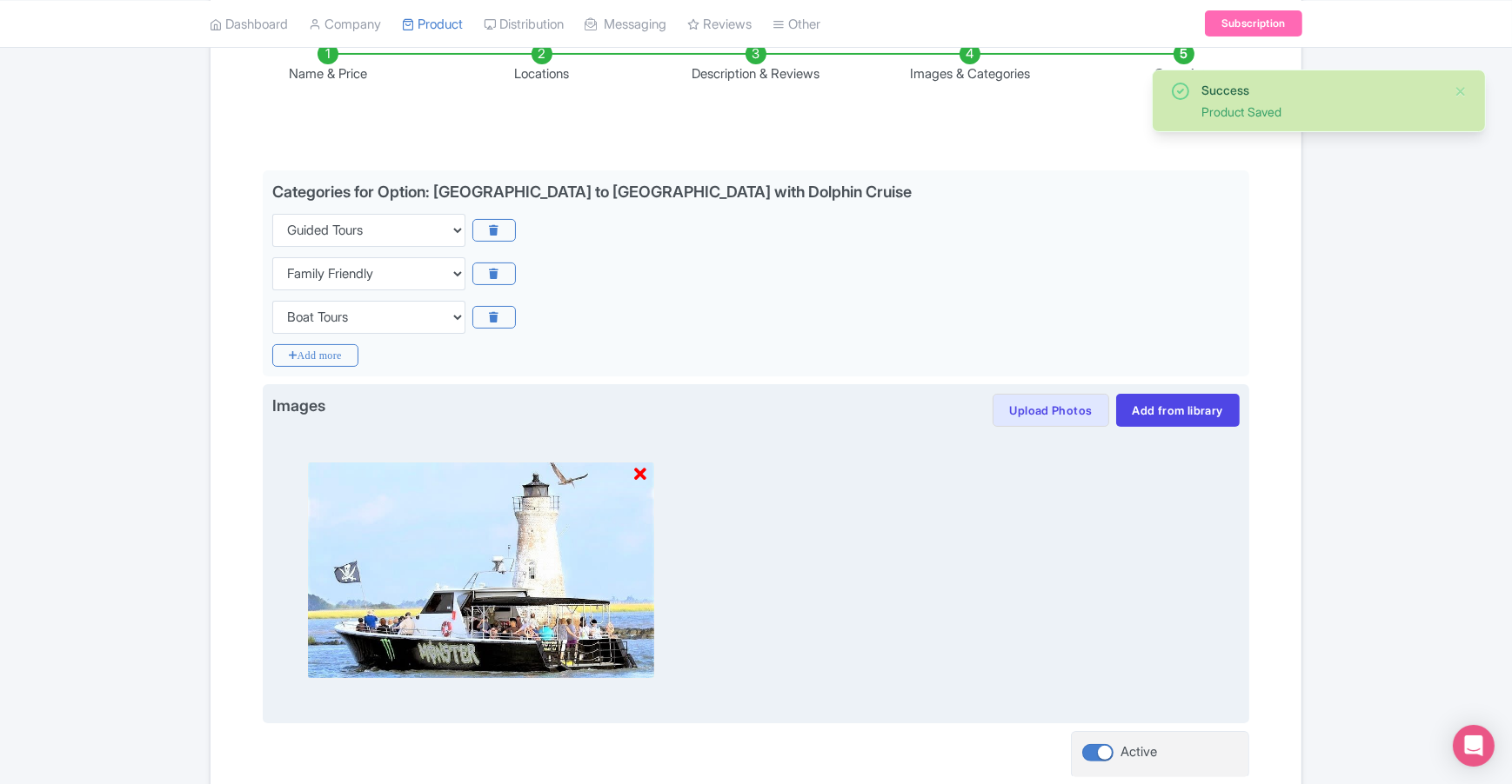
scroll to position [310, 0]
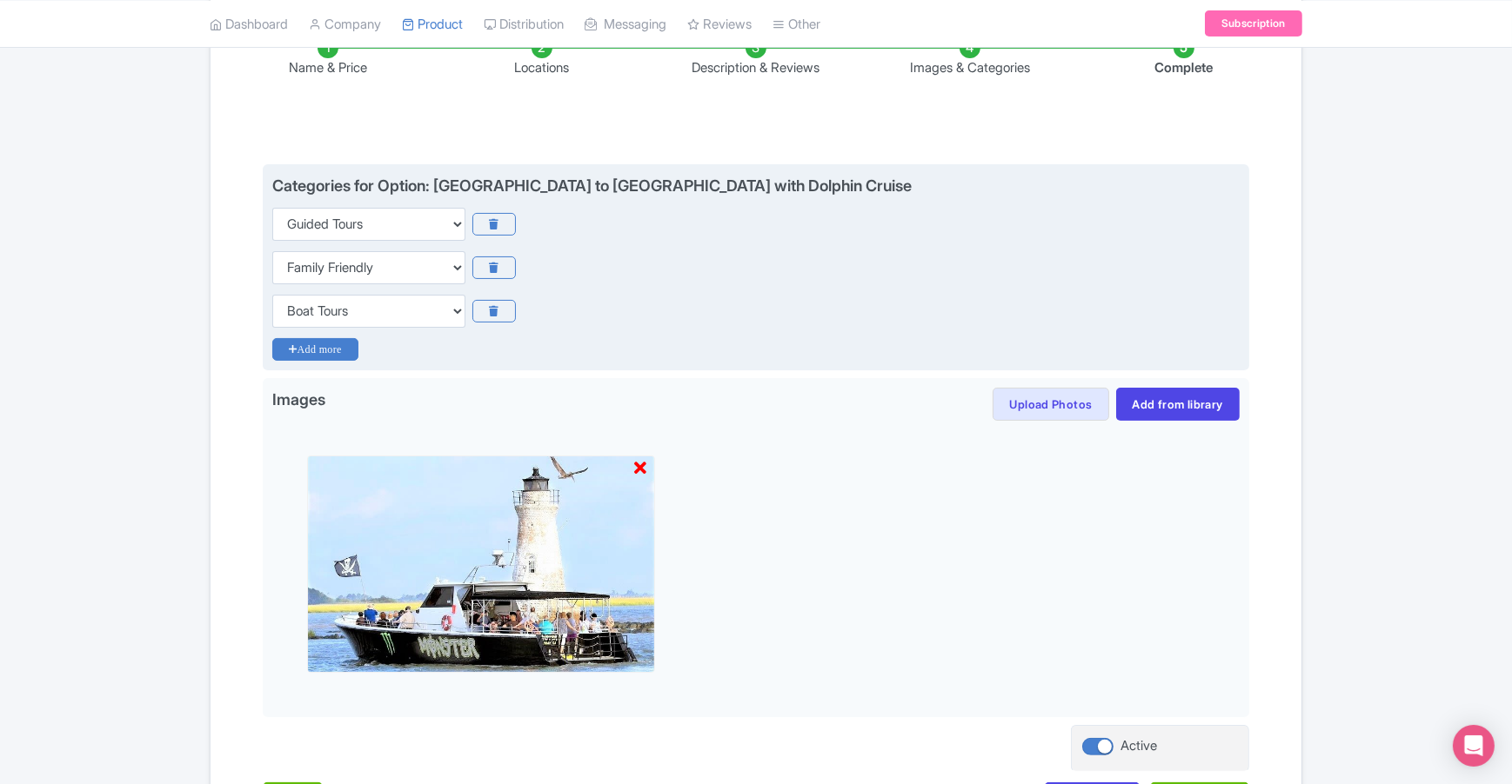
click at [326, 346] on icon "Add more" at bounding box center [315, 349] width 86 height 23
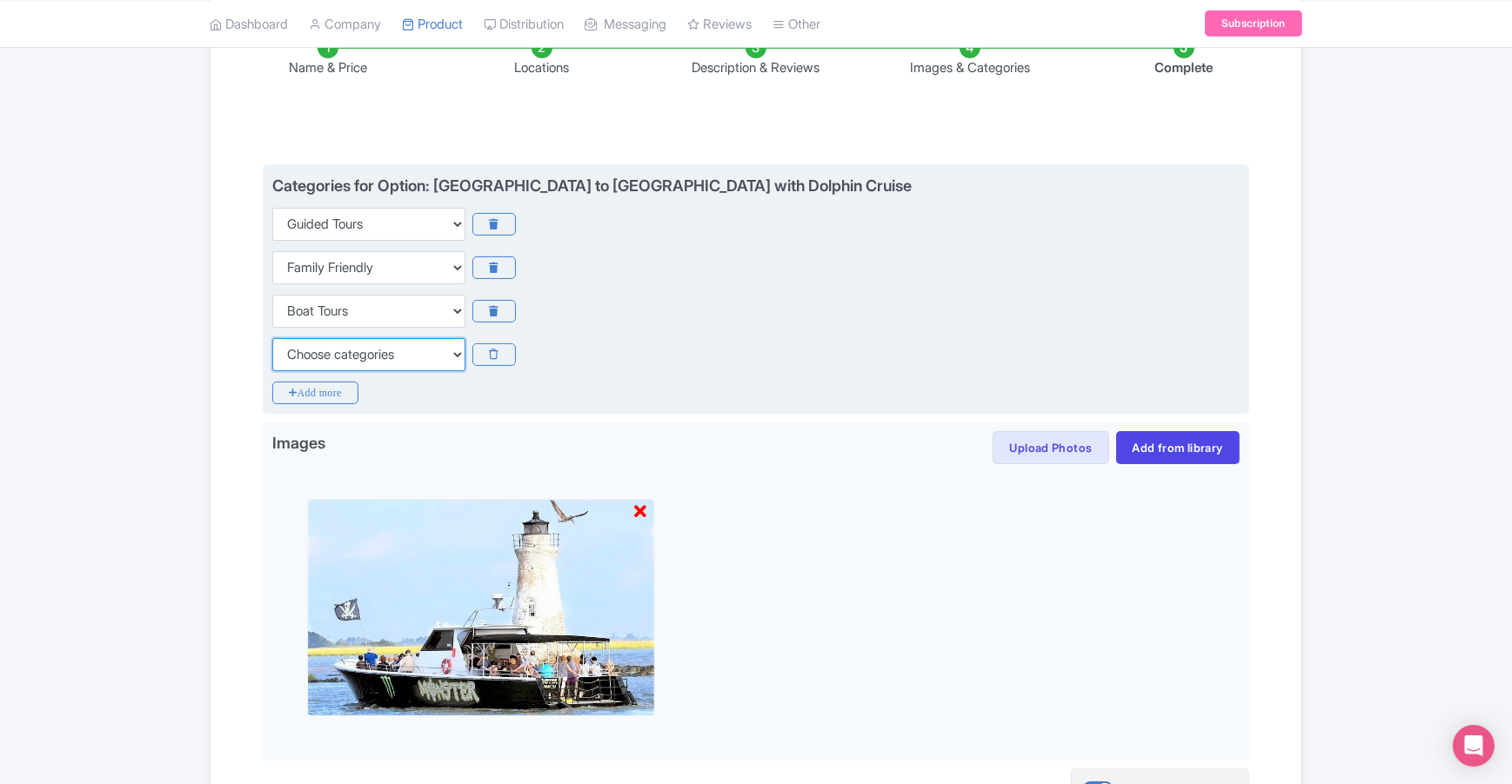
click at [401, 361] on select "Choose categories Adults Only Animals Audio Guide Beaches Bike Tours Boat Tours…" at bounding box center [368, 355] width 193 height 33
select select "beaches"
click at [272, 339] on select "Choose categories Adults Only Animals Audio Guide Beaches Bike Tours Boat Tours…" at bounding box center [368, 355] width 193 height 33
click at [338, 397] on icon "Add more" at bounding box center [315, 392] width 86 height 23
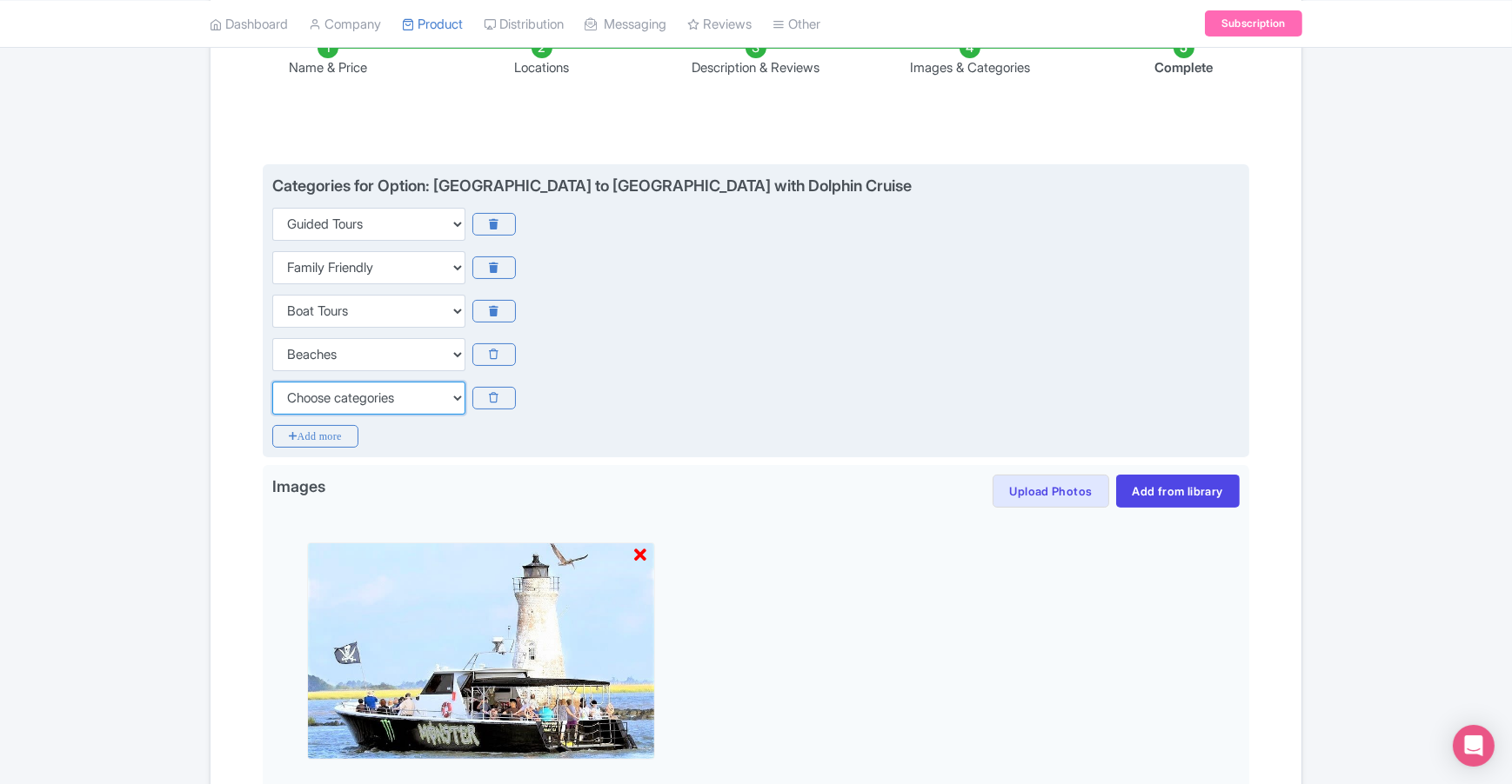
click at [376, 406] on select "Choose categories Adults Only Animals Audio Guide Beaches Bike Tours Boat Tours…" at bounding box center [368, 398] width 193 height 33
select select "day-trips"
click at [272, 382] on select "Choose categories Adults Only Animals Audio Guide Beaches Bike Tours Boat Tours…" at bounding box center [368, 398] width 193 height 33
click at [329, 442] on icon "Add more" at bounding box center [315, 436] width 86 height 23
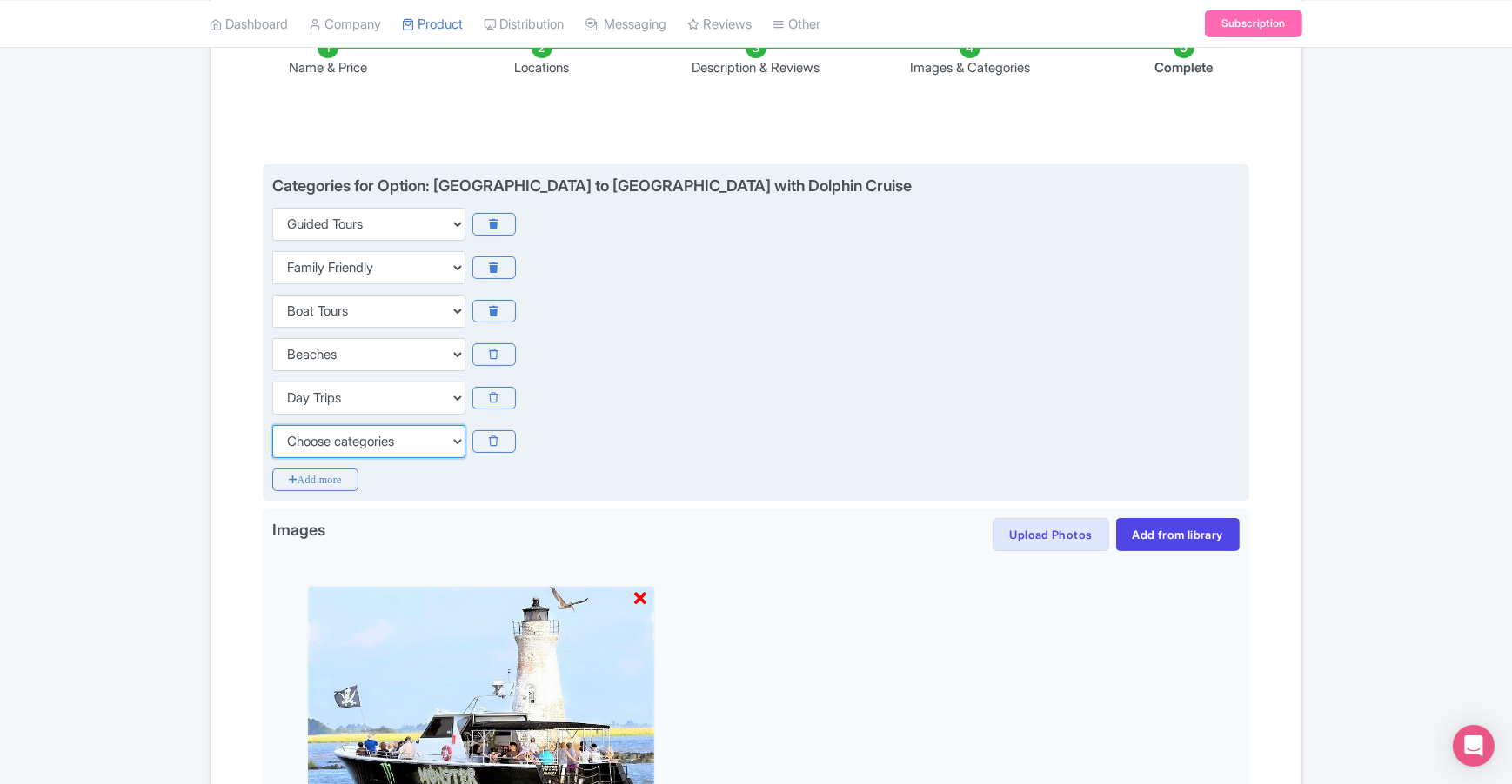
click at [351, 440] on select "Choose categories Adults Only Animals Audio Guide Beaches Bike Tours Boat Tours…" at bounding box center [368, 442] width 193 height 33
select select "family-friendly"
click at [272, 425] on select "Choose categories Adults Only Animals Audio Guide Beaches Bike Tours Boat Tours…" at bounding box center [368, 442] width 193 height 33
click at [333, 484] on icon "Add more" at bounding box center [315, 480] width 86 height 23
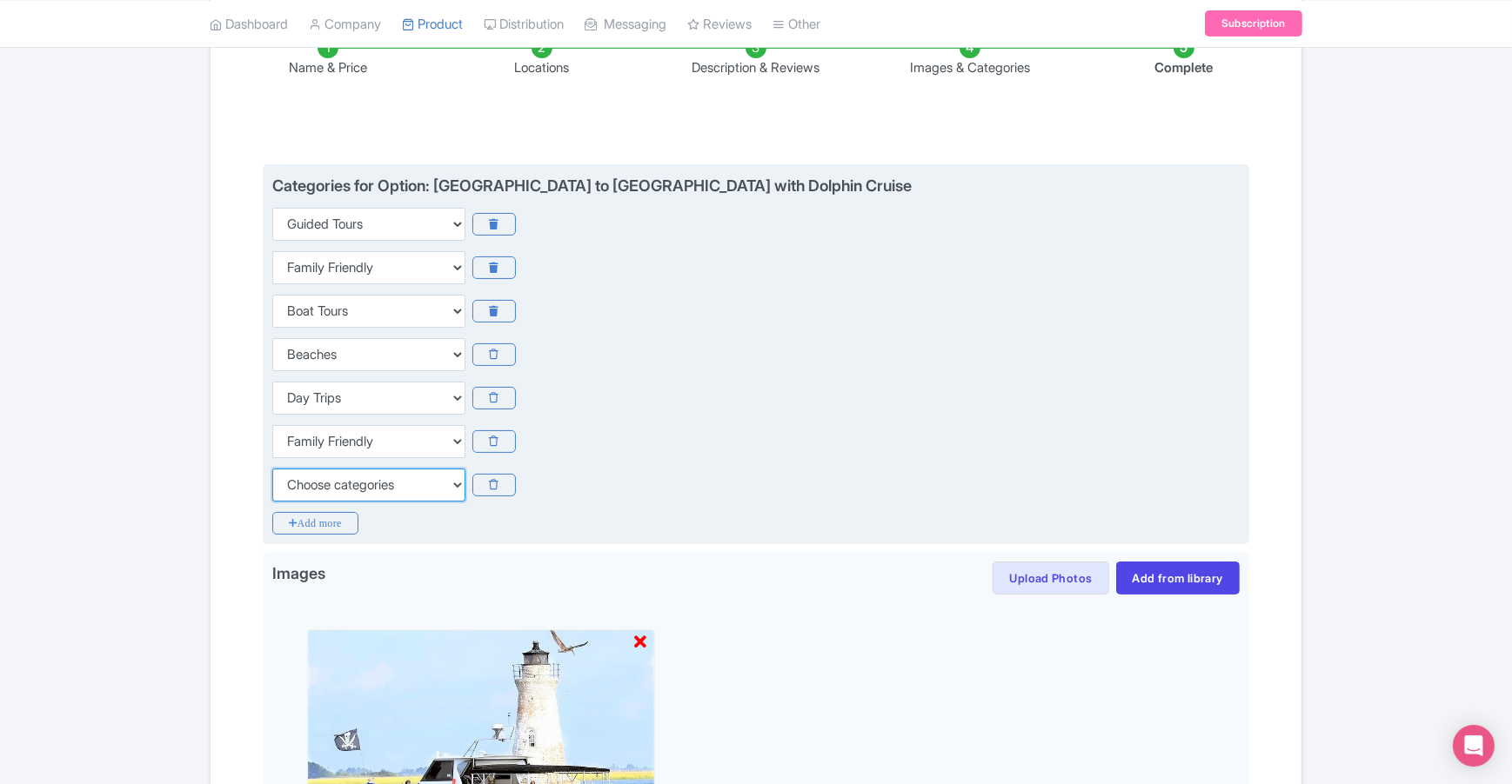
click at [339, 485] on select "Choose categories Adults Only Animals Audio Guide Beaches Bike Tours Boat Tours…" at bounding box center [368, 486] width 193 height 33
select select "guided-tours"
click at [272, 469] on select "Choose categories Adults Only Animals Audio Guide Beaches Bike Tours Boat Tours…" at bounding box center [368, 486] width 193 height 33
click at [340, 524] on icon "Add more" at bounding box center [315, 523] width 86 height 23
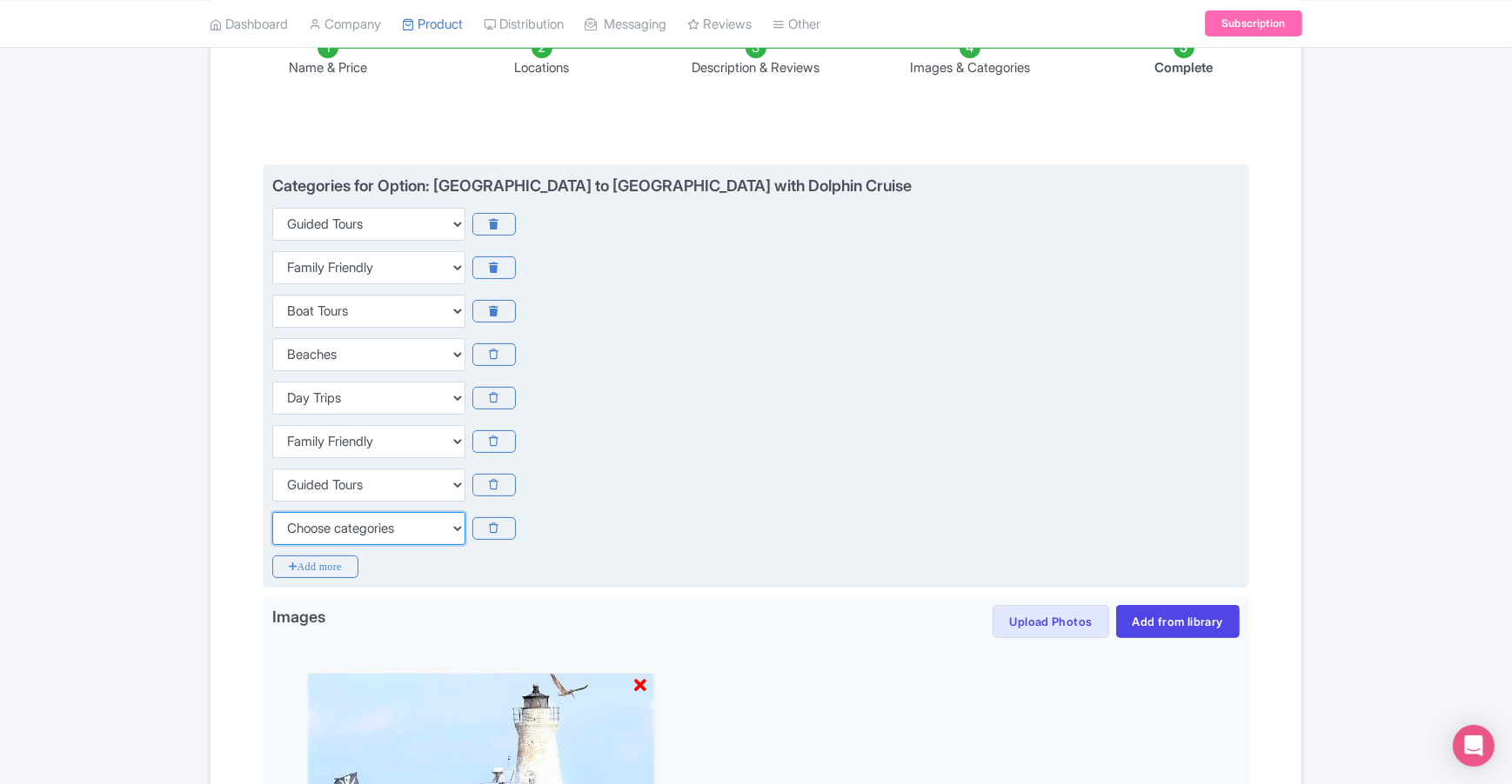
click at [348, 524] on select "Choose categories Adults Only Animals Audio Guide Beaches Bike Tours Boat Tours…" at bounding box center [368, 529] width 193 height 33
select select "history"
click at [272, 512] on select "Choose categories Adults Only Animals Audio Guide Beaches Bike Tours Boat Tours…" at bounding box center [368, 529] width 193 height 33
click at [353, 559] on icon "Add more" at bounding box center [315, 566] width 86 height 23
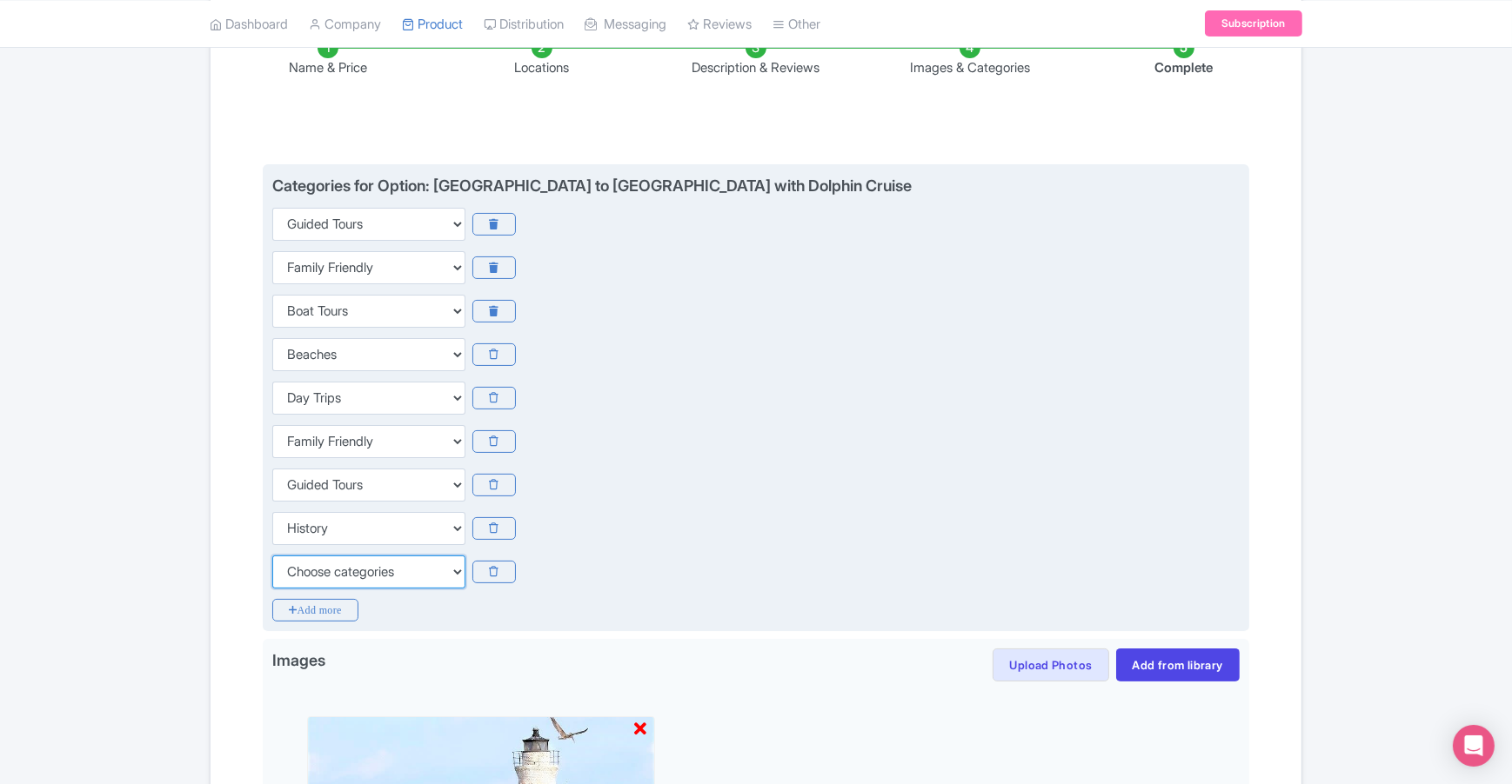
click at [360, 580] on select "Choose categories Adults Only Animals Audio Guide Beaches Bike Tours Boat Tours…" at bounding box center [368, 572] width 193 height 33
select select "hop-on-hop-off"
click at [272, 555] on select "Choose categories Adults Only Animals Audio Guide Beaches Bike Tours Boat Tours…" at bounding box center [368, 572] width 193 height 33
click at [346, 614] on icon "Add more" at bounding box center [315, 609] width 86 height 23
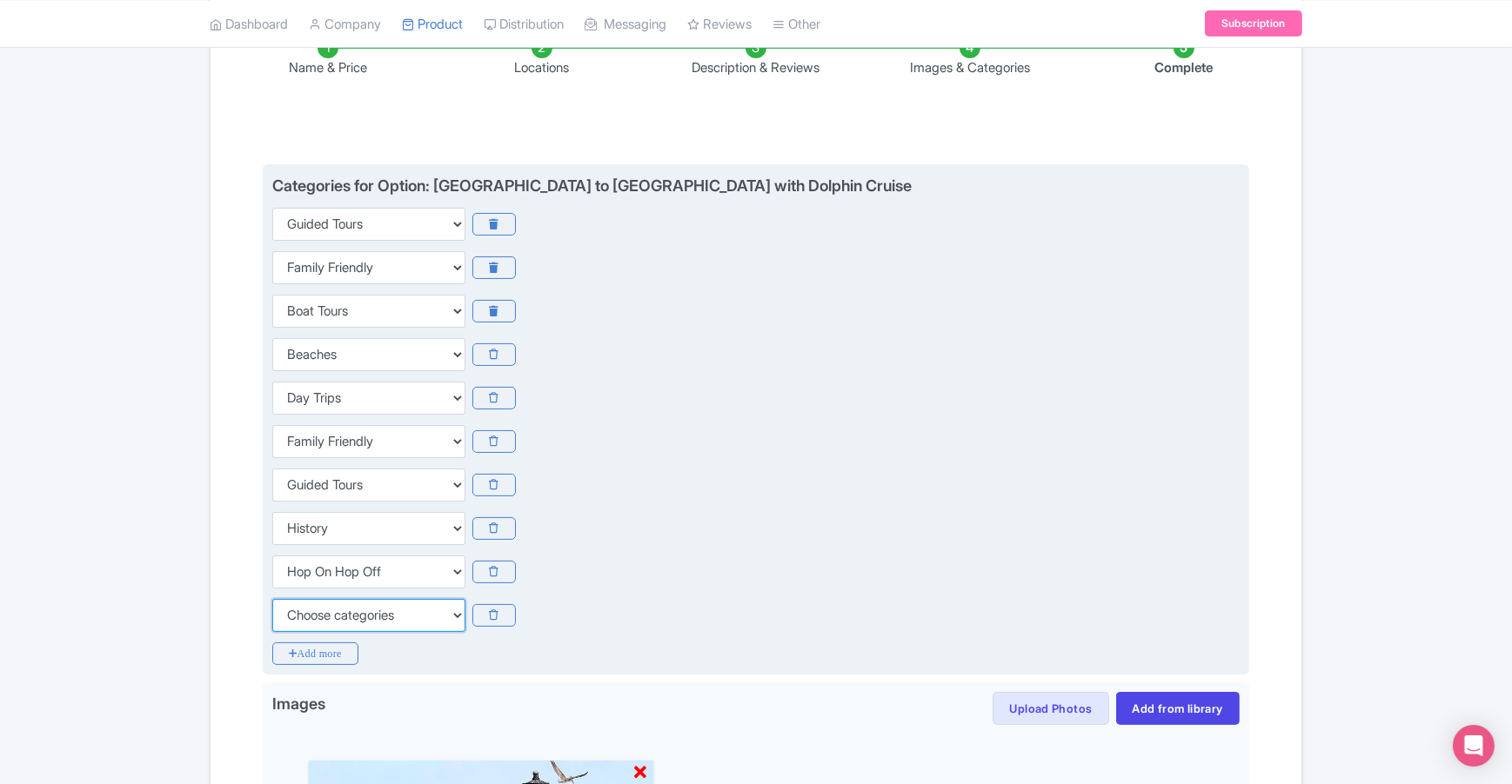
click at [355, 609] on select "Choose categories Adults Only Animals Audio Guide Beaches Bike Tours Boat Tours…" at bounding box center [368, 615] width 193 height 33
select select "outdoors"
click at [272, 599] on select "Choose categories Adults Only Animals Audio Guide Beaches Bike Tours Boat Tours…" at bounding box center [368, 615] width 193 height 33
click at [335, 657] on icon "Add more" at bounding box center [315, 653] width 86 height 23
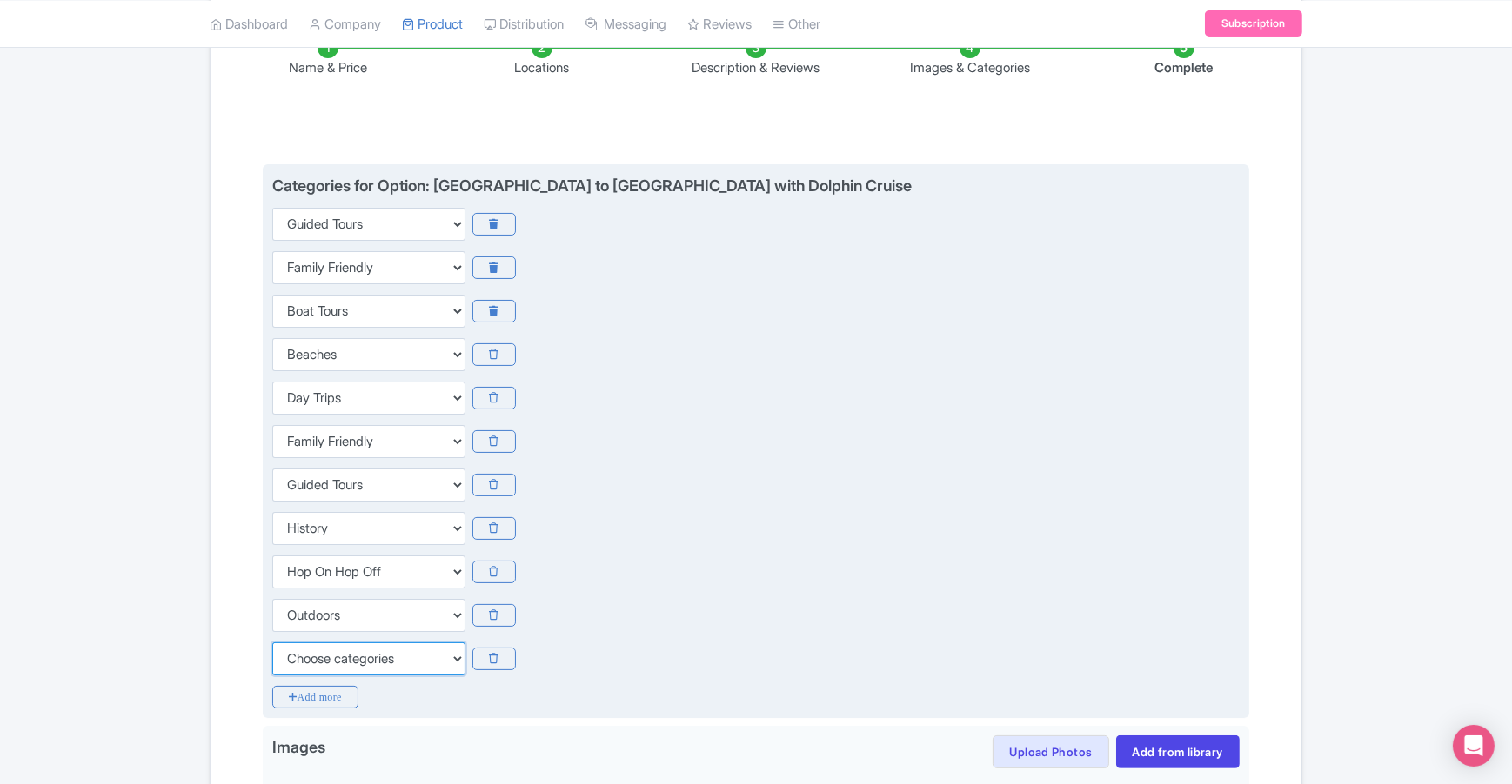
click at [348, 659] on select "Choose categories Adults Only Animals Audio Guide Beaches Bike Tours Boat Tours…" at bounding box center [368, 659] width 193 height 33
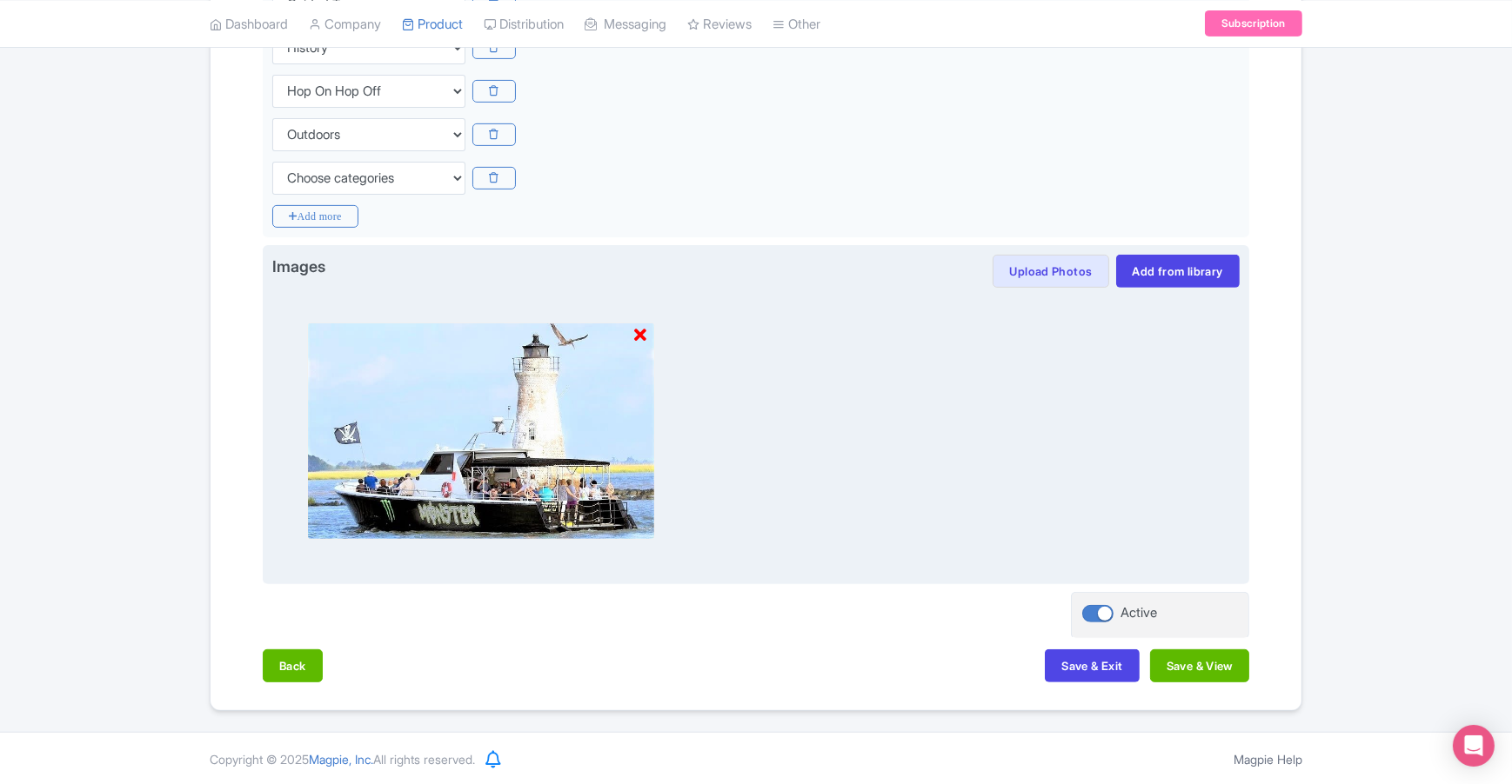
click at [641, 336] on icon at bounding box center [640, 336] width 12 height 18
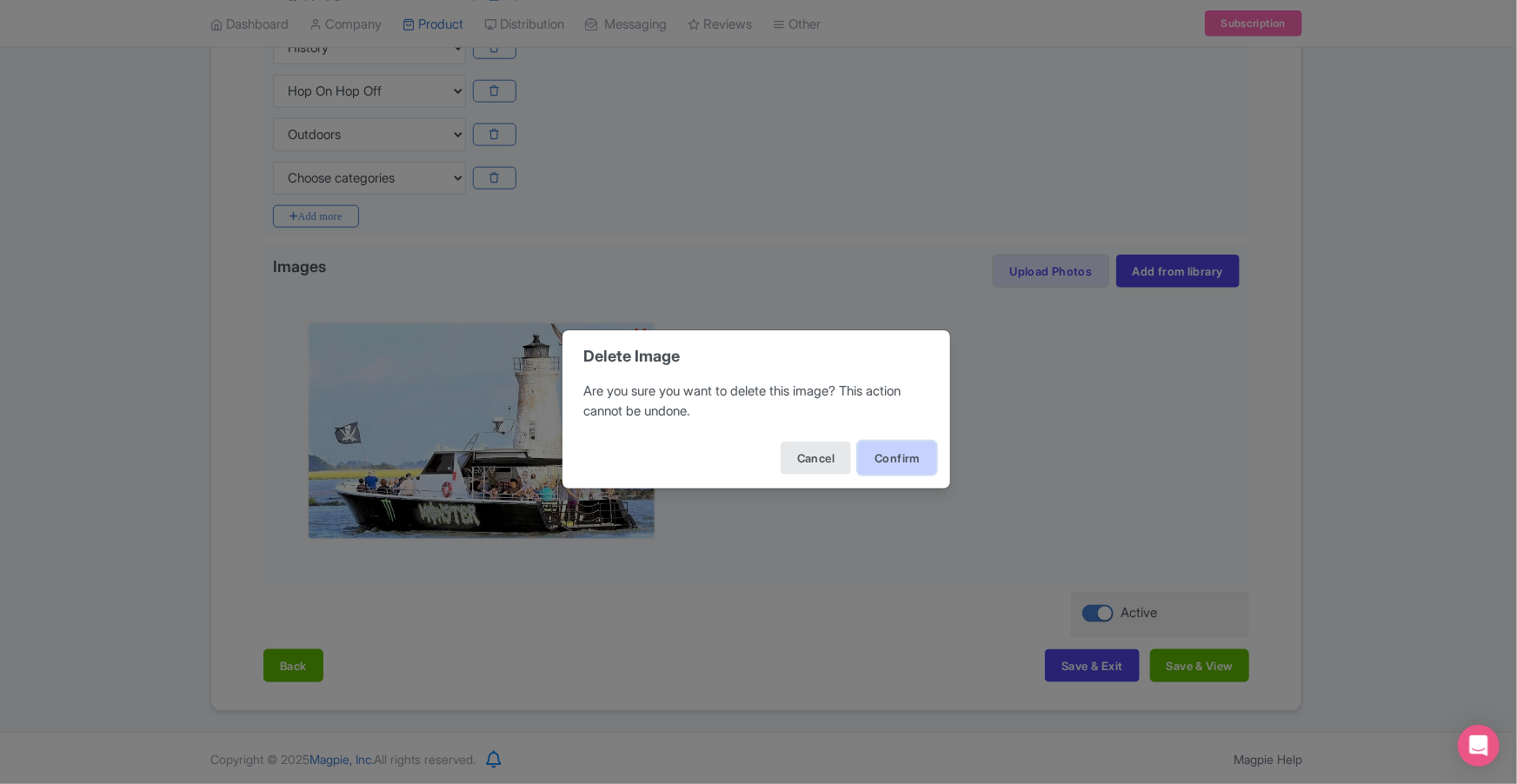
click at [915, 462] on button "Confirm" at bounding box center [897, 458] width 78 height 33
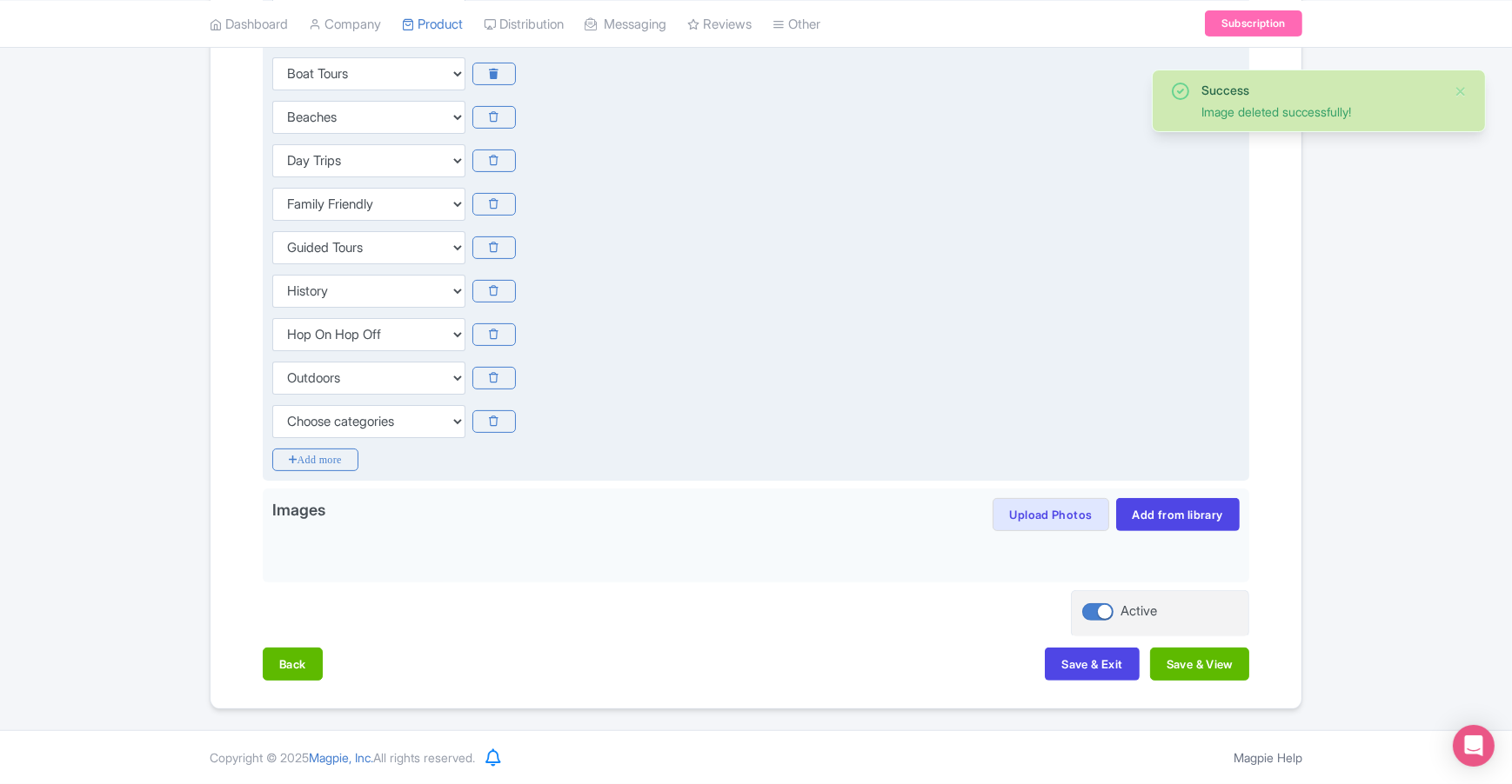
scroll to position [546, 0]
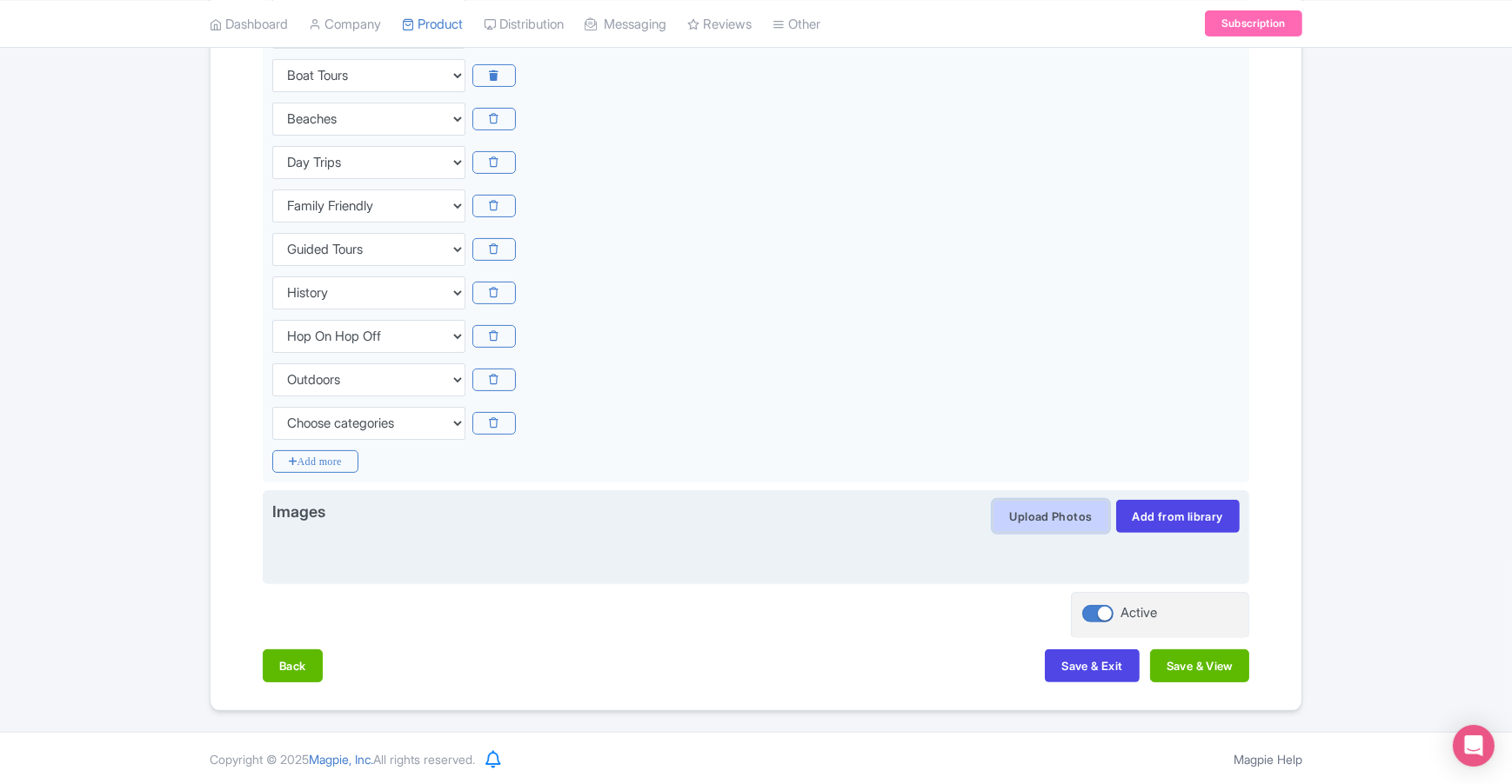
click at [1043, 513] on button "Upload Photos" at bounding box center [1051, 516] width 116 height 33
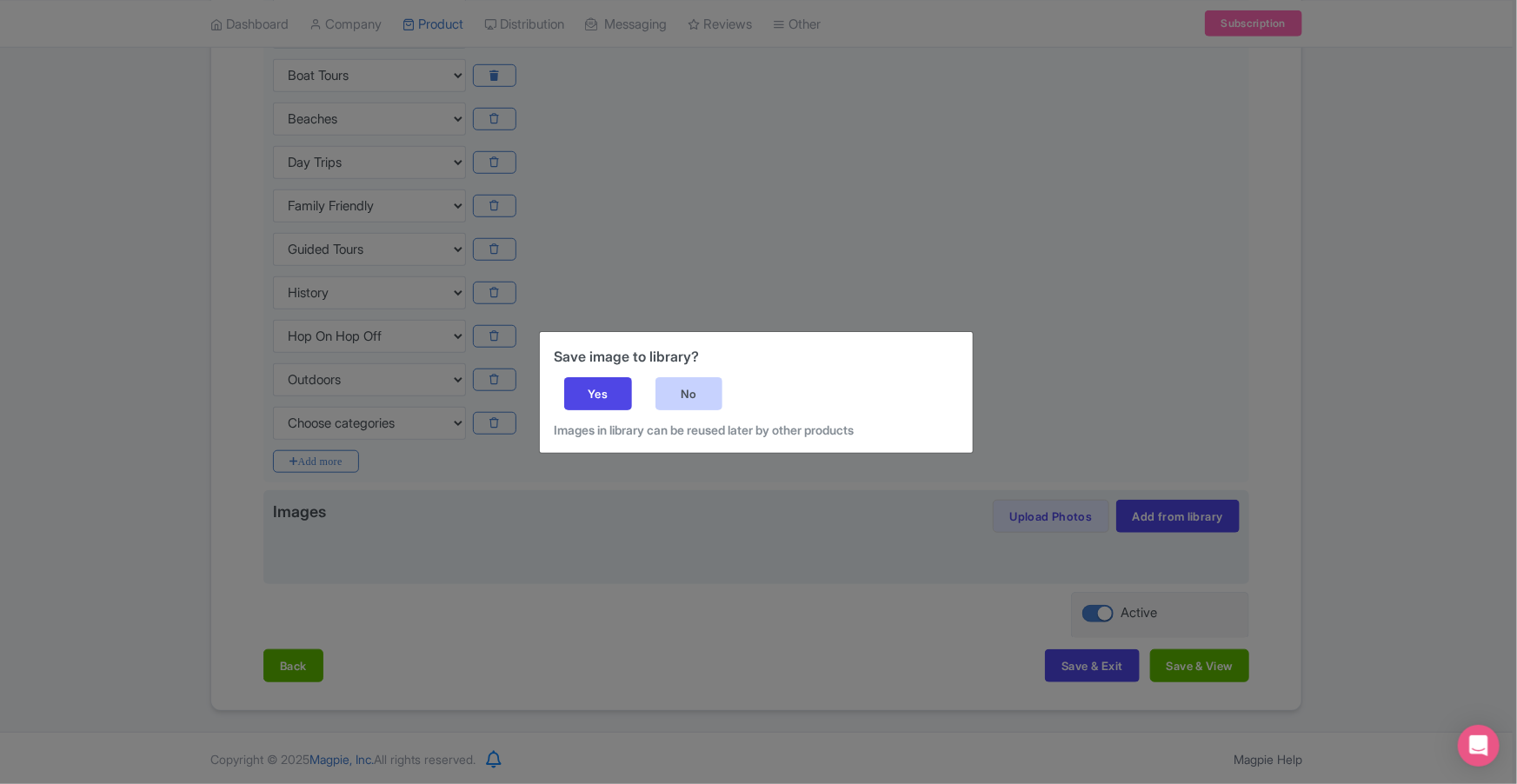
click at [685, 387] on div "No" at bounding box center [689, 394] width 68 height 33
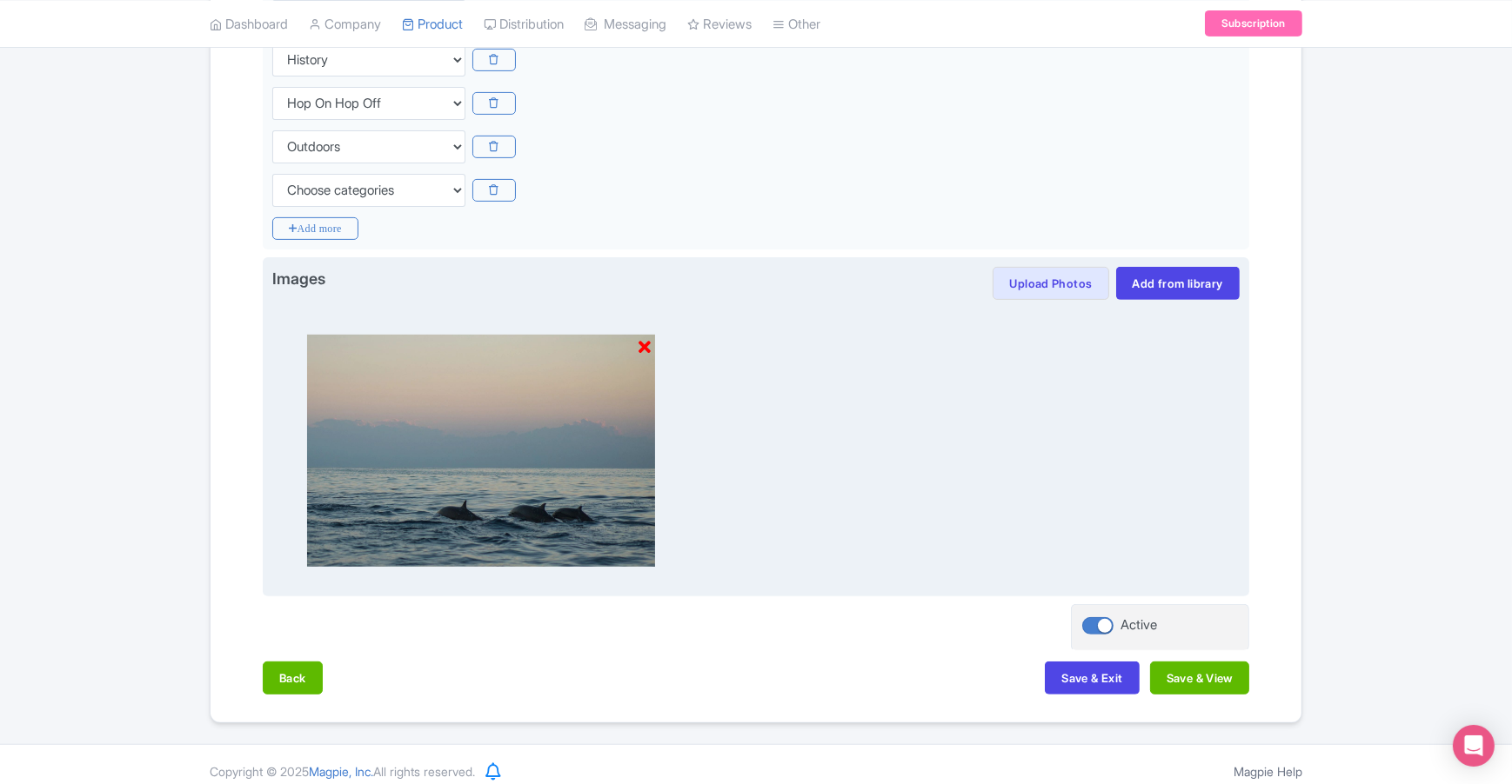
scroll to position [791, 0]
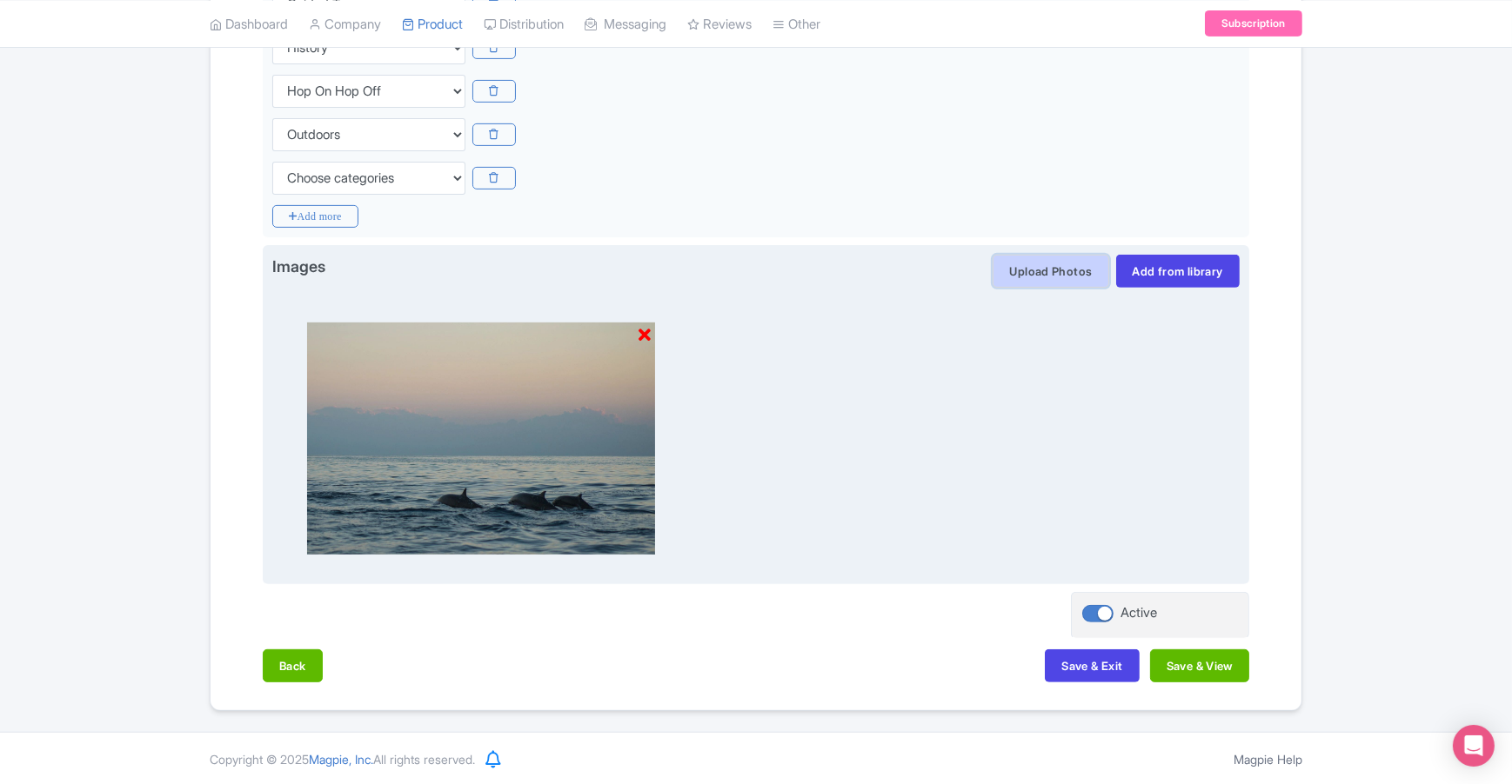
click at [1036, 271] on button "Upload Photos" at bounding box center [1051, 272] width 116 height 33
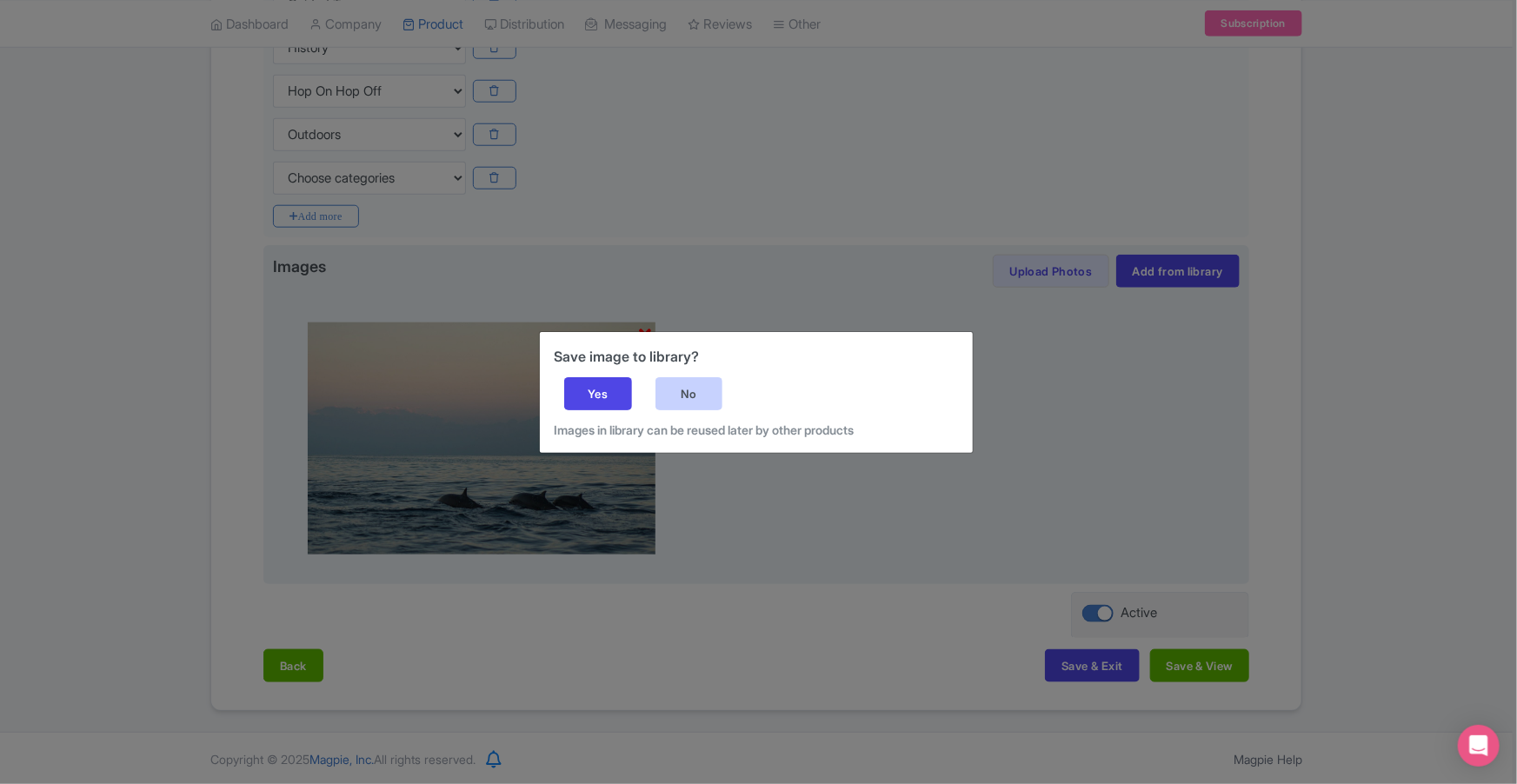
click at [690, 391] on div "No" at bounding box center [689, 394] width 68 height 33
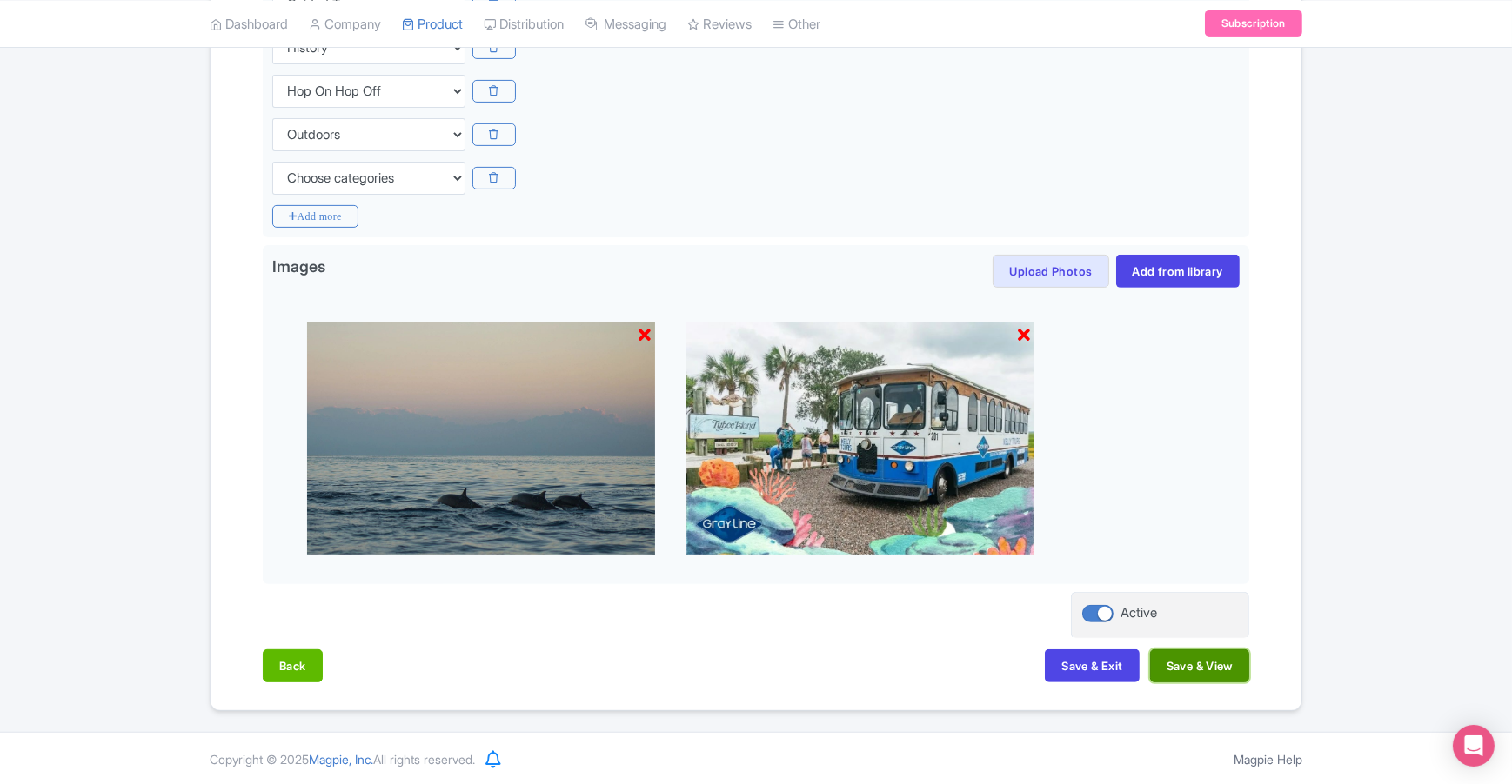
click at [1202, 664] on button "Save & View" at bounding box center [1199, 666] width 99 height 33
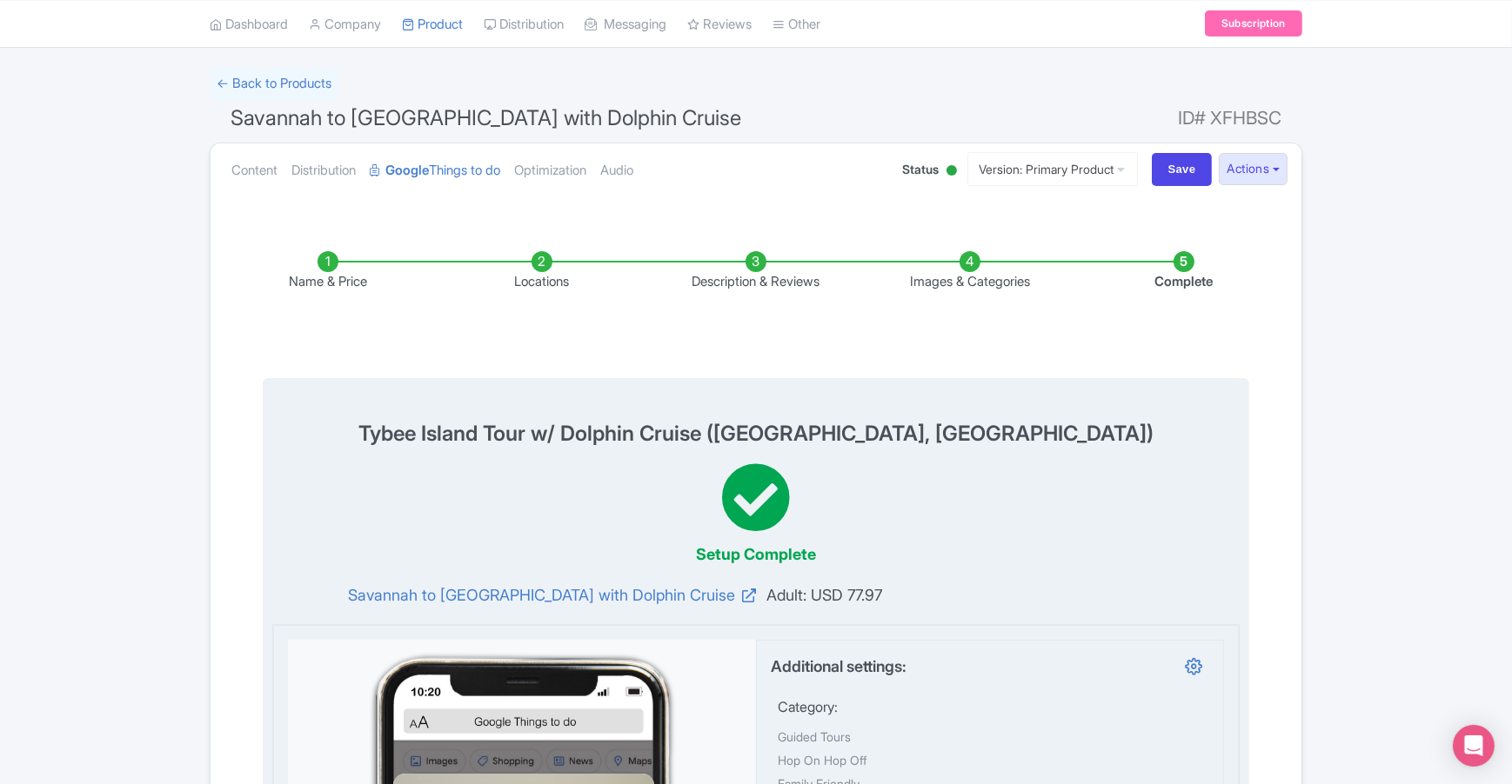
scroll to position [0, 0]
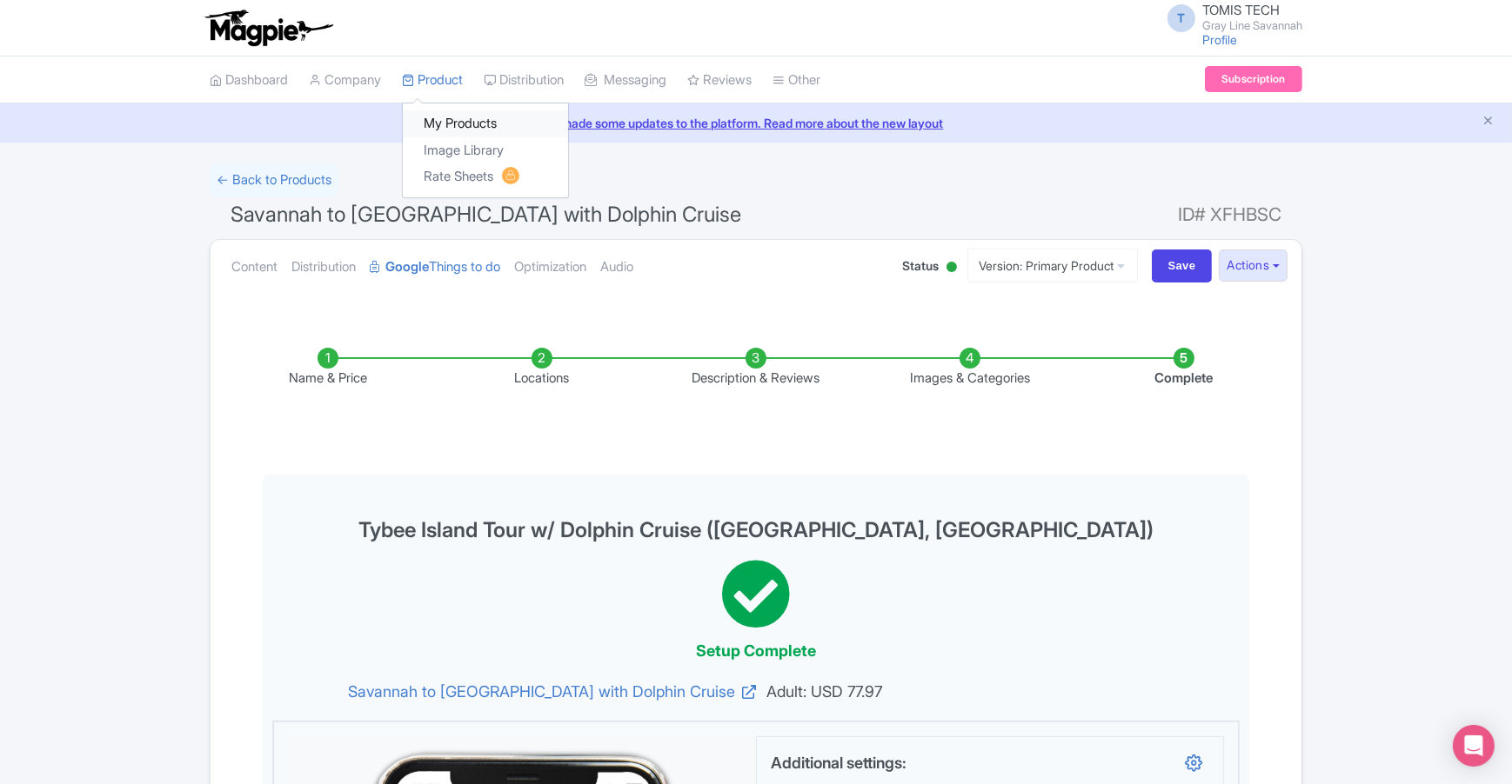
click at [461, 118] on link "My Products" at bounding box center [485, 124] width 165 height 26
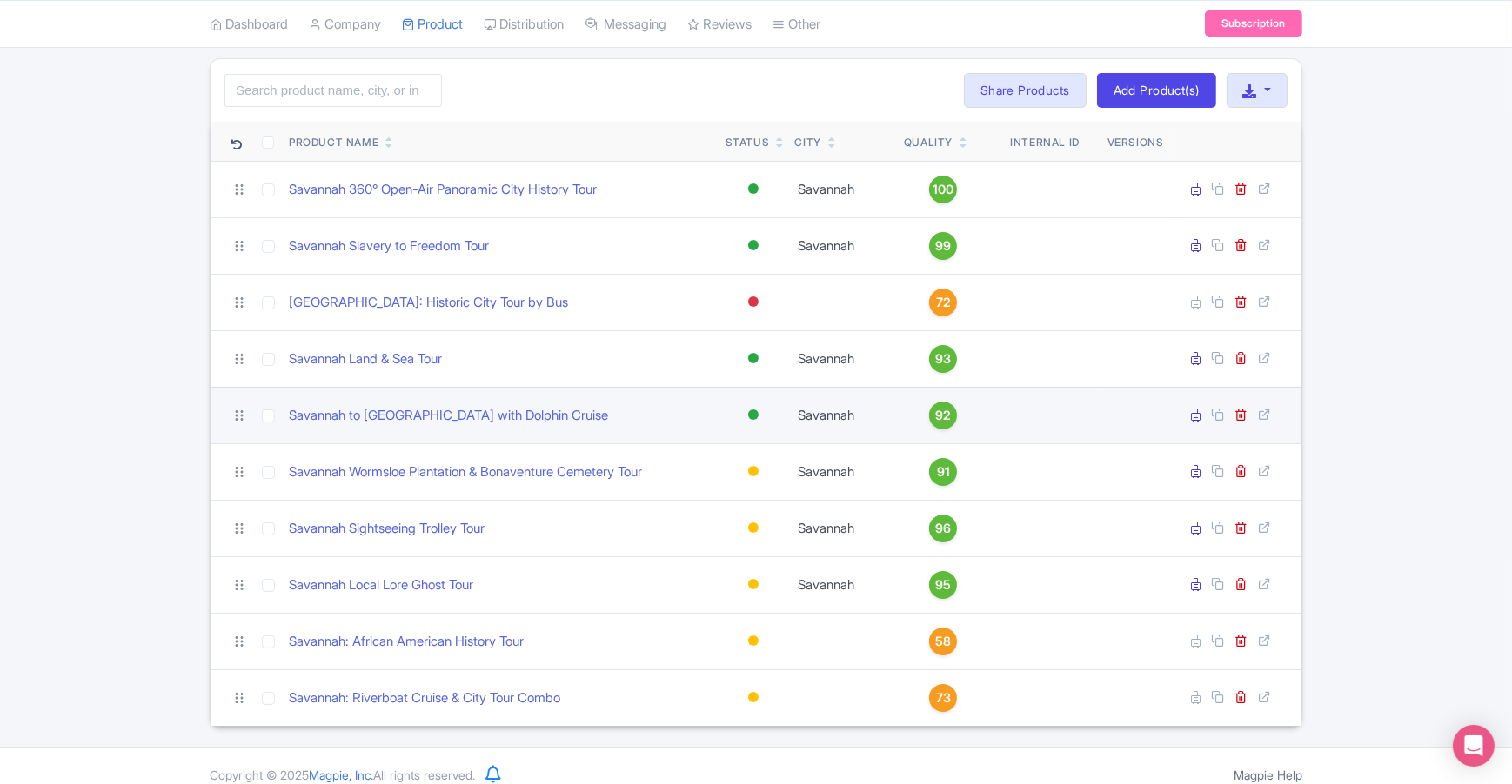
scroll to position [121, 0]
